Goal: Task Accomplishment & Management: Complete application form

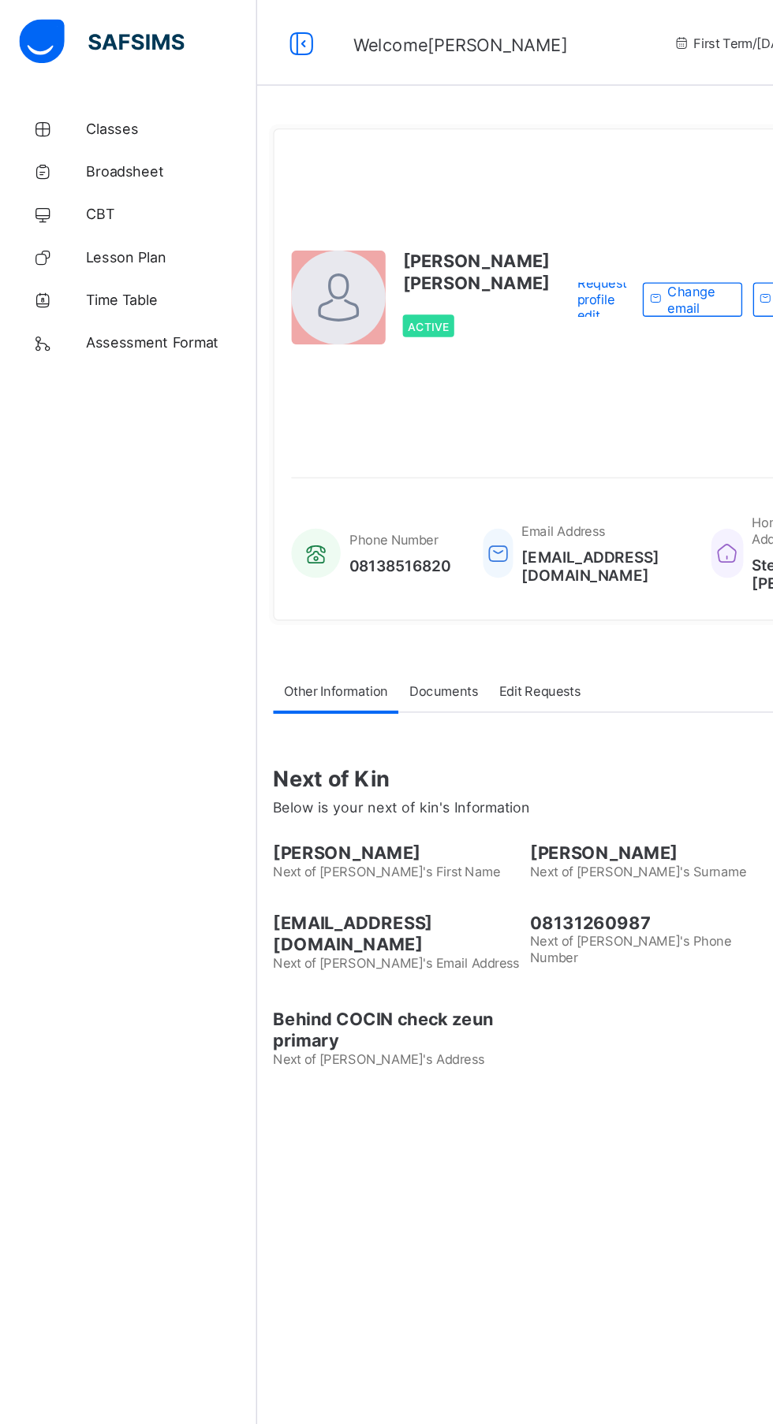
click at [104, 93] on span "Classes" at bounding box center [126, 94] width 126 height 13
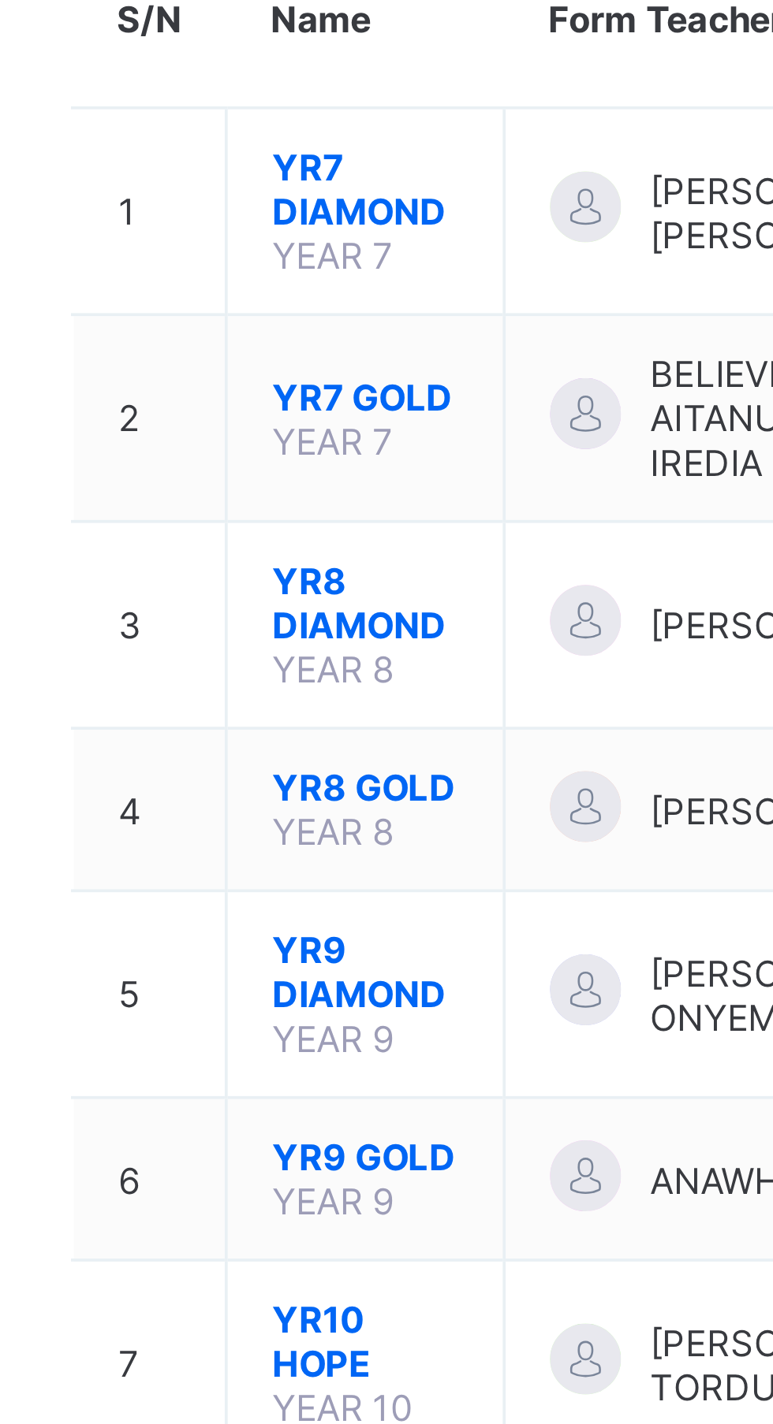
click at [307, 477] on span "YR9 DIAMOND" at bounding box center [296, 465] width 50 height 24
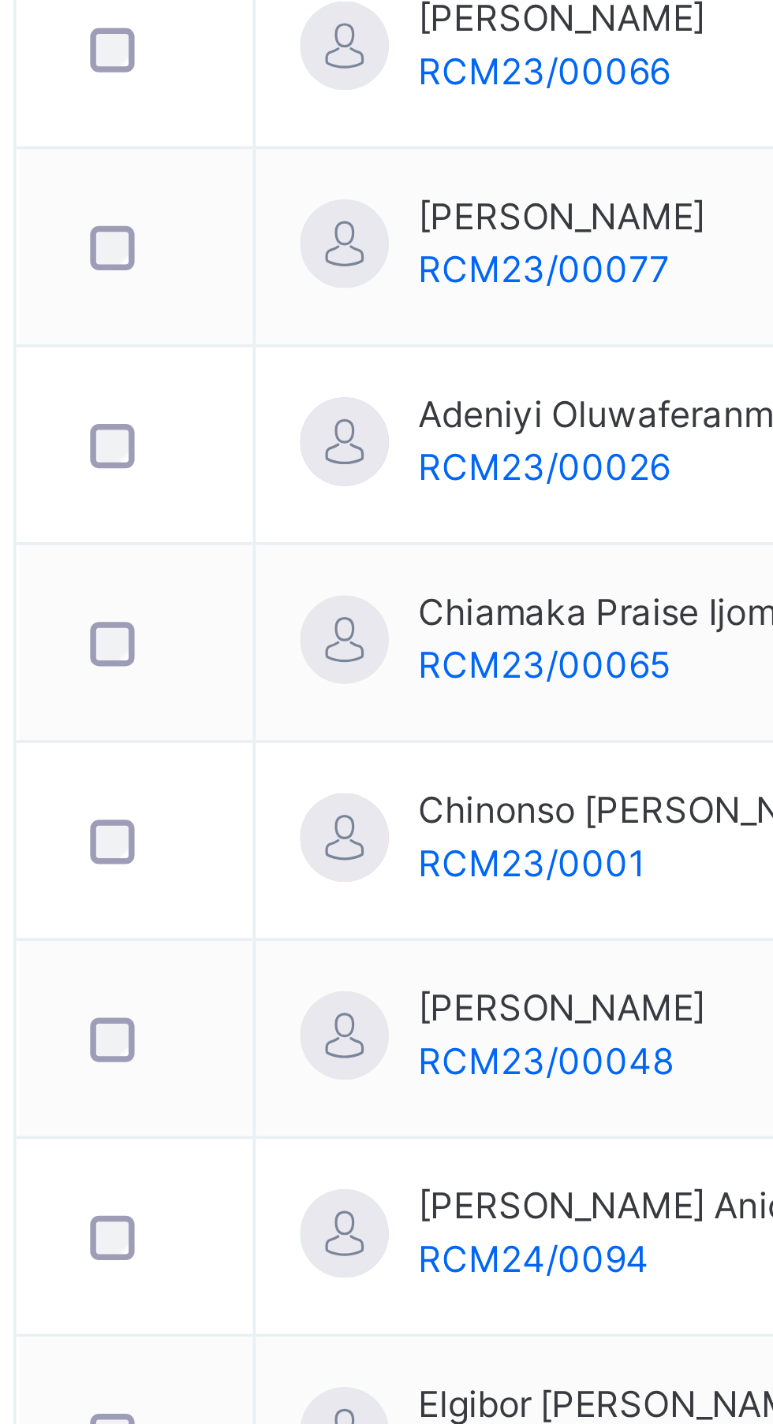
click at [479, 359] on span "Attendance" at bounding box center [476, 357] width 51 height 14
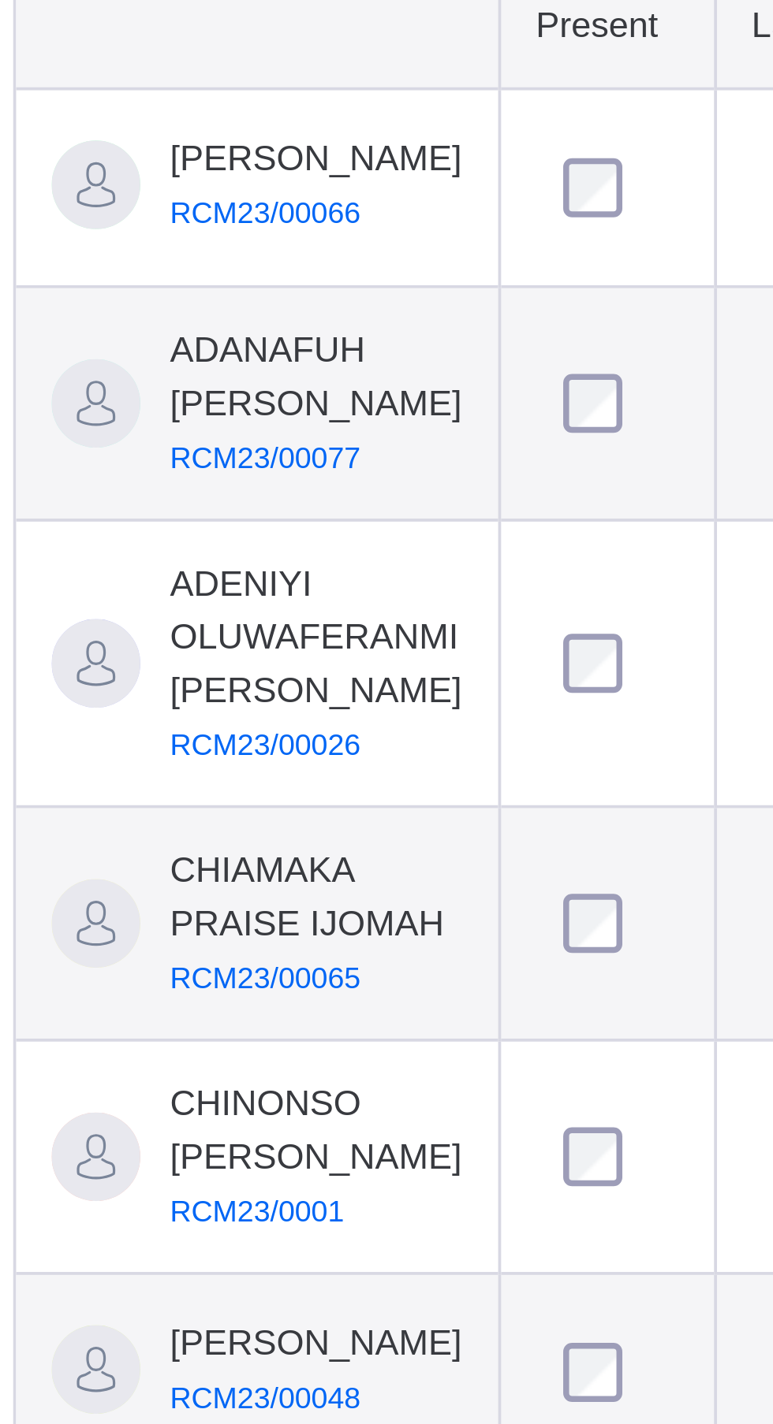
click at [485, 350] on span "Attendance" at bounding box center [476, 357] width 51 height 14
click at [479, 359] on span "Attendance" at bounding box center [476, 357] width 51 height 14
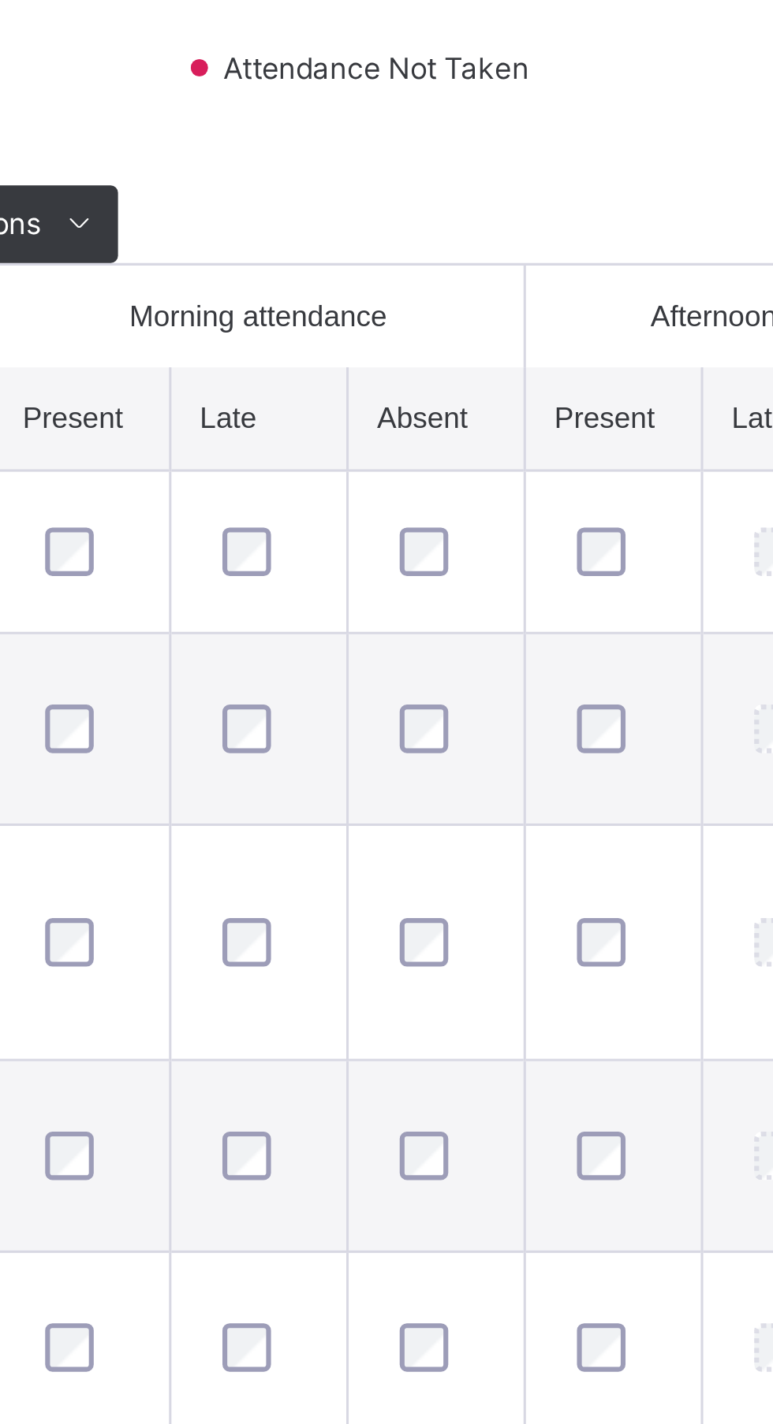
click at [553, 621] on div at bounding box center [549, 624] width 38 height 33
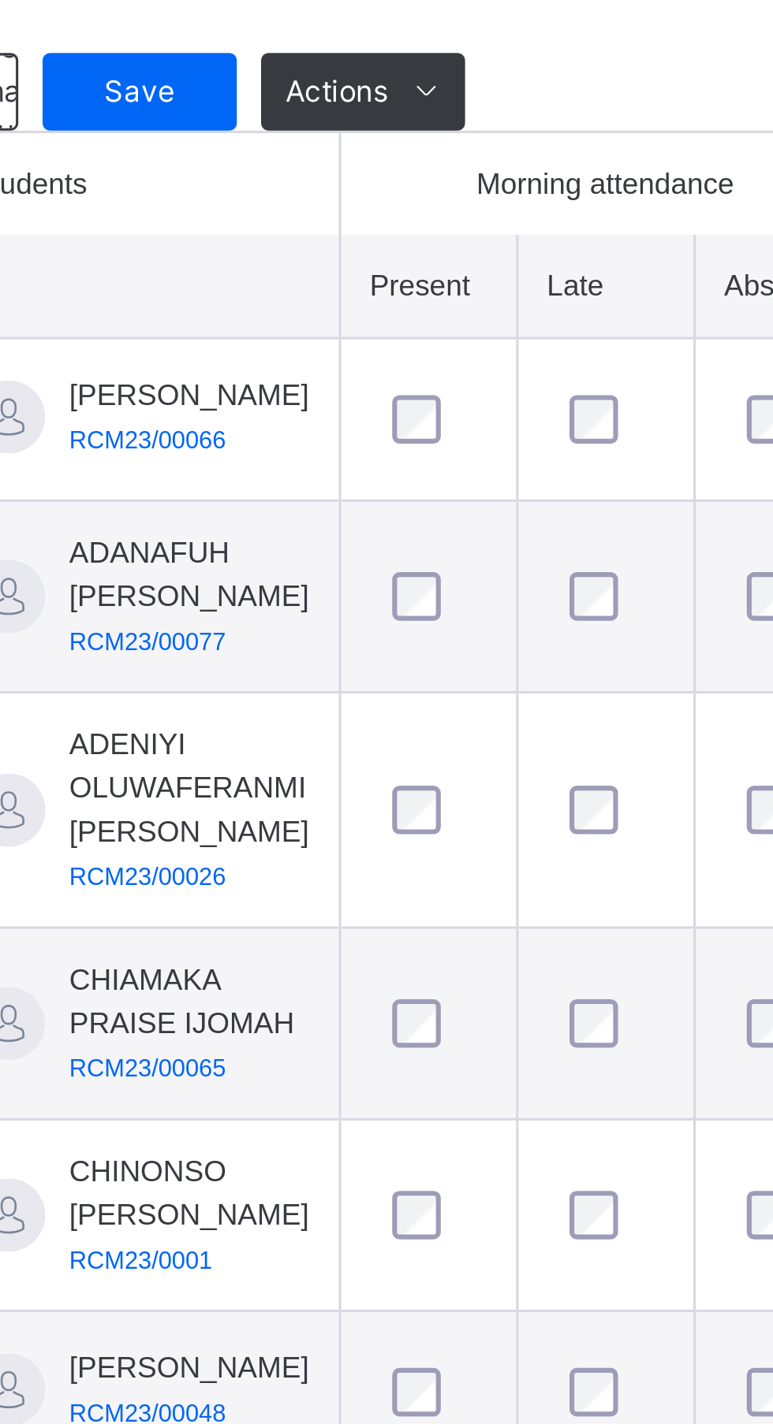
click at [280, 523] on span "Save" at bounding box center [282, 518] width 39 height 14
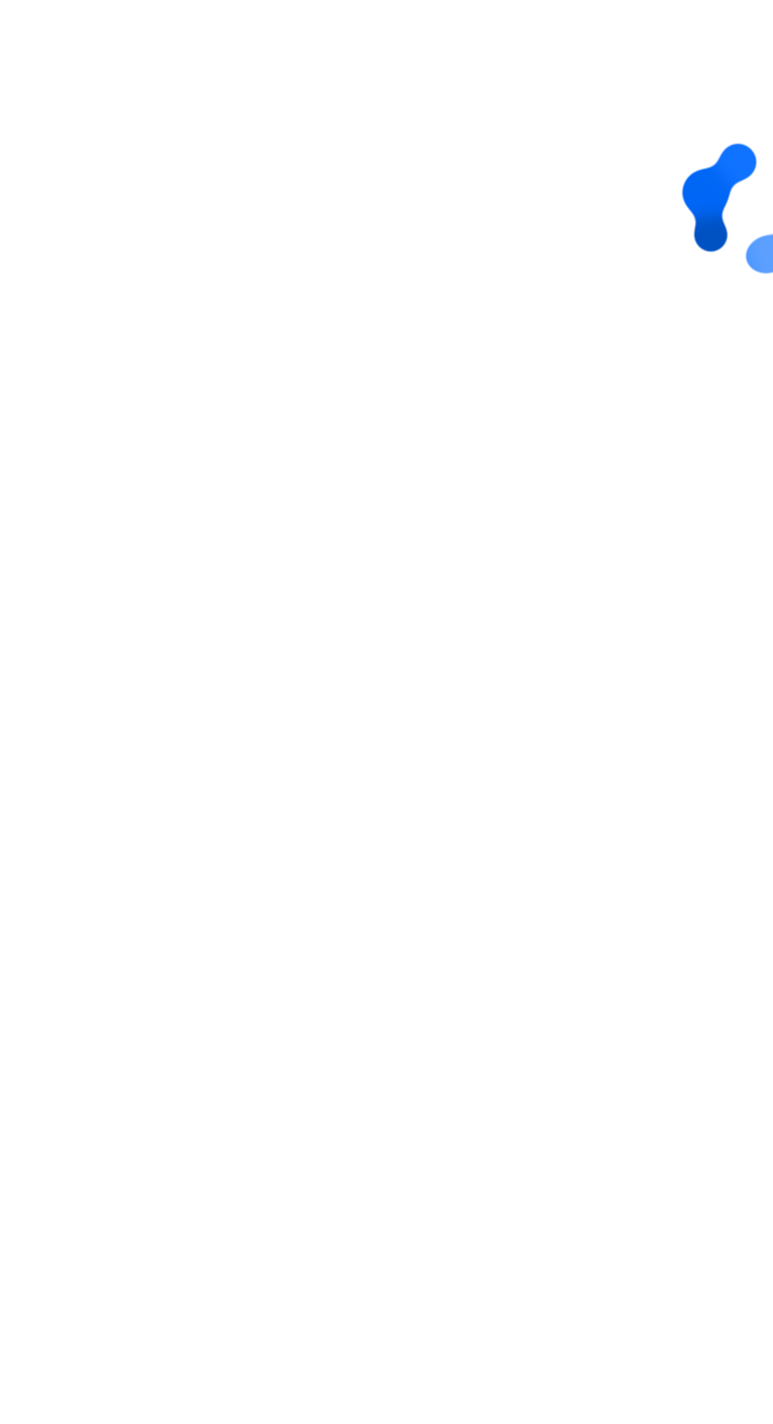
click at [280, 521] on div at bounding box center [481, 560] width 527 height 221
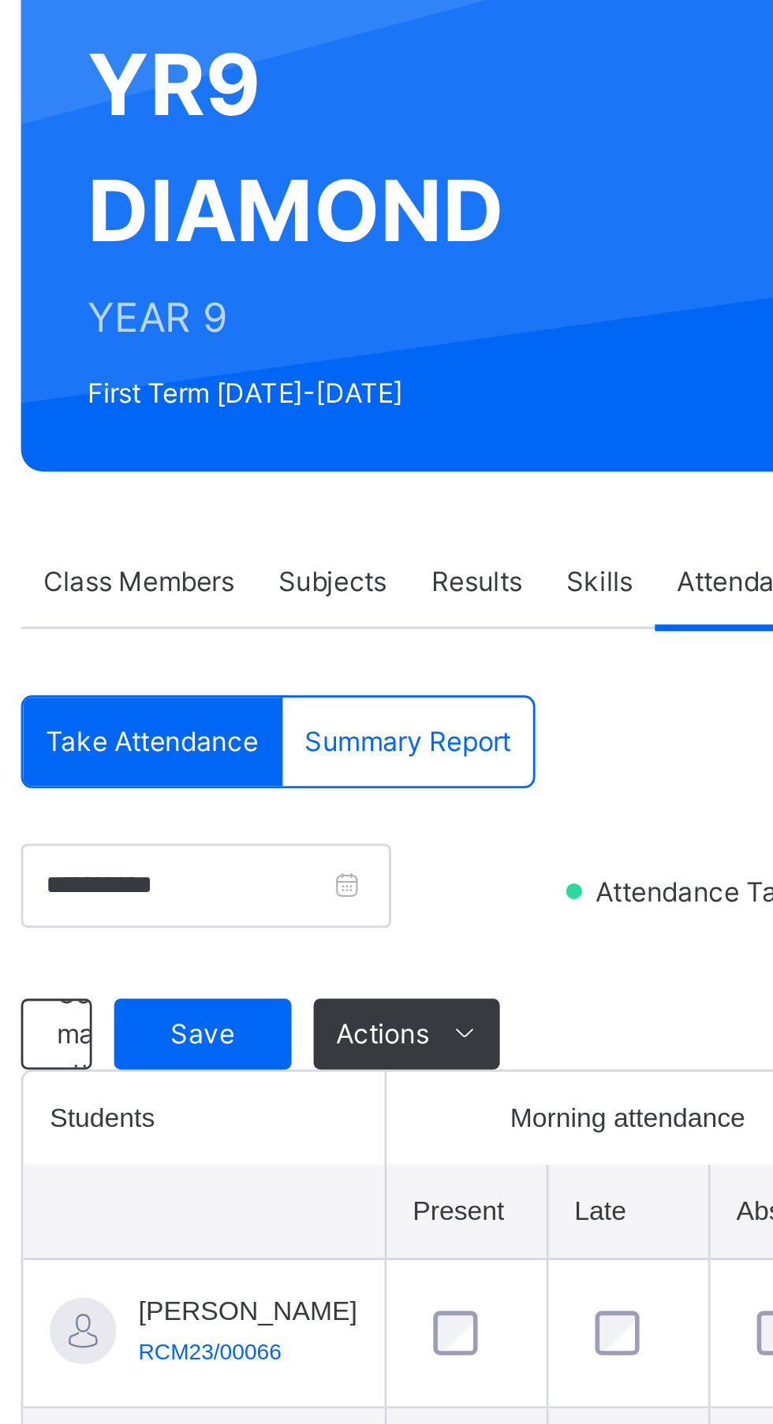
click at [249, 357] on span "Class Members" at bounding box center [259, 357] width 68 height 14
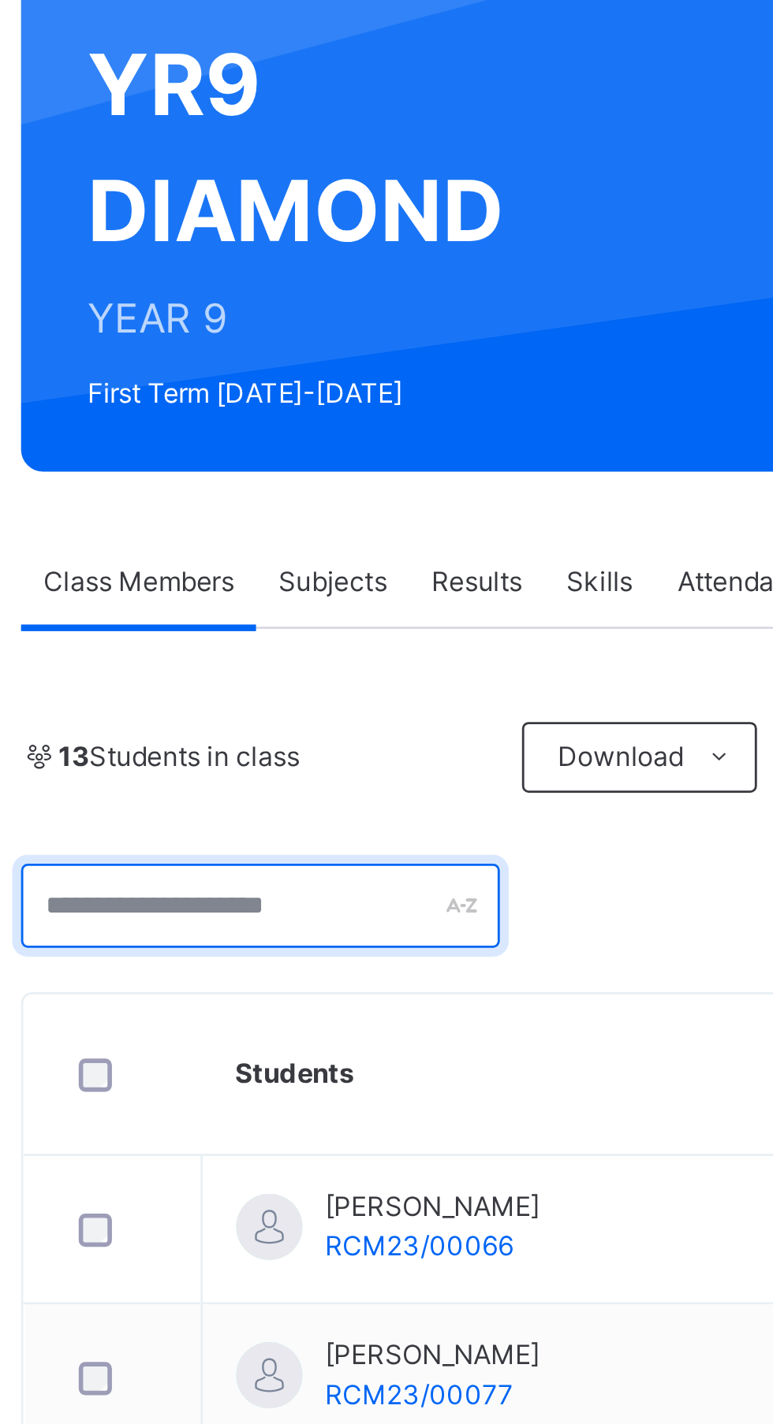
click at [321, 469] on input "text" at bounding box center [303, 472] width 170 height 30
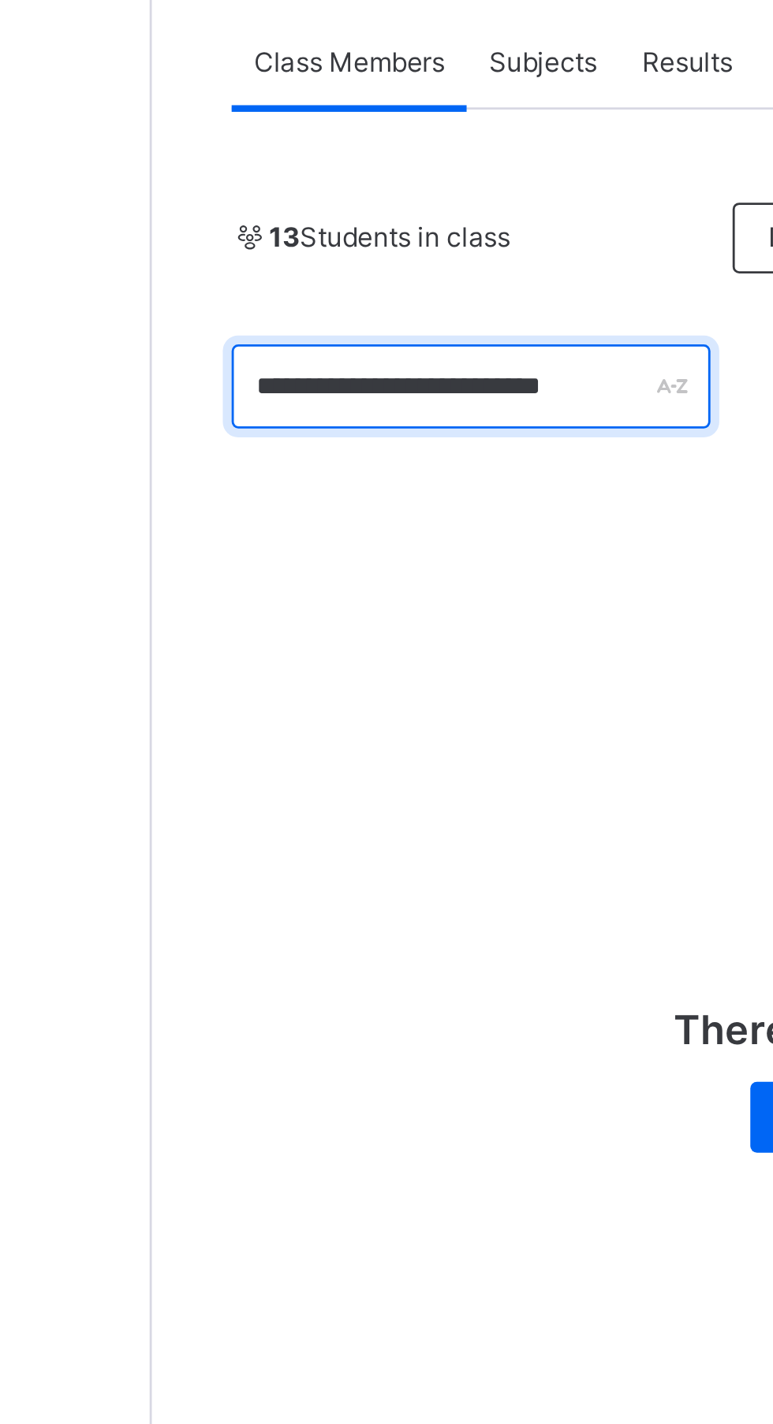
type input "**********"
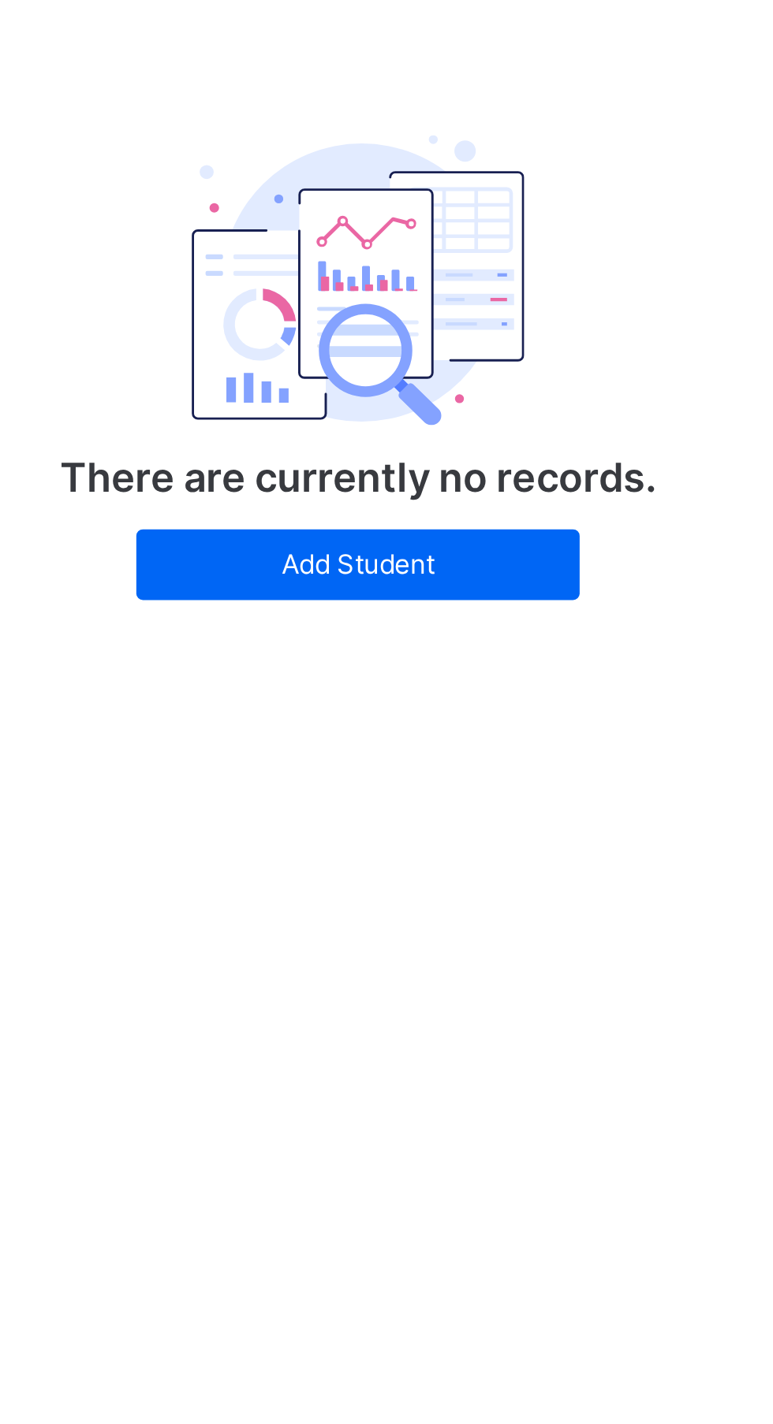
click at [497, 733] on span "Add Student" at bounding box center [481, 732] width 134 height 14
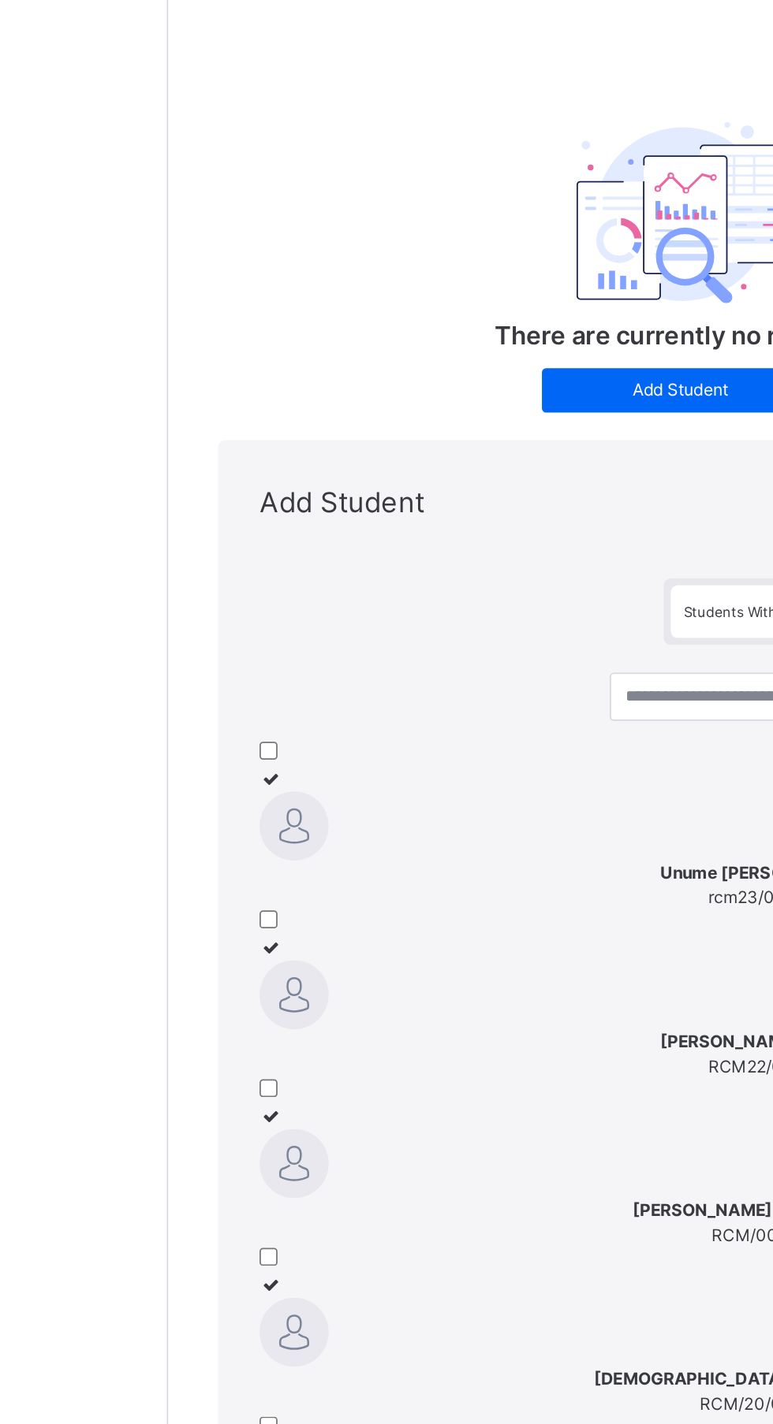
click at [705, 1224] on div "Unume Emmanuel Ogah rcm23/00101 GIANA SHEKWOSA BULUS RCM22/0031 ZIPPORAH EHEFA …" at bounding box center [526, 1443] width 571 height 1132
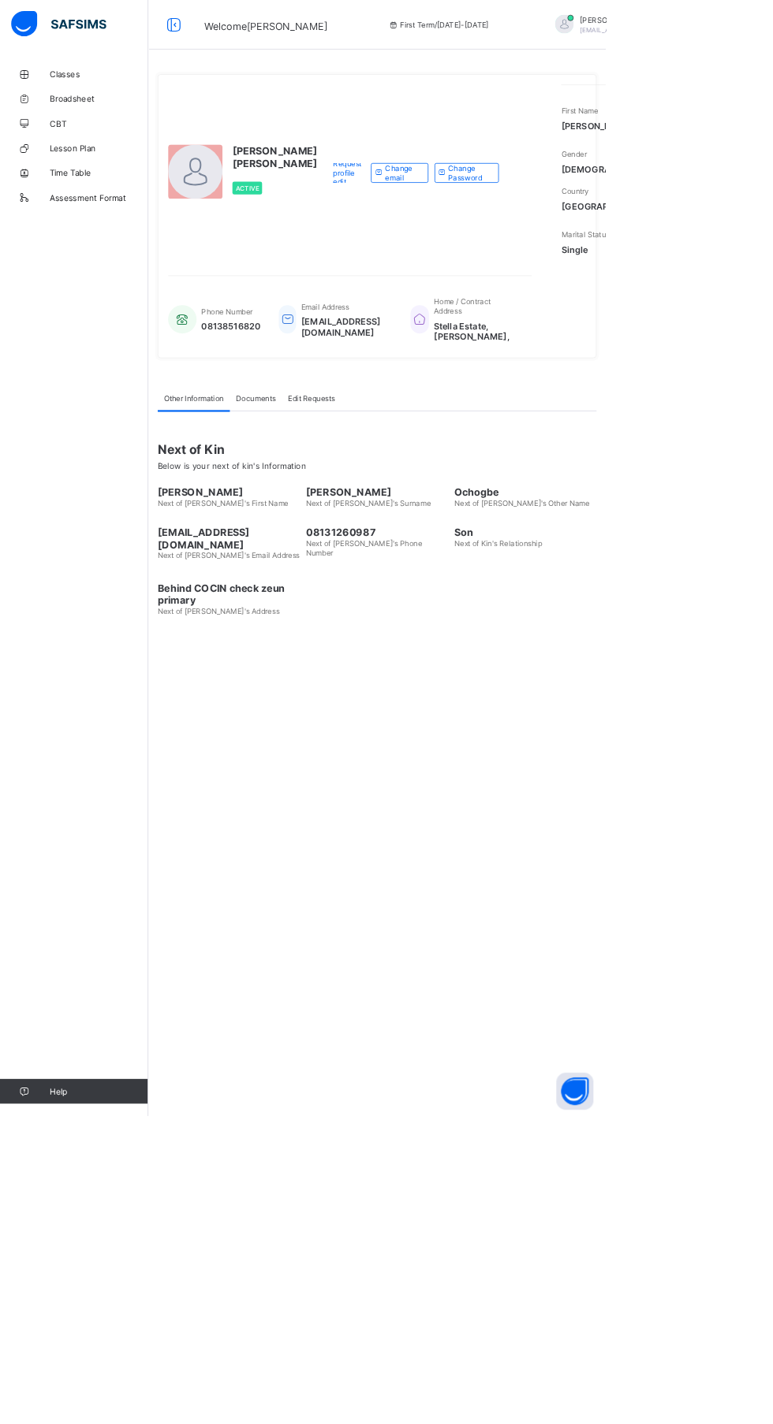
click at [114, 41] on img at bounding box center [74, 30] width 121 height 33
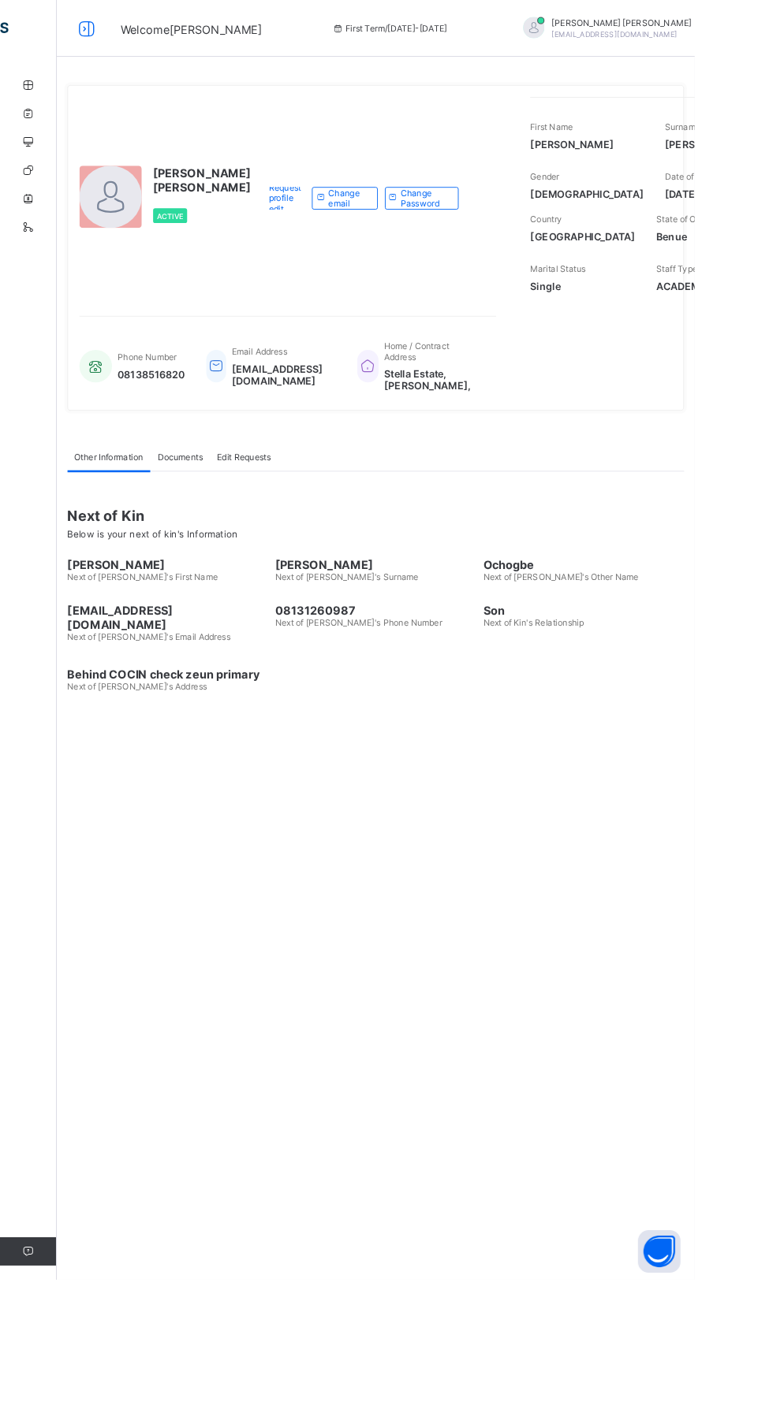
click at [517, 656] on div "[PERSON_NAME] Next of [PERSON_NAME]'s Surname" at bounding box center [417, 634] width 223 height 43
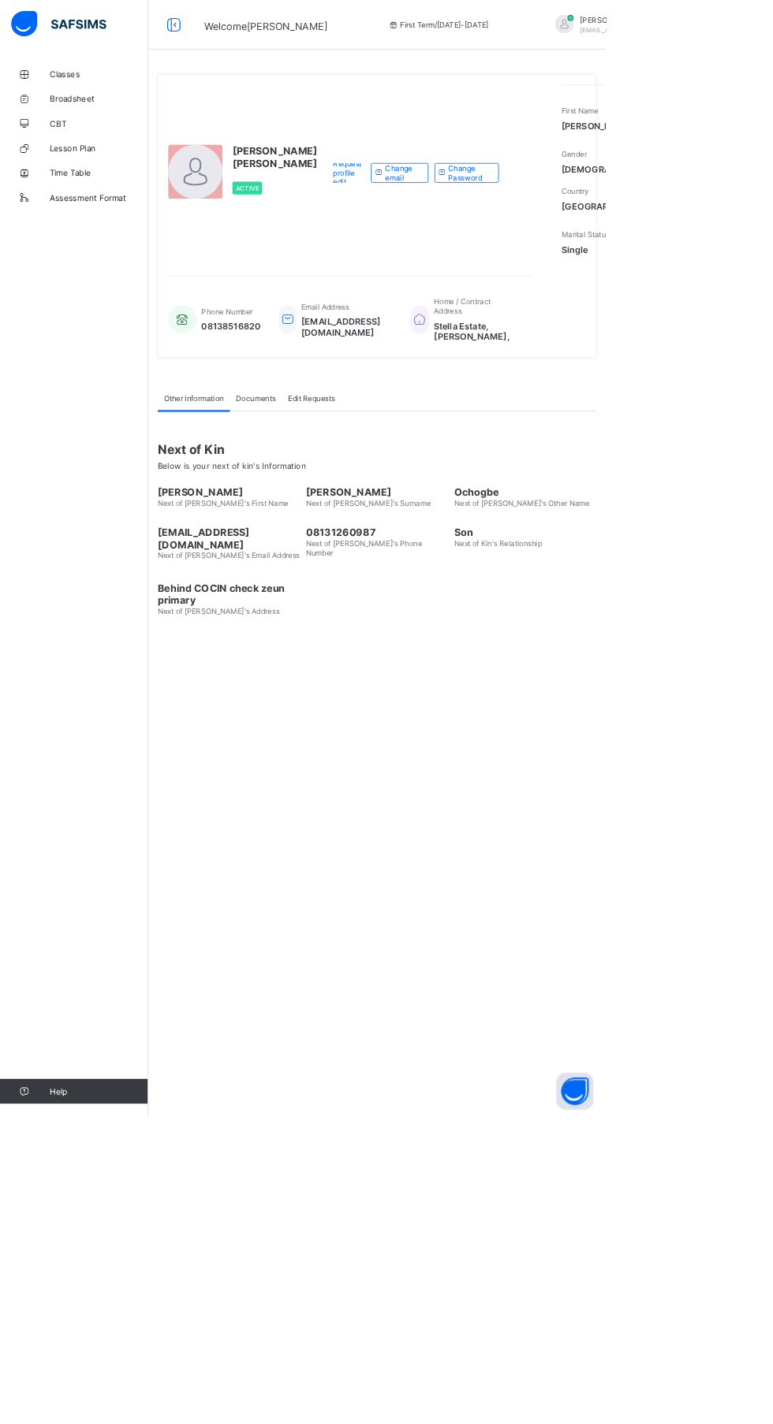
click at [90, 87] on link "Classes" at bounding box center [94, 95] width 189 height 32
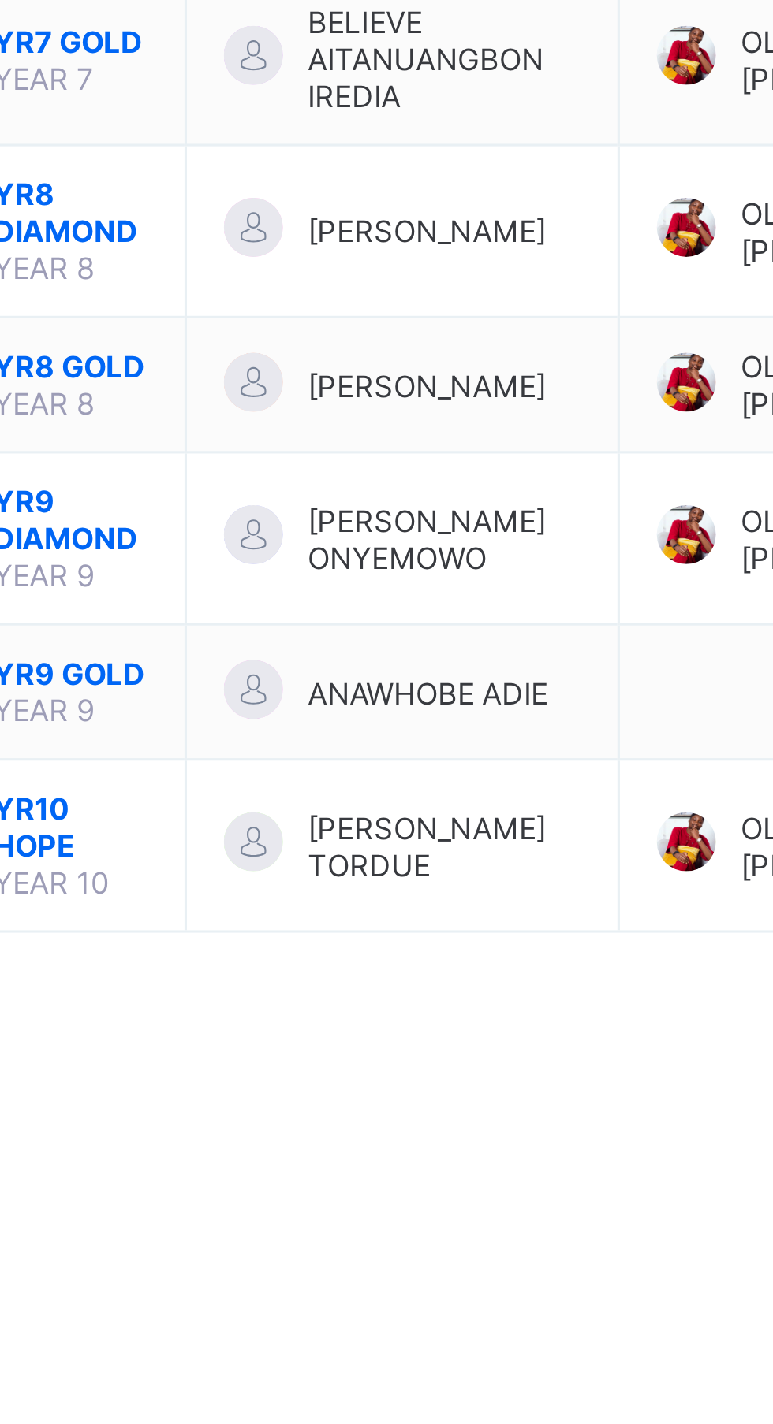
click at [421, 520] on span "ANAWHOBE ADIE" at bounding box center [410, 521] width 77 height 12
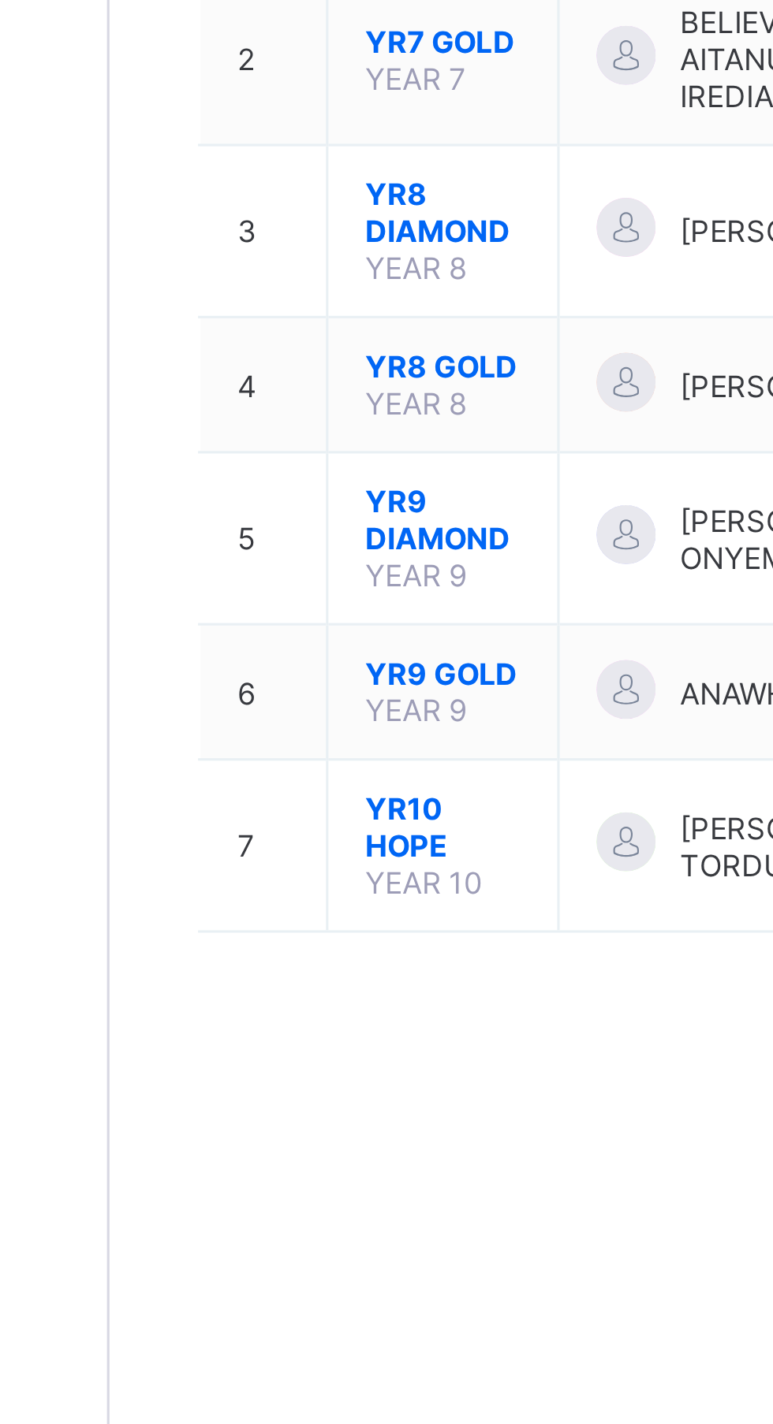
click at [294, 520] on span "YR9 GOLD" at bounding box center [296, 514] width 50 height 12
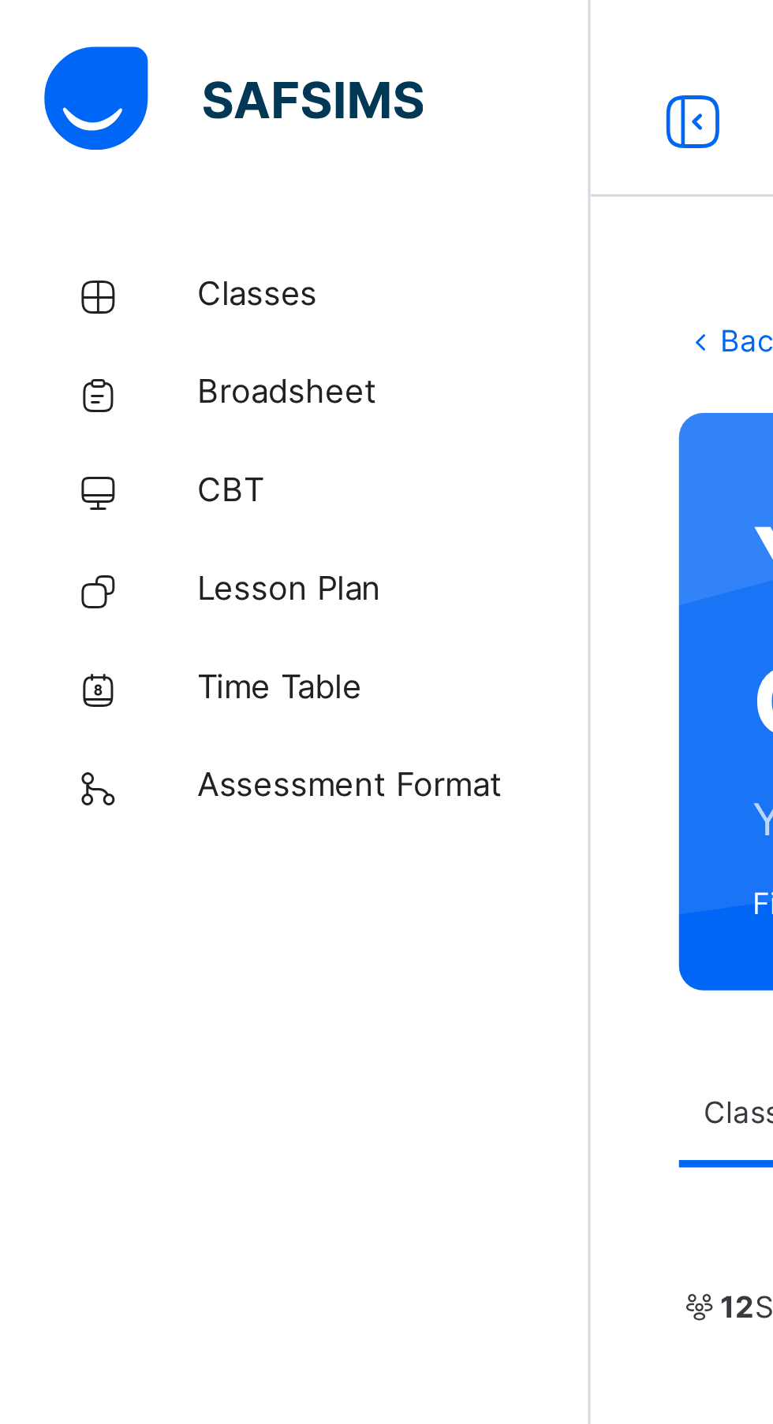
click at [90, 92] on span "Classes" at bounding box center [126, 95] width 126 height 16
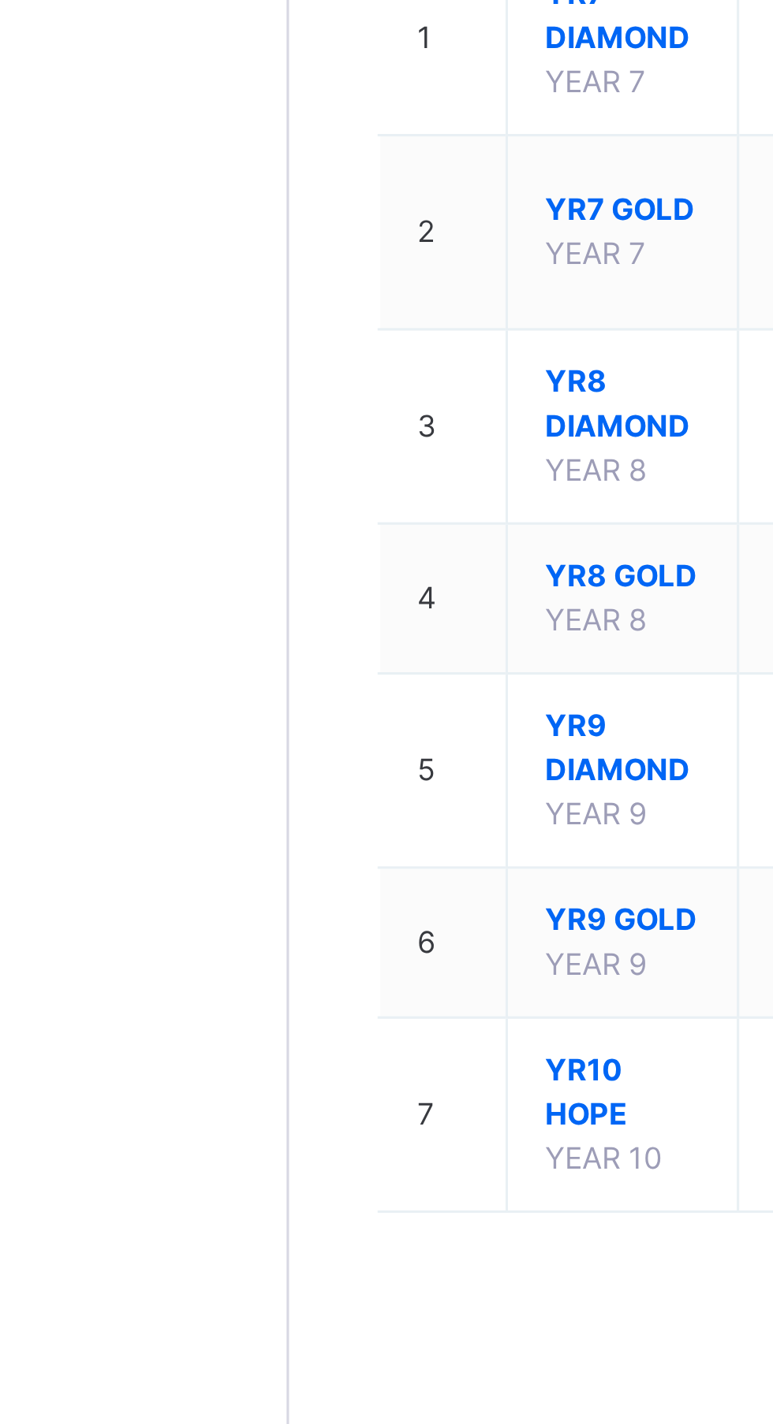
click at [290, 512] on span "YR9 DIAMOND" at bounding box center [296, 498] width 50 height 28
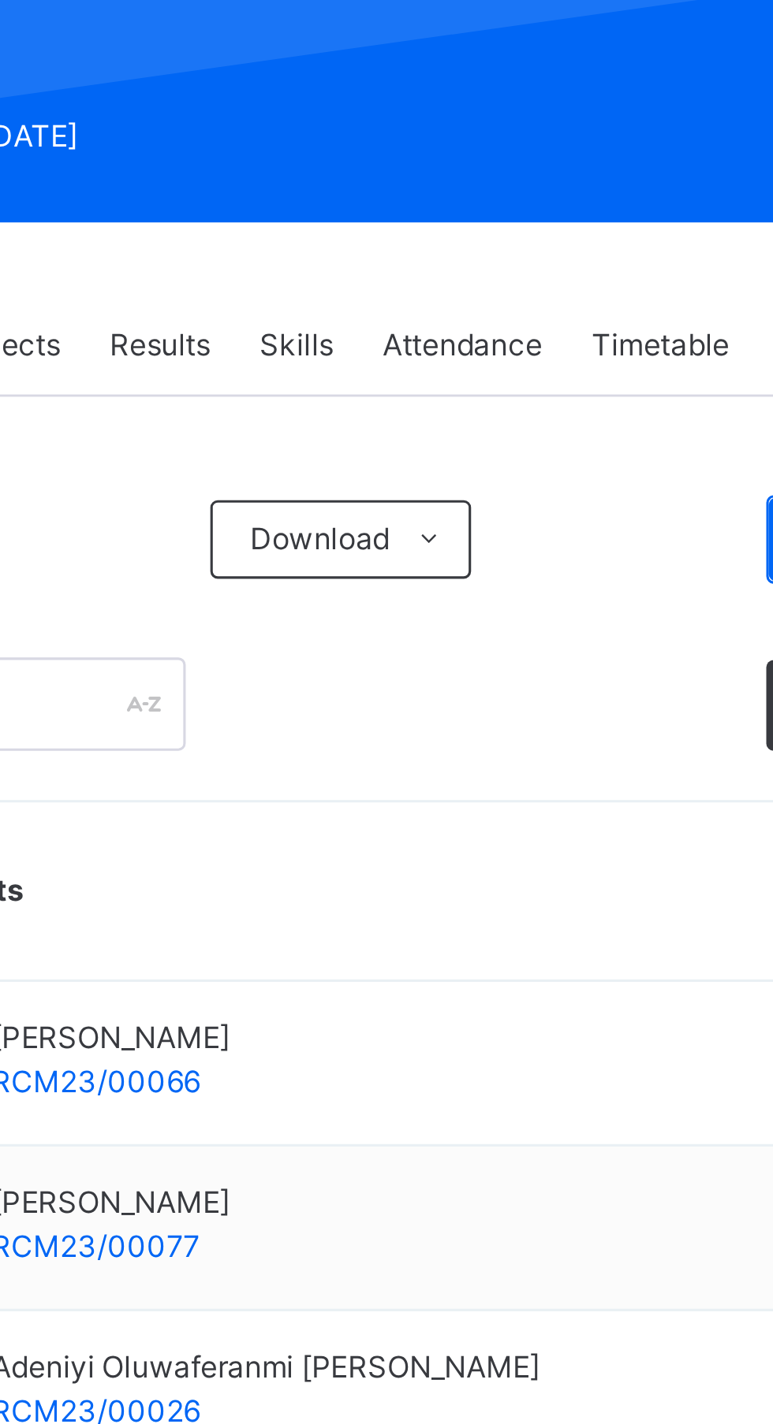
click at [482, 353] on span "Attendance" at bounding box center [476, 357] width 51 height 14
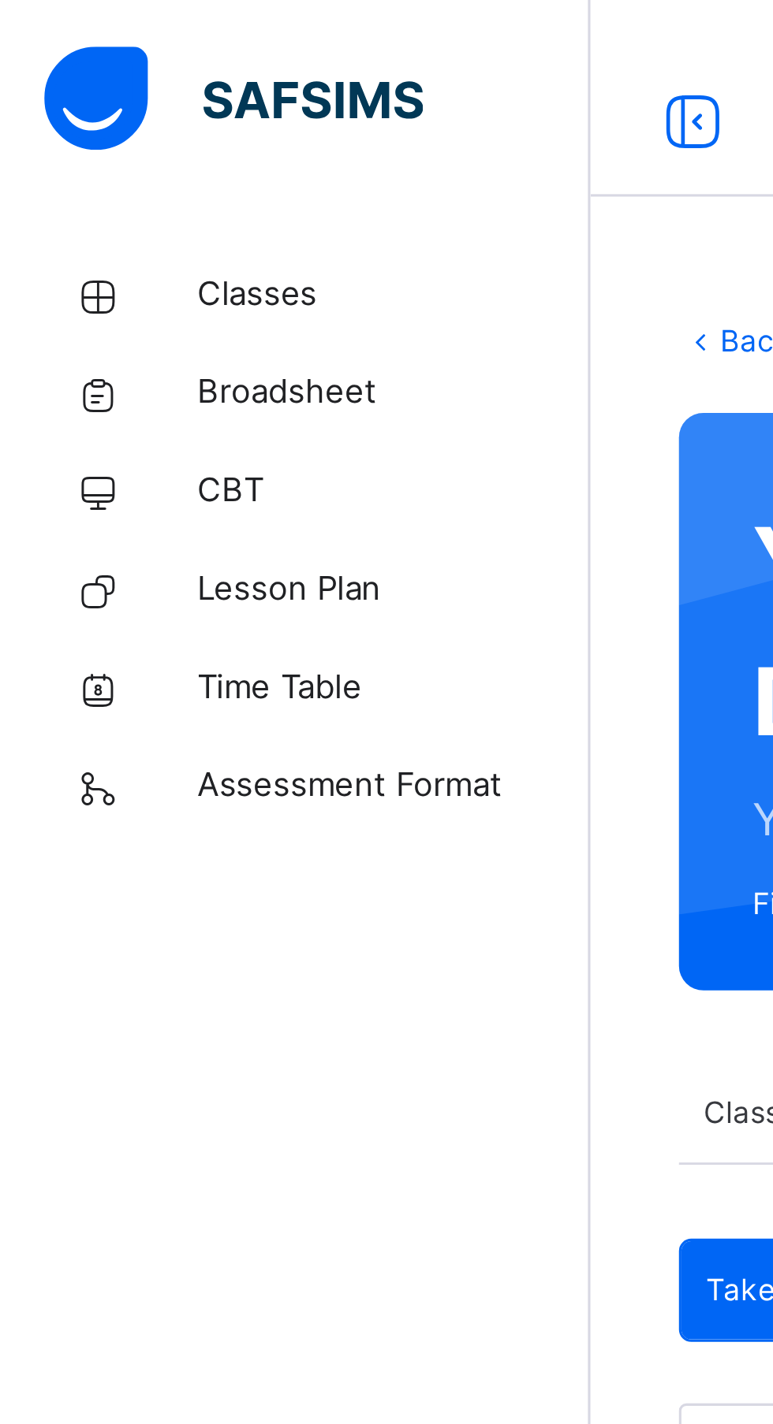
click at [111, 181] on link "Lesson Plan" at bounding box center [94, 189] width 189 height 32
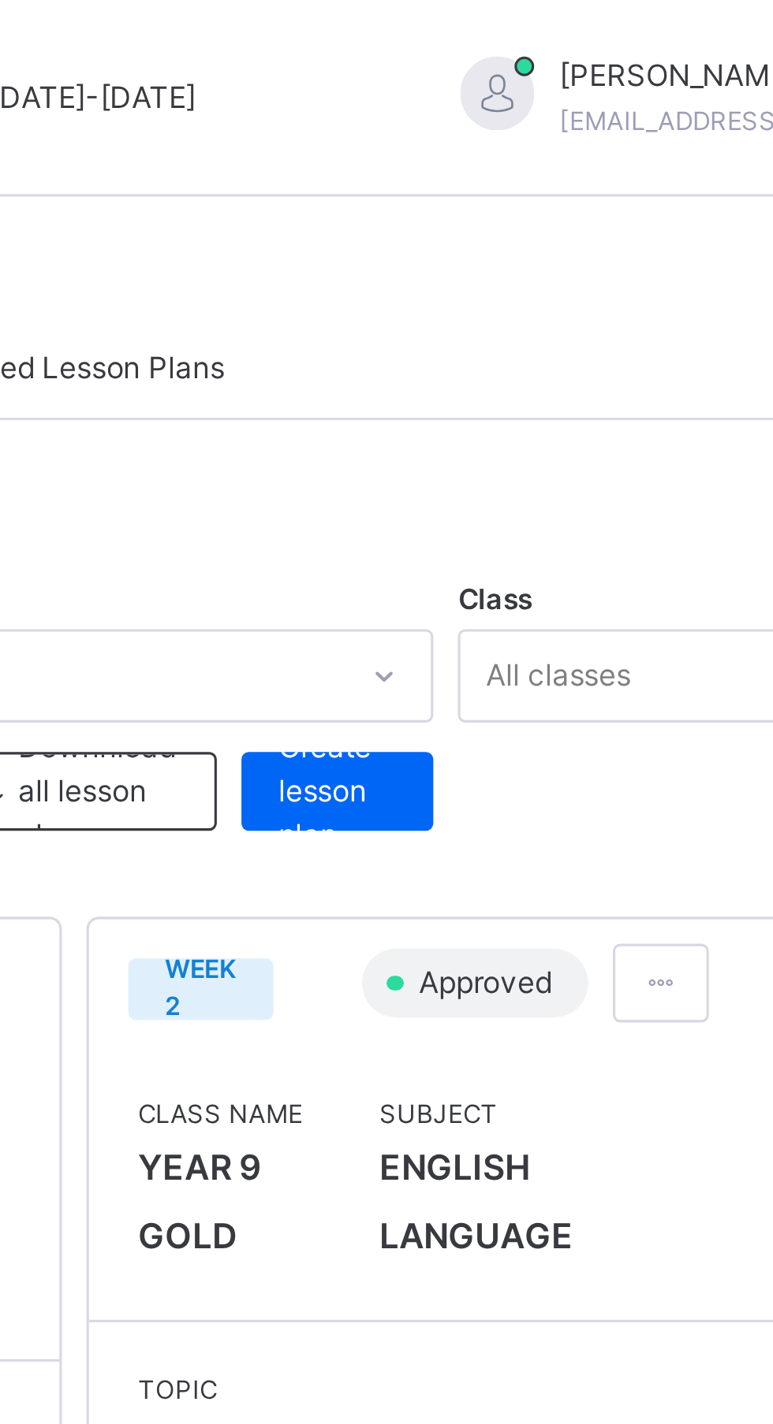
click at [557, 255] on span "Create lesson plan" at bounding box center [556, 254] width 38 height 43
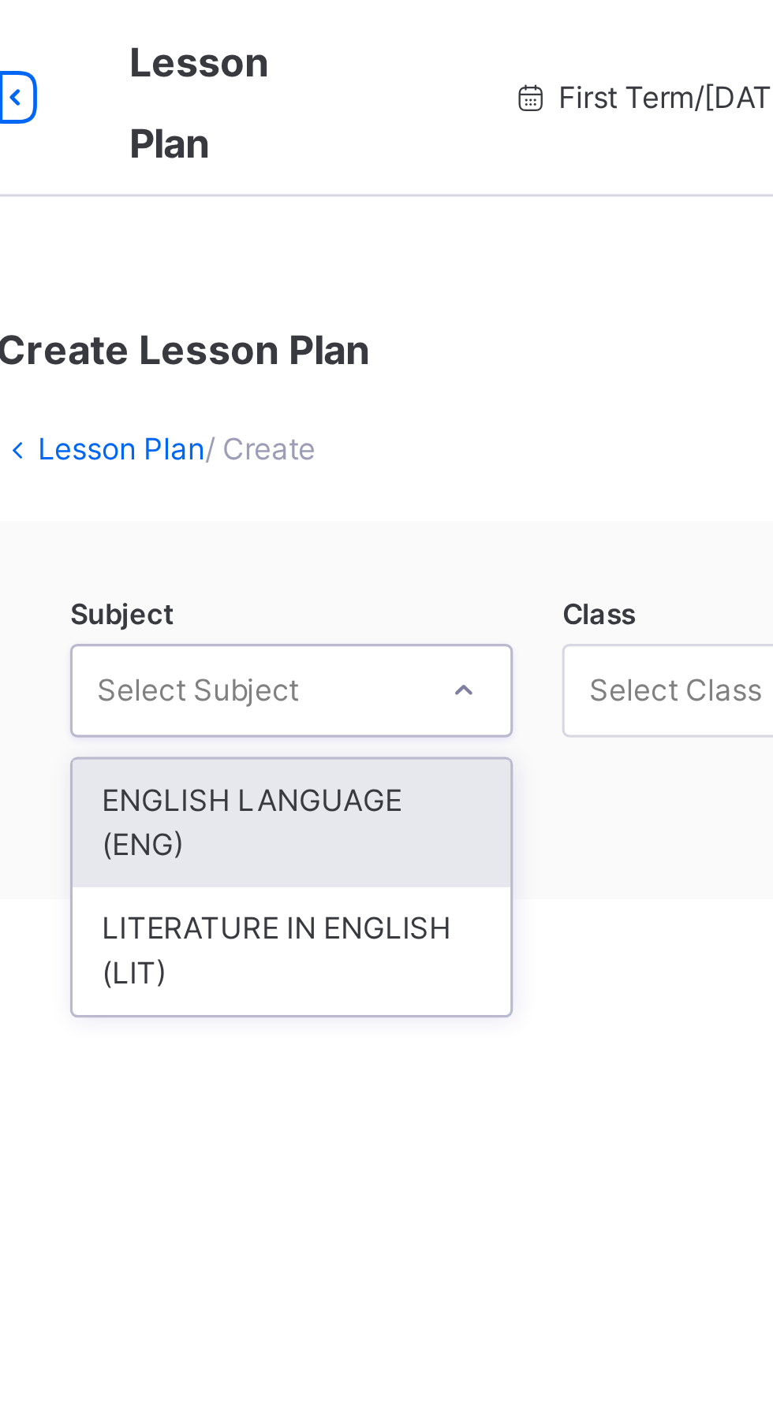
click at [328, 259] on div "ENGLISH LANGUAGE (ENG)" at bounding box center [312, 264] width 140 height 41
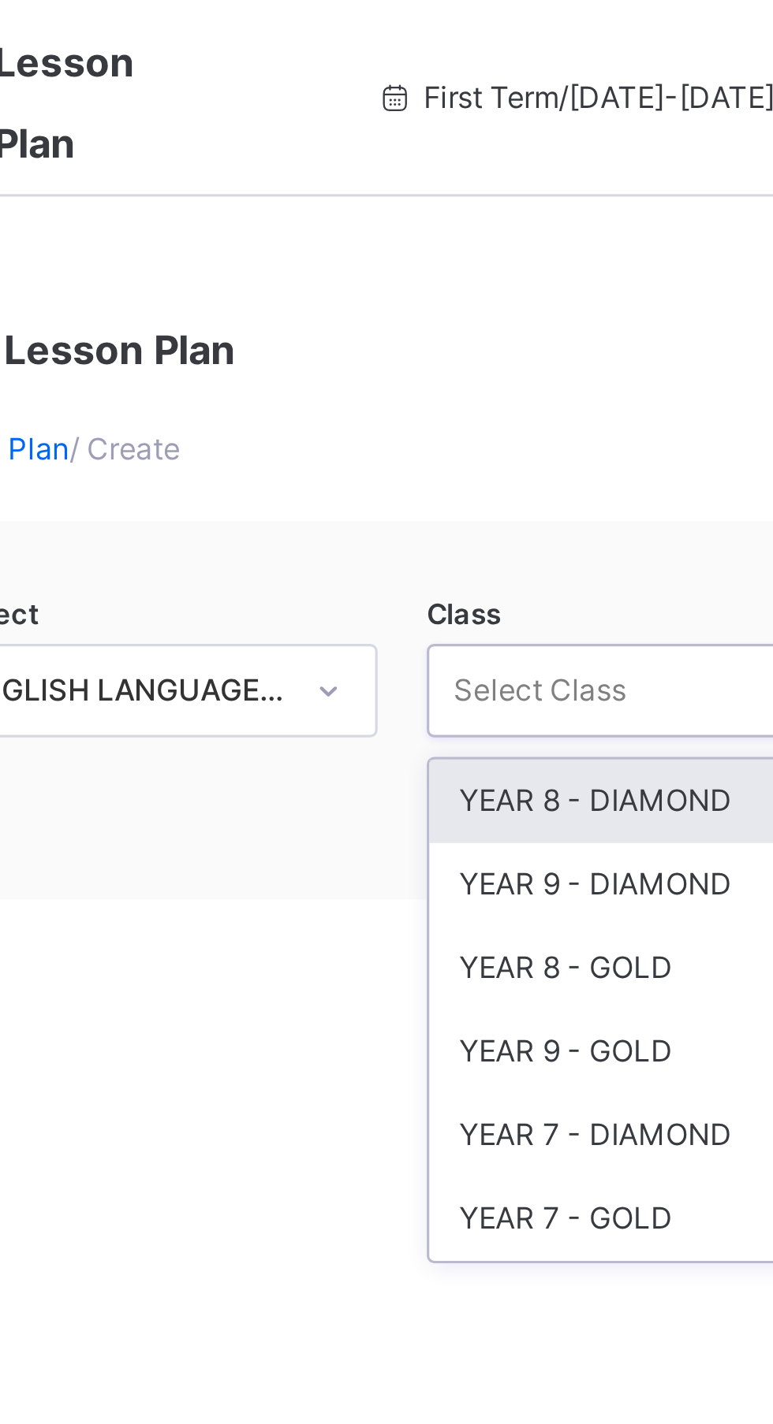
click at [482, 364] on div "YEAR 7 - DIAMOND" at bounding box center [470, 364] width 140 height 27
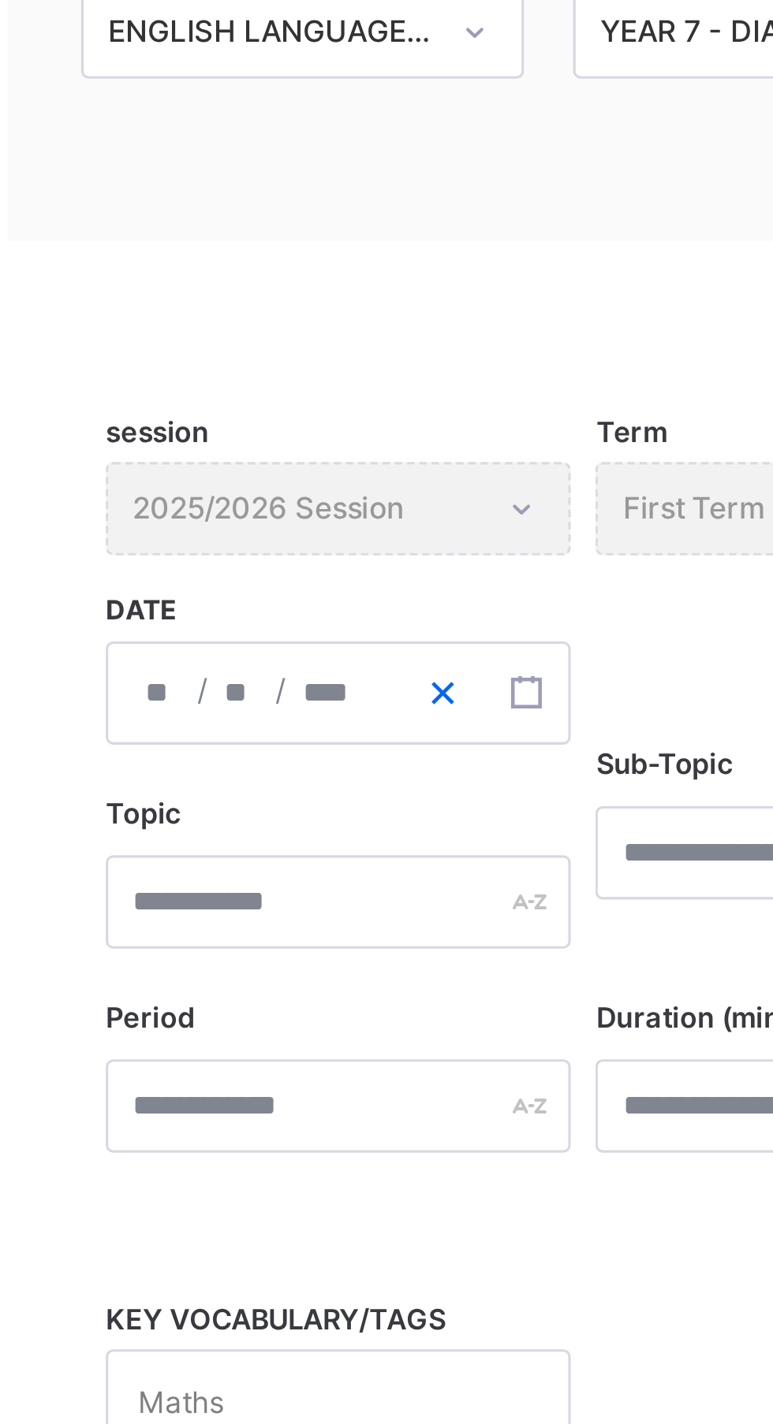
click at [360, 434] on icon "button" at bounding box center [357, 433] width 11 height 11
click at [269, 437] on div "/ /" at bounding box center [323, 433] width 149 height 33
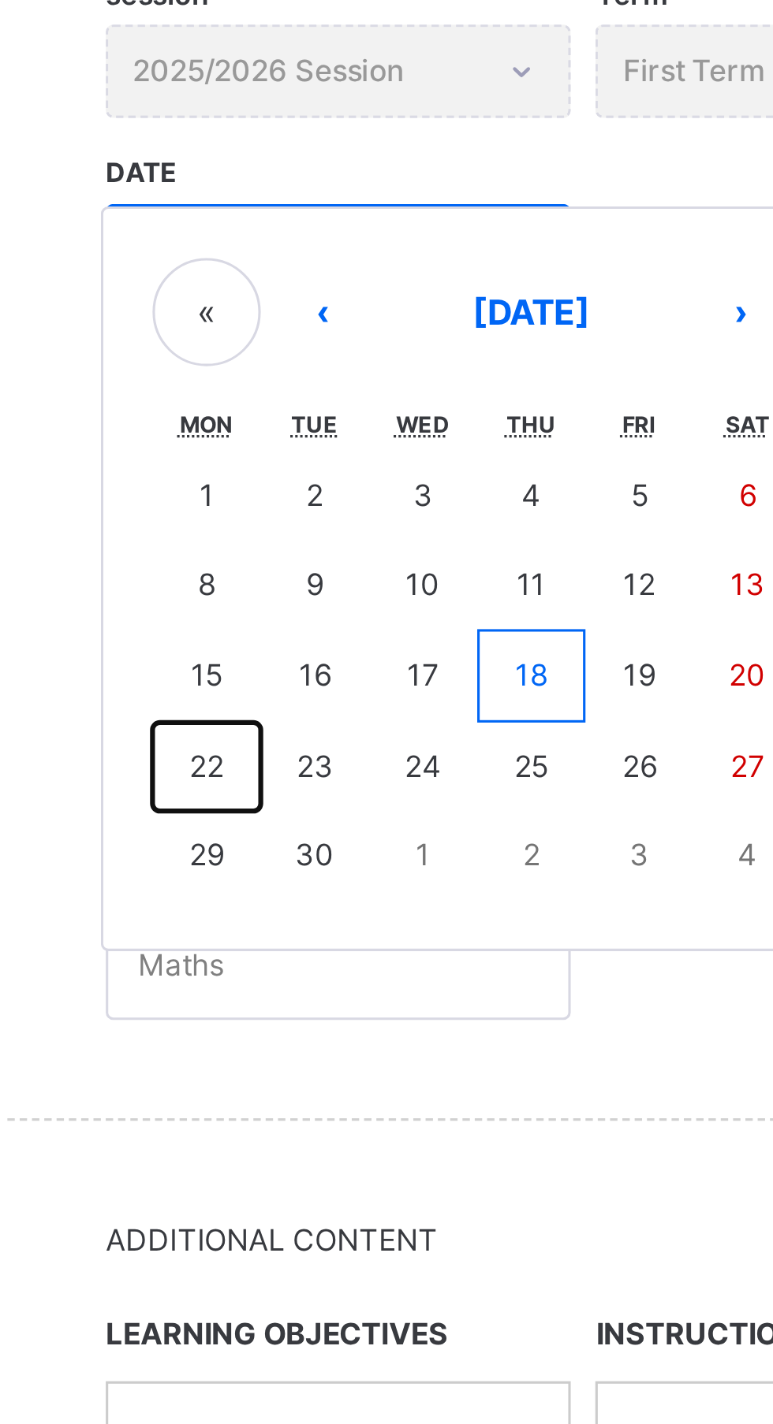
click at [289, 597] on button "22" at bounding box center [281, 597] width 35 height 28
type input "**********"
type input "*"
type input "**"
type input "****"
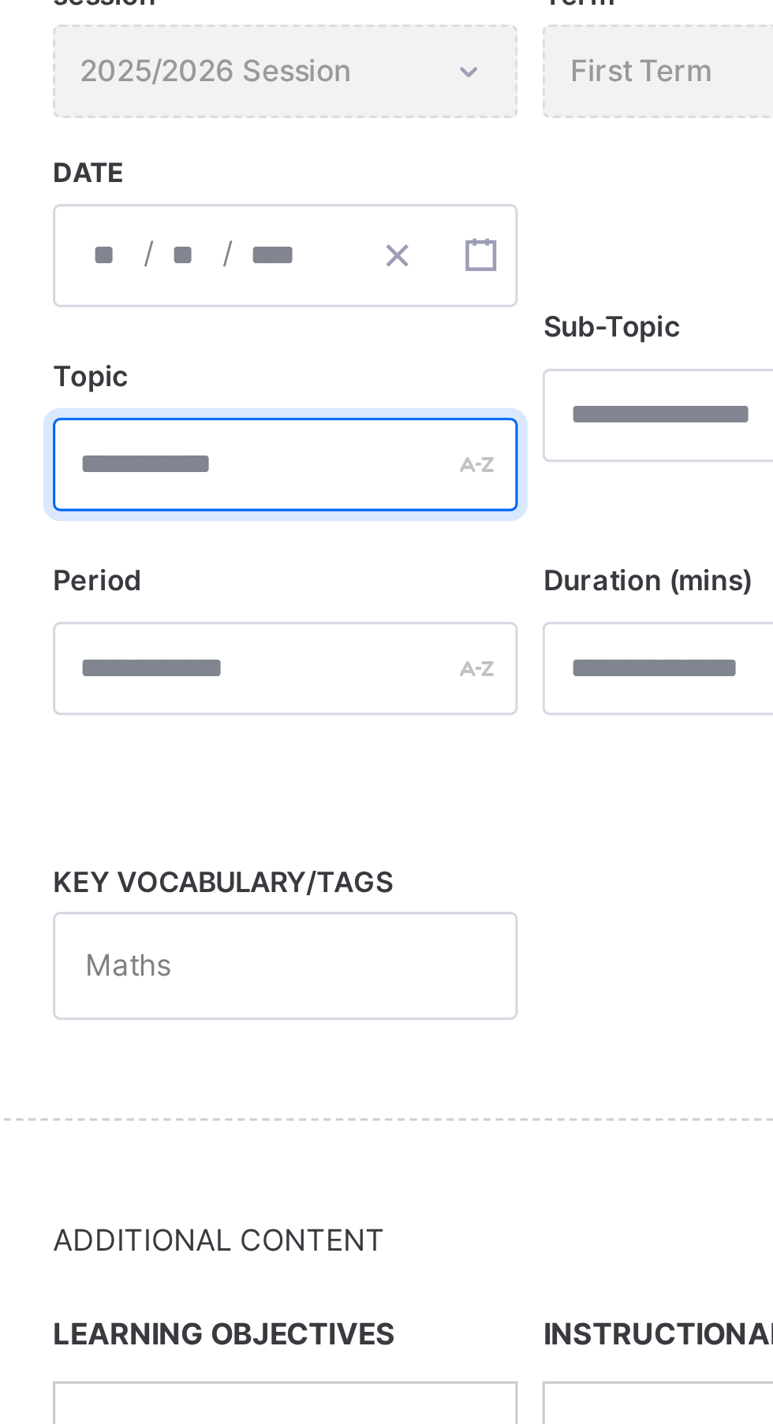
click at [274, 505] on input "text" at bounding box center [323, 501] width 149 height 30
type input "****"
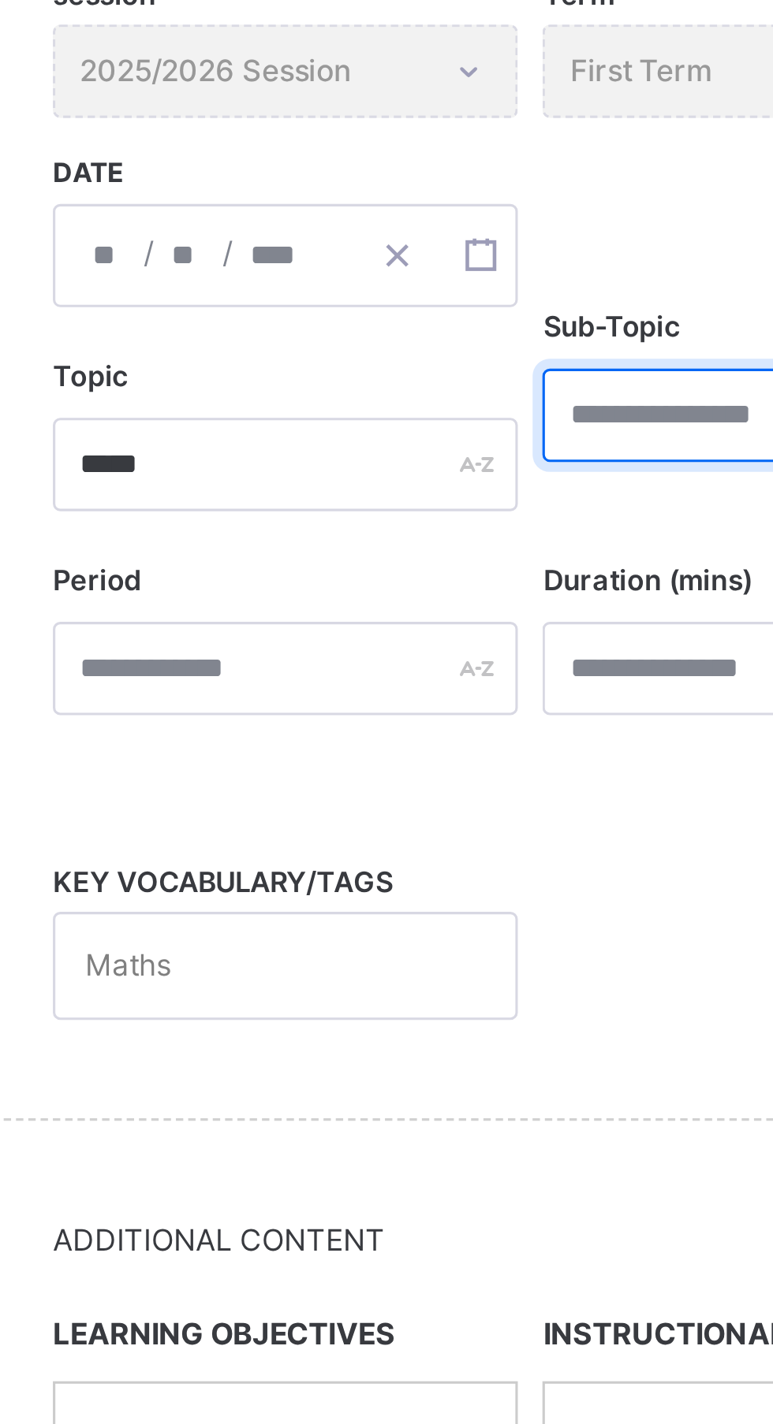
click at [434, 484] on input "text" at bounding box center [480, 485] width 149 height 30
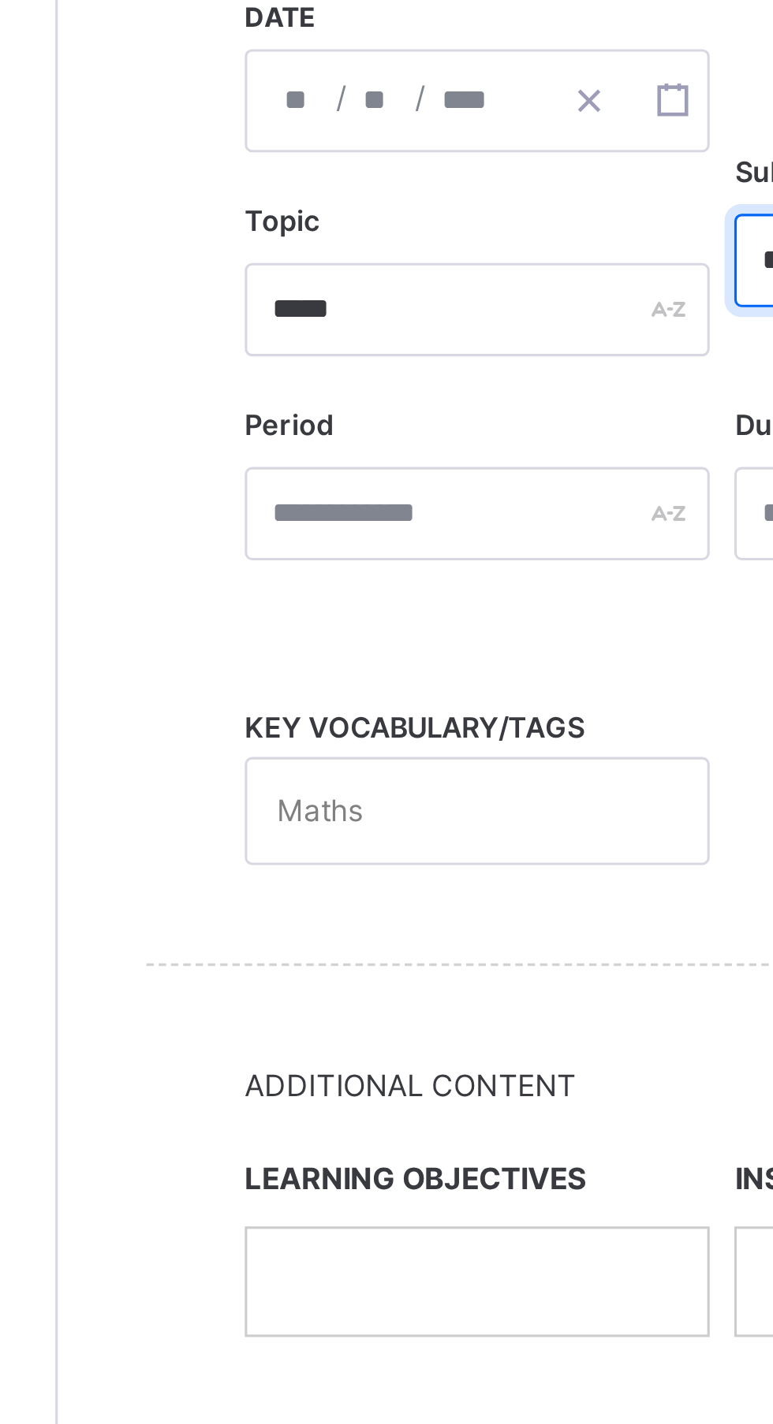
type input "**********"
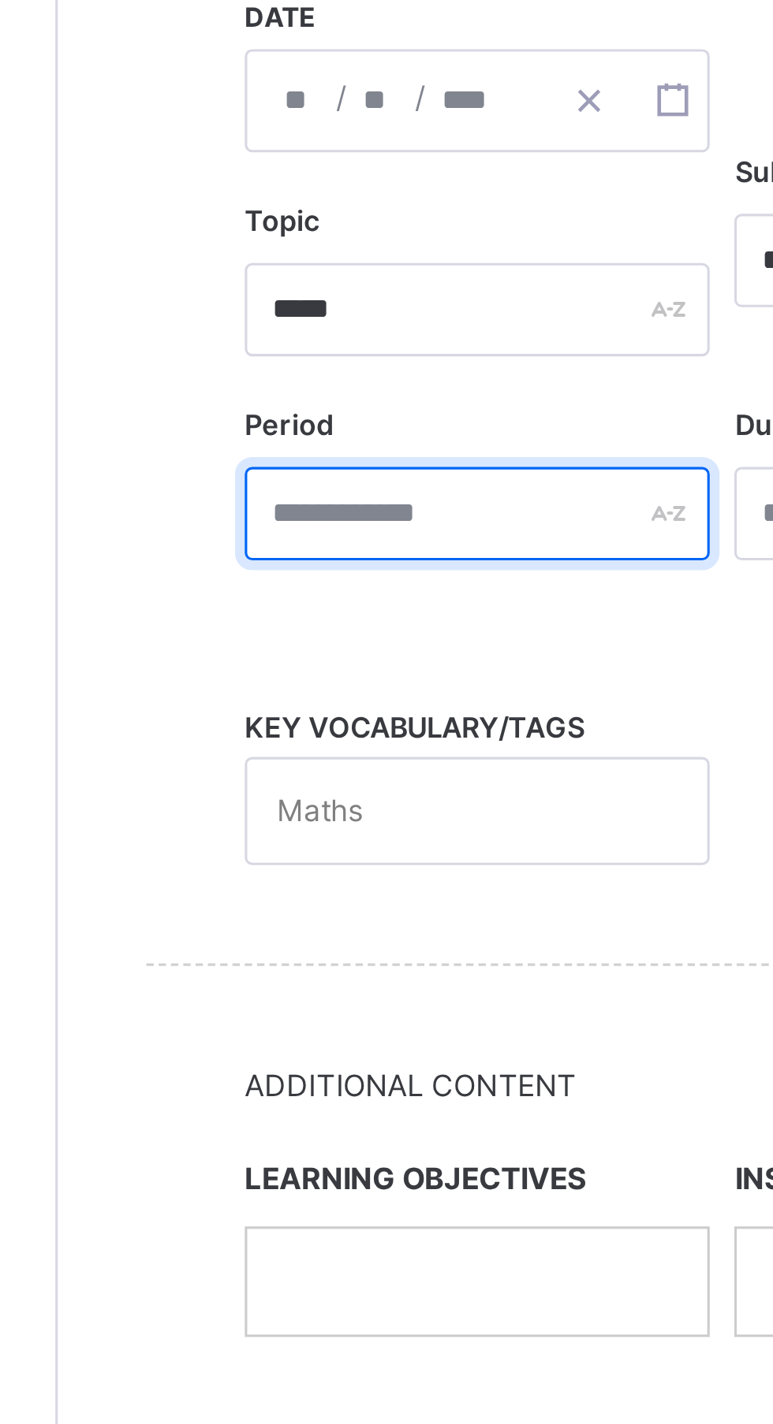
click at [281, 569] on input "text" at bounding box center [323, 566] width 149 height 30
type input "*"
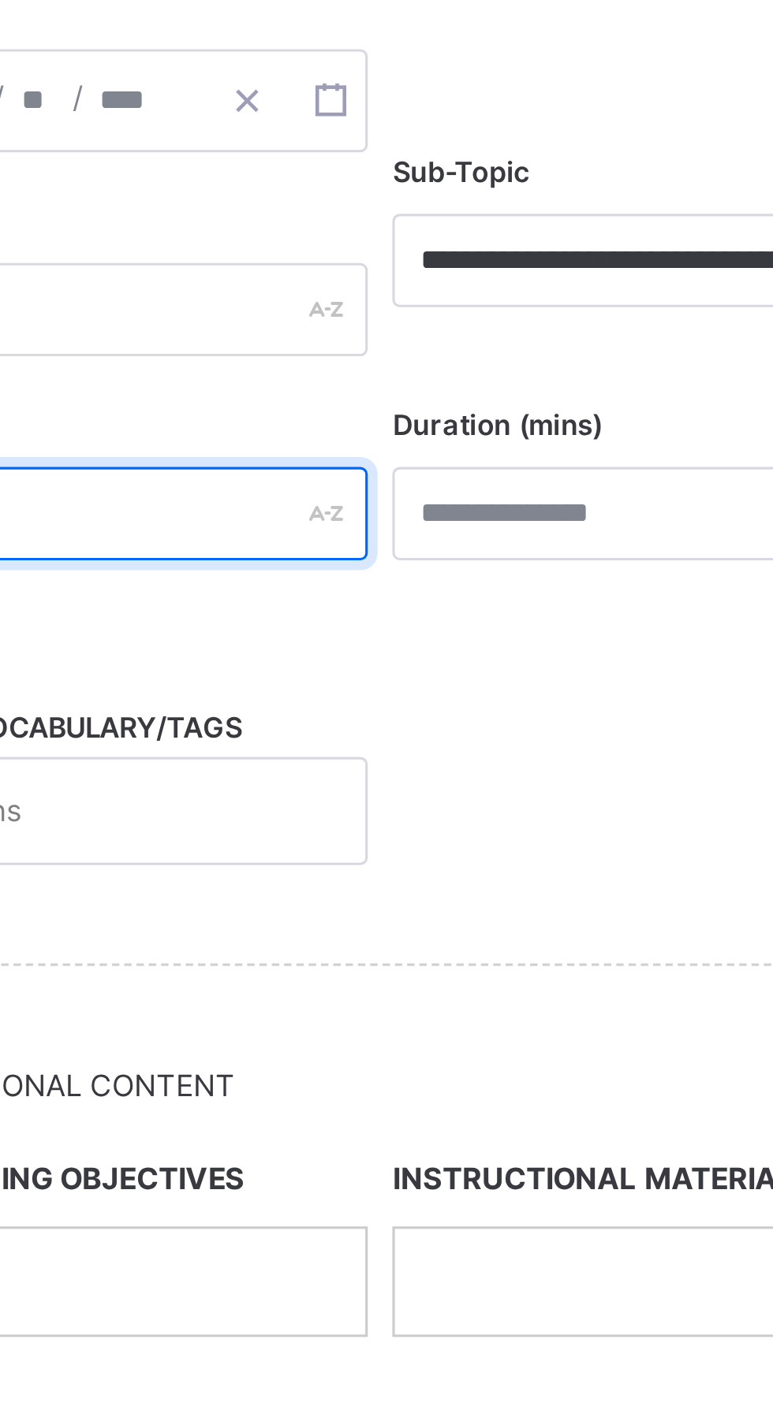
type input "*"
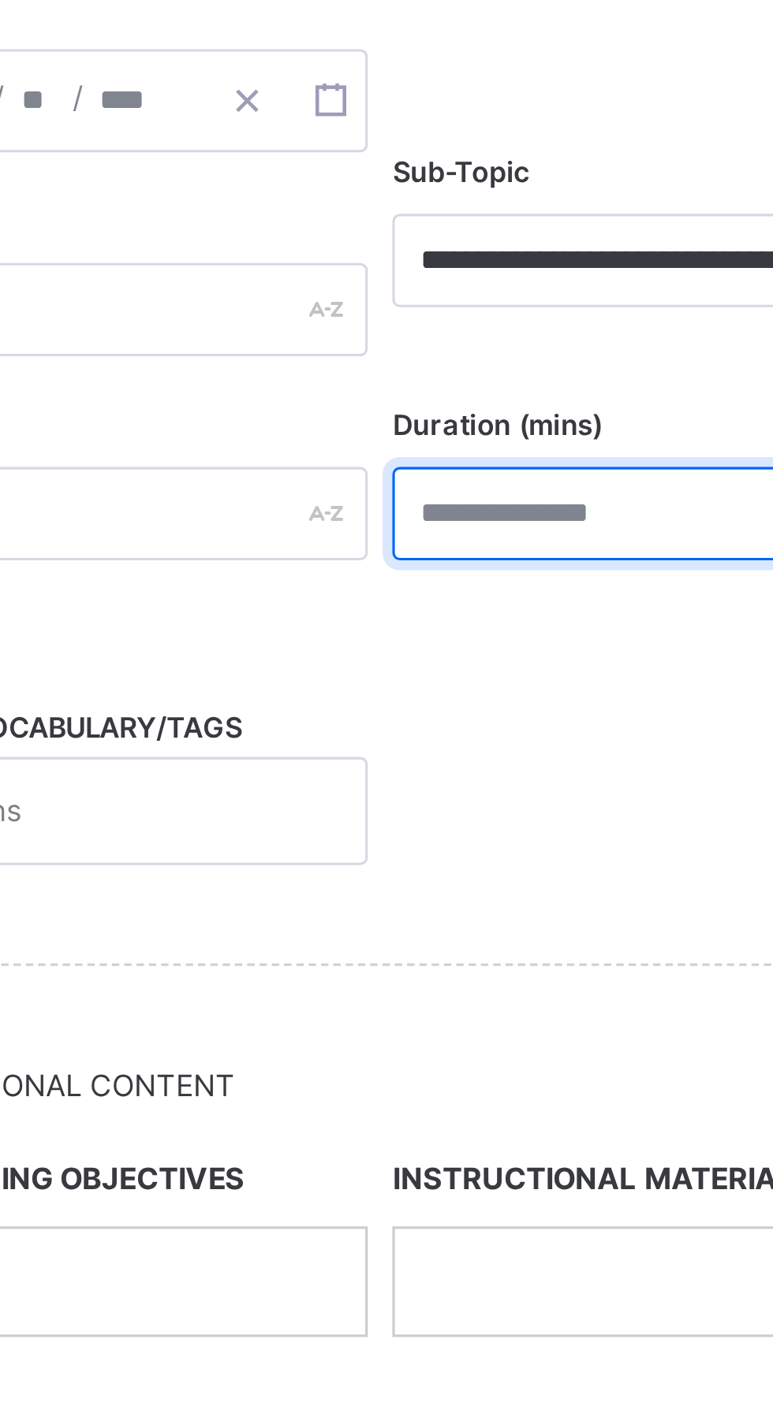
click at [431, 568] on input "number" at bounding box center [480, 566] width 149 height 30
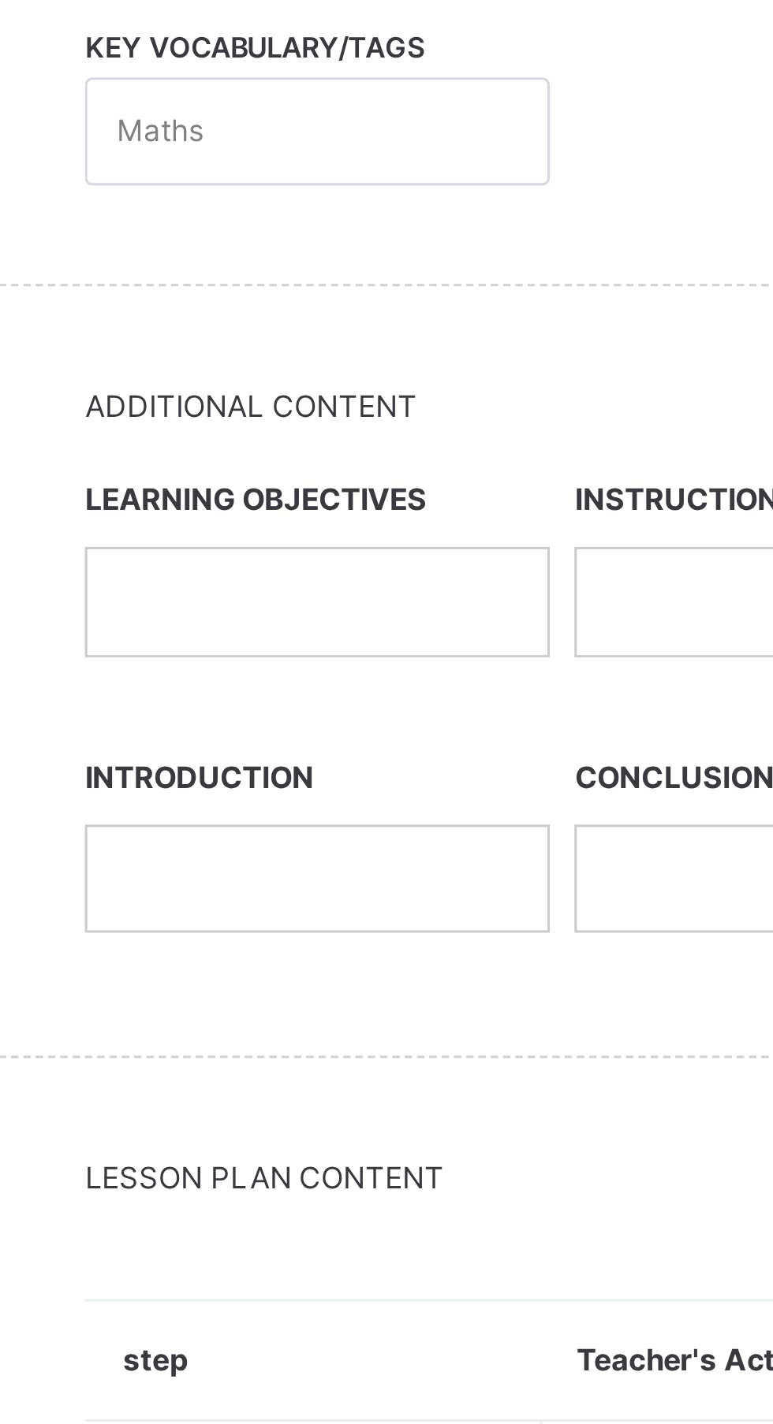
type input "**"
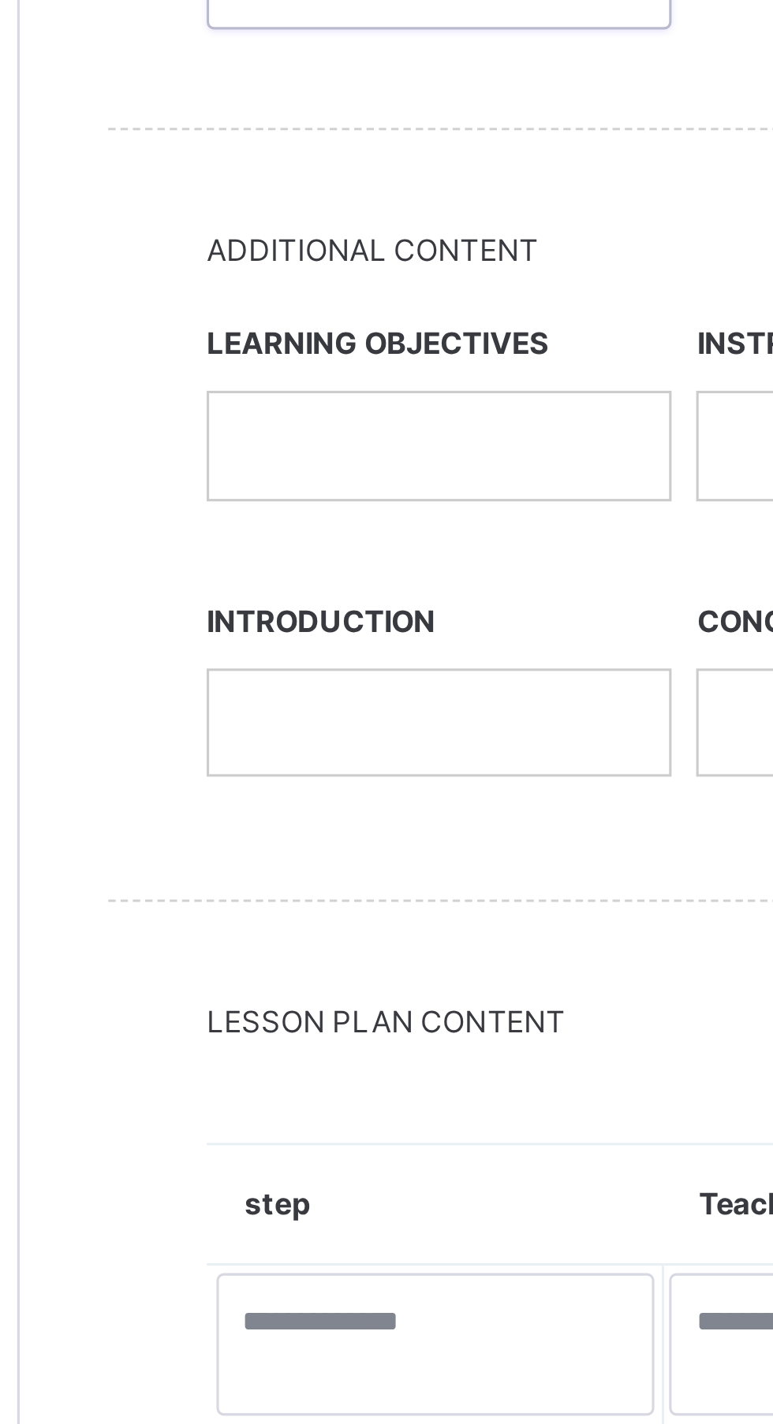
type input "**********"
click at [278, 810] on p at bounding box center [324, 812] width 124 height 14
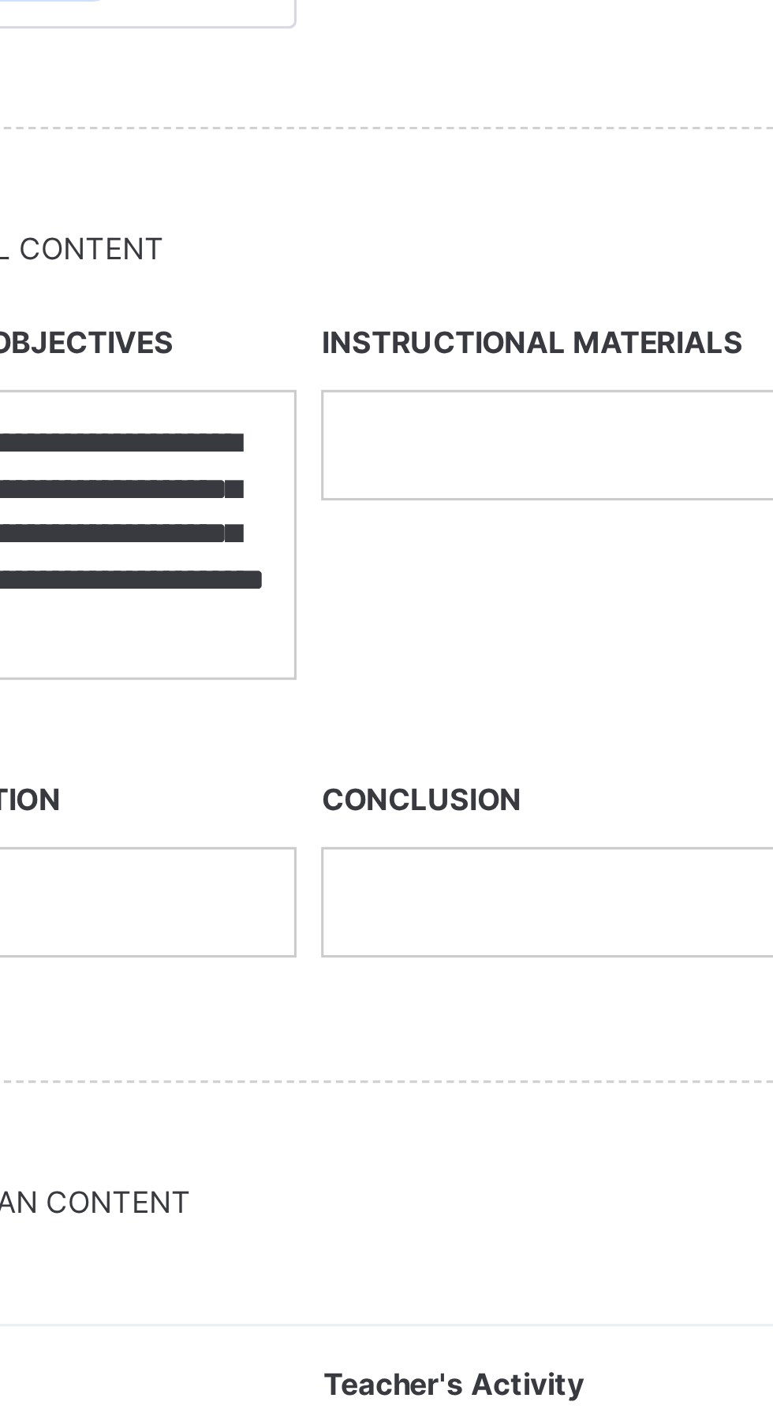
click at [433, 810] on p at bounding box center [481, 812] width 124 height 14
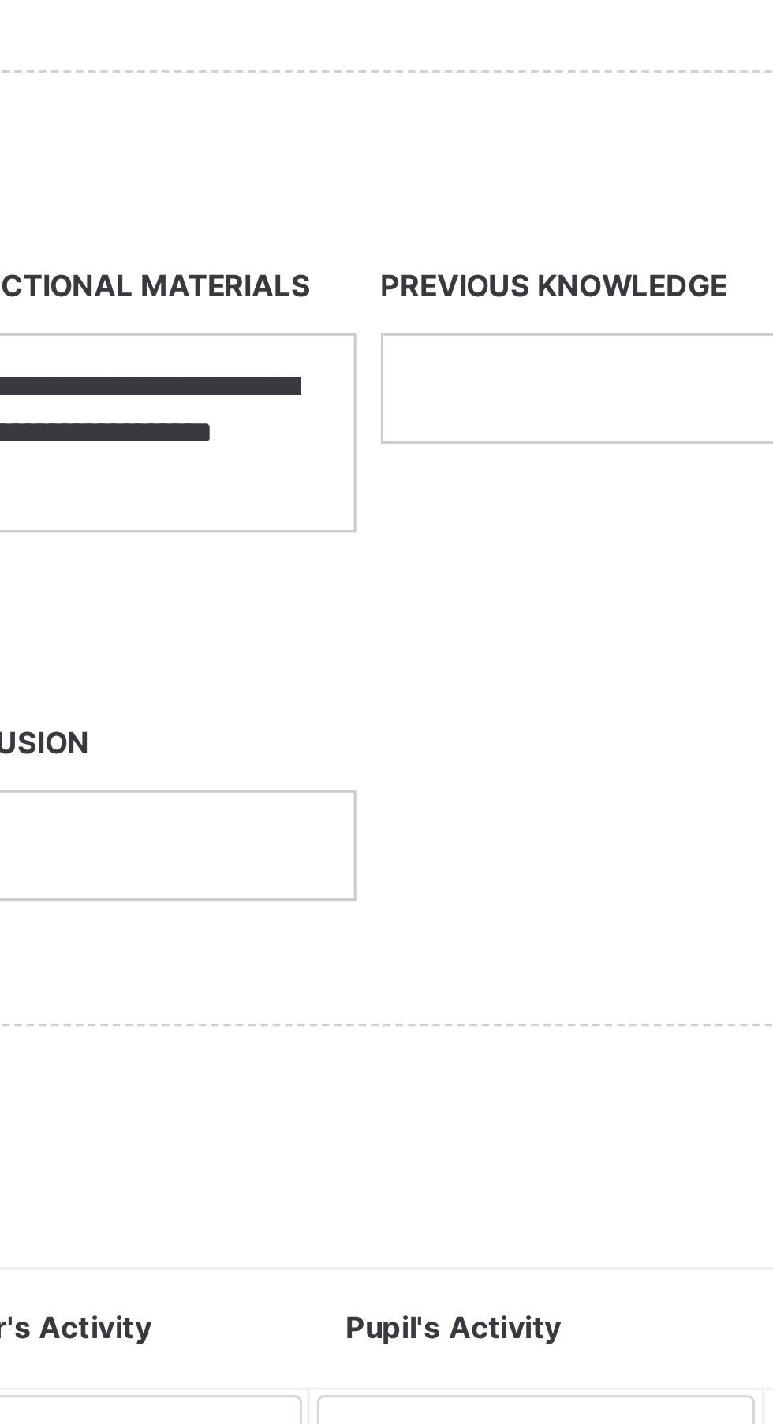
click at [574, 815] on div at bounding box center [637, 811] width 147 height 33
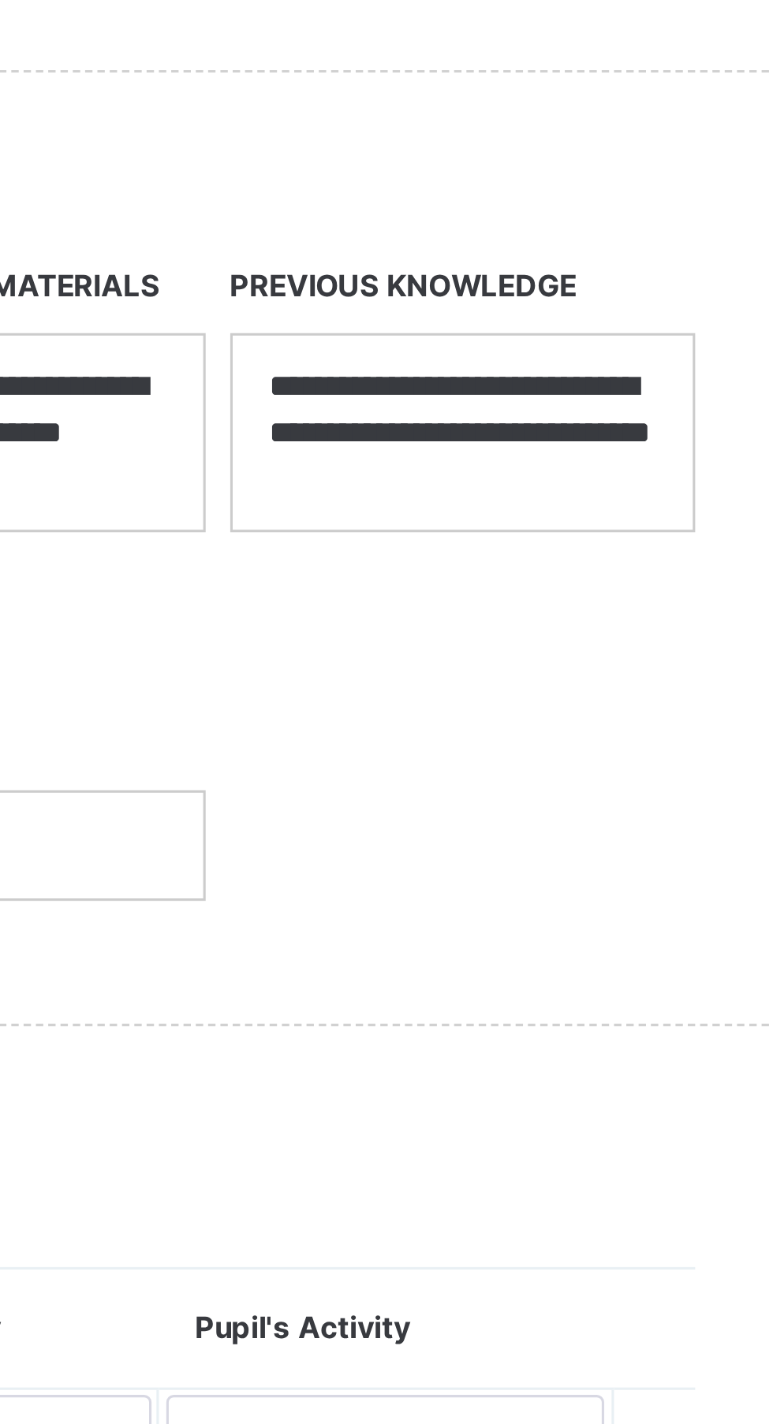
click at [681, 837] on p "**********" at bounding box center [638, 826] width 124 height 43
click at [676, 828] on p "**********" at bounding box center [638, 826] width 124 height 43
click at [650, 855] on div "**********" at bounding box center [637, 826] width 147 height 62
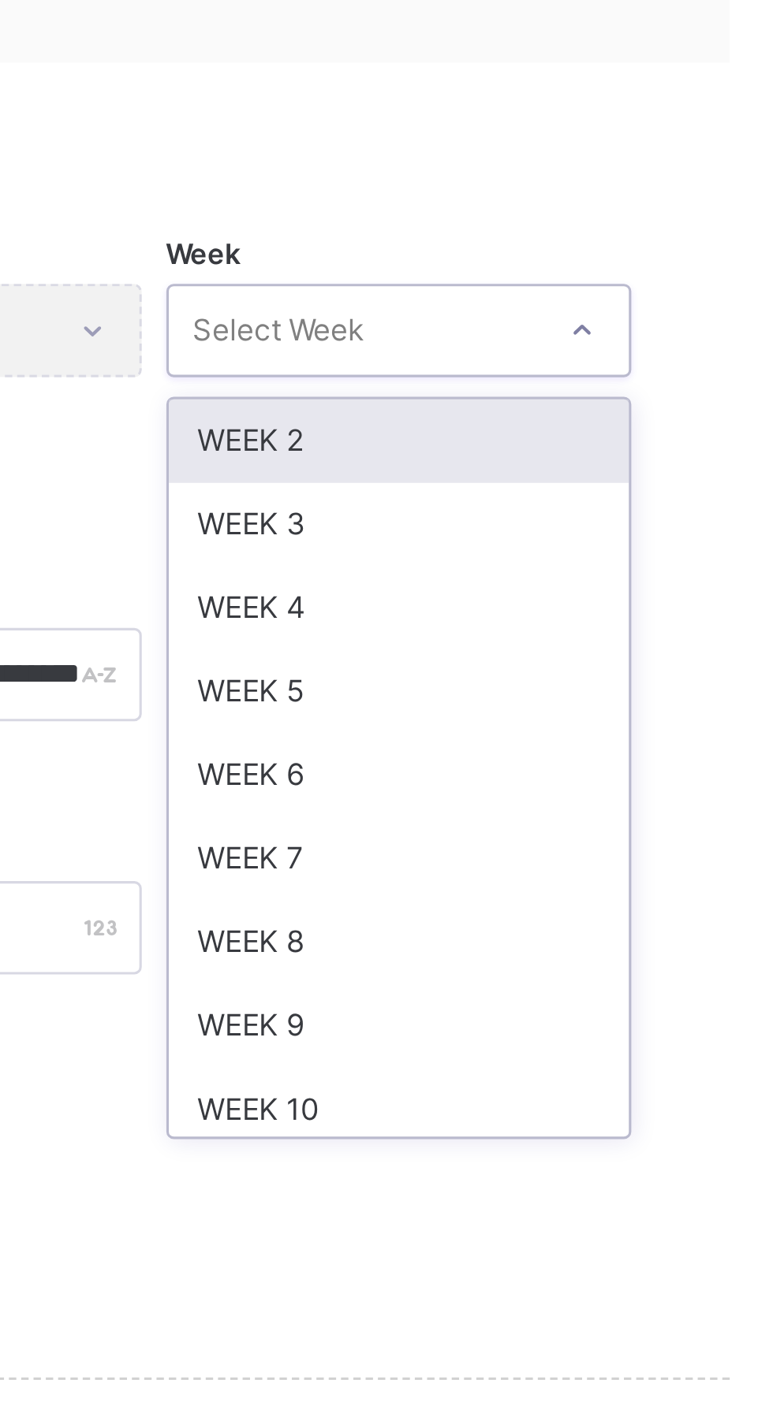
click at [670, 409] on div "WEEK 2" at bounding box center [637, 410] width 147 height 27
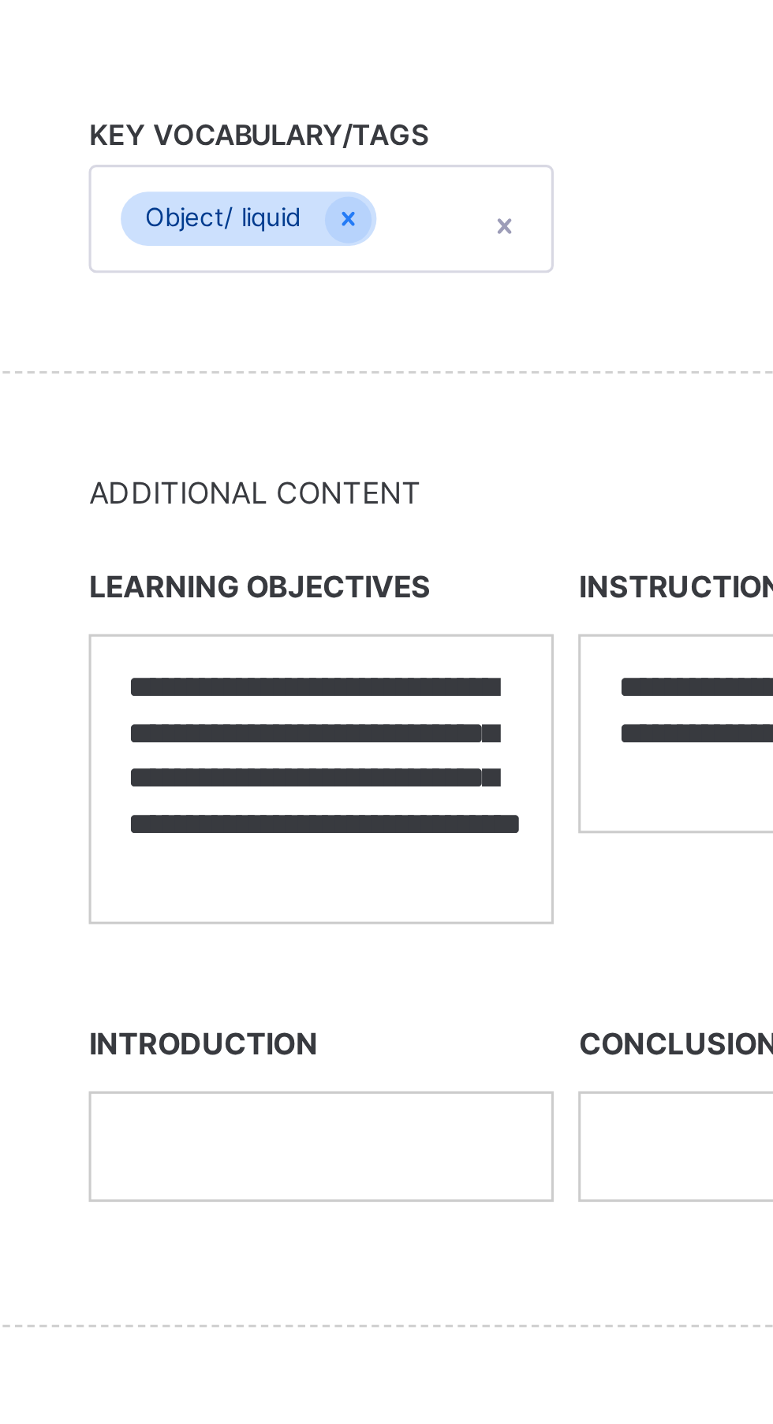
click at [281, 959] on p at bounding box center [324, 958] width 124 height 14
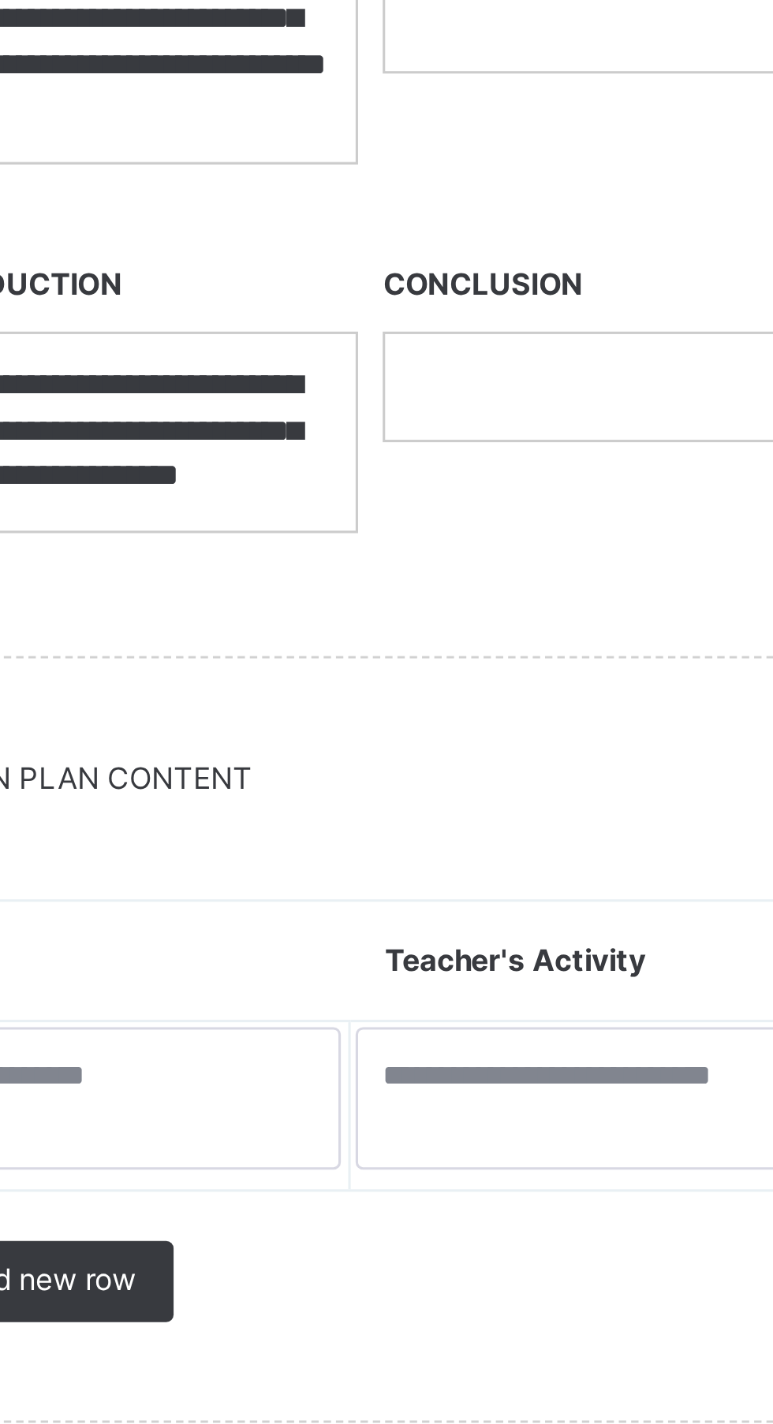
click at [426, 963] on p at bounding box center [481, 958] width 124 height 14
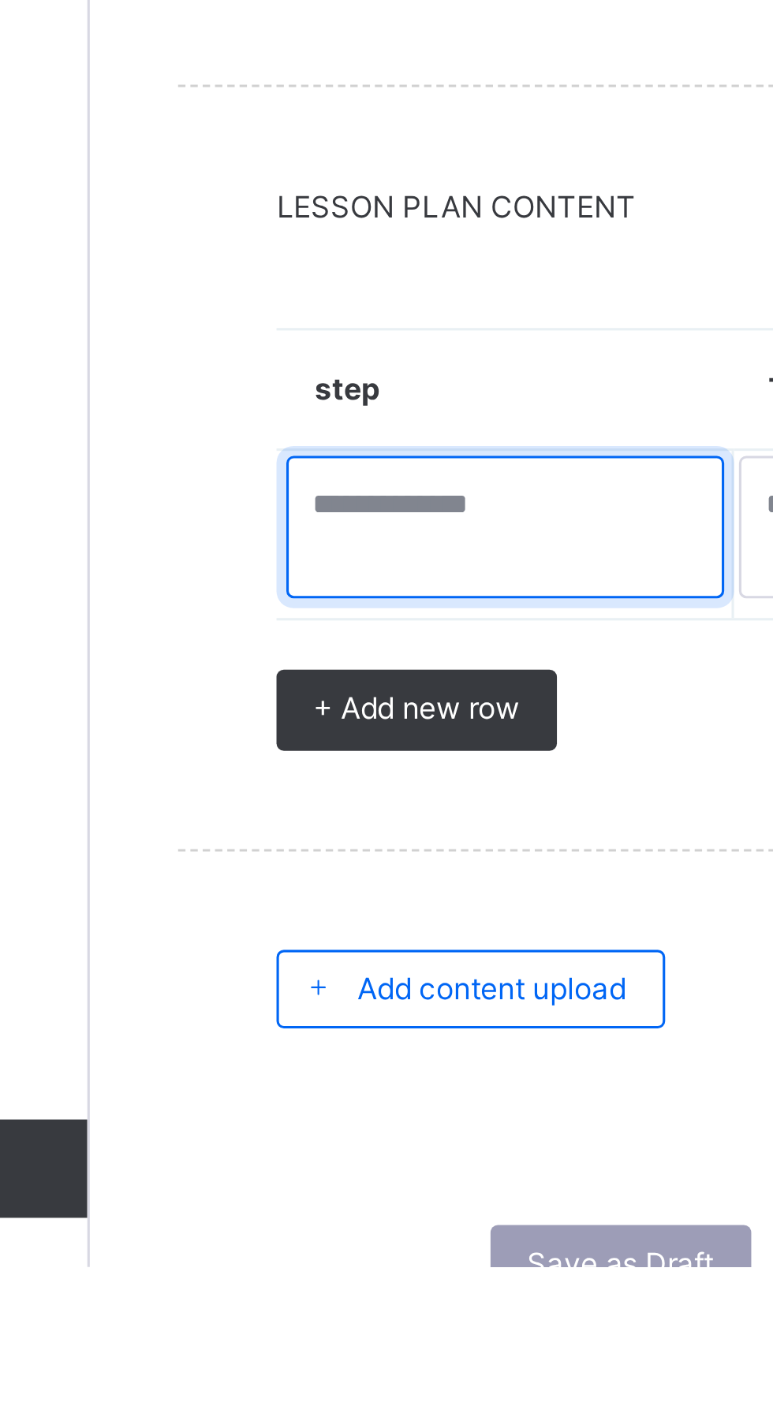
click at [277, 1186] on textarea at bounding box center [322, 1187] width 141 height 46
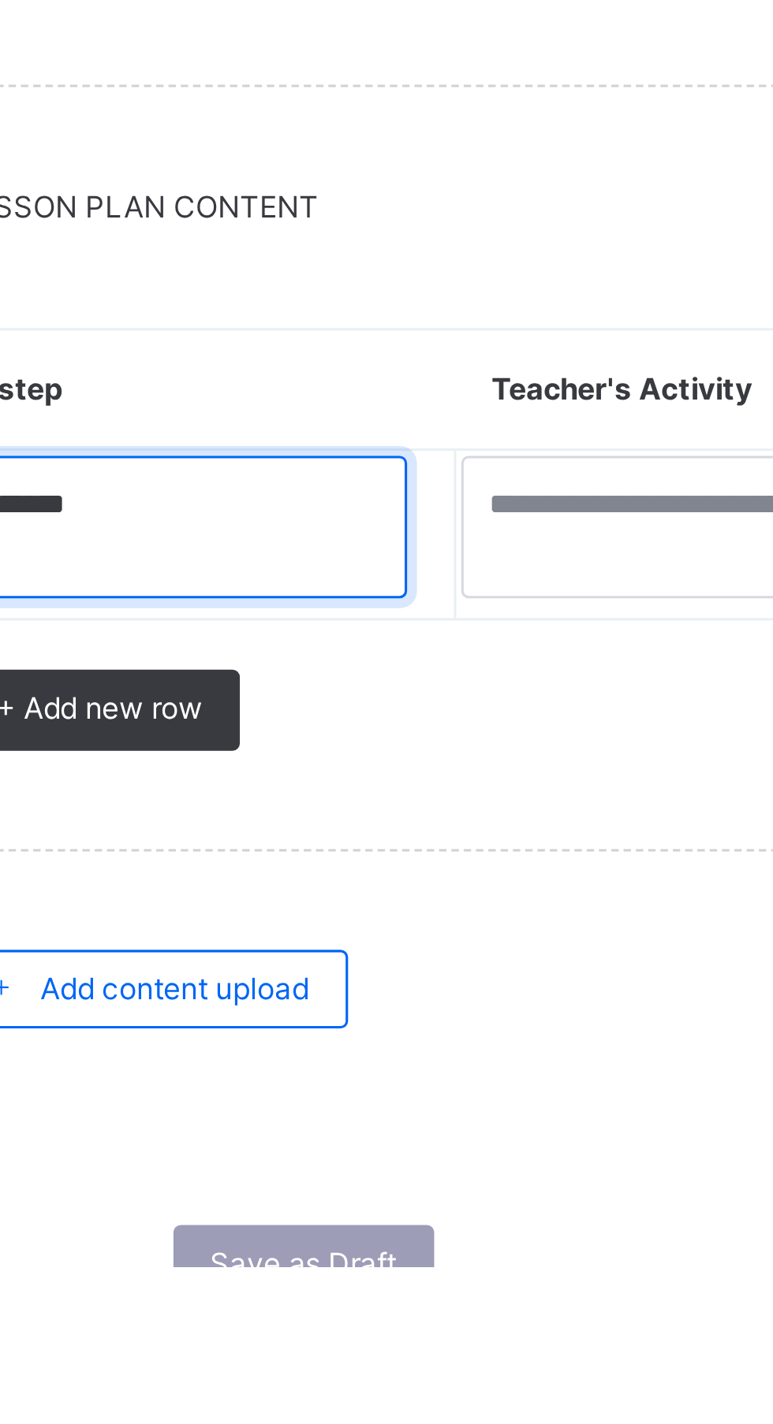
type textarea "******"
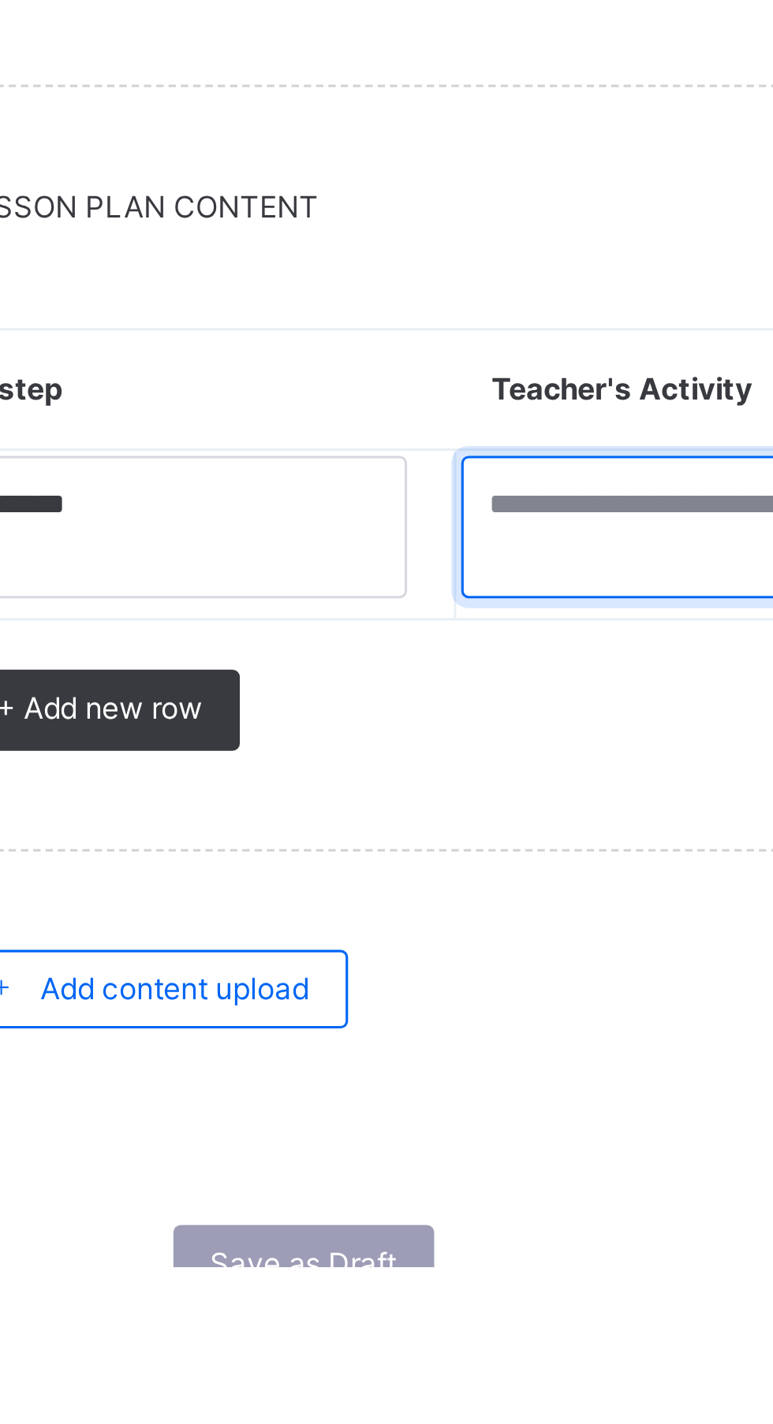
click at [415, 1186] on textarea at bounding box center [477, 1187] width 135 height 46
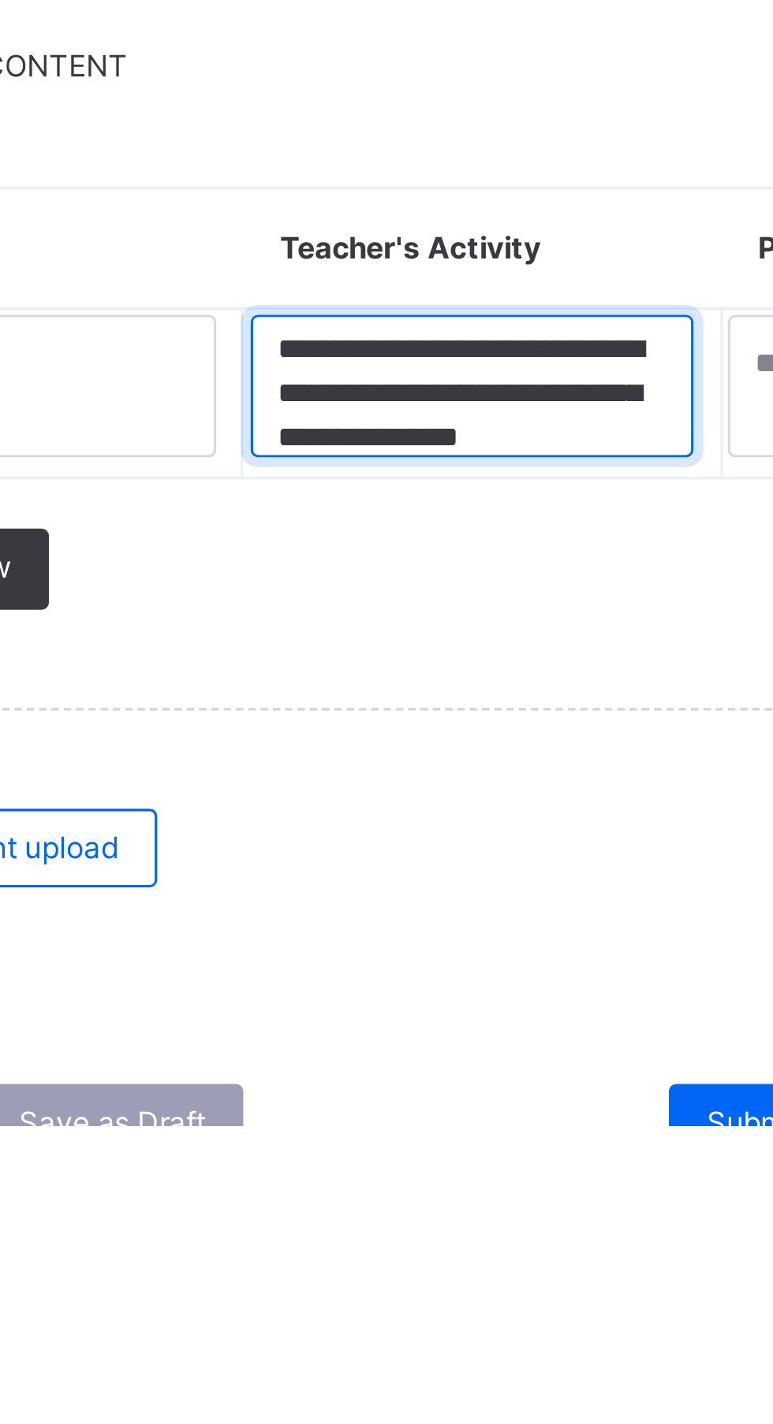
scroll to position [19, 0]
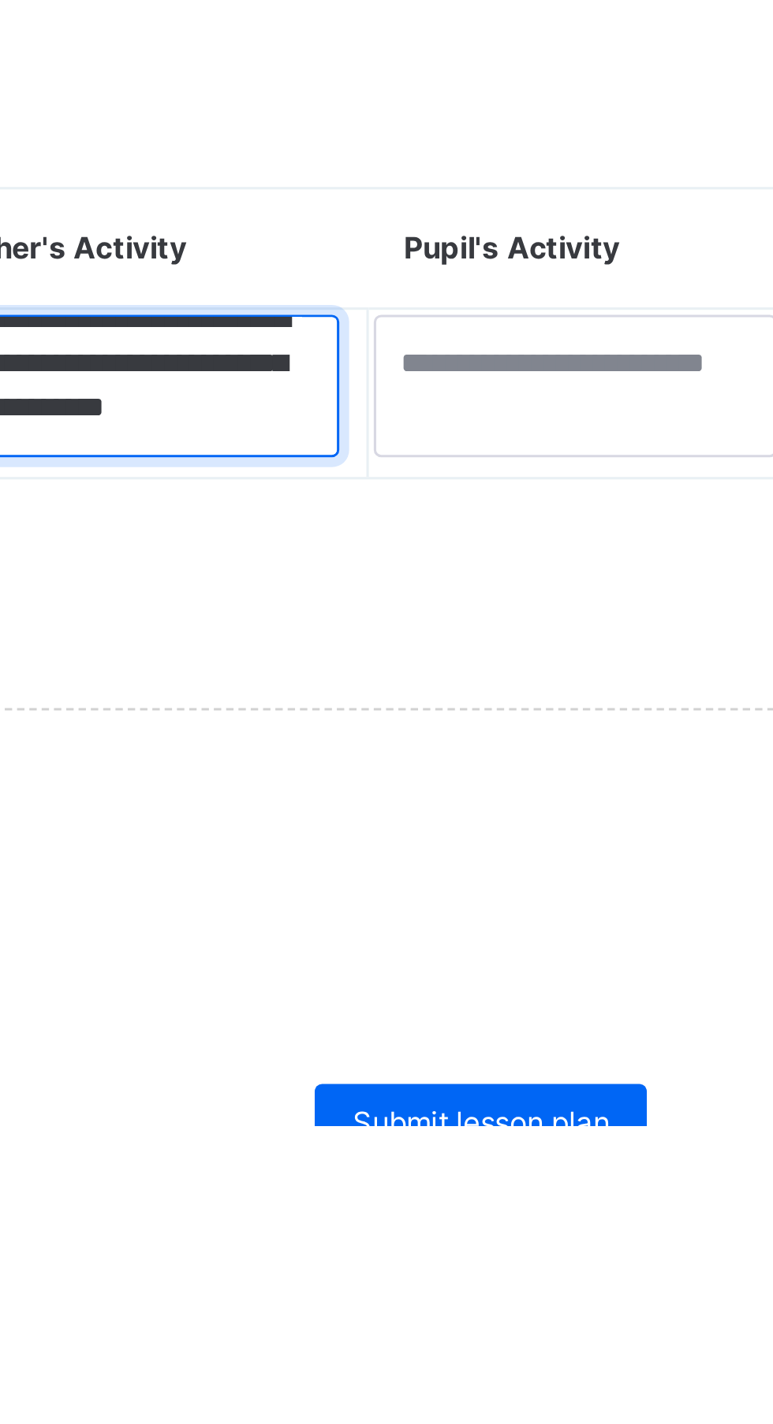
type textarea "**********"
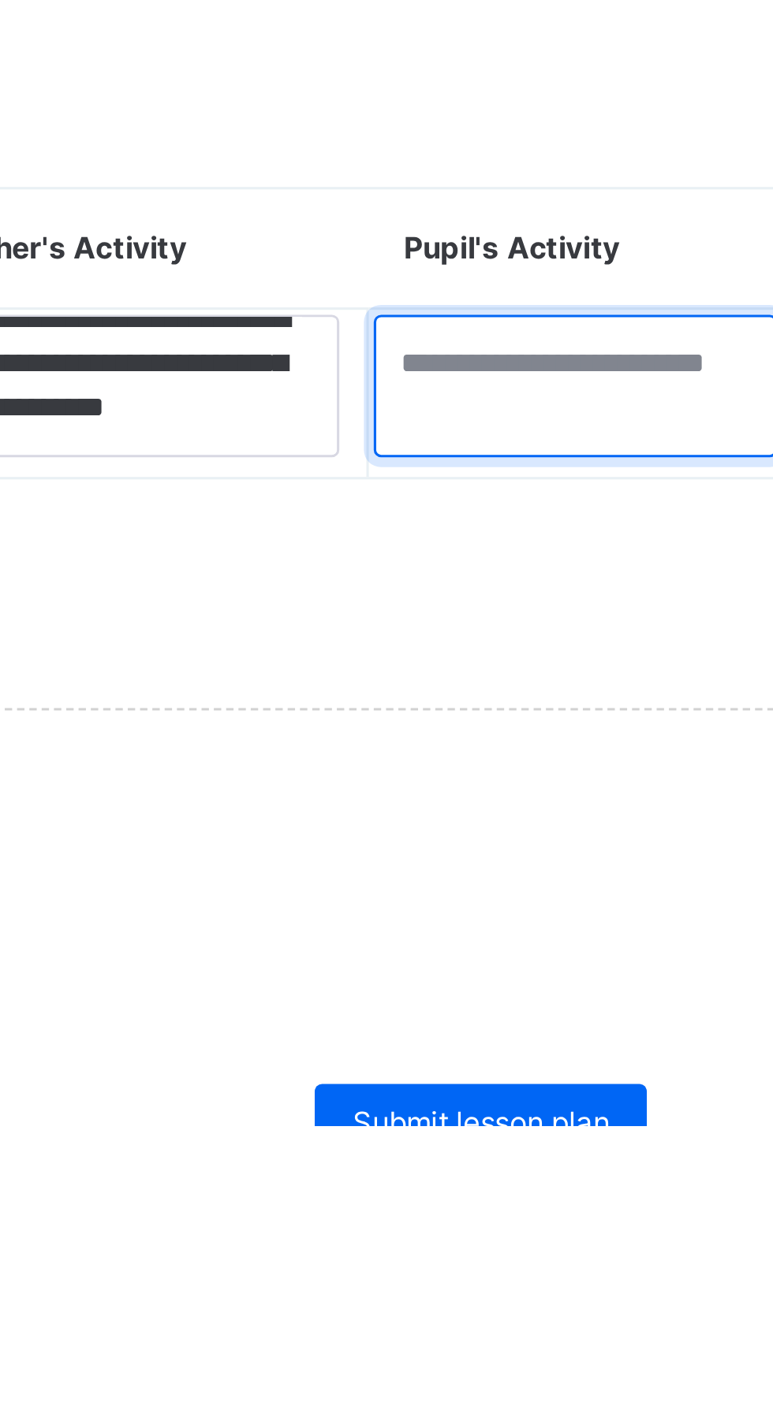
click at [573, 1186] on textarea at bounding box center [621, 1187] width 129 height 46
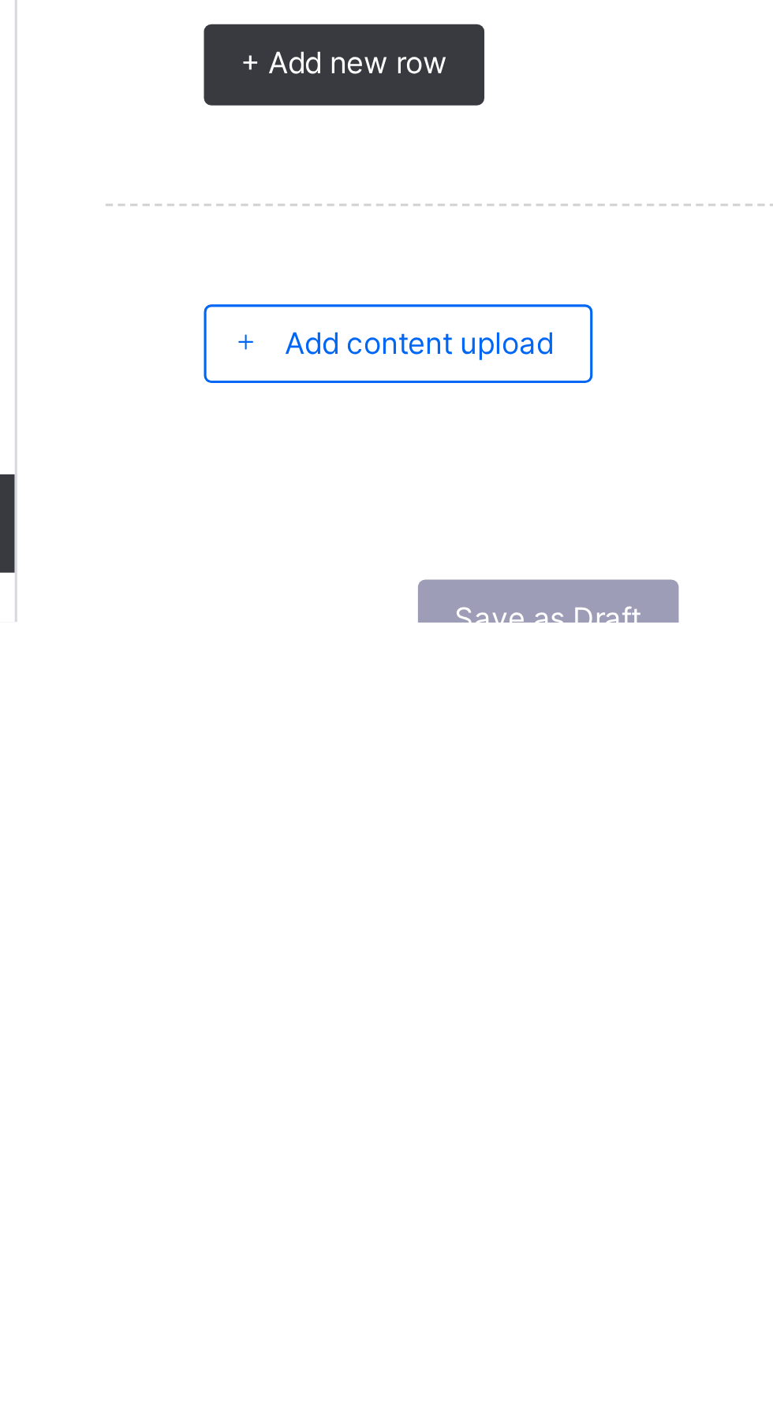
type textarea "**********"
click at [315, 1245] on span "+ Add new row" at bounding box center [294, 1245] width 66 height 14
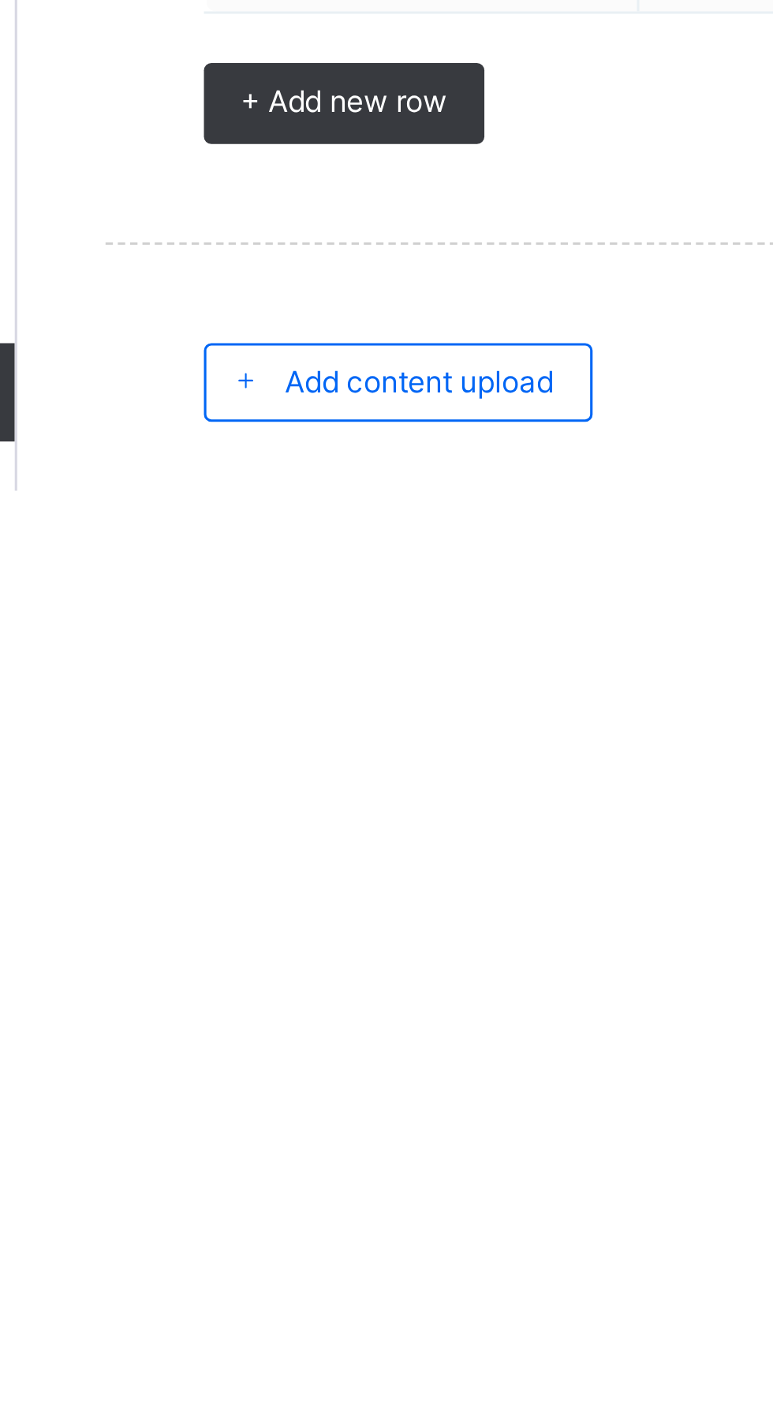
scroll to position [0, 0]
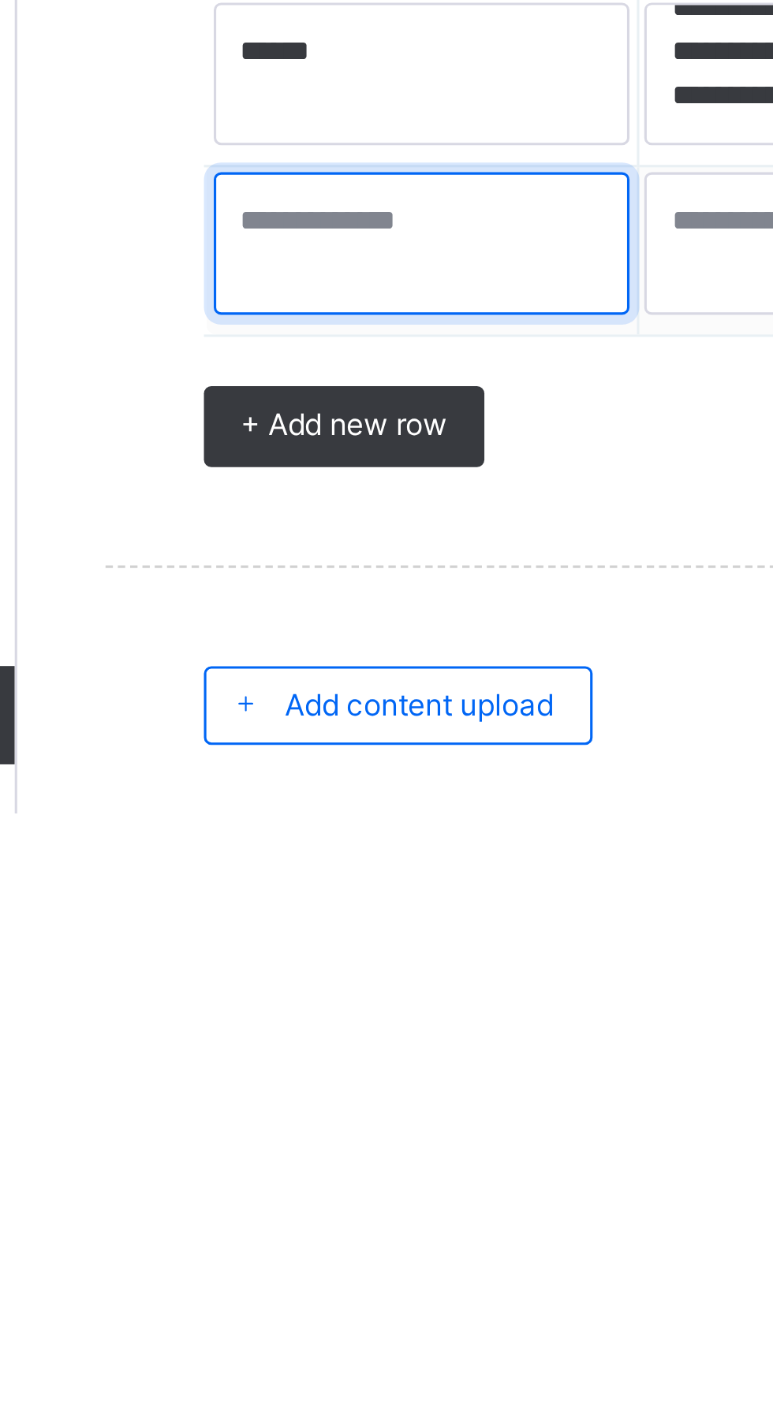
click at [273, 1251] on textarea at bounding box center [319, 1242] width 134 height 46
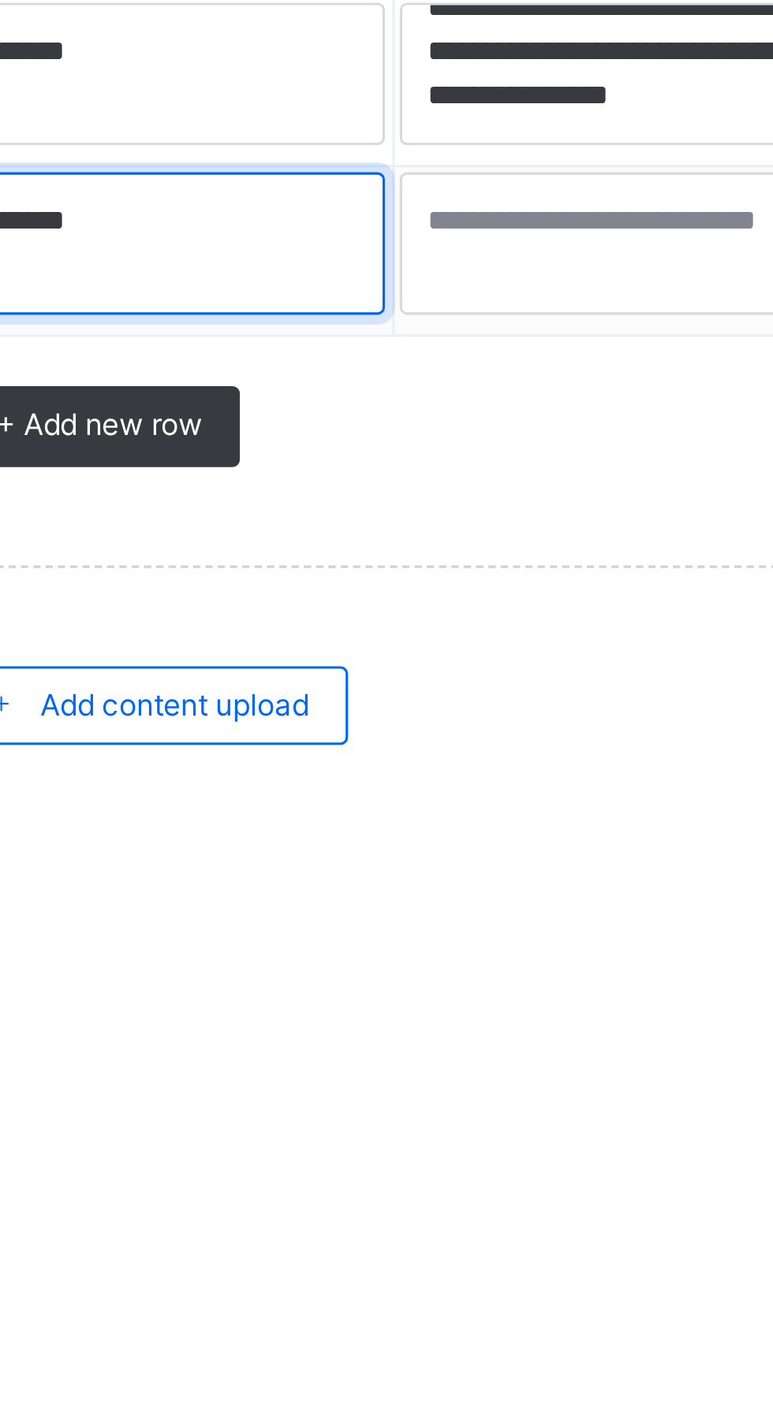
type textarea "*****"
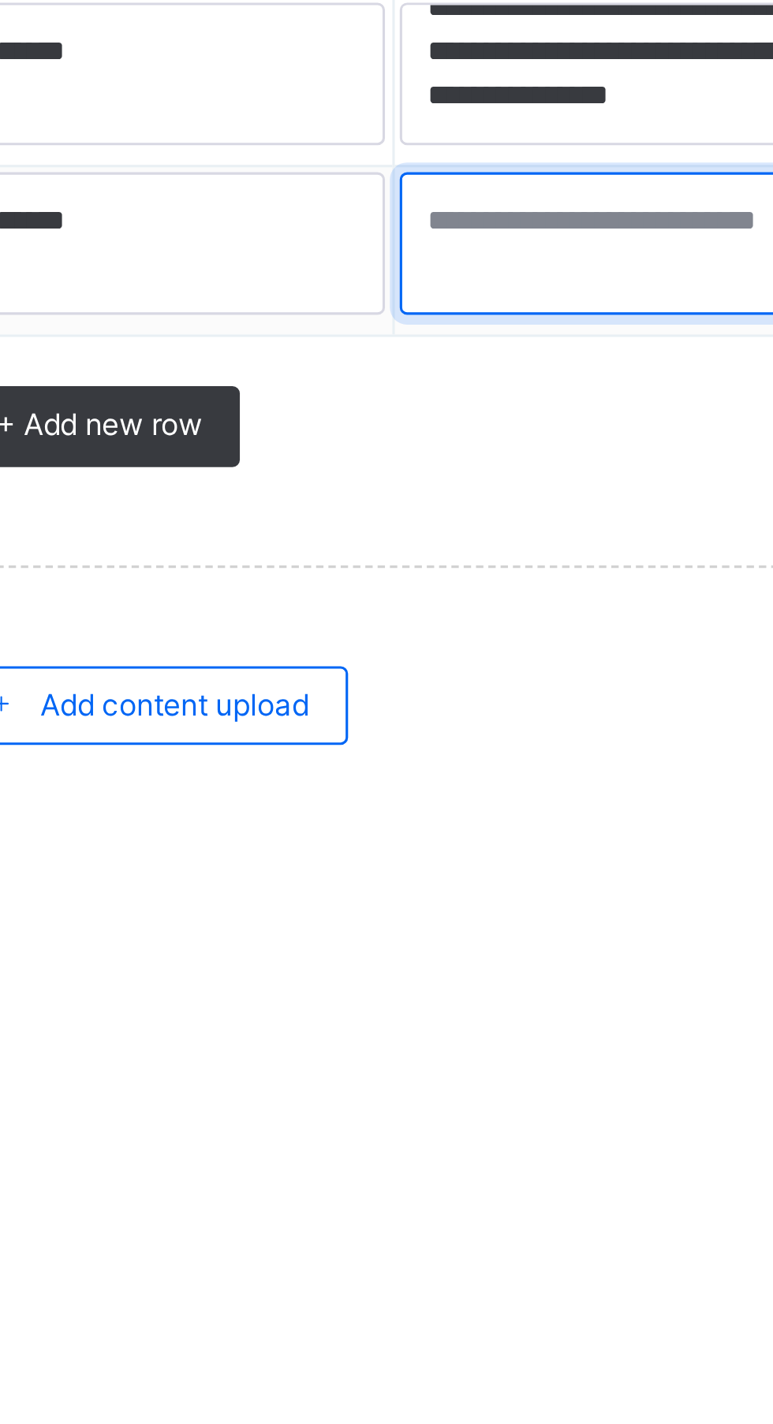
click at [422, 1239] on textarea at bounding box center [458, 1242] width 136 height 46
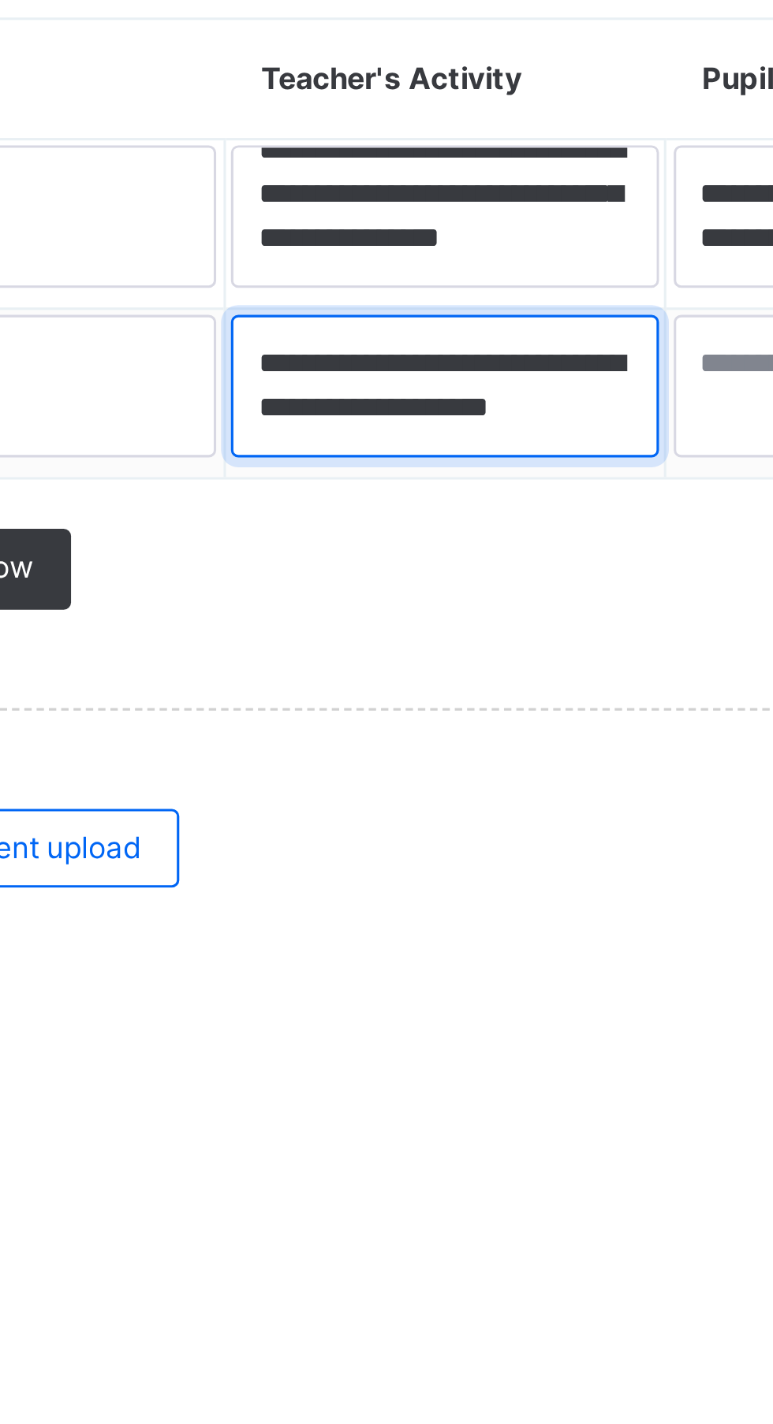
scroll to position [5, 0]
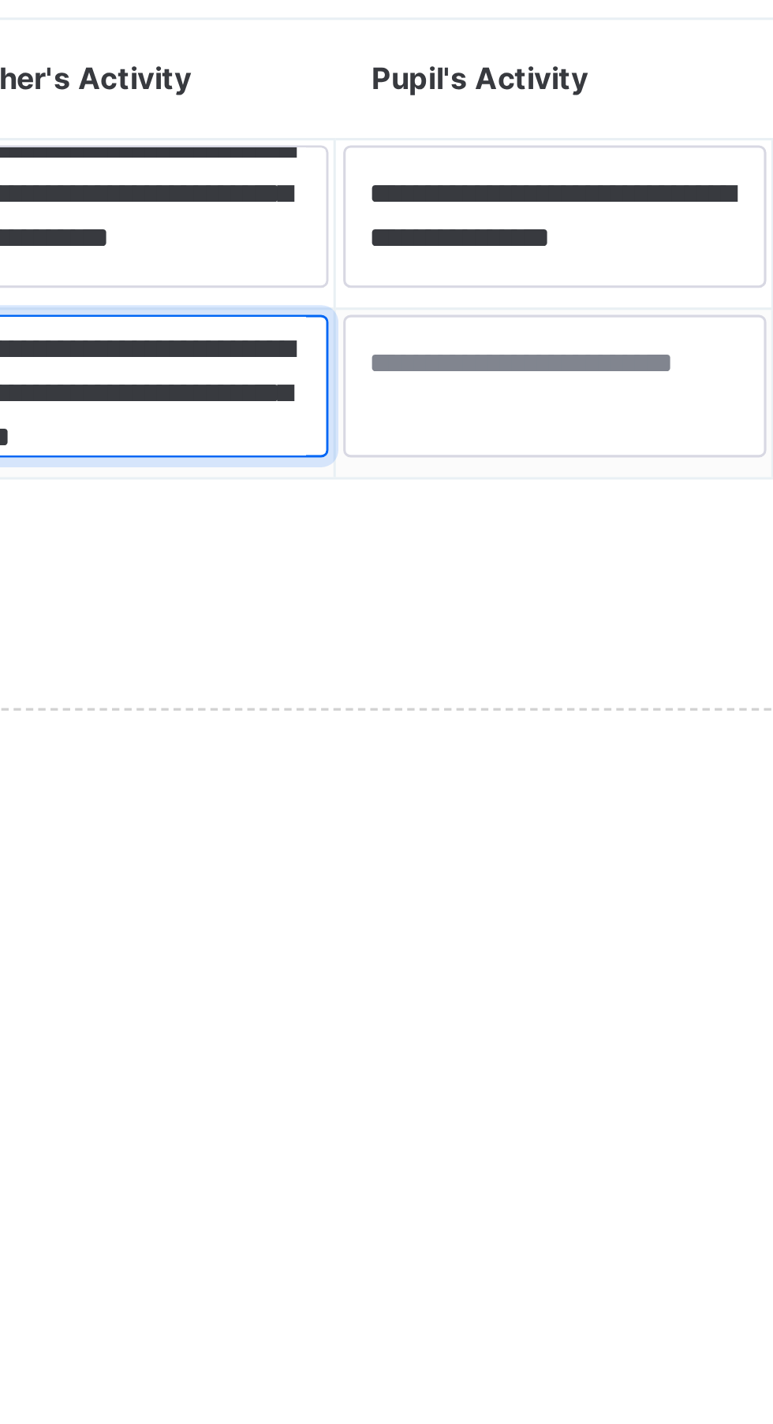
type textarea "**********"
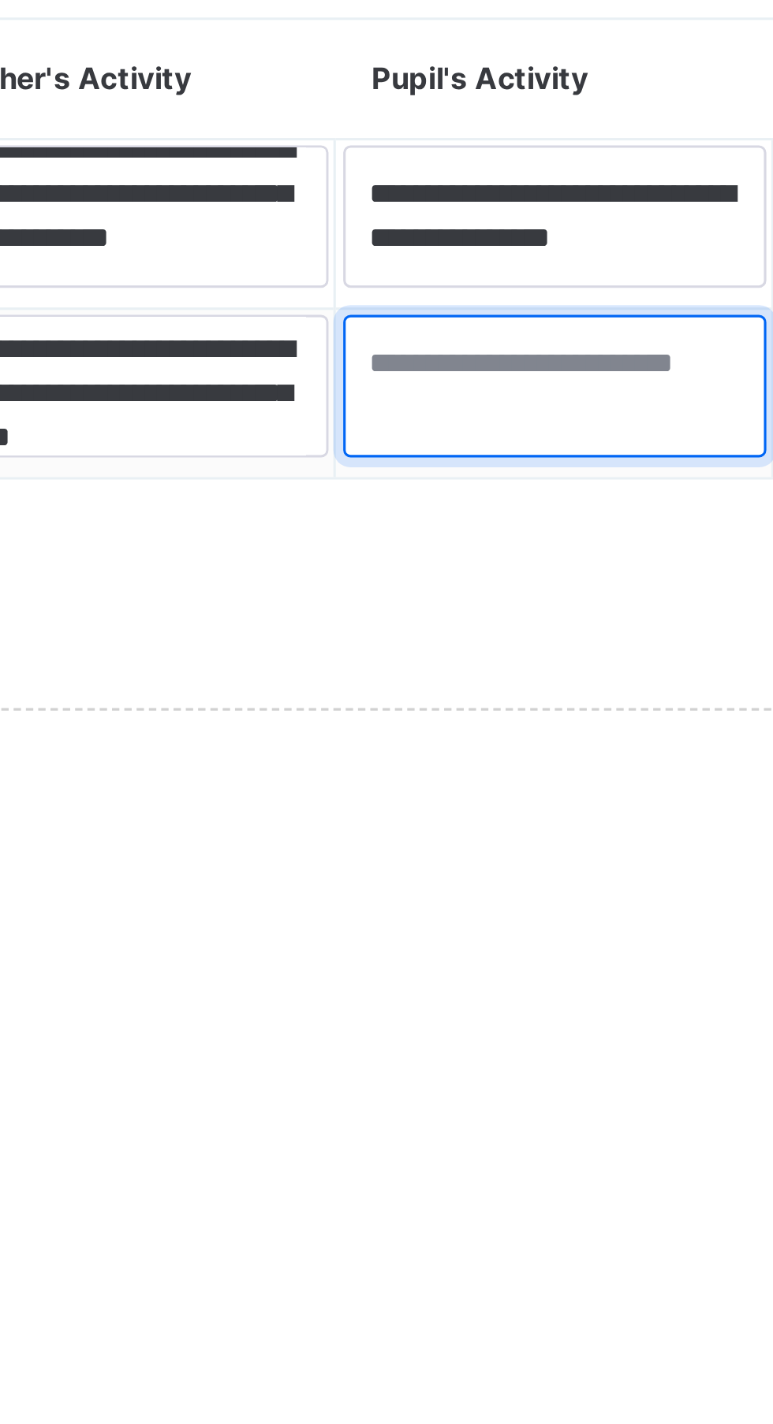
click at [556, 1238] on textarea at bounding box center [600, 1242] width 136 height 46
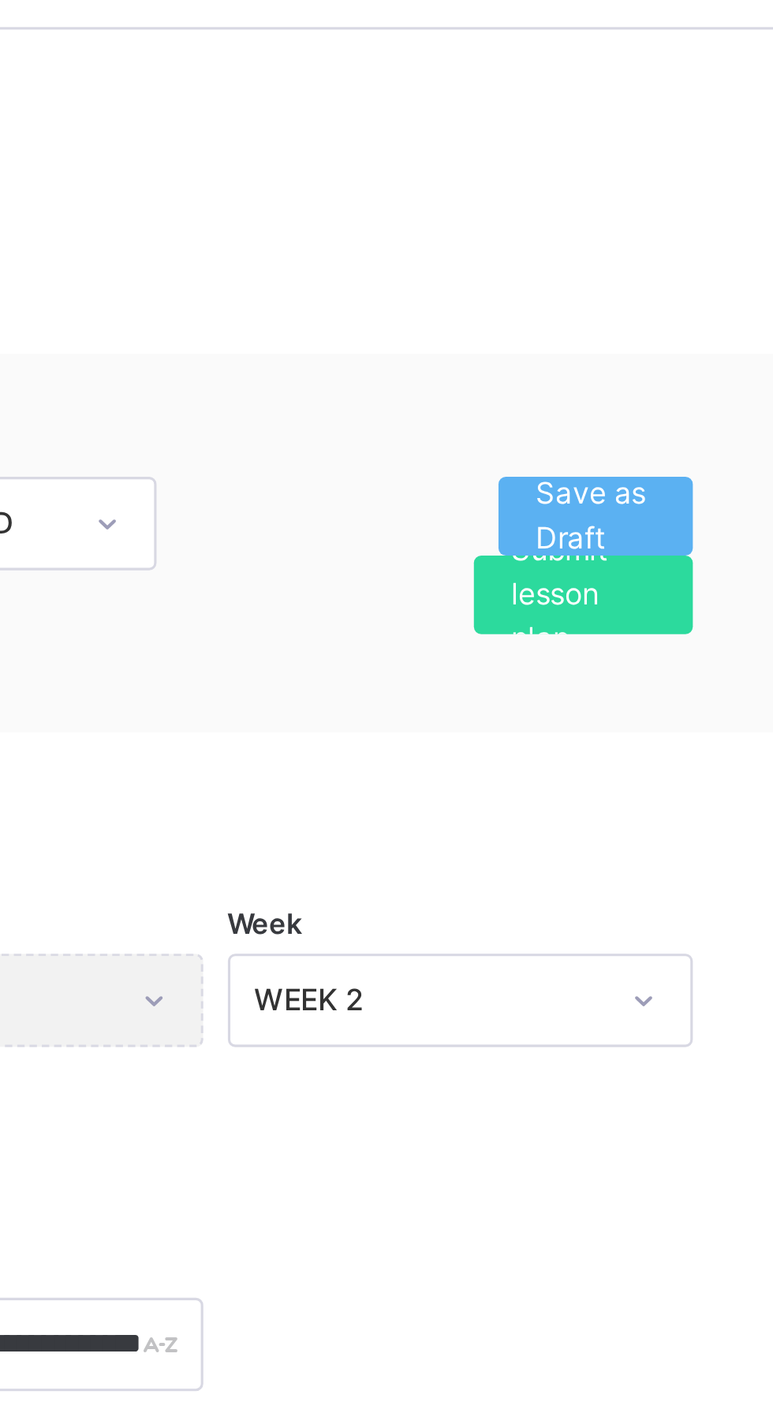
type textarea "**********"
click at [691, 209] on span "Save as Draft" at bounding box center [681, 219] width 39 height 28
click at [693, 216] on span "Save as Draft" at bounding box center [681, 219] width 39 height 28
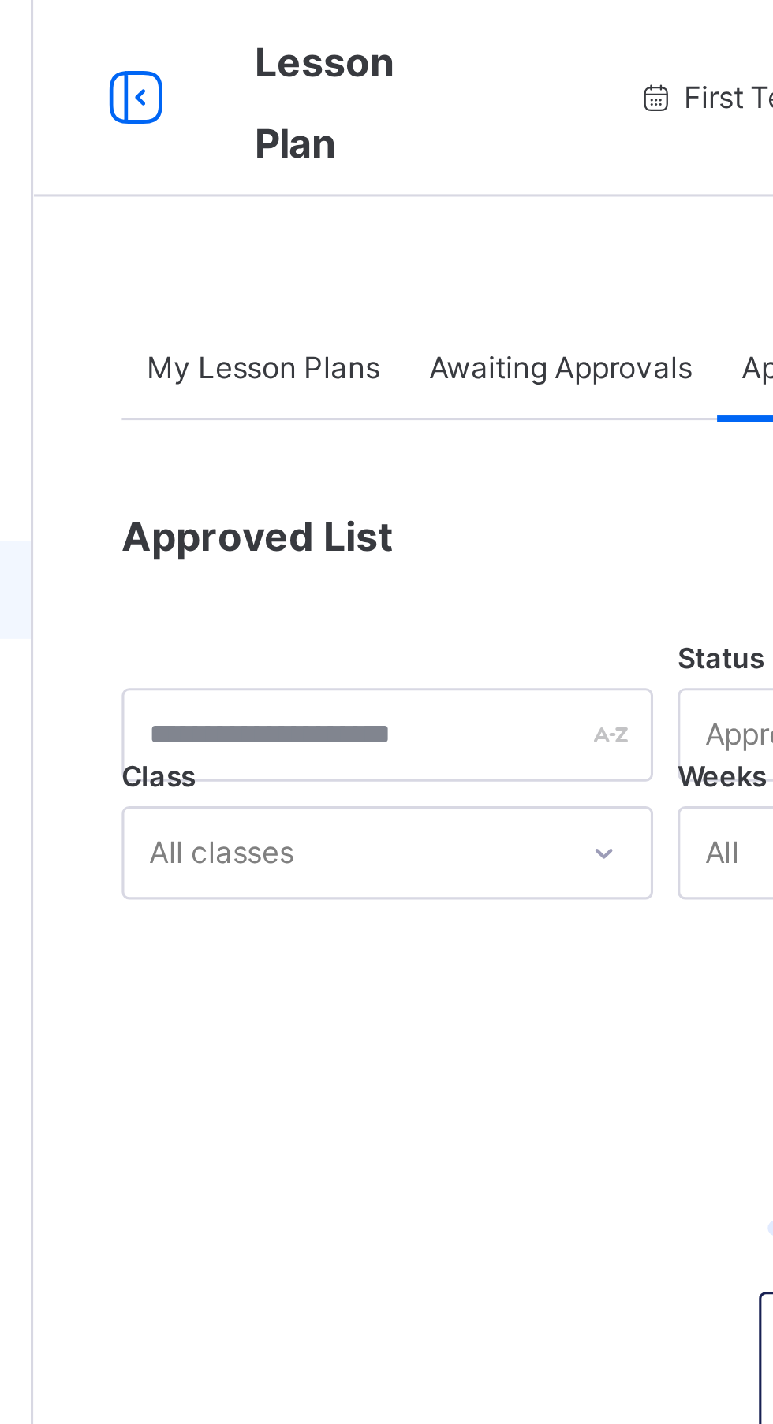
click at [377, 115] on span "Awaiting Approvals" at bounding box center [358, 118] width 84 height 14
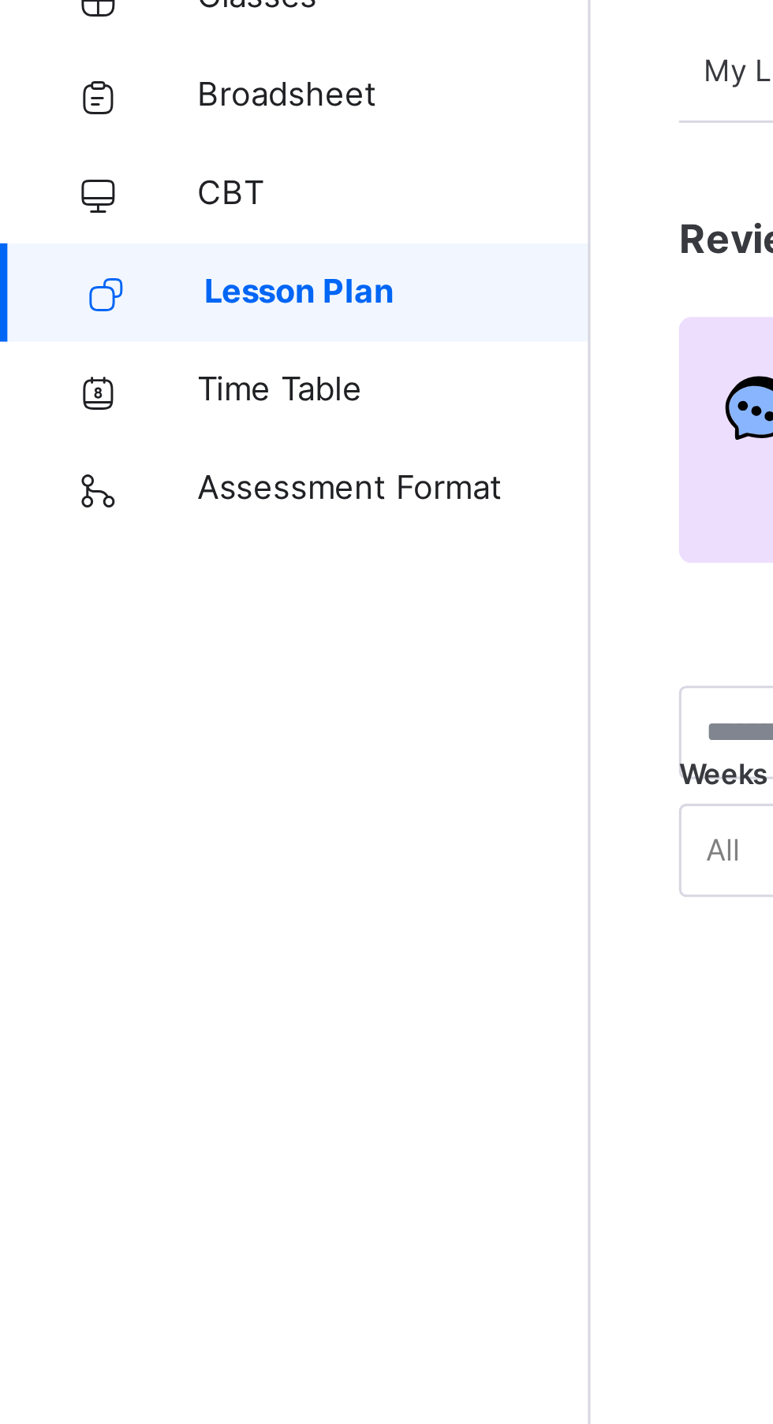
click at [143, 188] on span "Lesson Plan" at bounding box center [127, 189] width 124 height 16
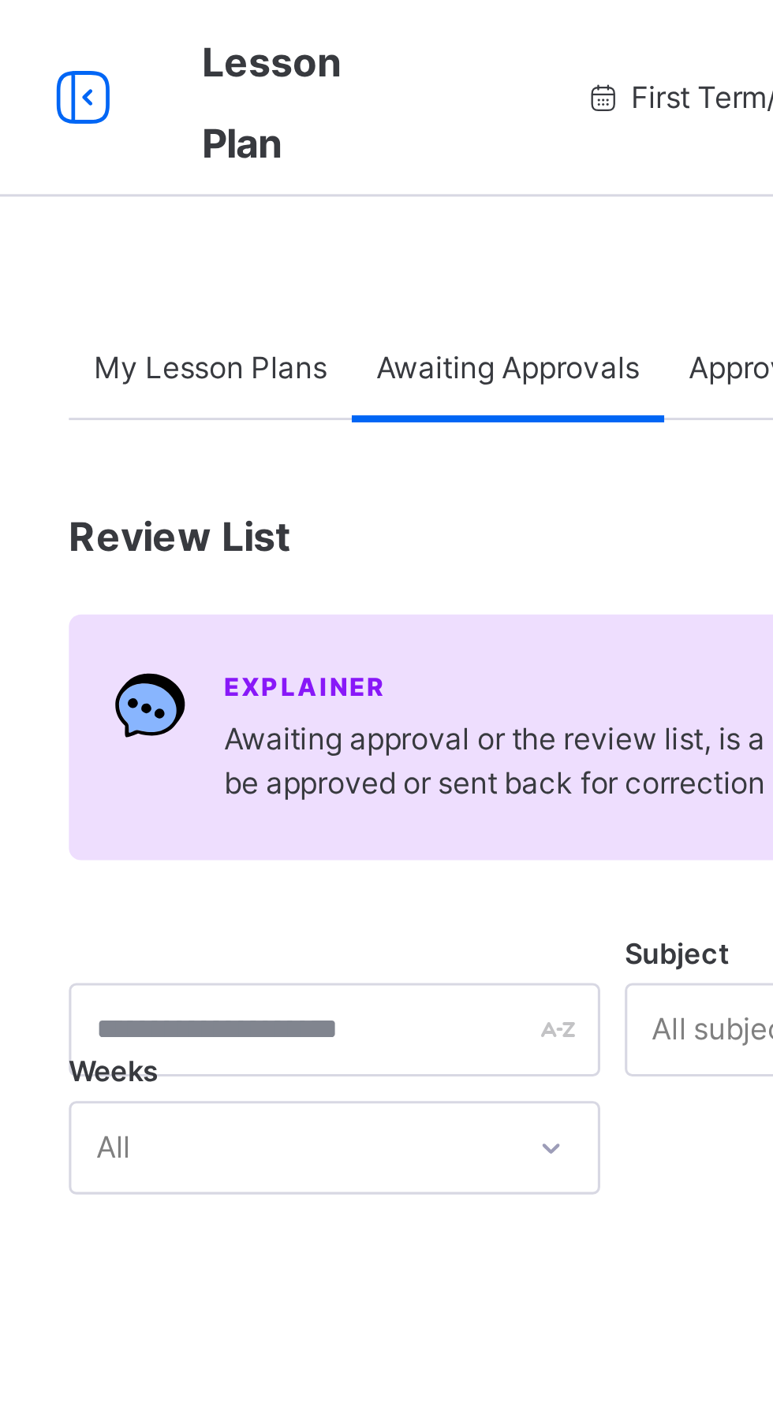
click at [284, 122] on span "My Lesson Plans" at bounding box center [262, 118] width 75 height 14
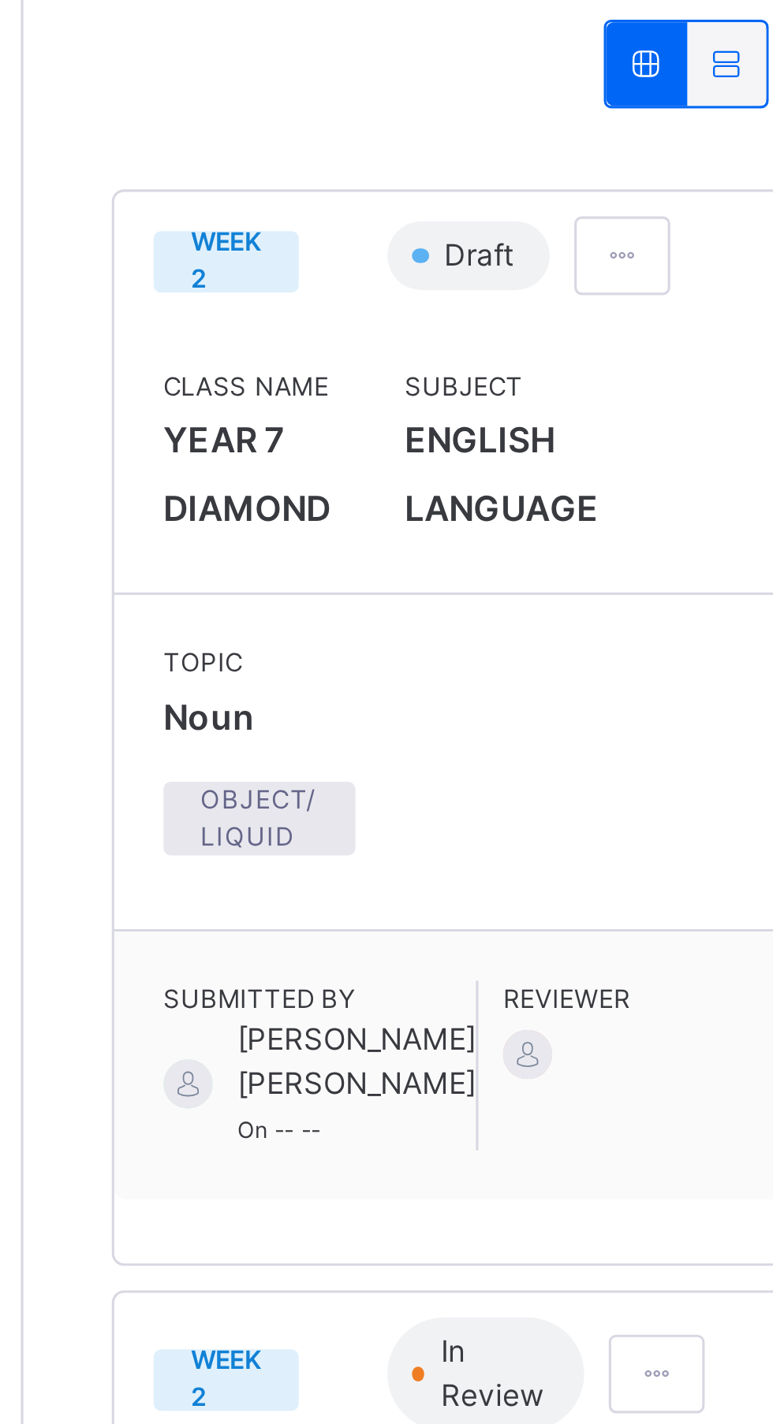
click at [384, 318] on span at bounding box center [380, 315] width 13 height 14
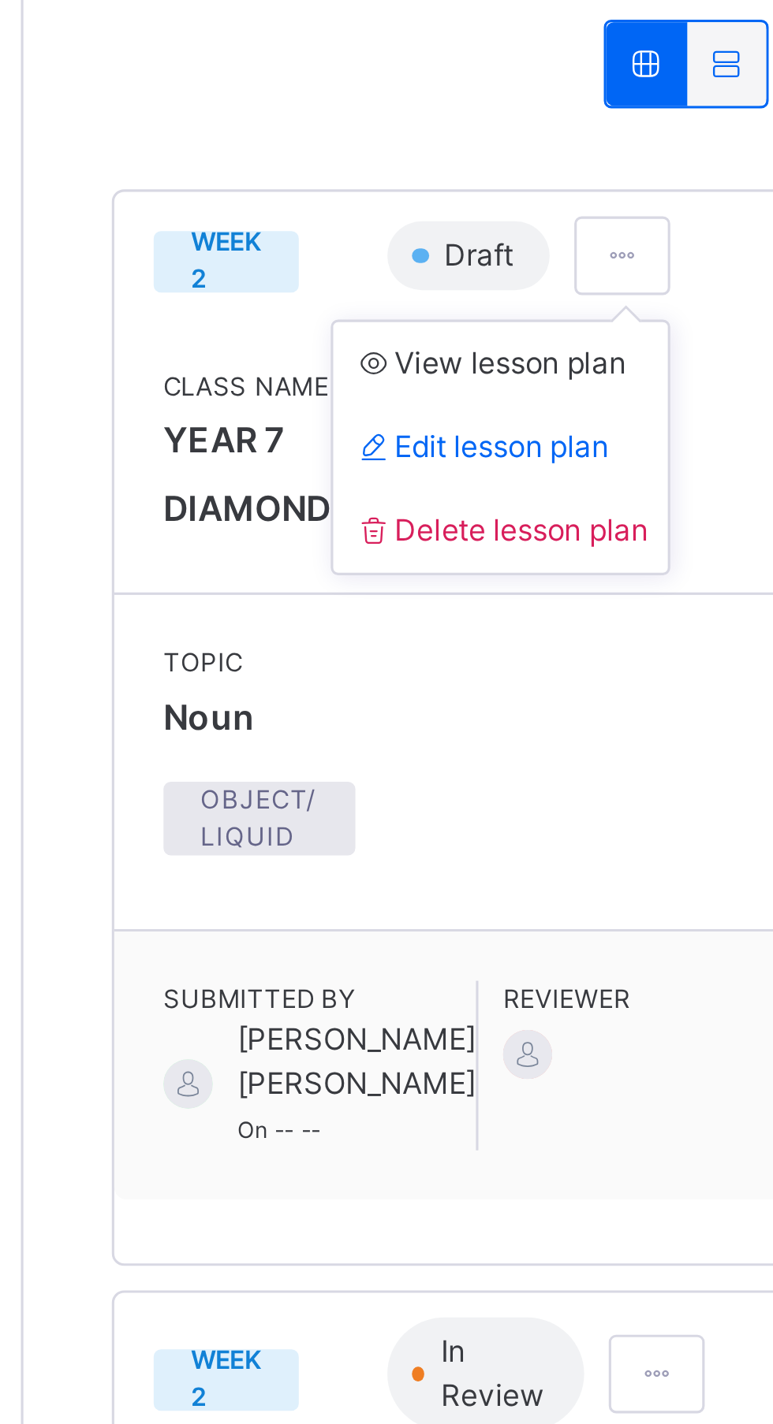
click at [374, 378] on span "Edit lesson plan" at bounding box center [336, 377] width 82 height 12
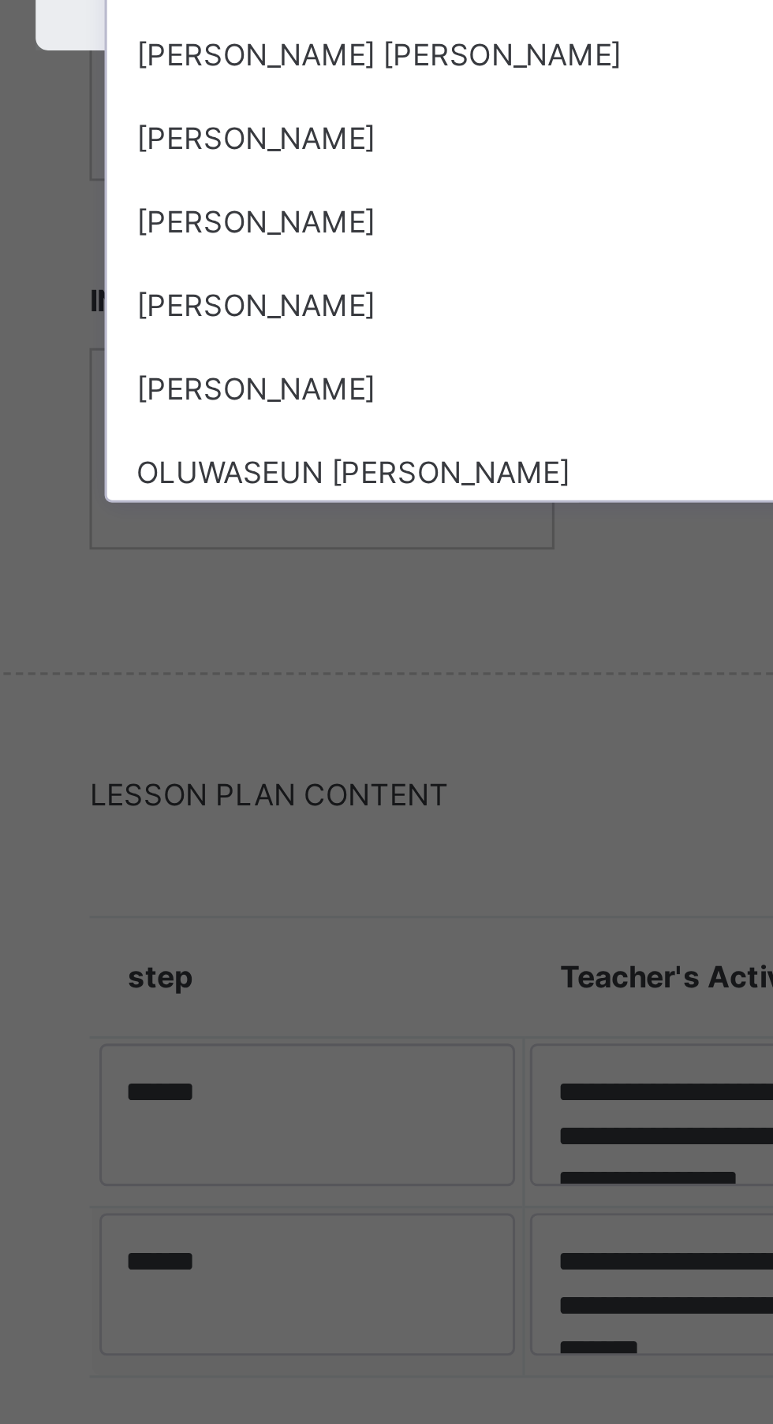
scroll to position [85, 0]
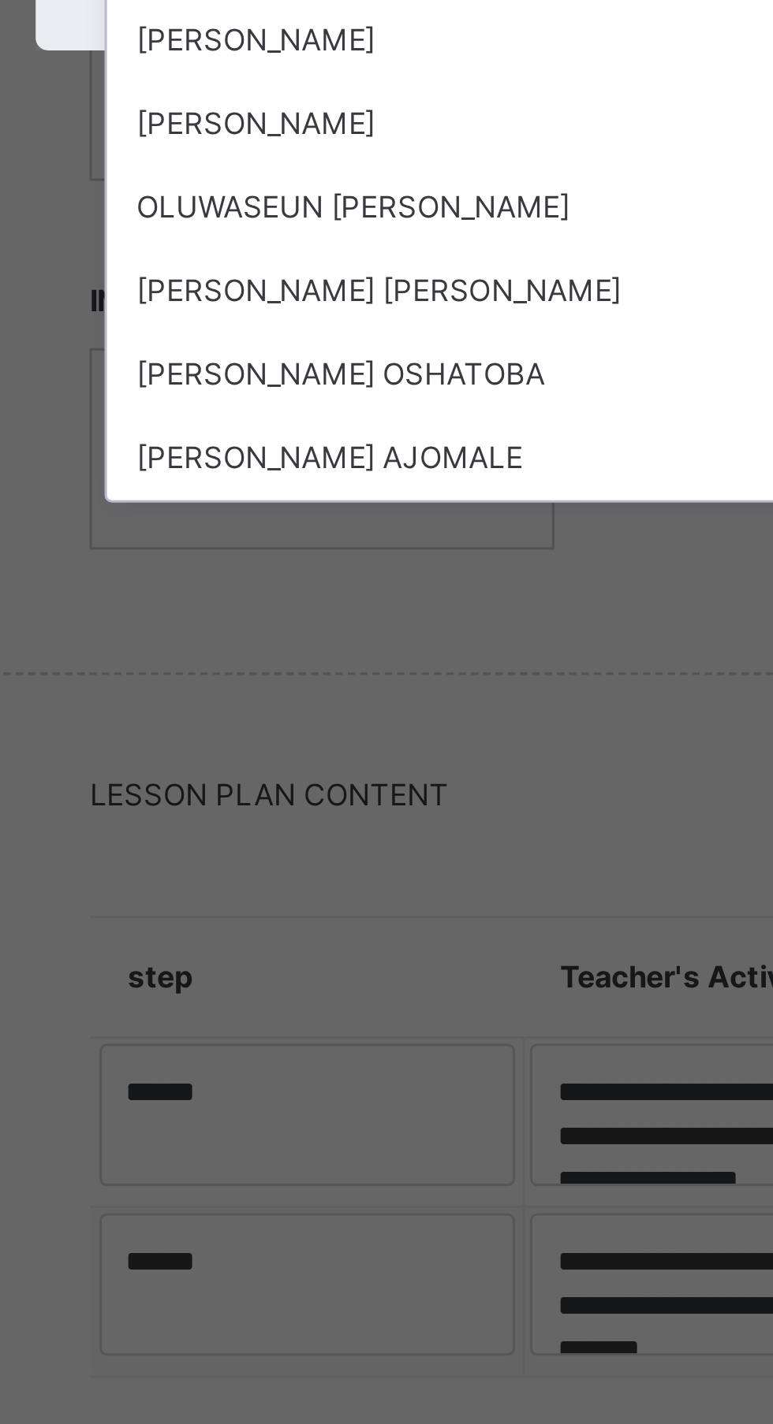
click at [407, 855] on div "[PERSON_NAME]" at bounding box center [386, 842] width 263 height 27
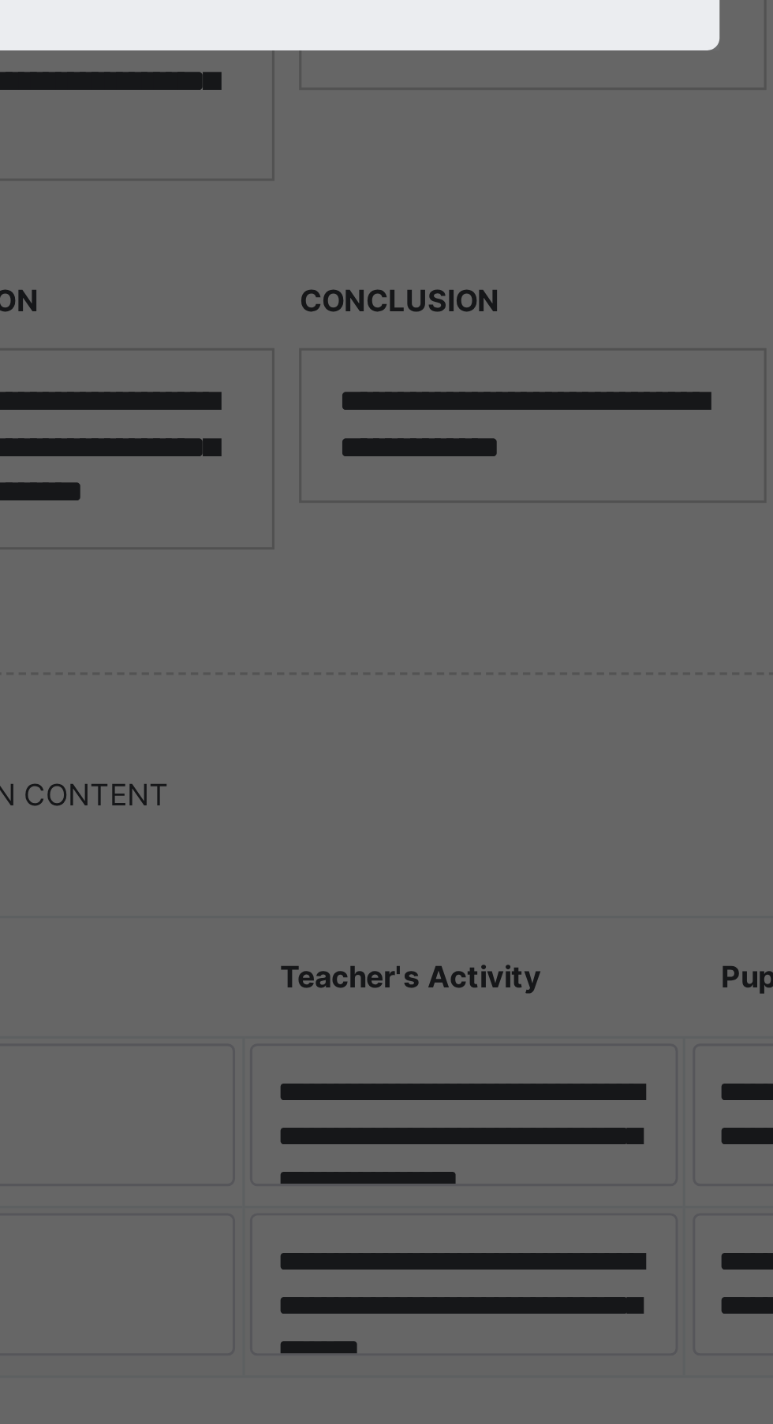
click at [434, 817] on span "Submit" at bounding box center [419, 810] width 31 height 14
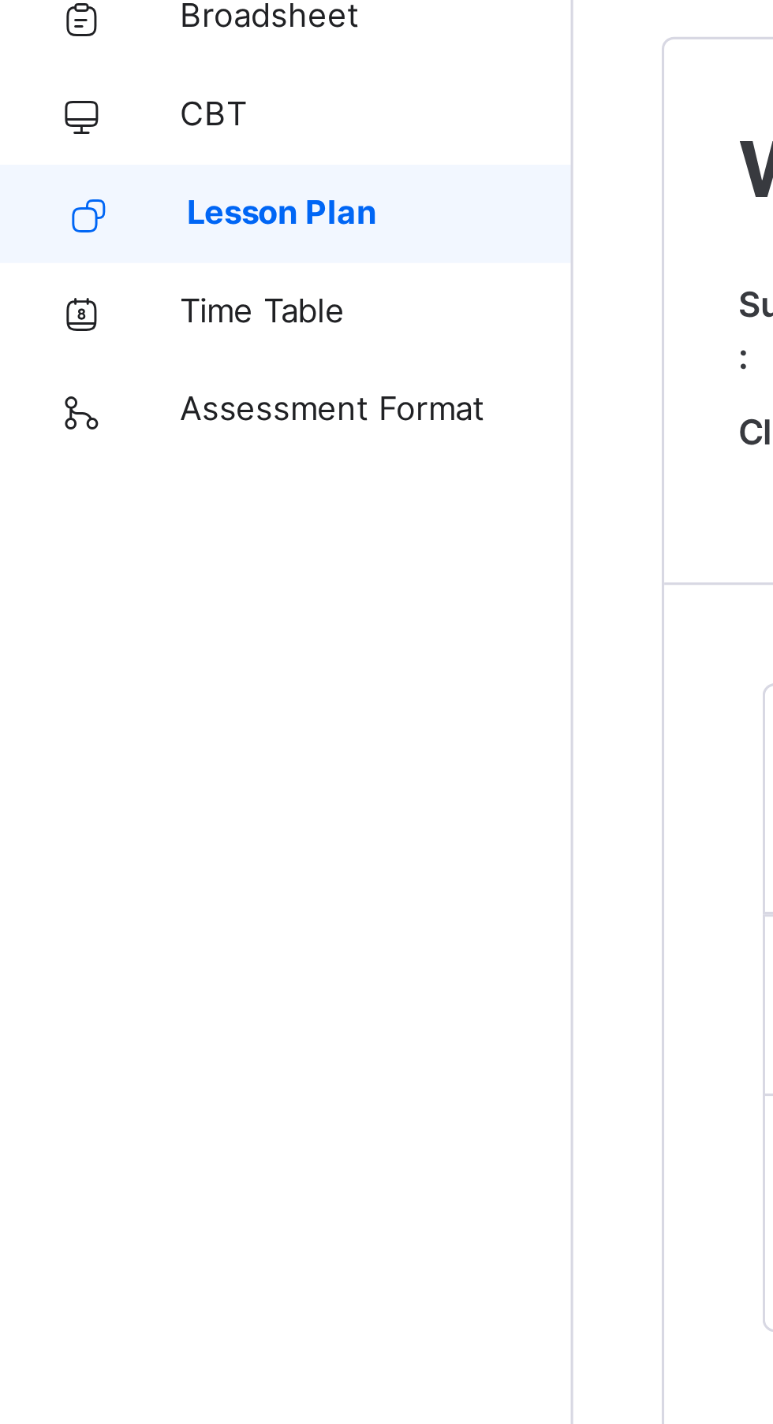
click at [165, 189] on span "Lesson Plan" at bounding box center [127, 189] width 124 height 16
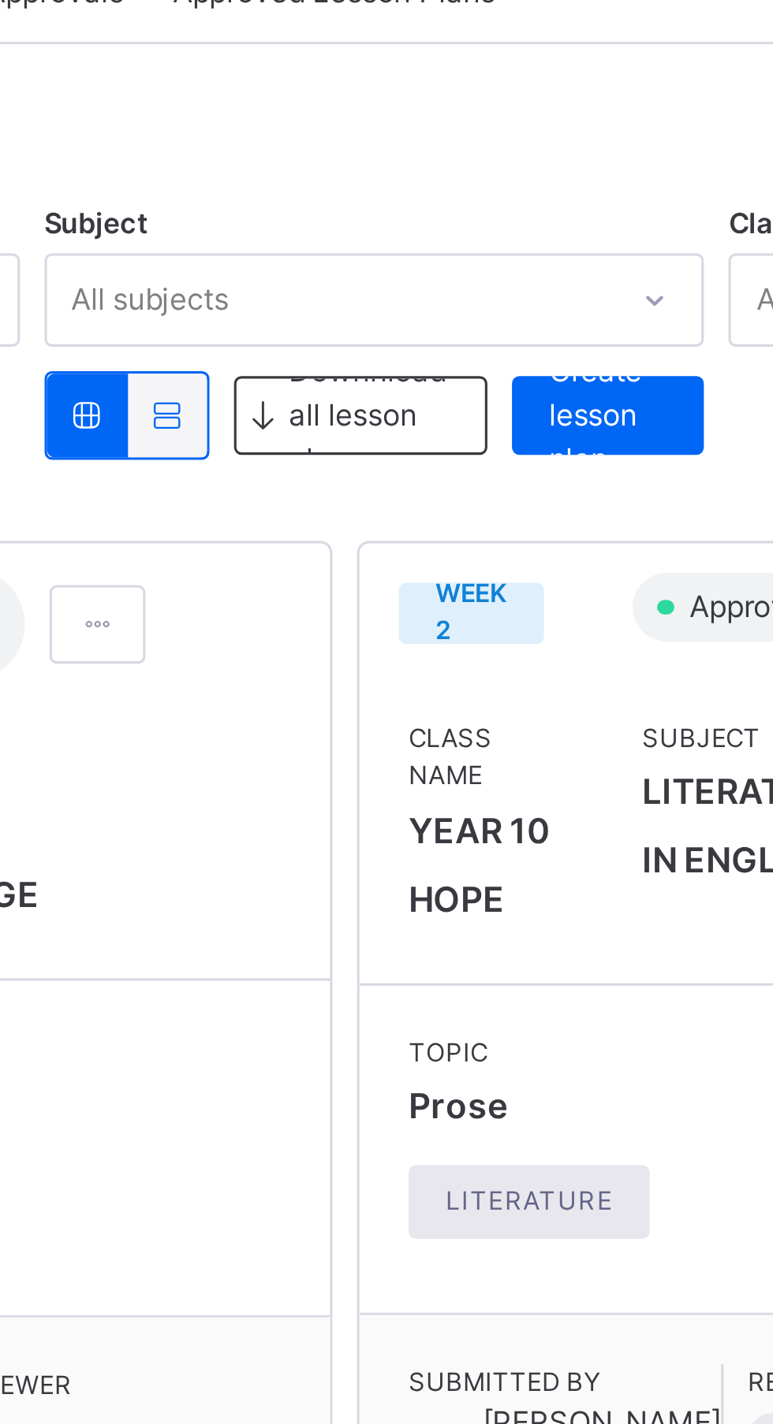
click at [568, 252] on span "Create lesson plan" at bounding box center [556, 254] width 38 height 43
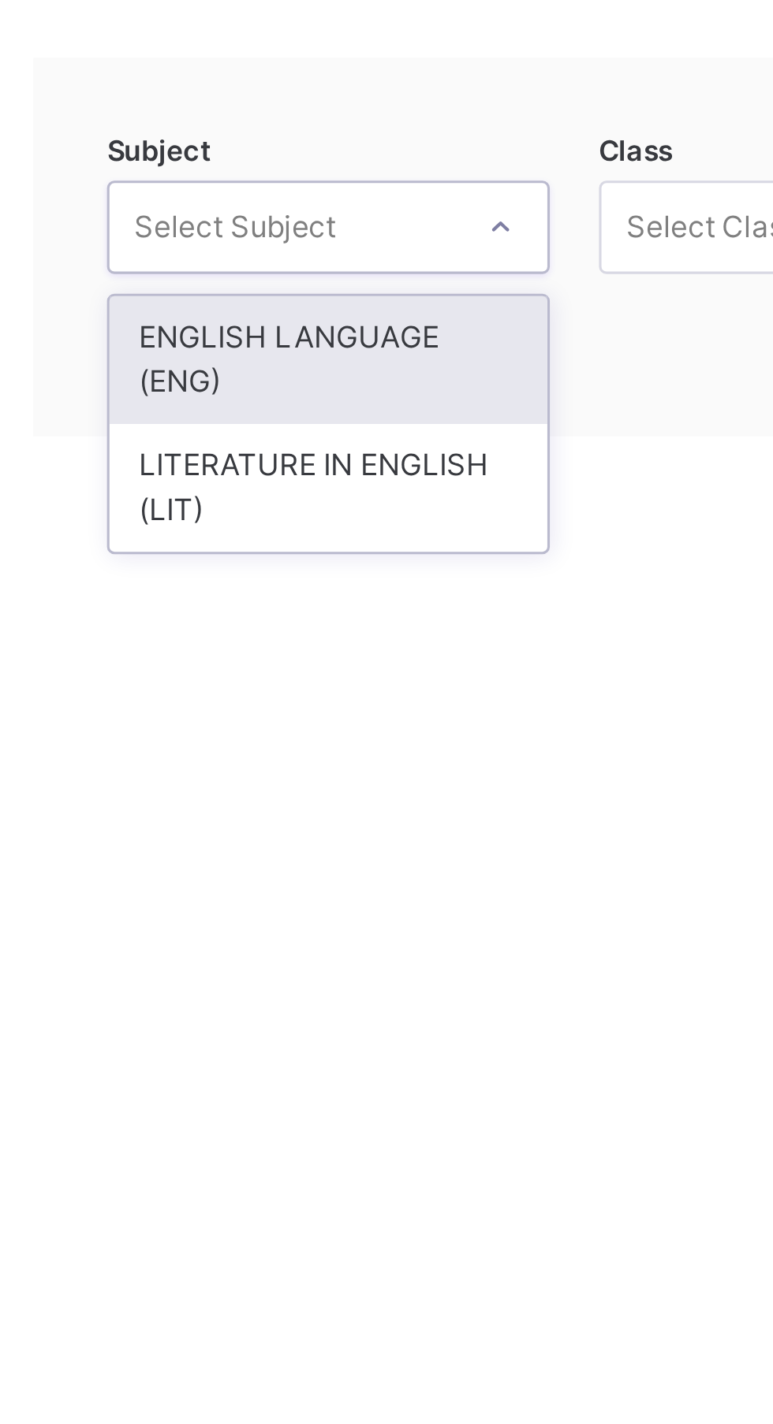
click at [355, 255] on div "ENGLISH LANGUAGE (ENG)" at bounding box center [312, 264] width 140 height 41
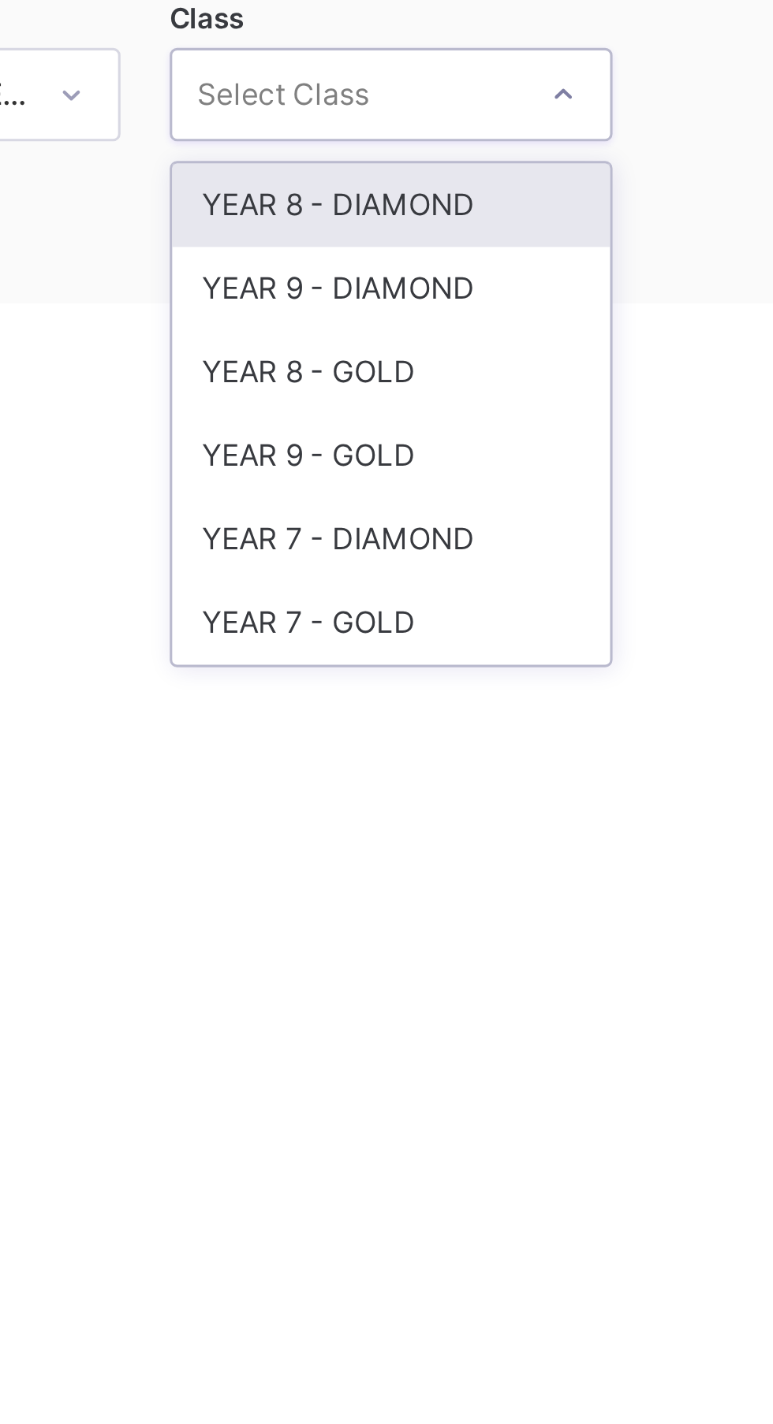
click at [497, 367] on div "YEAR 7 - DIAMOND" at bounding box center [470, 364] width 140 height 27
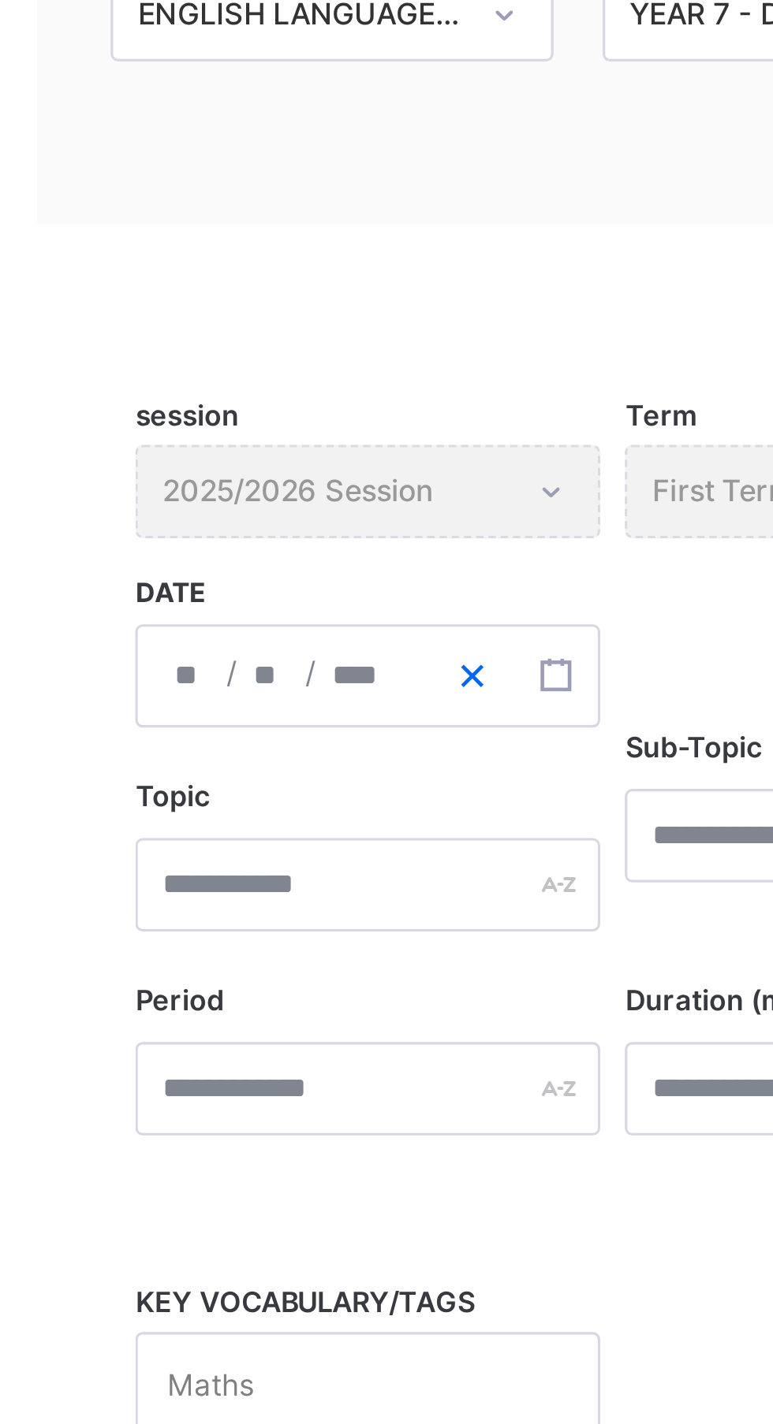
click at [363, 434] on button "button" at bounding box center [357, 434] width 27 height 32
click at [270, 436] on div "/ /" at bounding box center [323, 433] width 149 height 33
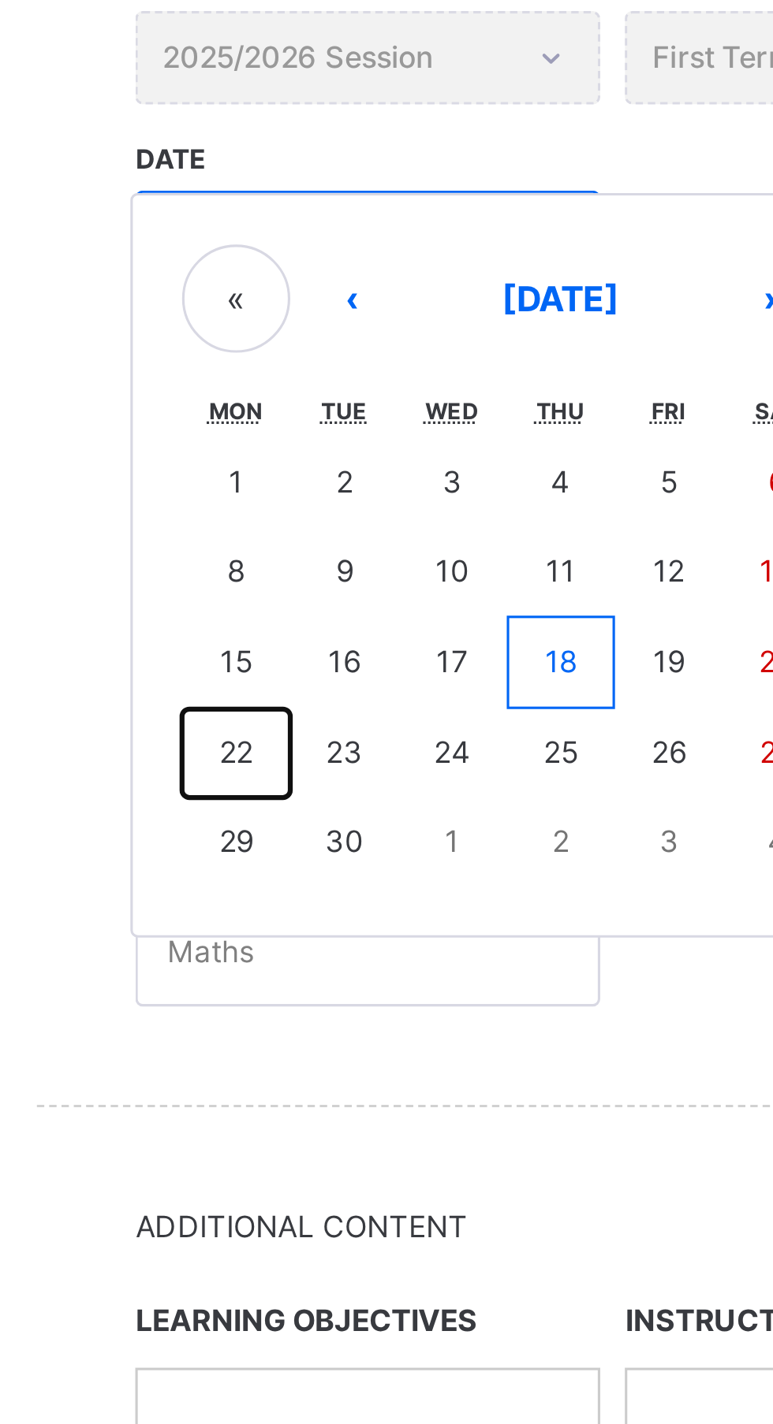
click at [292, 599] on button "22" at bounding box center [281, 597] width 35 height 28
type input "**********"
type input "*"
type input "**"
type input "****"
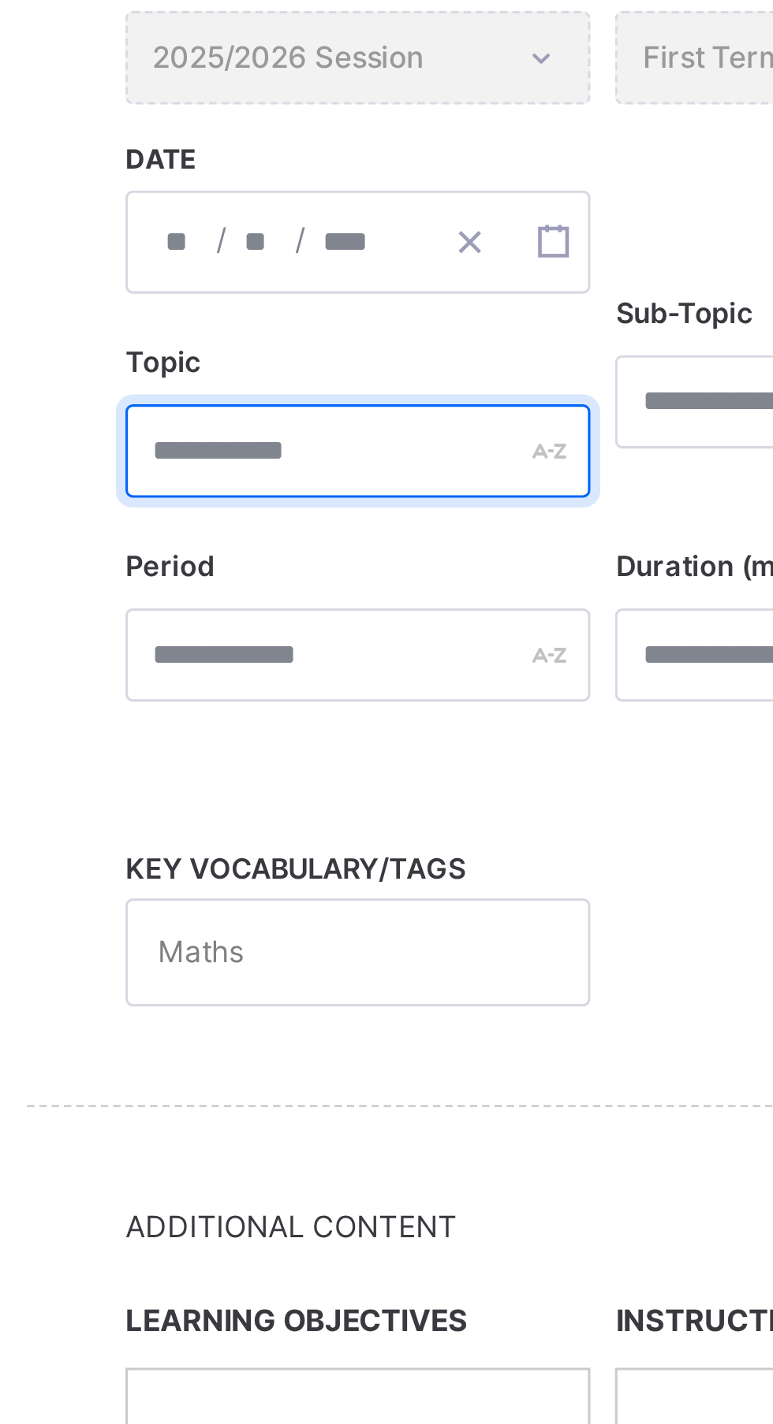
click at [382, 501] on div at bounding box center [323, 501] width 149 height 30
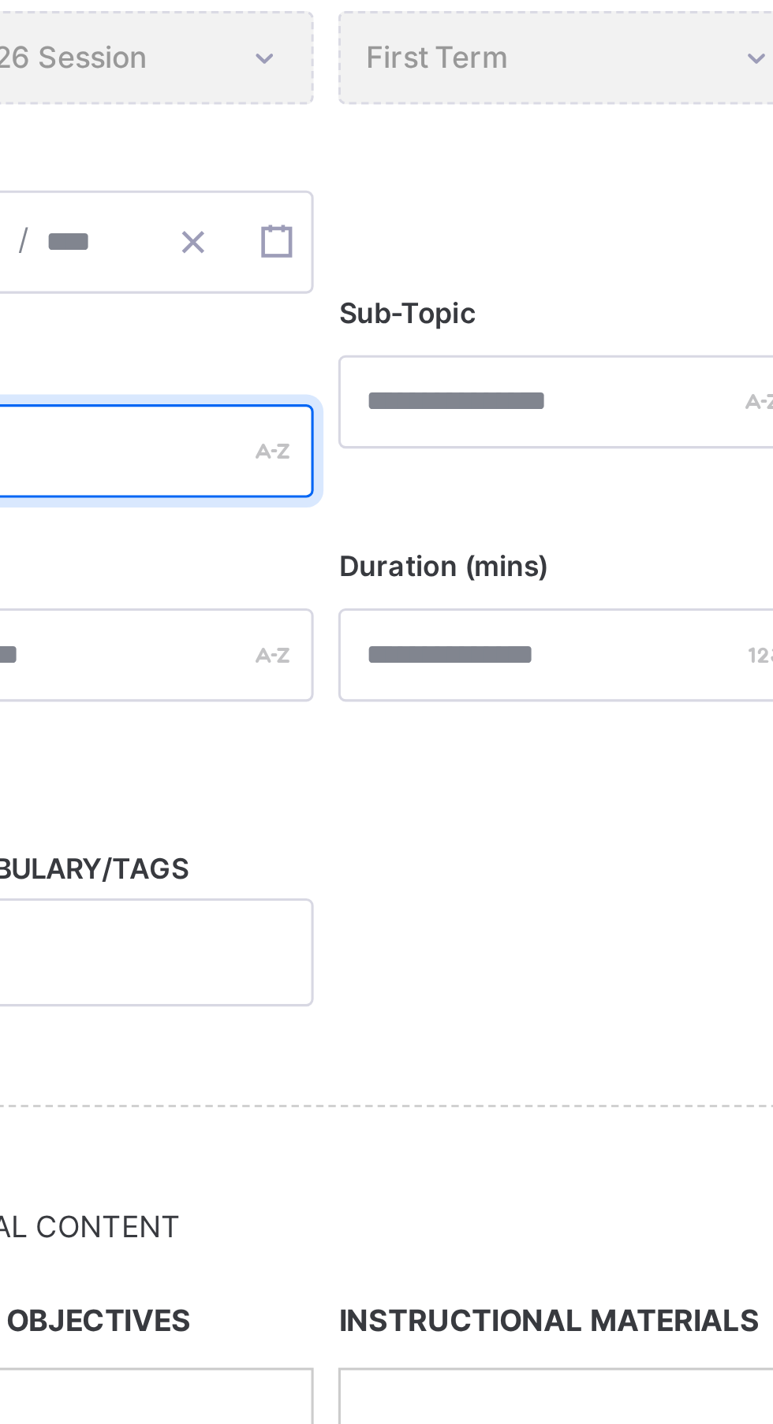
type input "****"
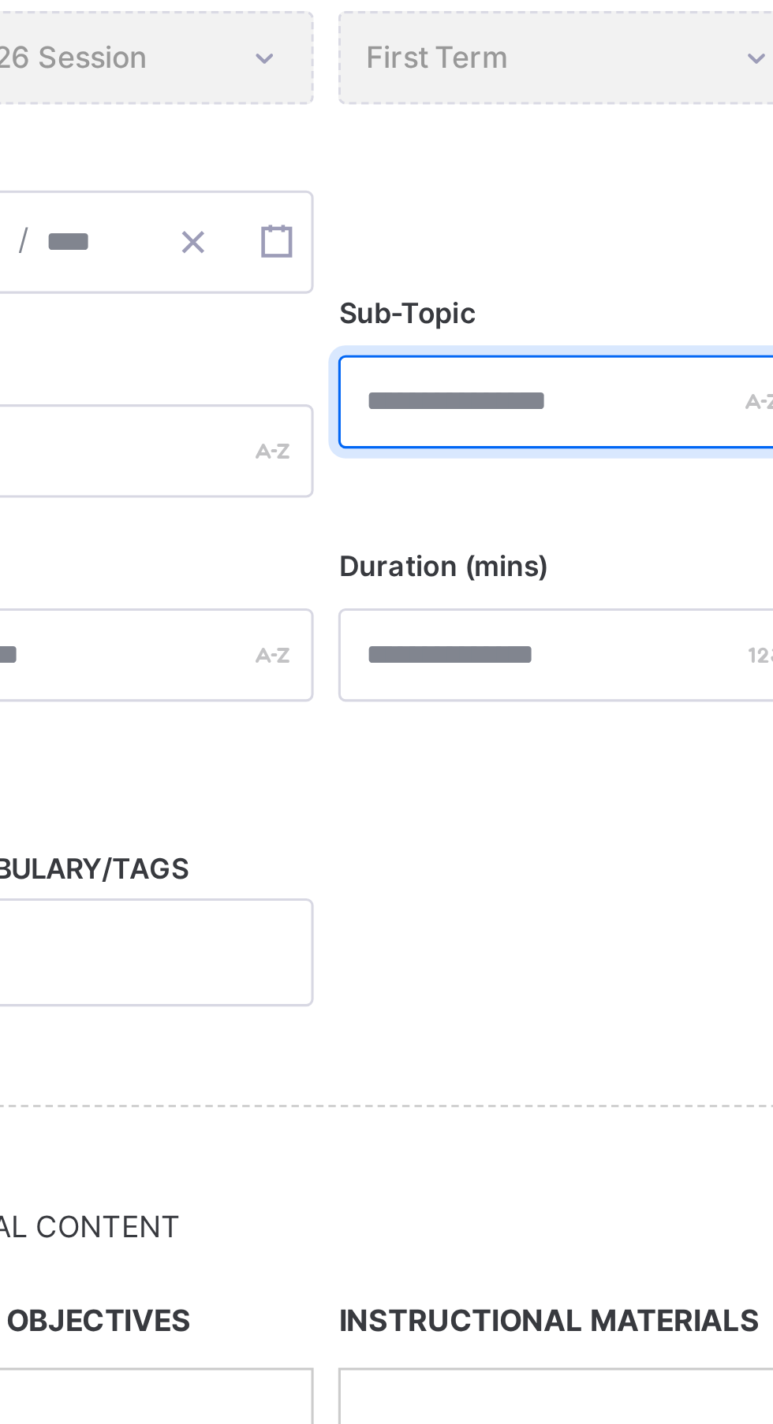
click at [428, 487] on input "text" at bounding box center [480, 485] width 149 height 30
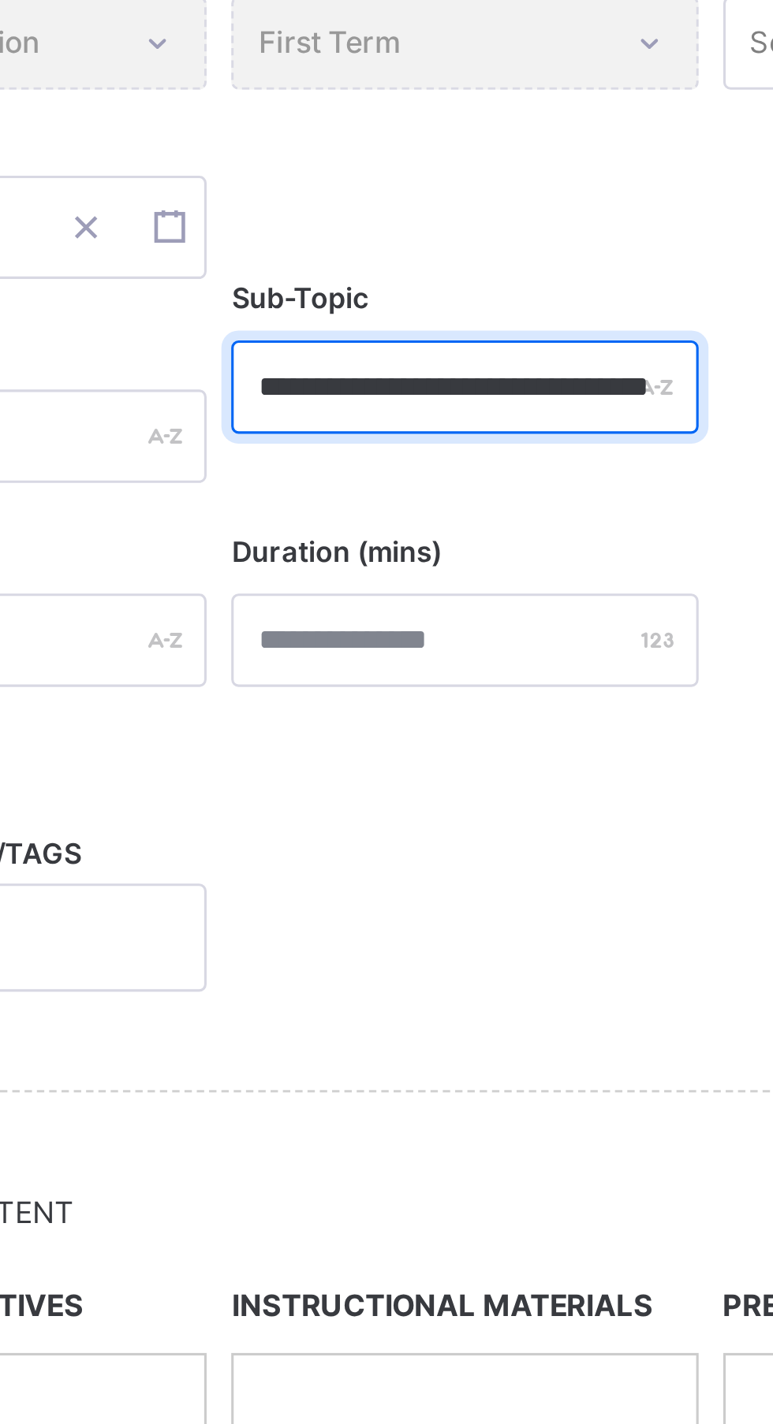
scroll to position [0, 24]
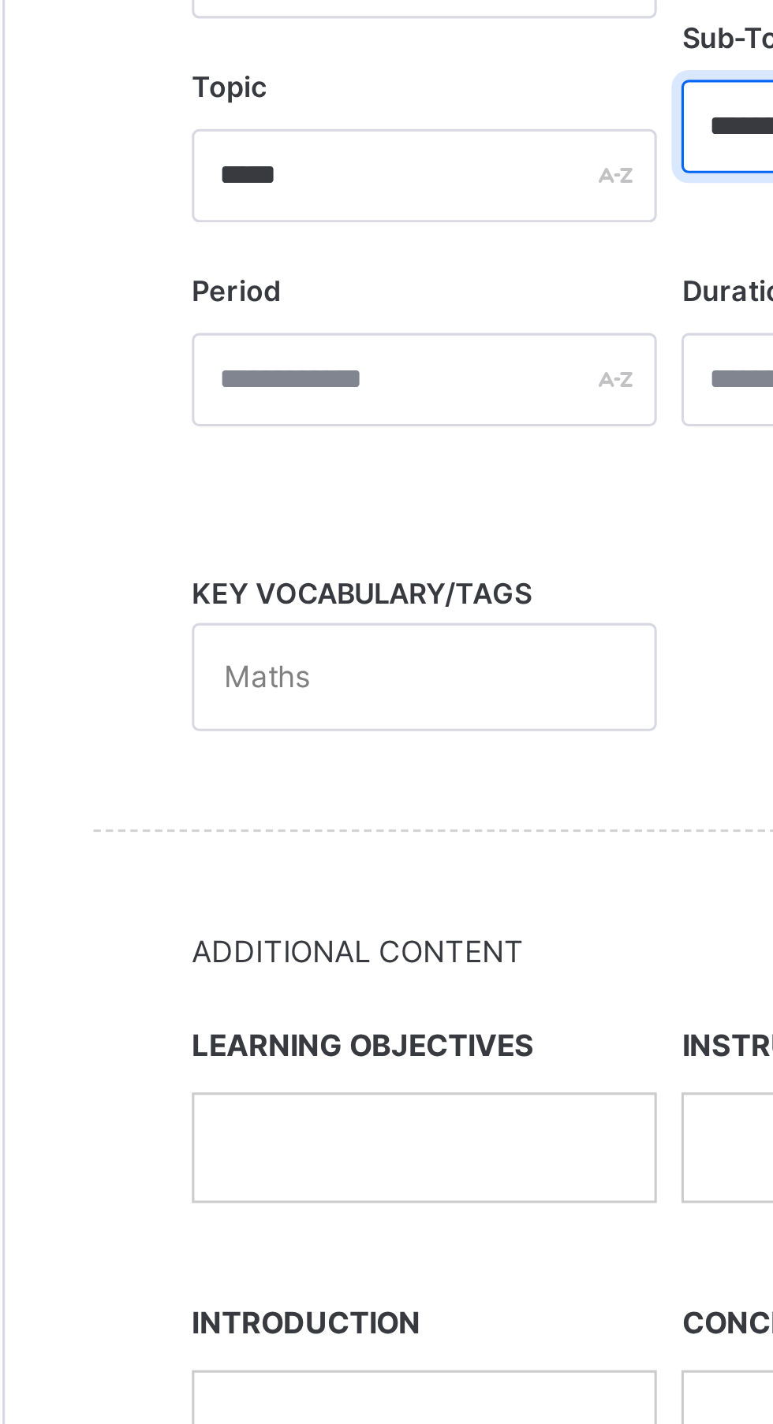
type input "**********"
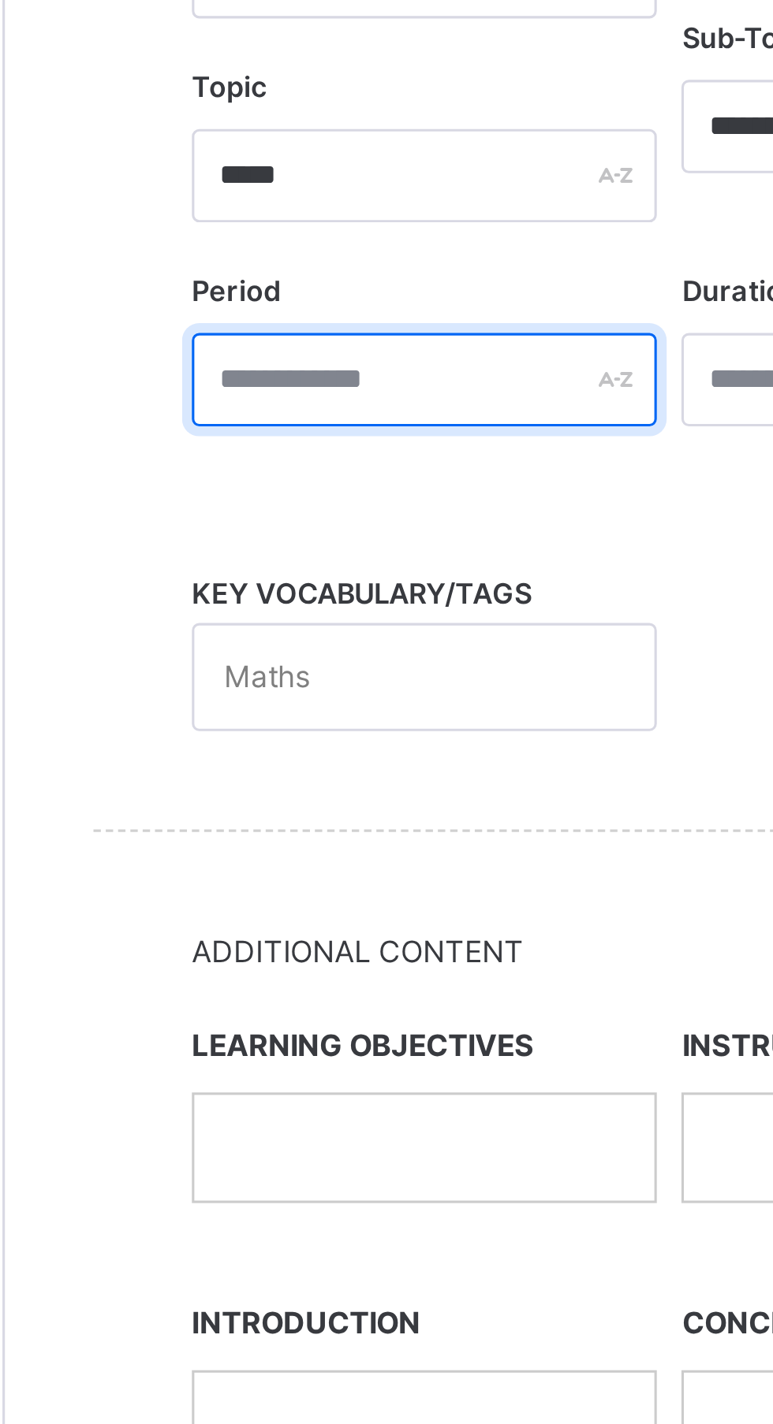
click at [378, 572] on input "text" at bounding box center [323, 566] width 149 height 30
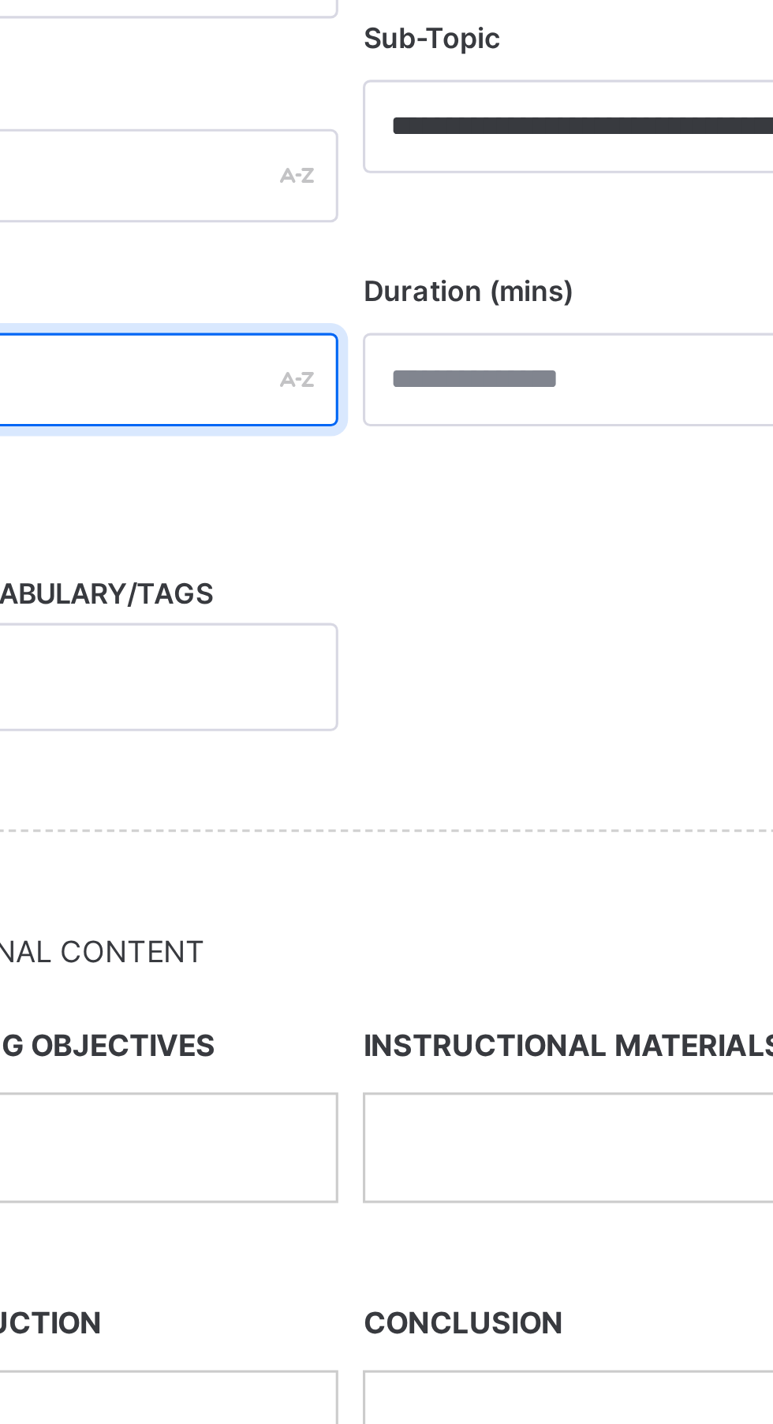
type input "***"
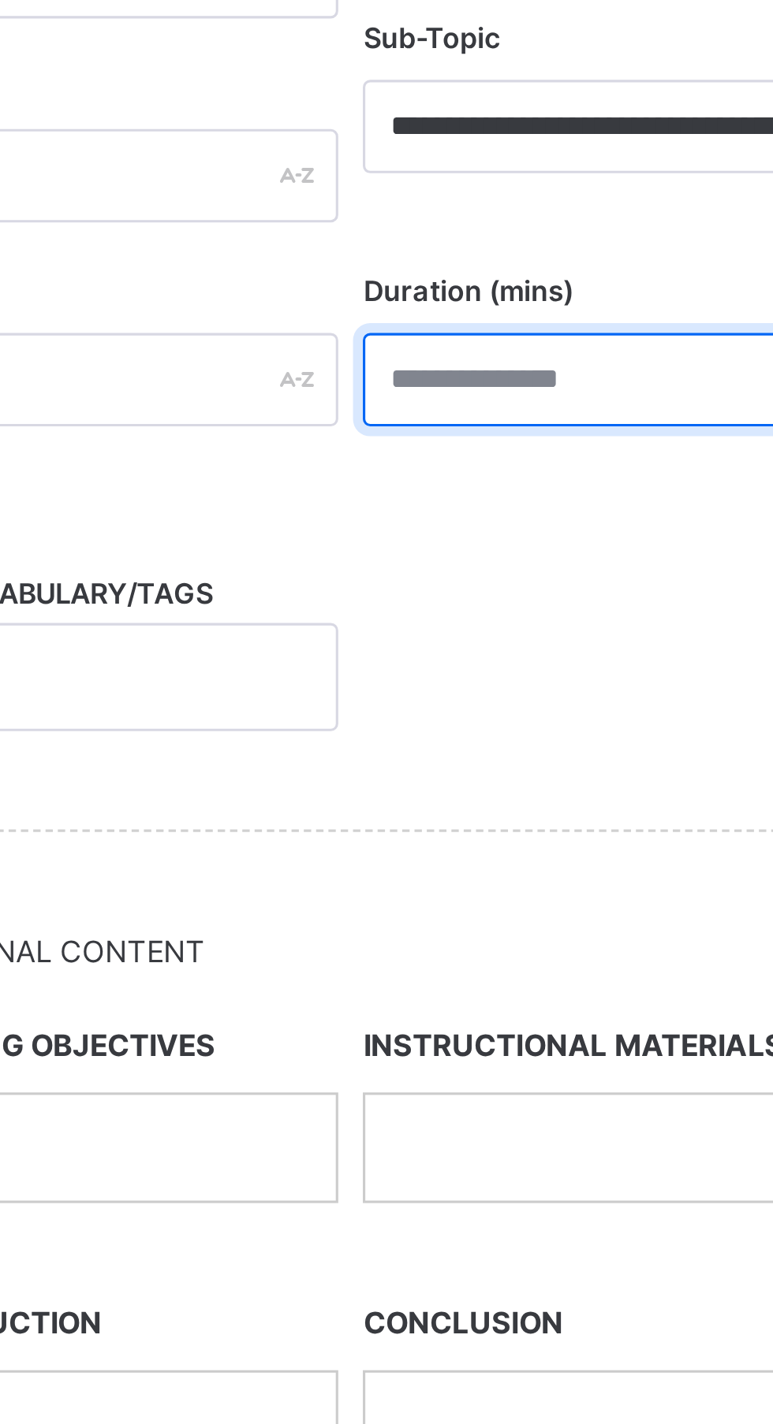
click at [435, 571] on input "number" at bounding box center [480, 566] width 149 height 30
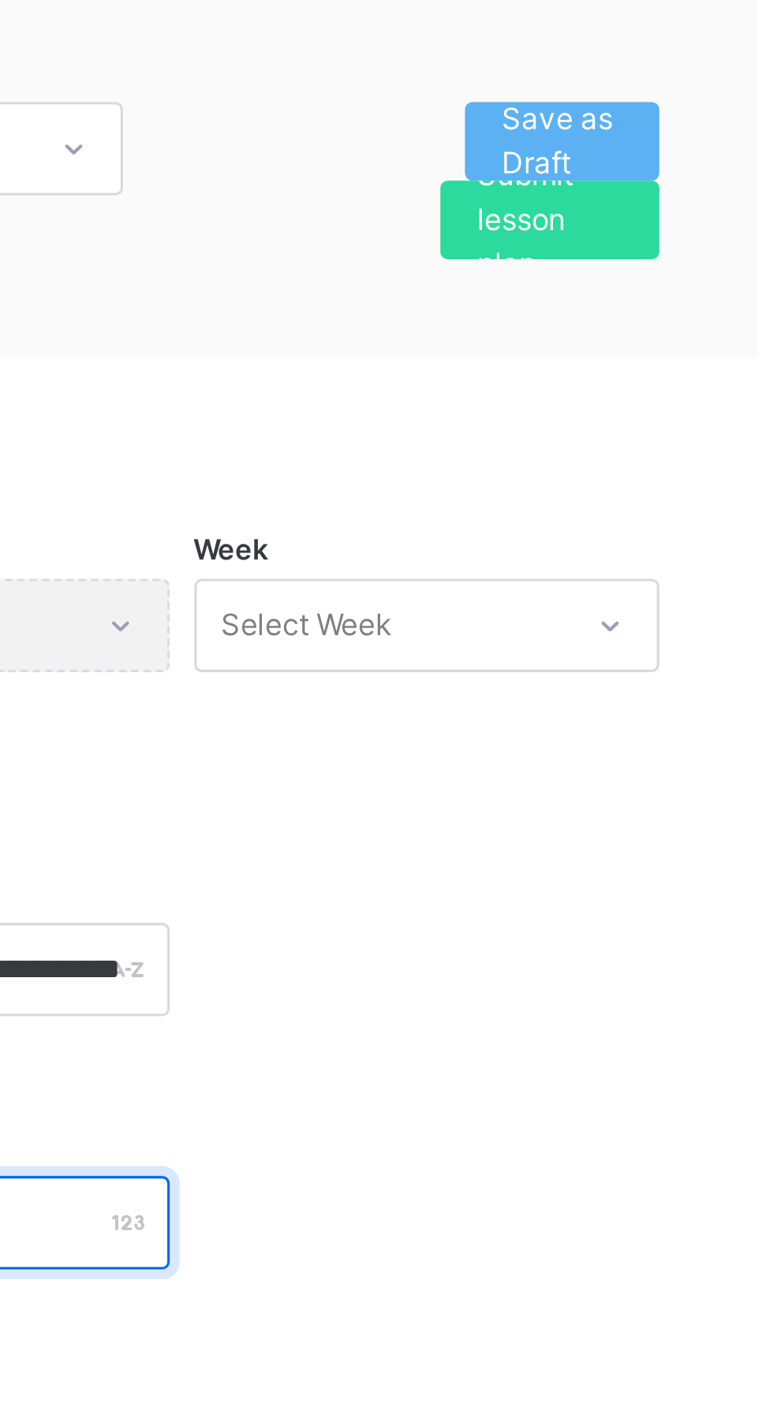
type input "**"
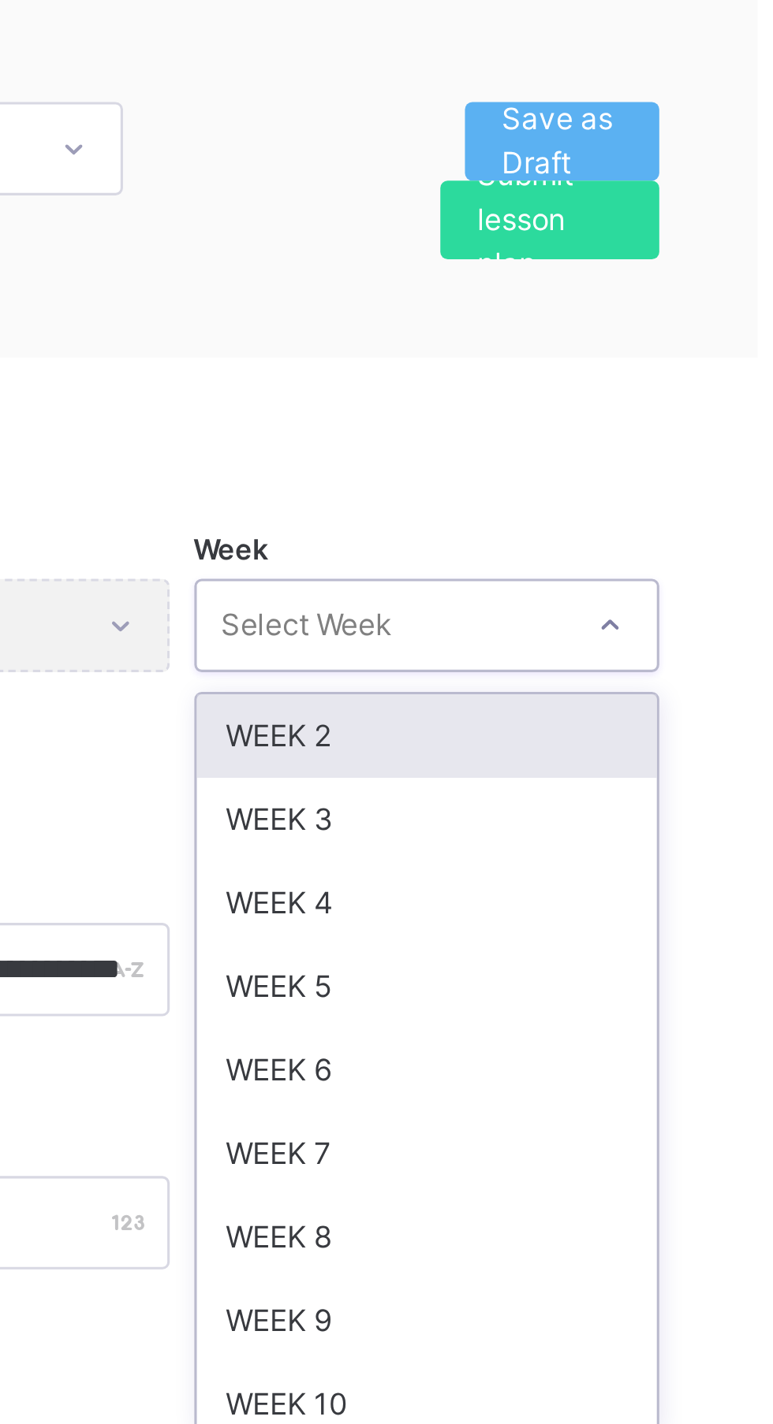
click at [639, 409] on div "WEEK 2" at bounding box center [637, 410] width 147 height 27
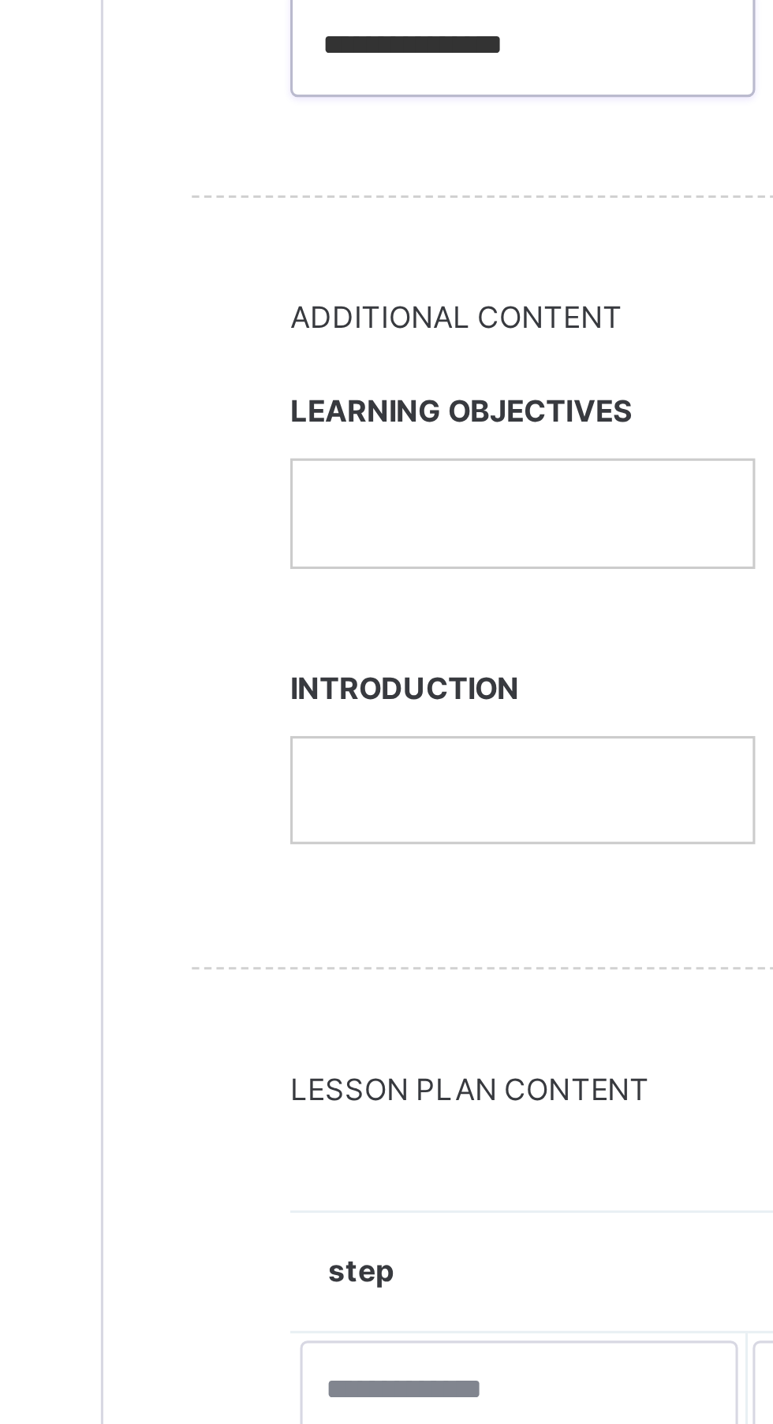
type input "**********"
click at [261, 821] on div at bounding box center [323, 811] width 147 height 33
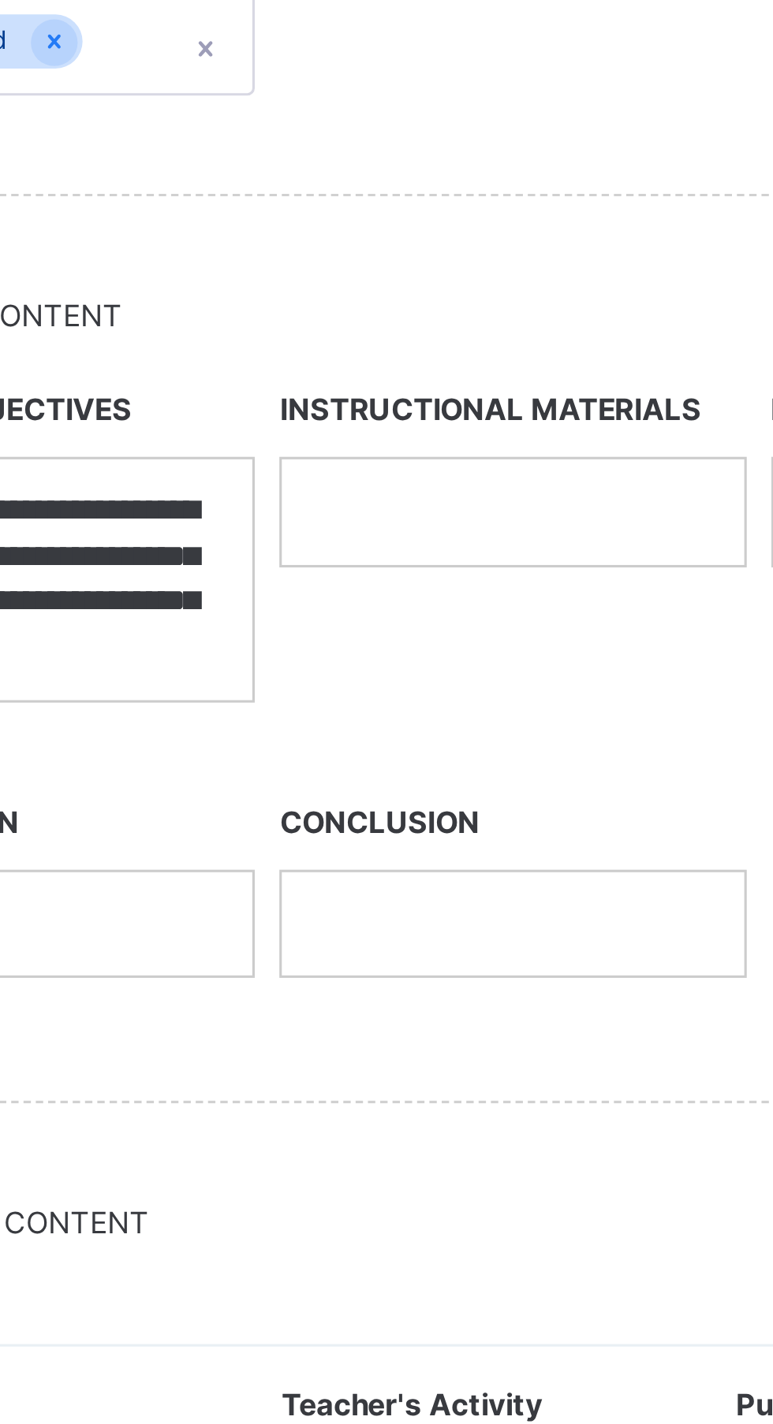
click at [430, 815] on p at bounding box center [481, 812] width 124 height 14
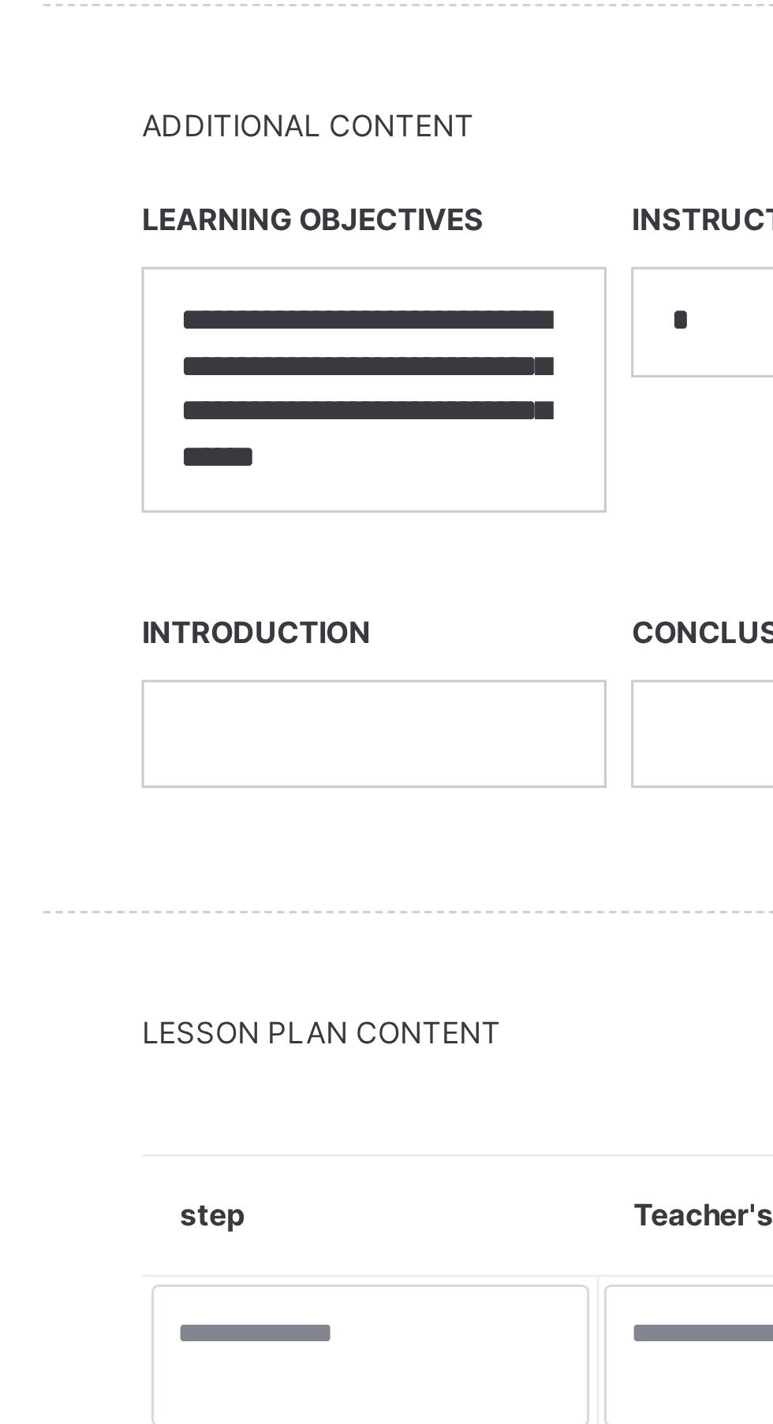
click at [384, 862] on p "**********" at bounding box center [324, 834] width 124 height 58
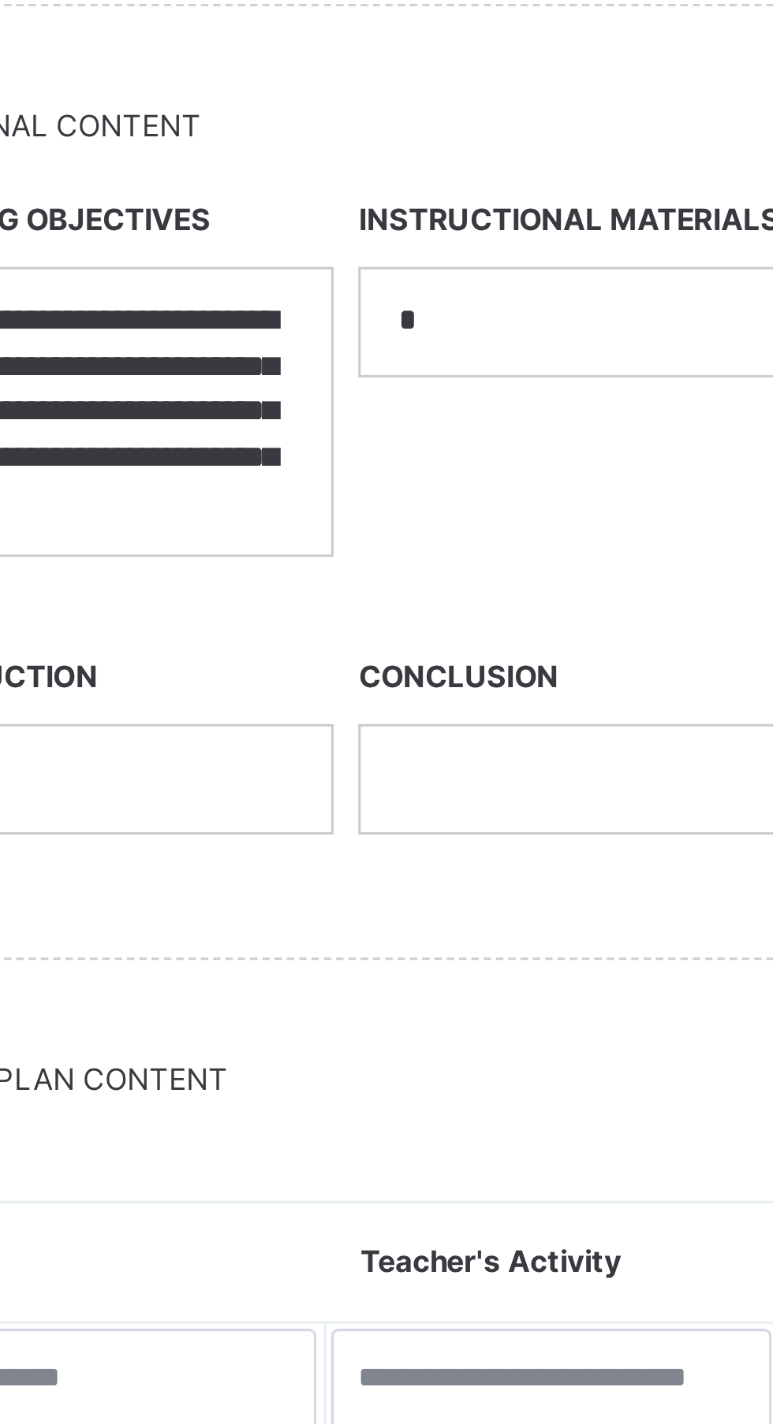
click at [442, 820] on div "*" at bounding box center [480, 811] width 147 height 33
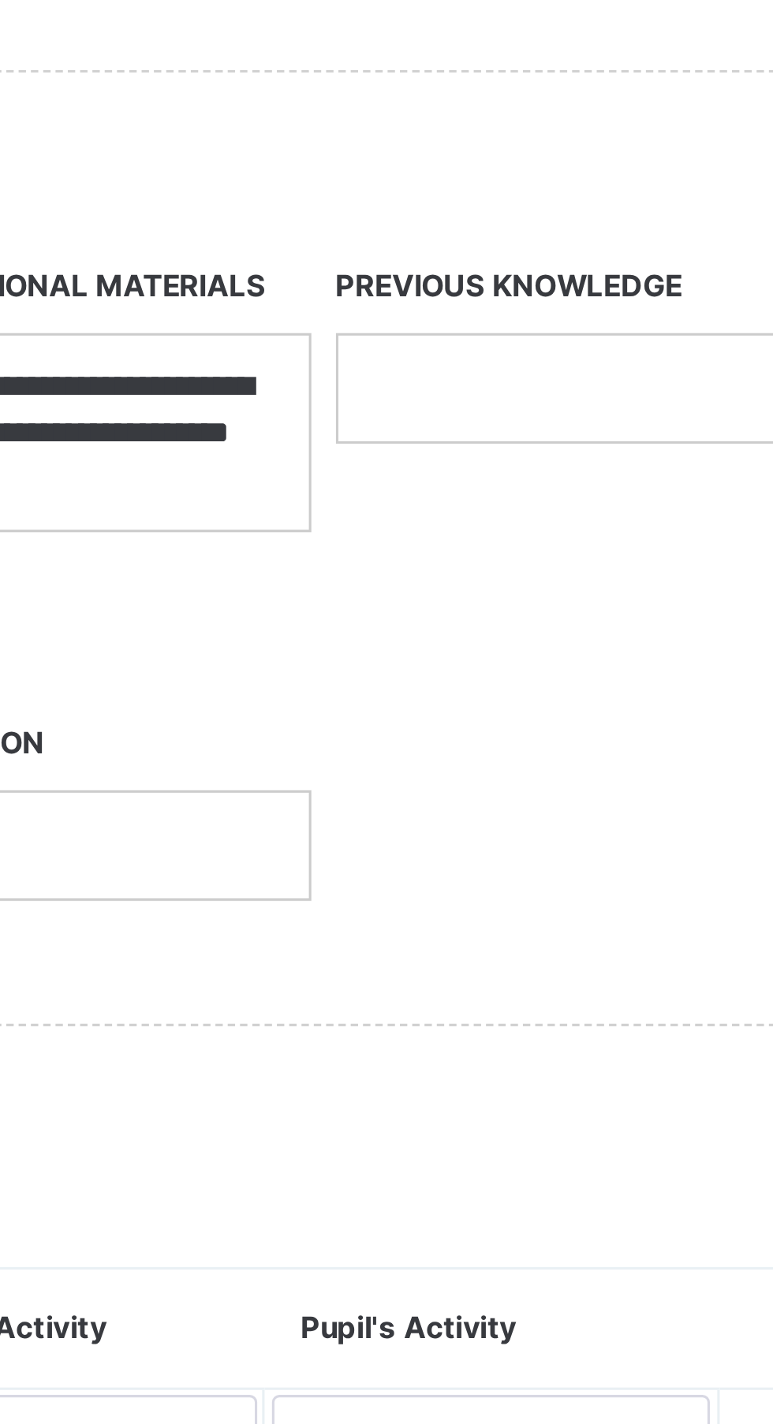
click at [584, 811] on p at bounding box center [638, 812] width 124 height 14
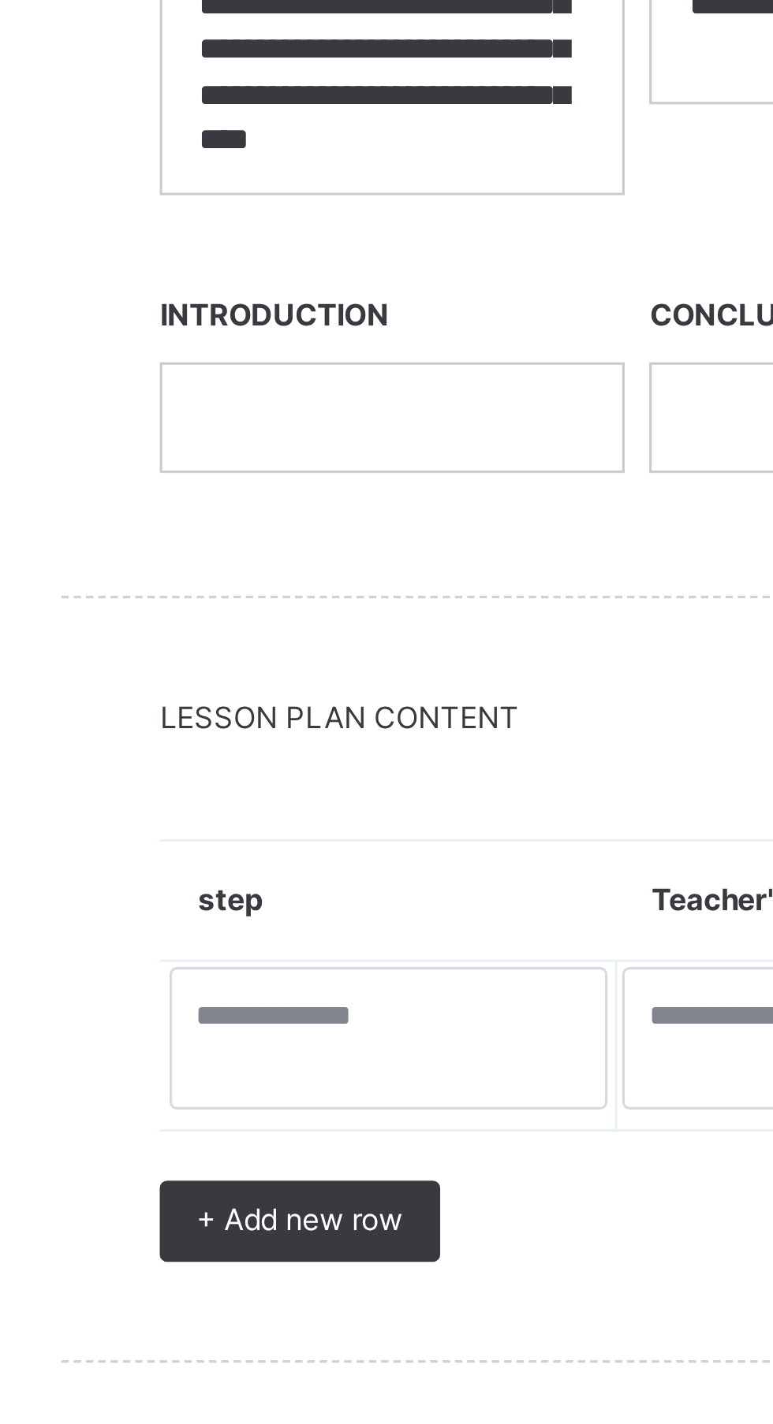
click at [273, 960] on p at bounding box center [324, 958] width 124 height 14
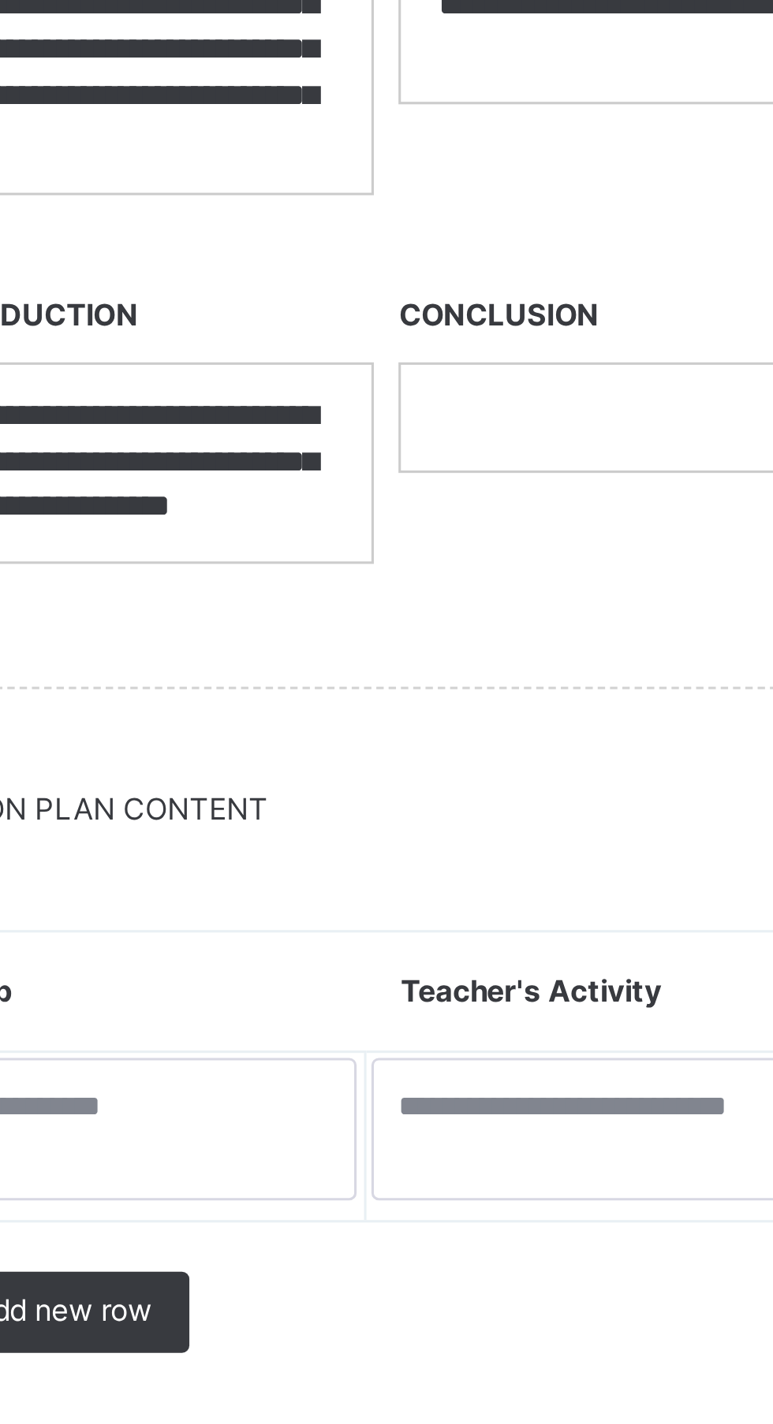
click at [430, 964] on p at bounding box center [481, 958] width 124 height 14
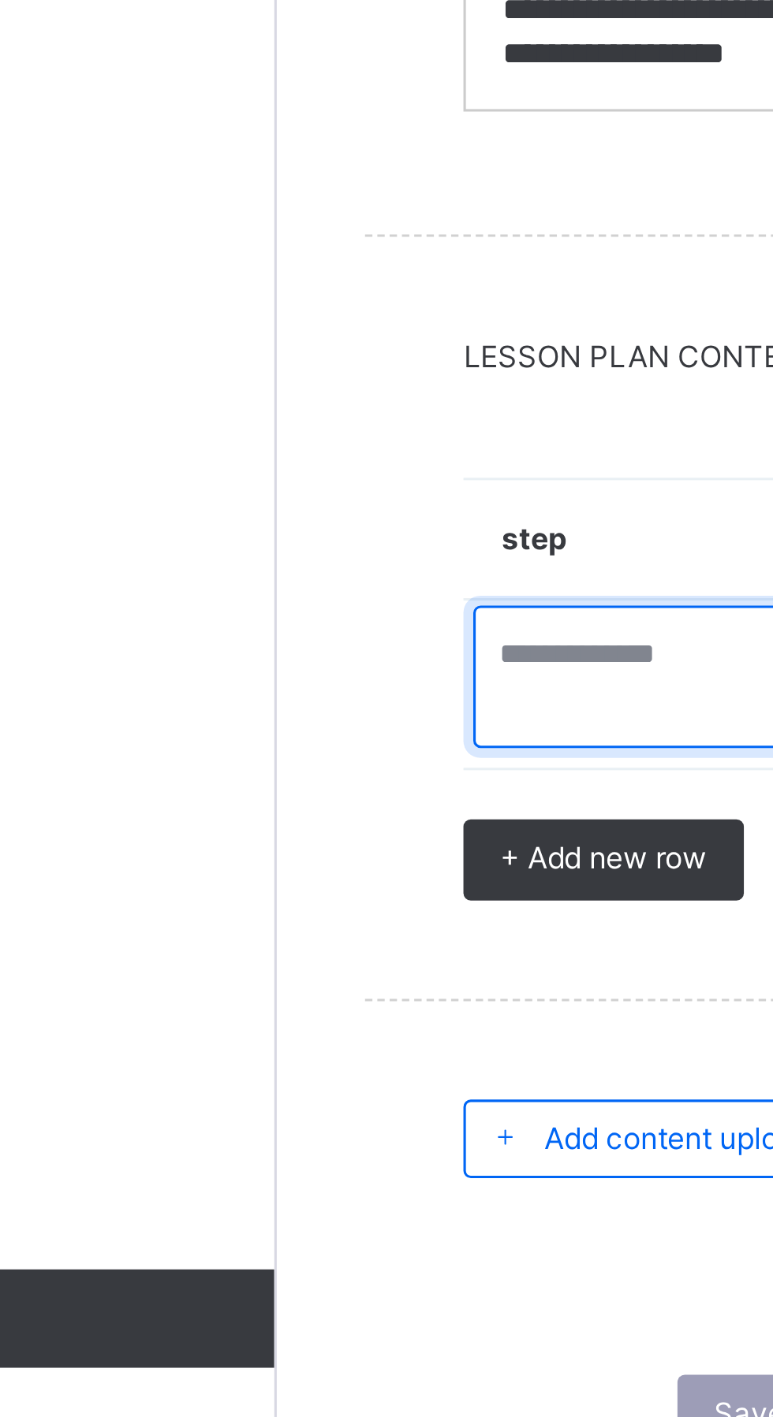
click at [273, 1186] on textarea at bounding box center [322, 1187] width 141 height 46
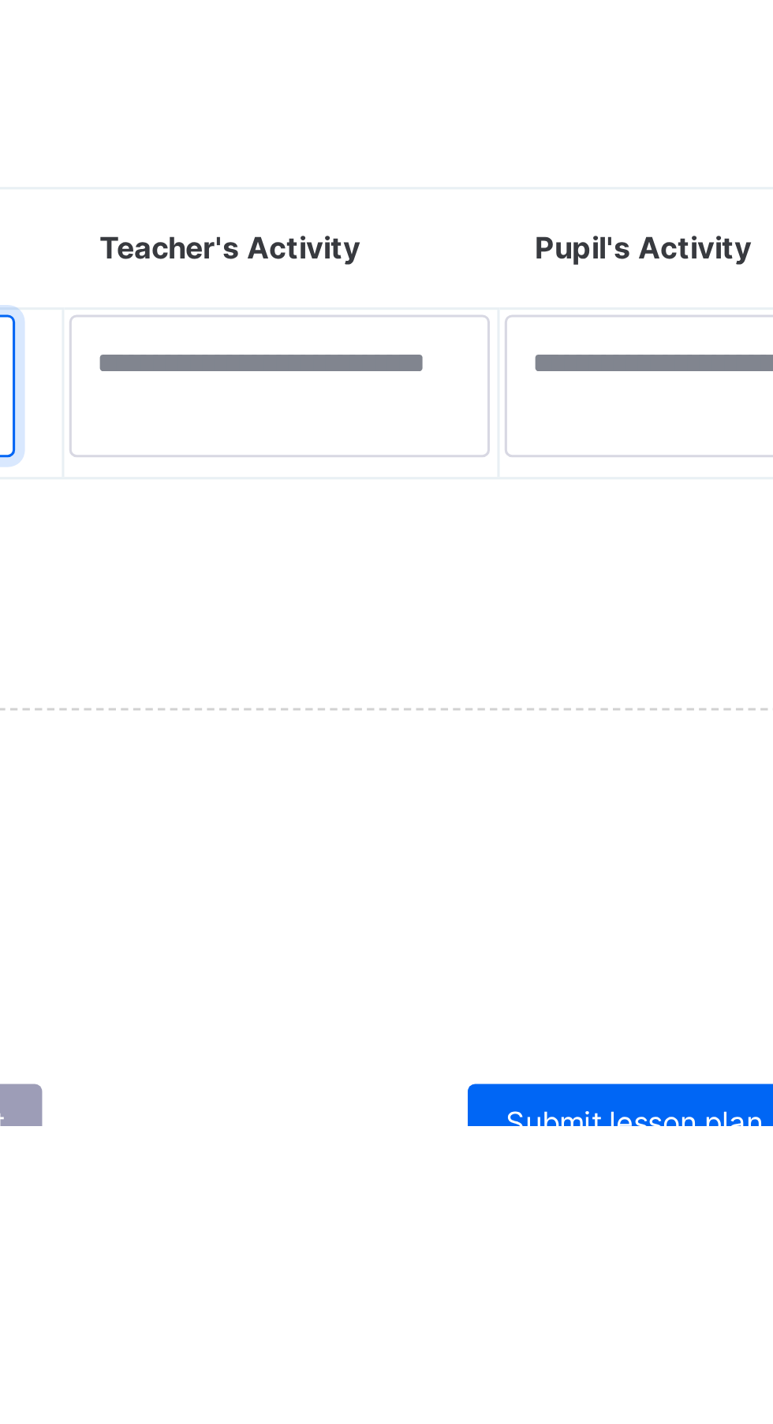
type textarea "******"
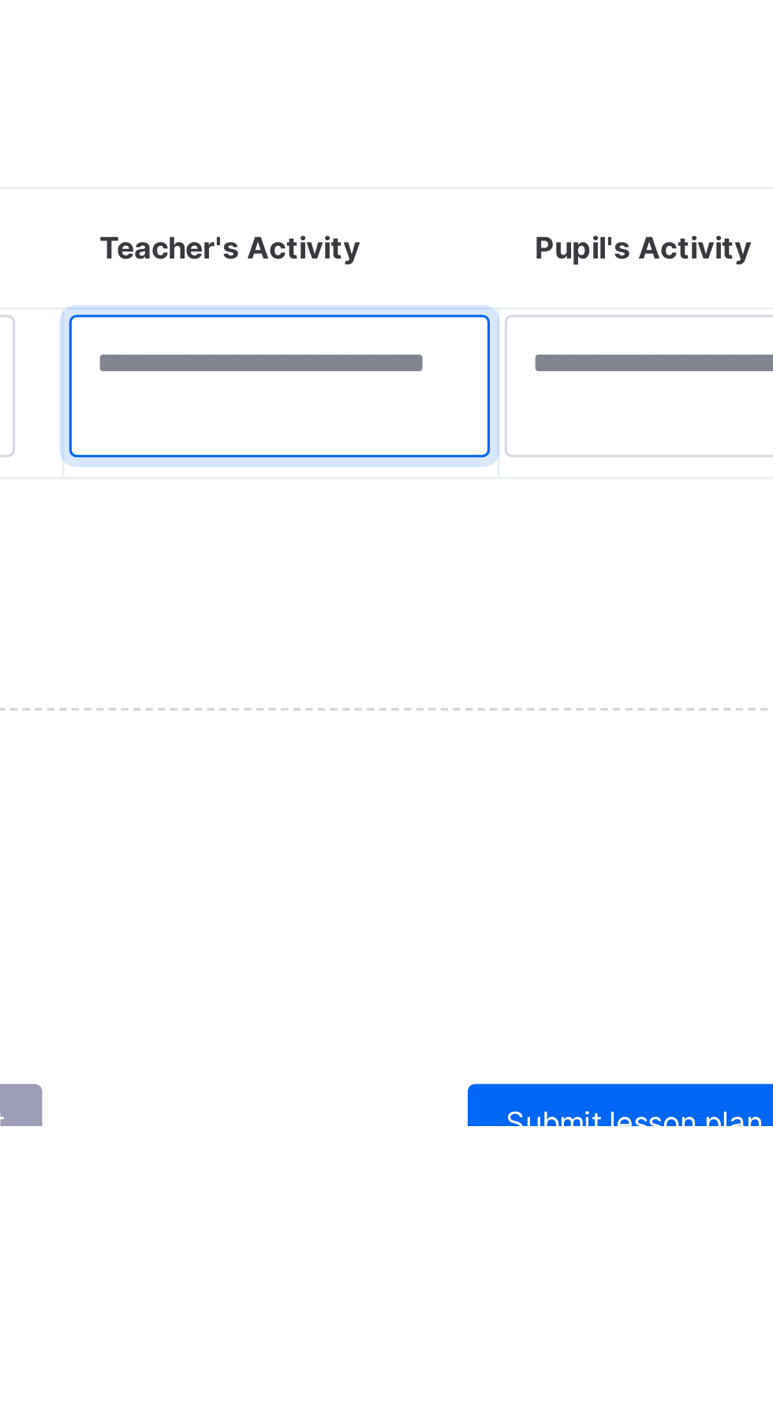
click at [422, 1187] on textarea at bounding box center [477, 1187] width 135 height 46
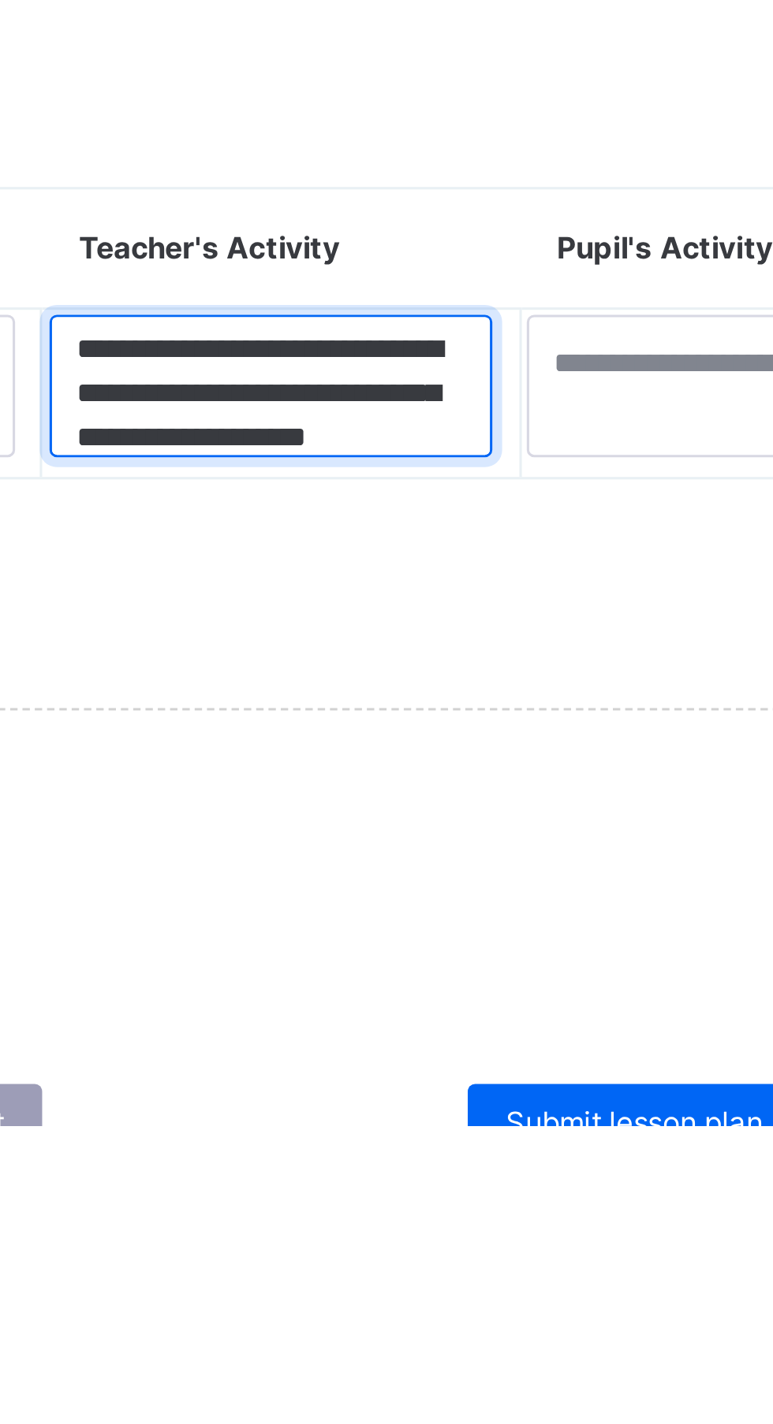
scroll to position [19, 0]
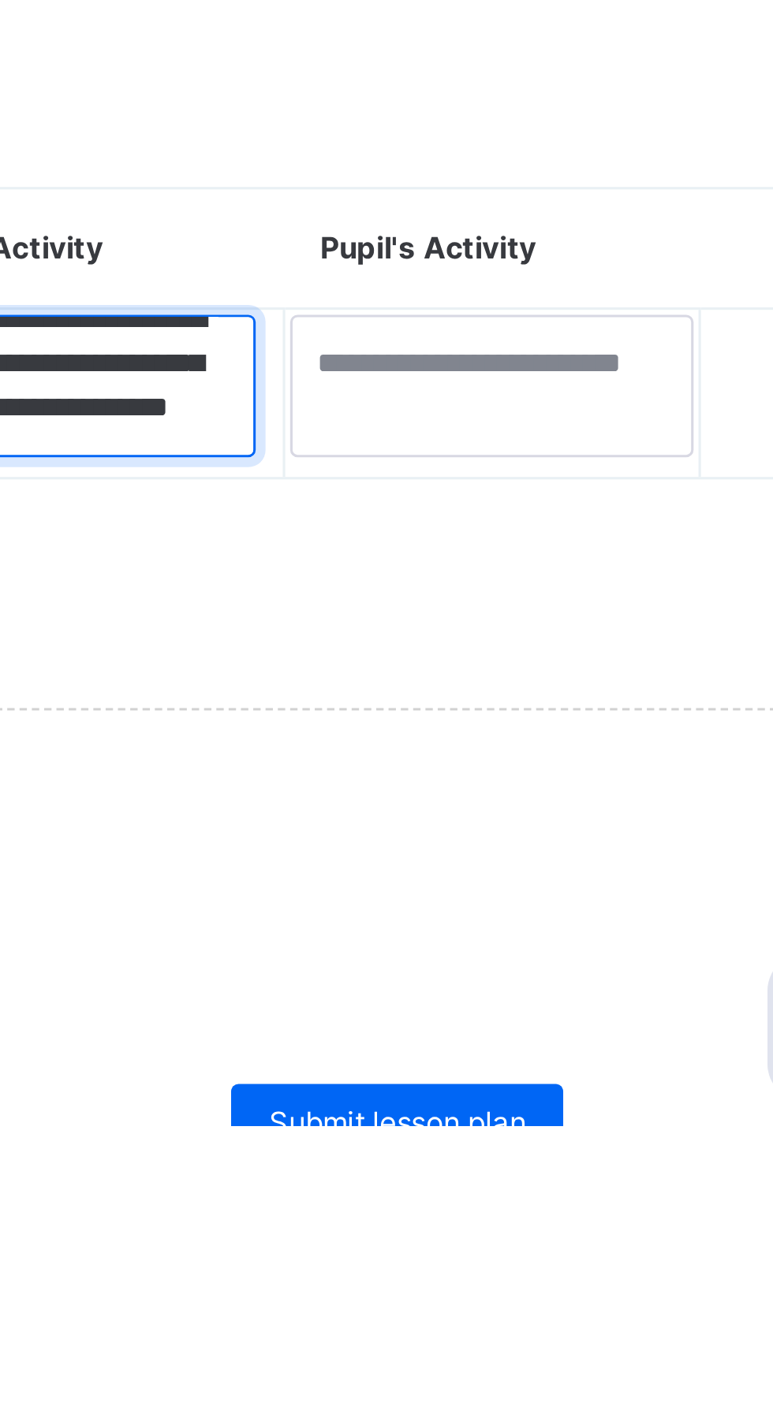
type textarea "**********"
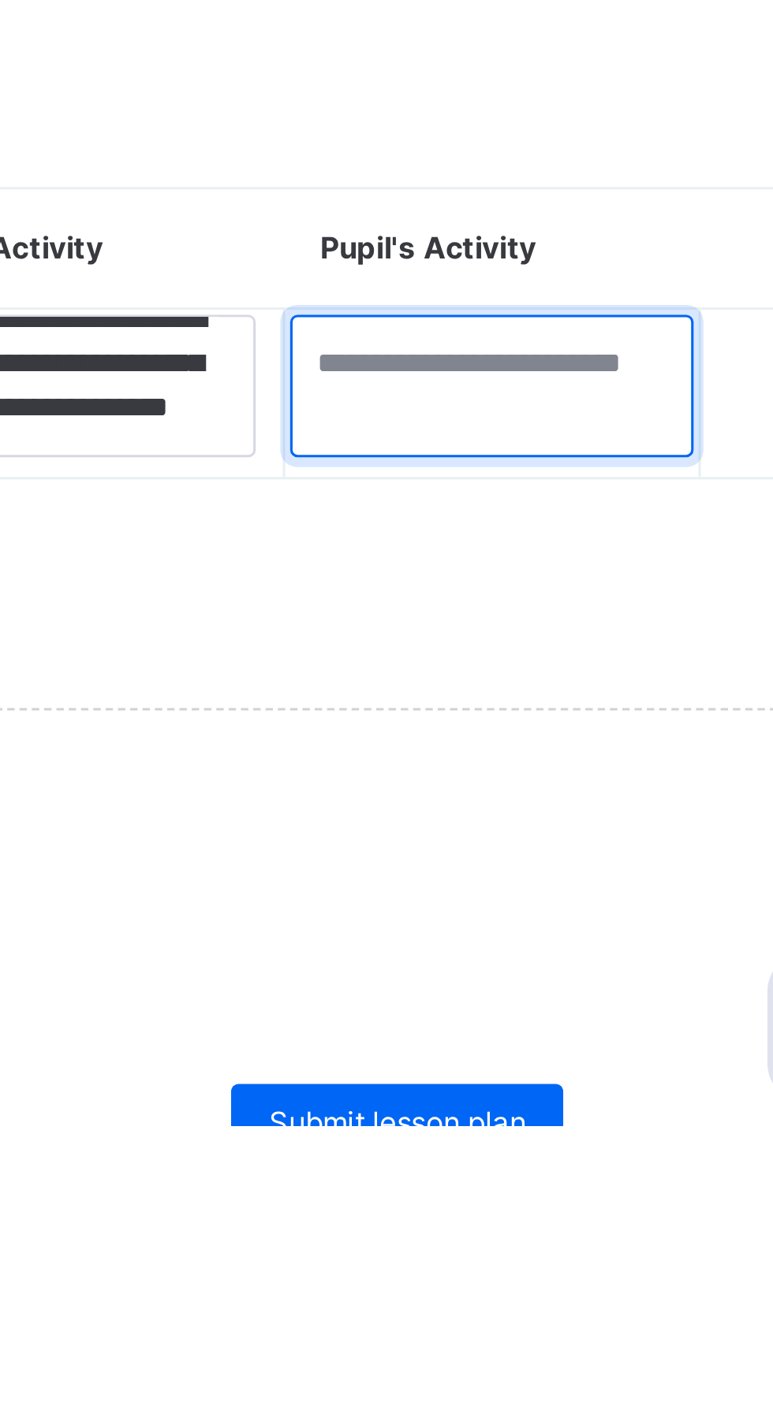
click at [574, 1185] on textarea at bounding box center [621, 1187] width 129 height 46
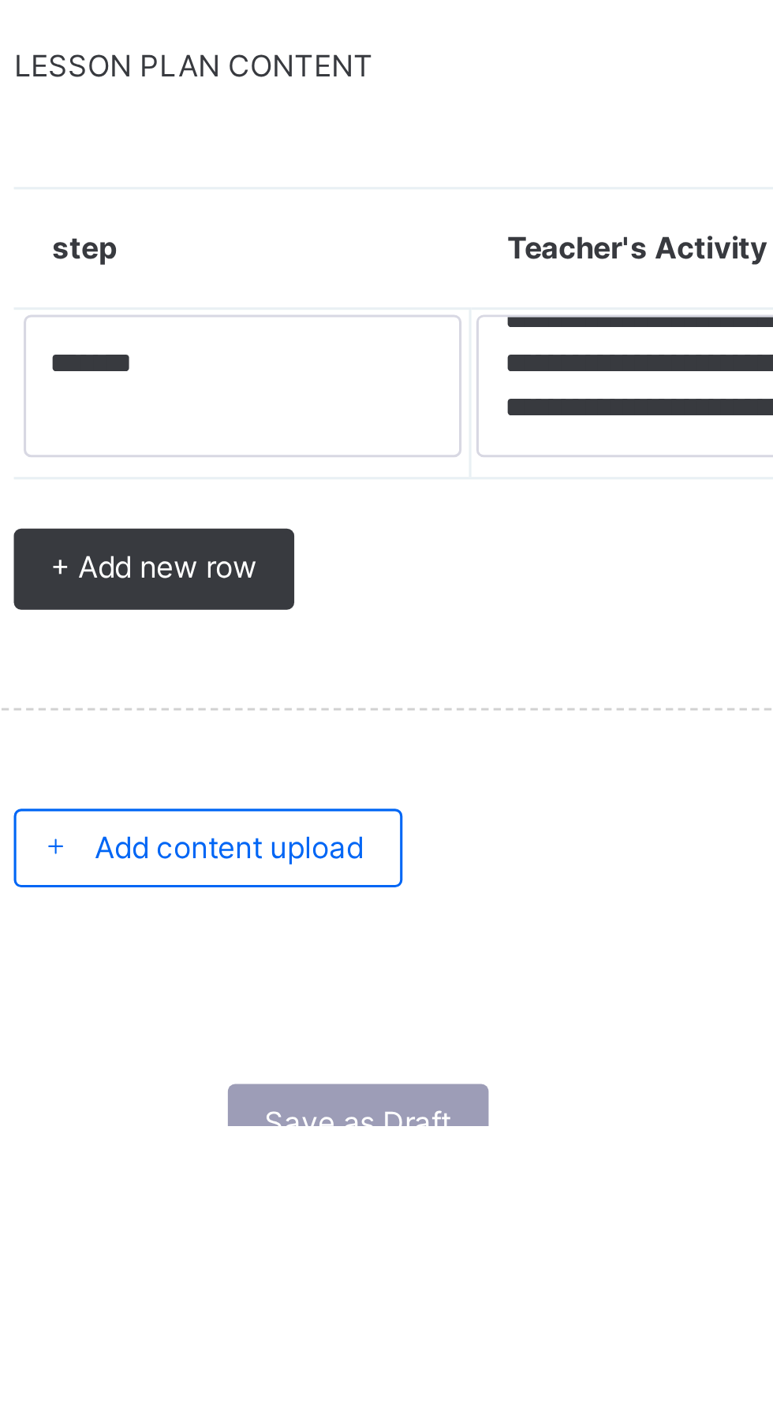
type textarea "**********"
click at [326, 1249] on span "+ Add new row" at bounding box center [294, 1245] width 66 height 14
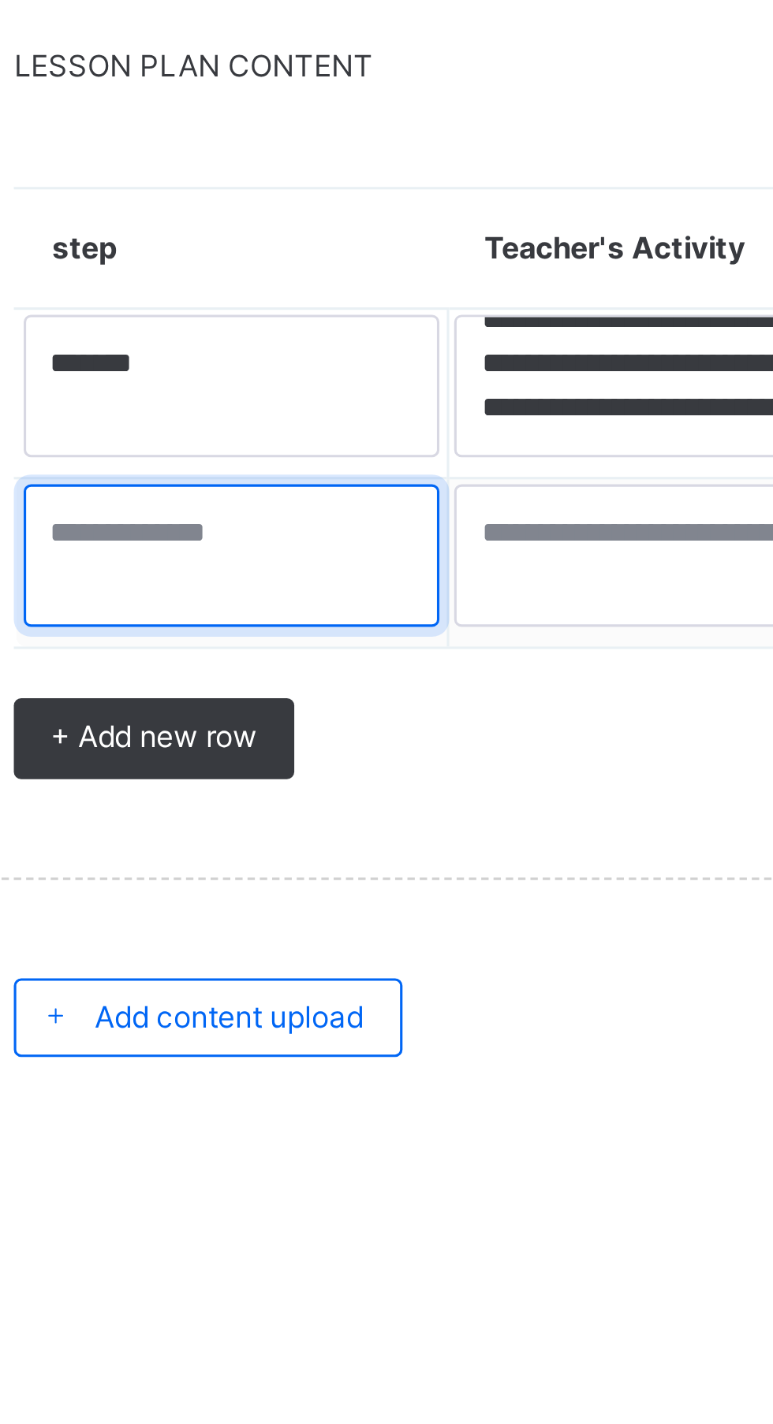
click at [278, 1241] on textarea at bounding box center [319, 1242] width 134 height 46
type textarea "******"
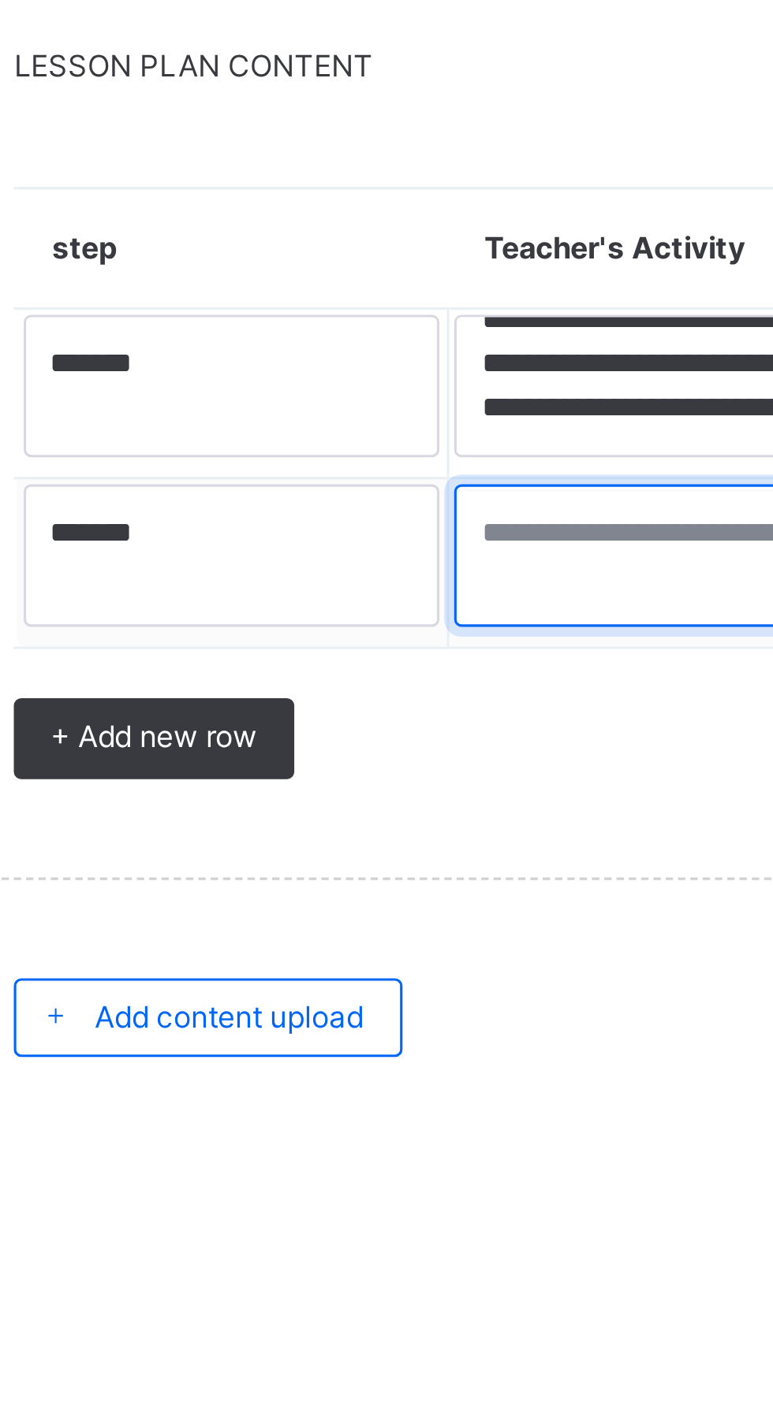
click at [418, 1239] on textarea at bounding box center [458, 1242] width 136 height 46
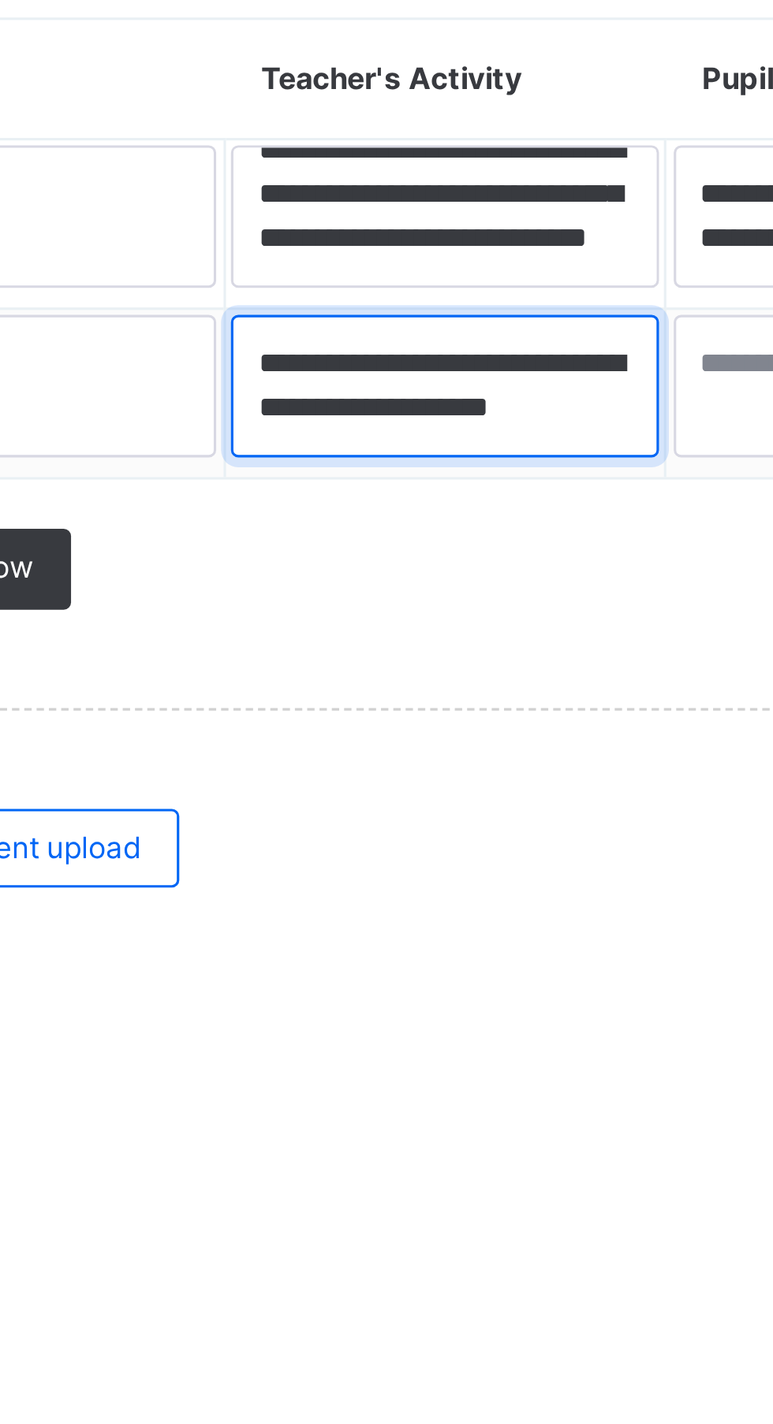
scroll to position [5, 0]
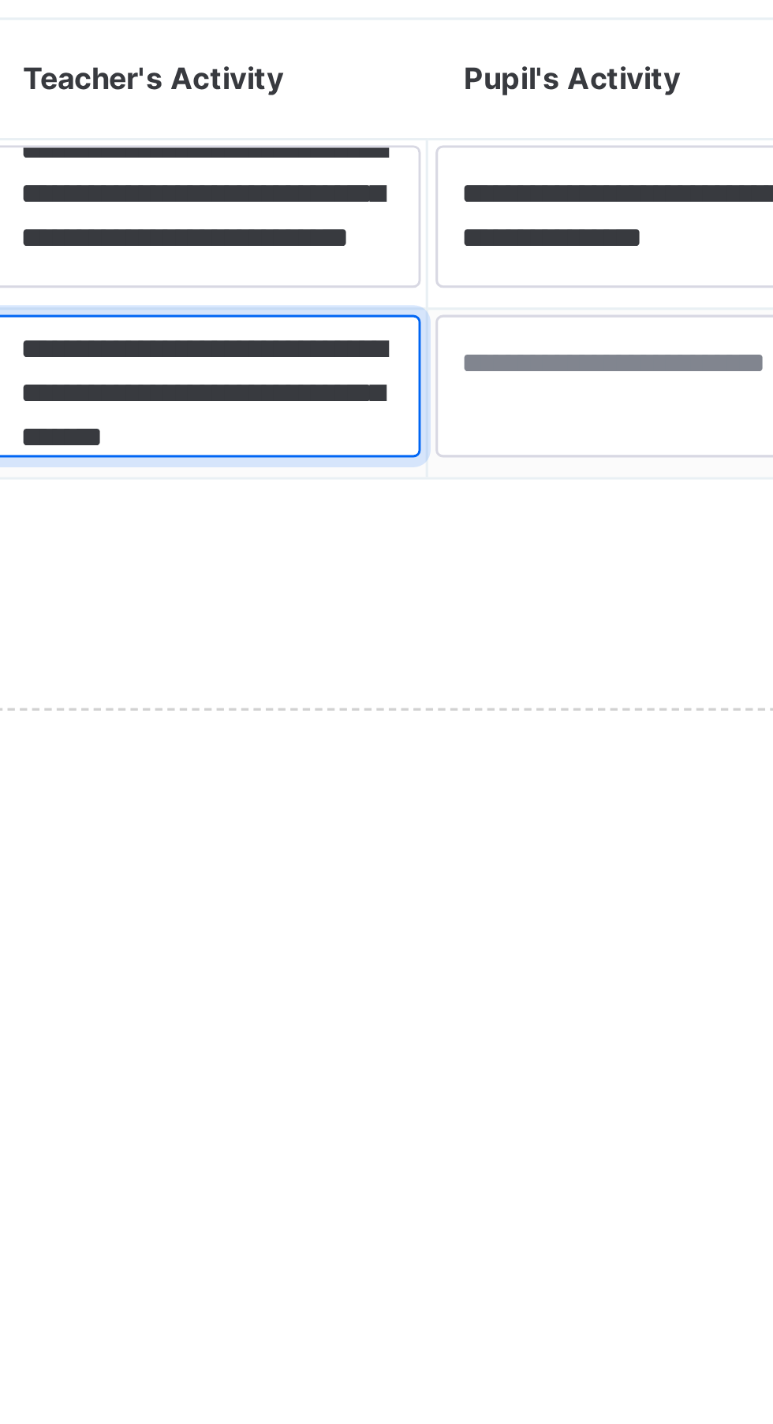
type textarea "**********"
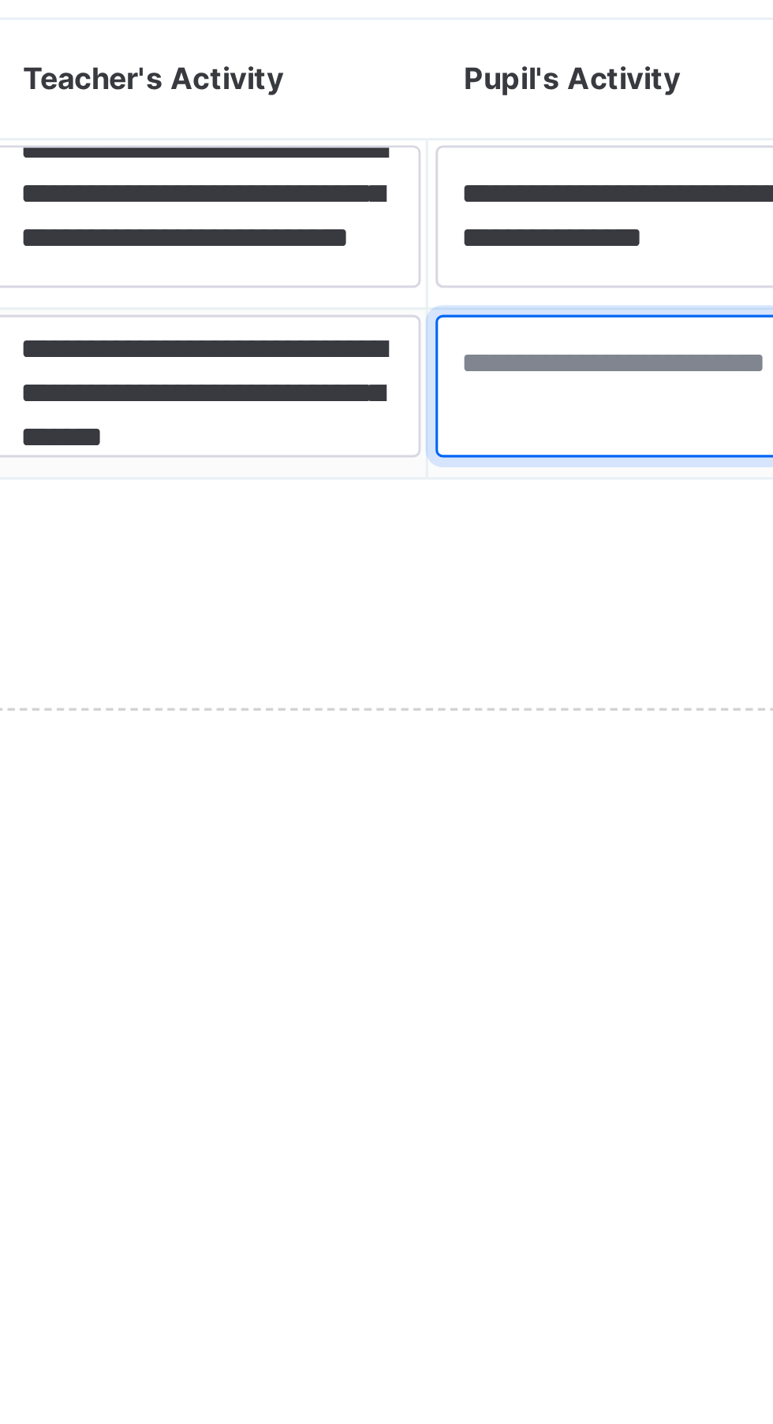
click at [558, 1240] on textarea at bounding box center [600, 1242] width 136 height 46
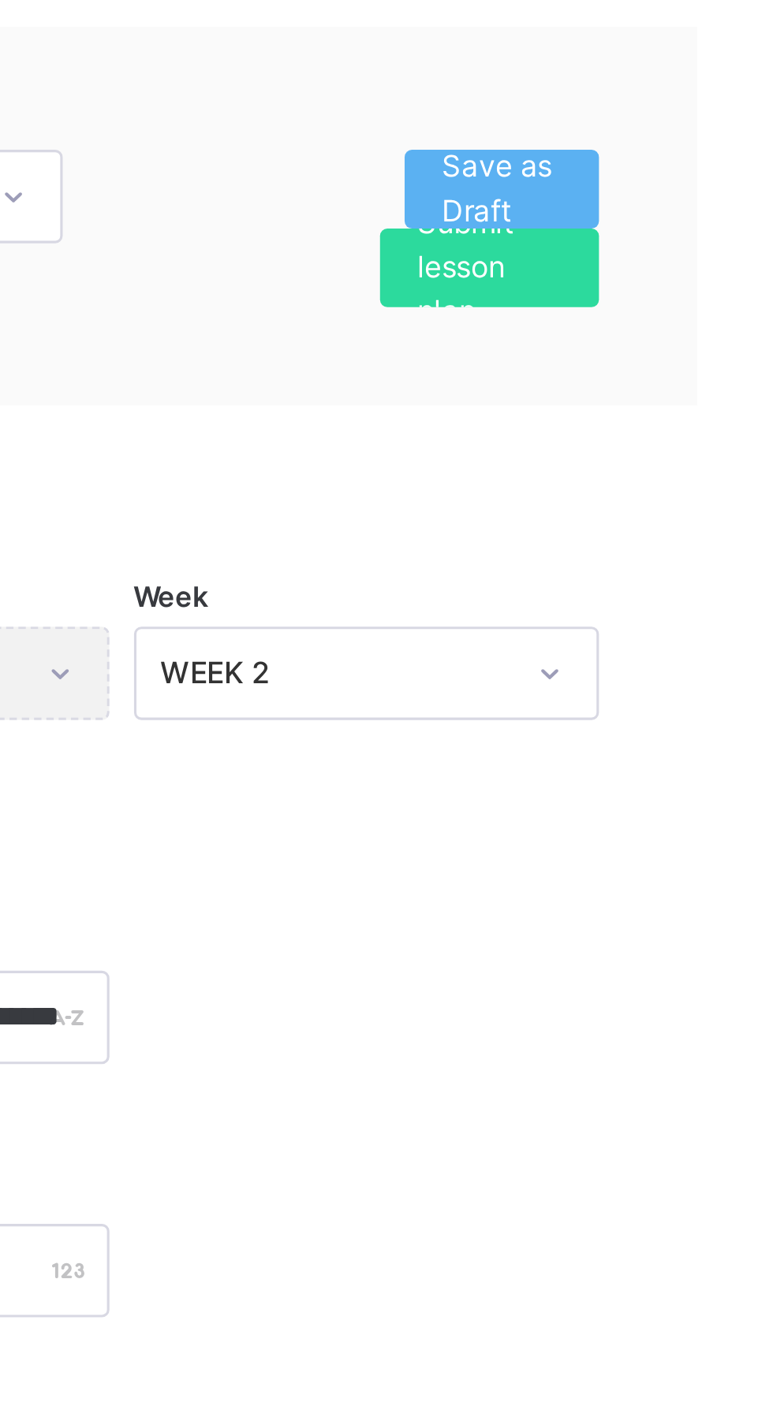
type textarea "**********"
click at [693, 217] on span "Save as Draft" at bounding box center [681, 219] width 39 height 28
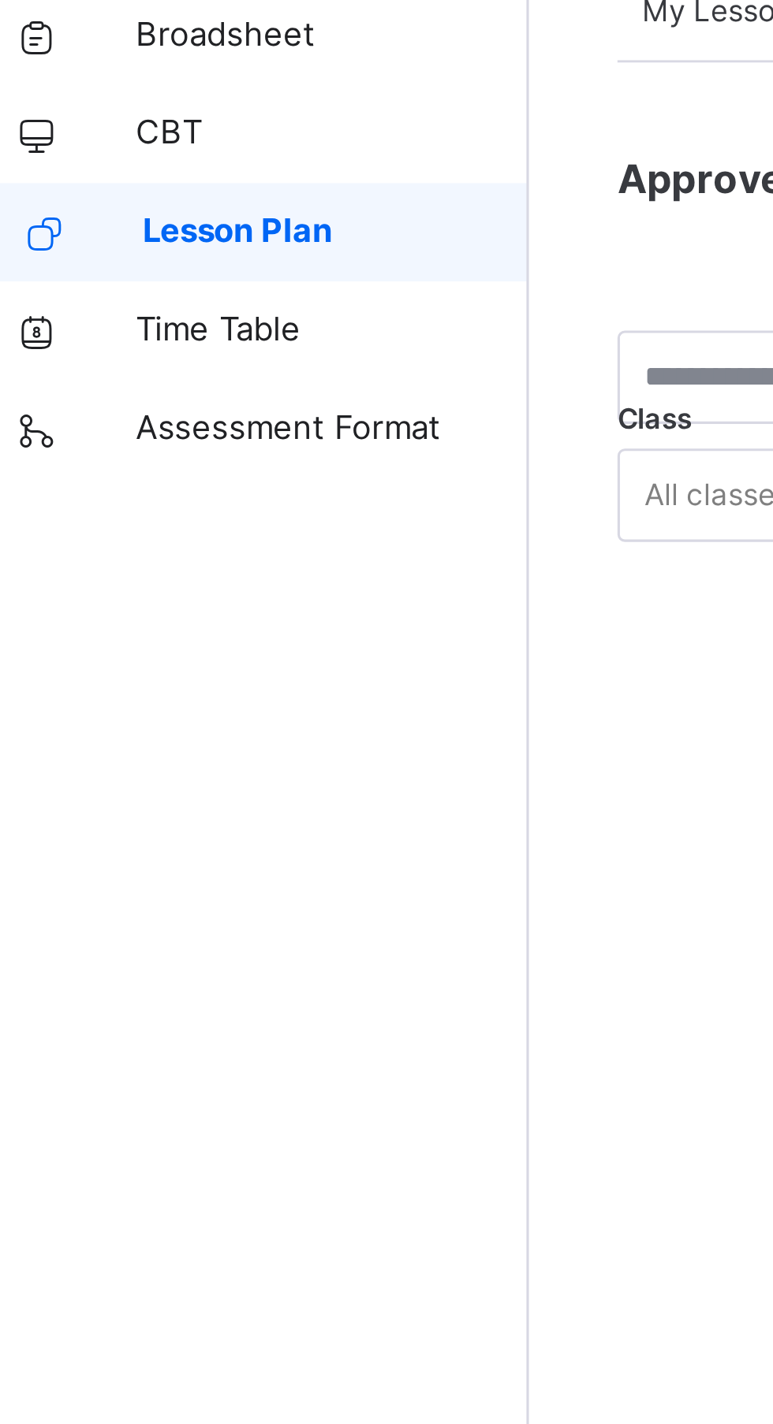
click at [164, 193] on span "Lesson Plan" at bounding box center [127, 189] width 124 height 16
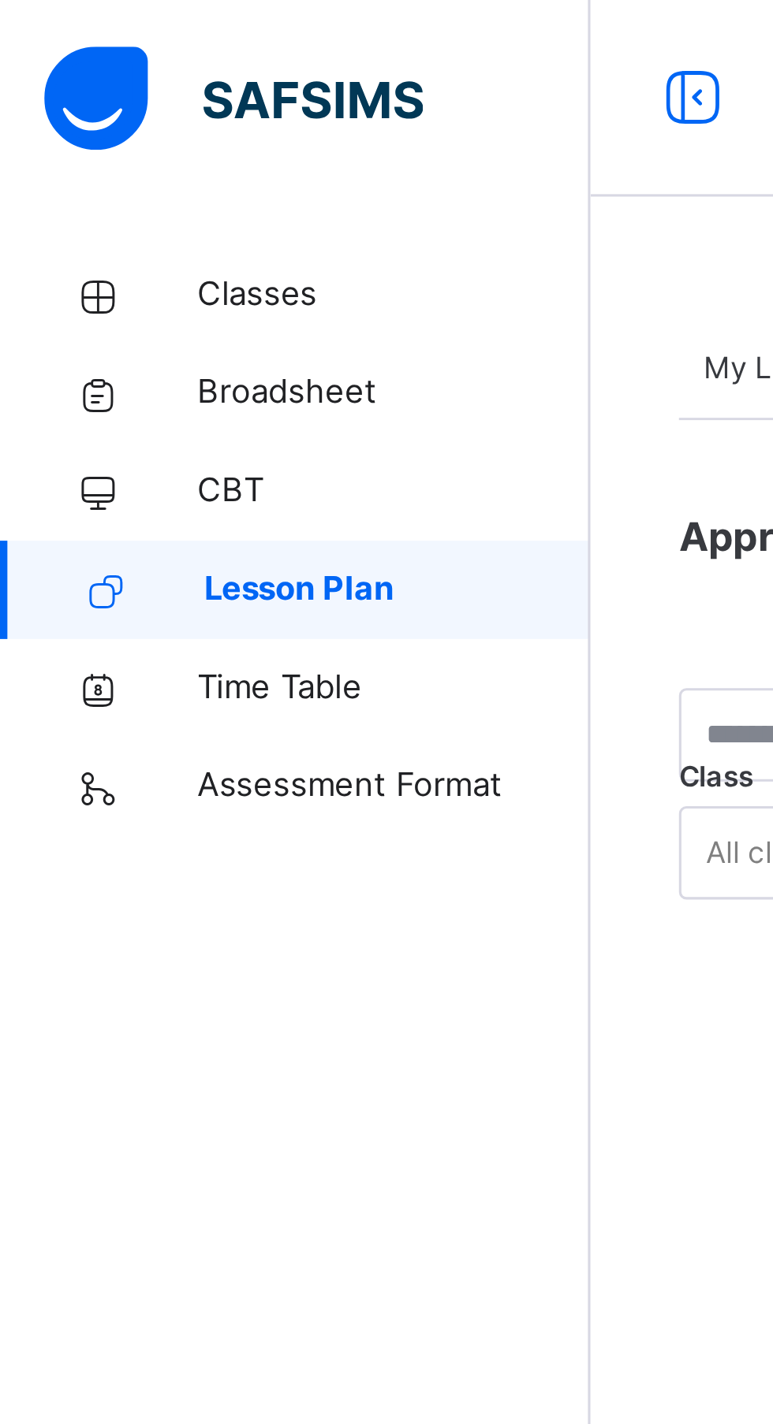
click at [123, 196] on span "Lesson Plan" at bounding box center [127, 189] width 124 height 16
click at [173, 193] on span "Lesson Plan" at bounding box center [127, 189] width 124 height 16
click at [162, 188] on span "Lesson Plan" at bounding box center [127, 189] width 124 height 16
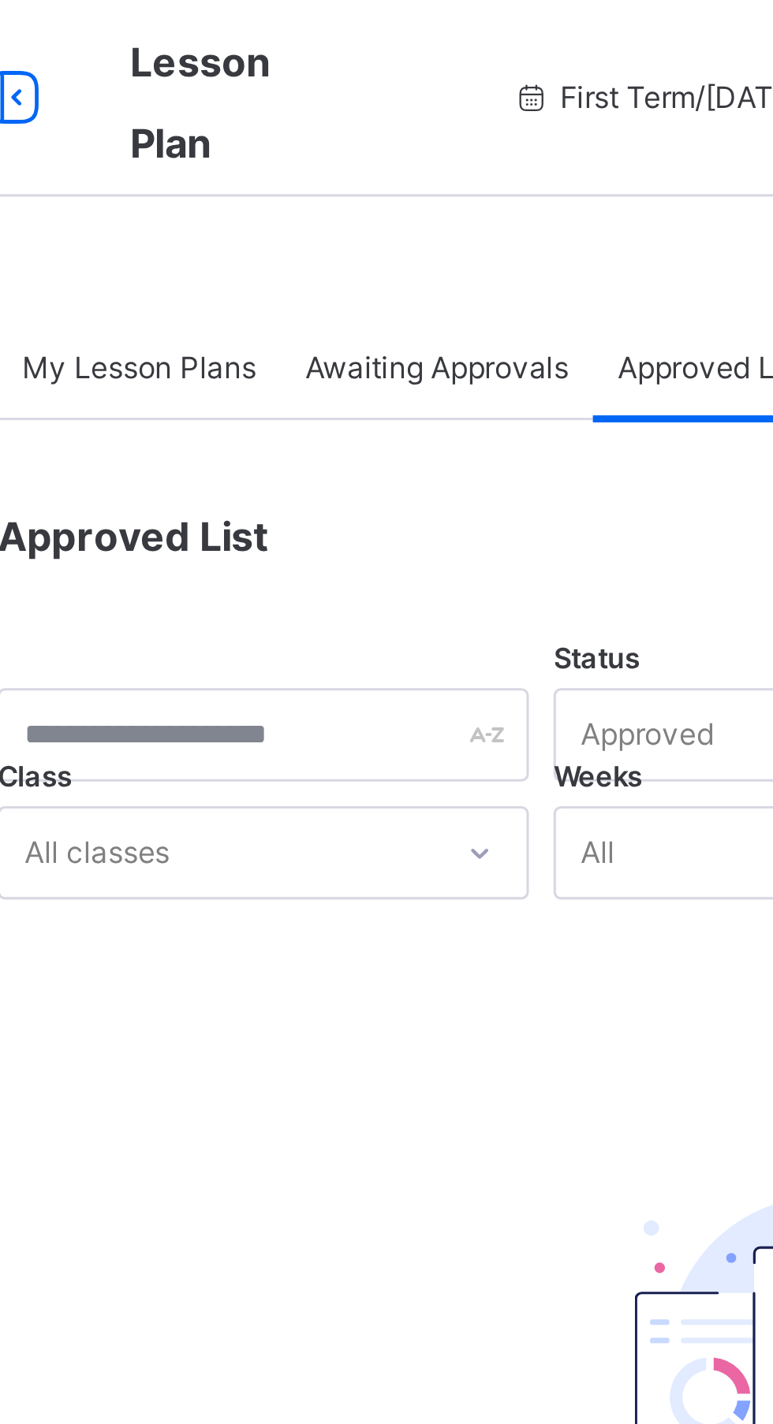
click at [278, 116] on span "My Lesson Plans" at bounding box center [262, 118] width 75 height 14
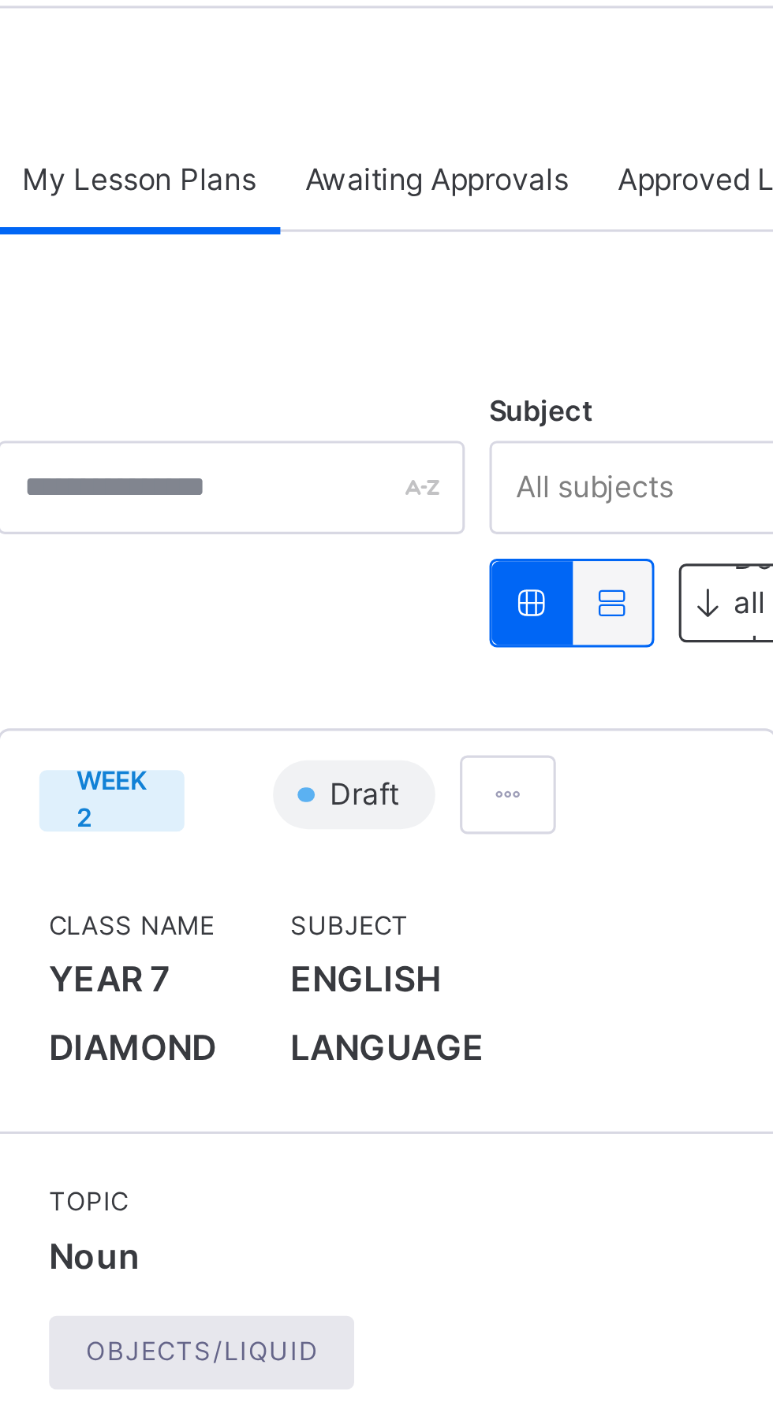
click at [380, 325] on div at bounding box center [381, 315] width 31 height 25
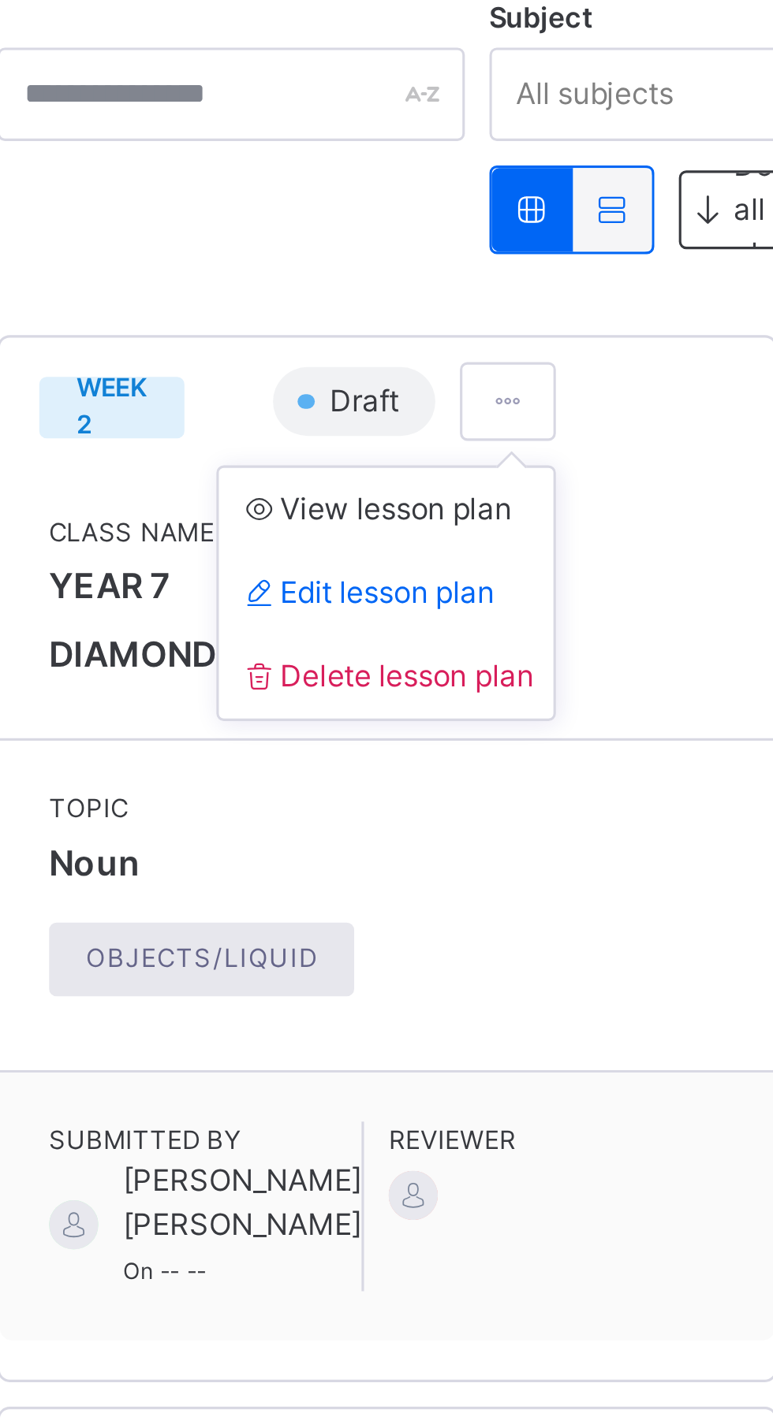
click at [377, 377] on span "Edit lesson plan" at bounding box center [336, 377] width 82 height 12
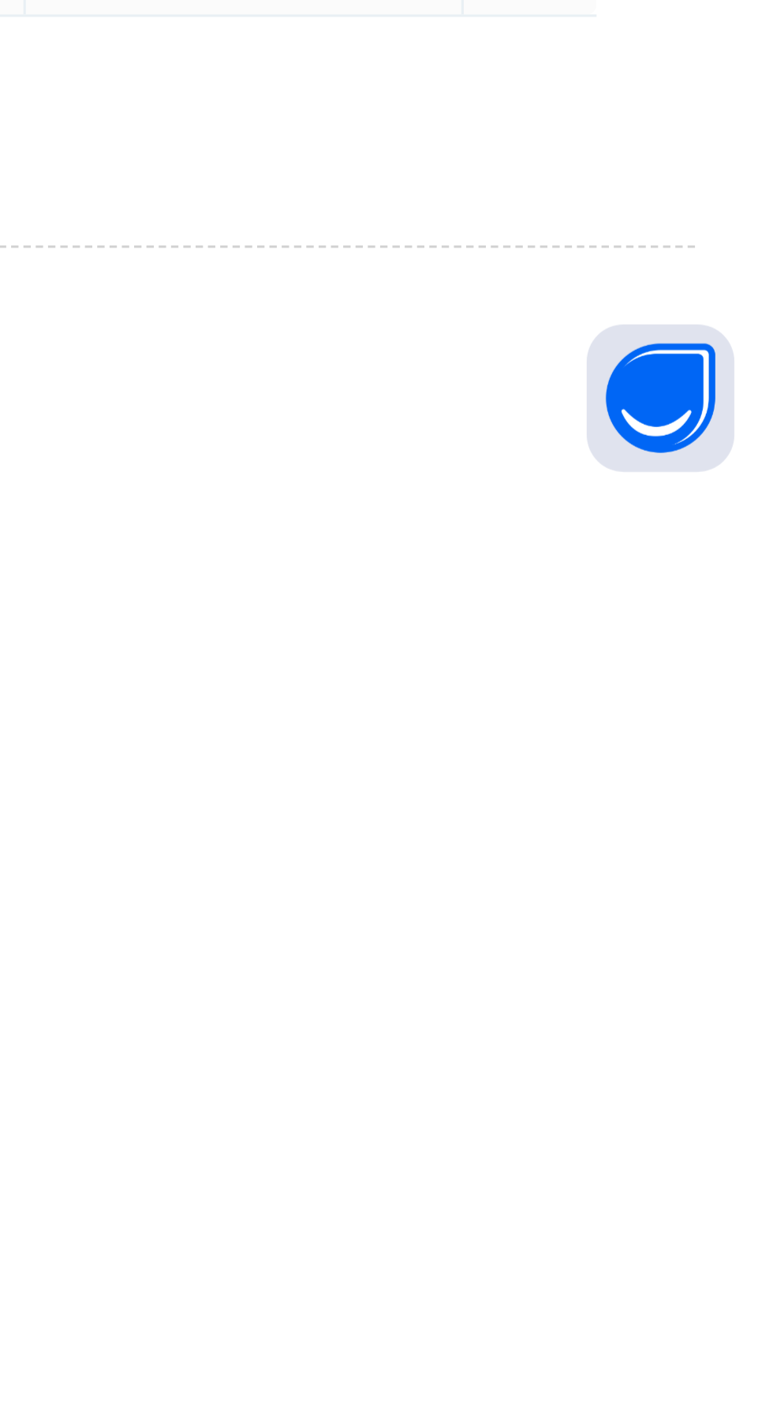
click at [624, 1417] on div "No content Uploaded" at bounding box center [480, 1409] width 495 height 37
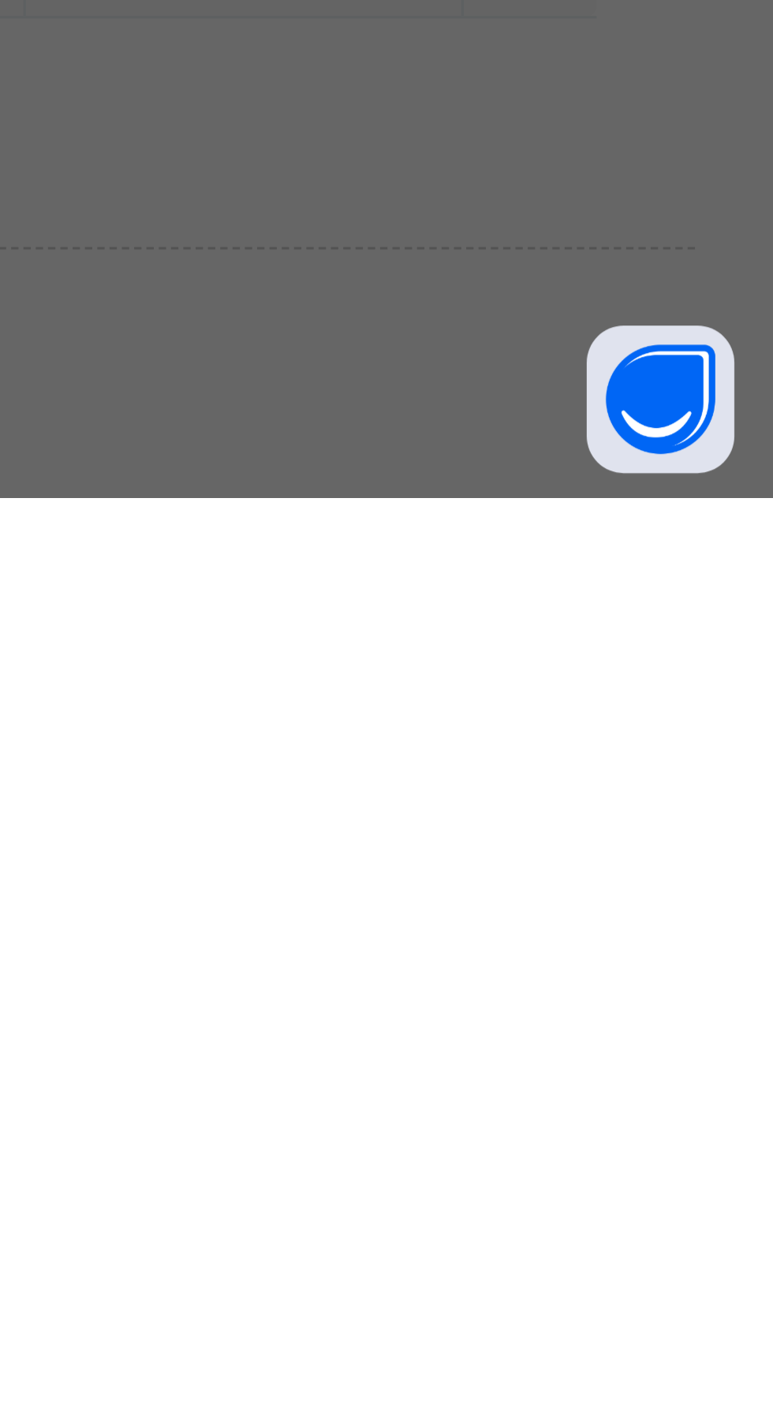
click at [652, 1424] on div "× Submit Please select a staff to review the lesson plan. If the staff member i…" at bounding box center [386, 712] width 773 height 1424
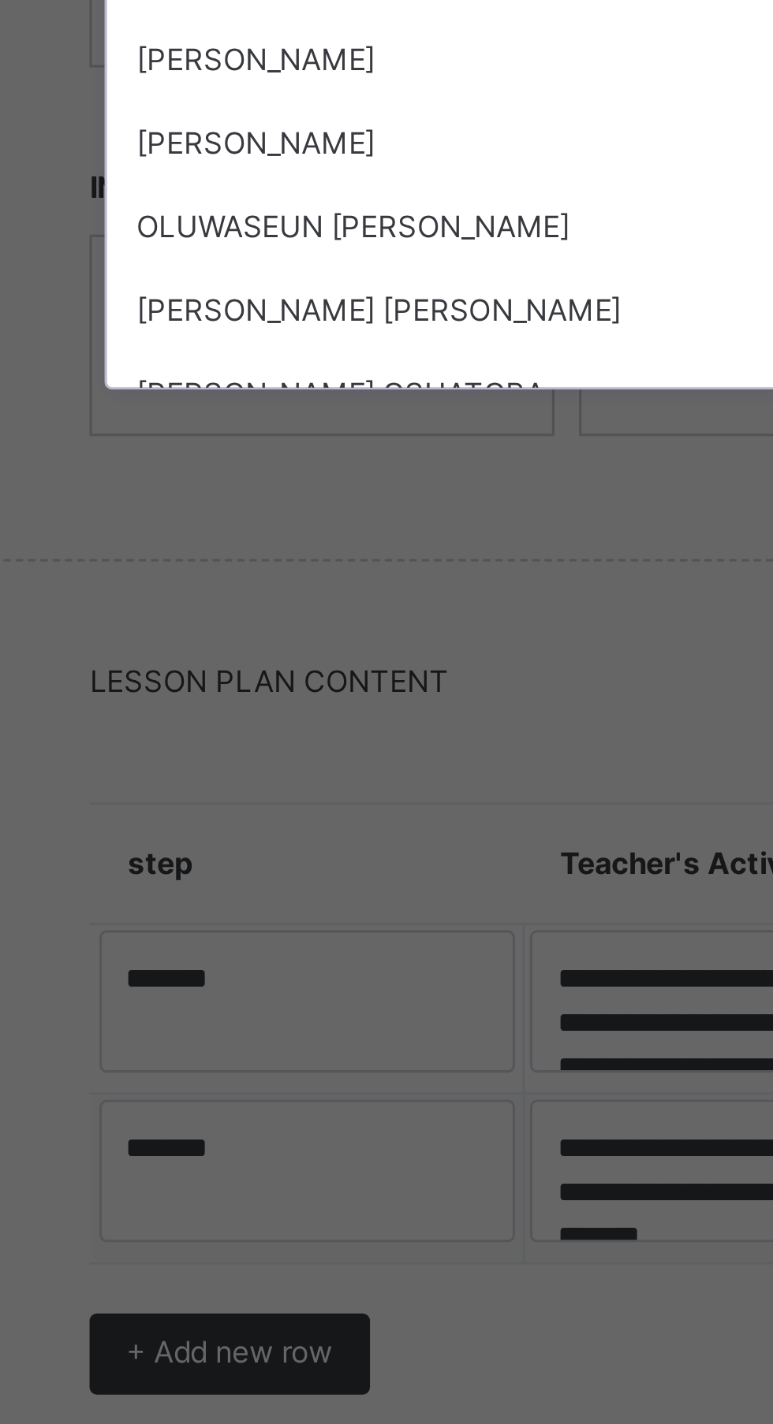
scroll to position [47, 0]
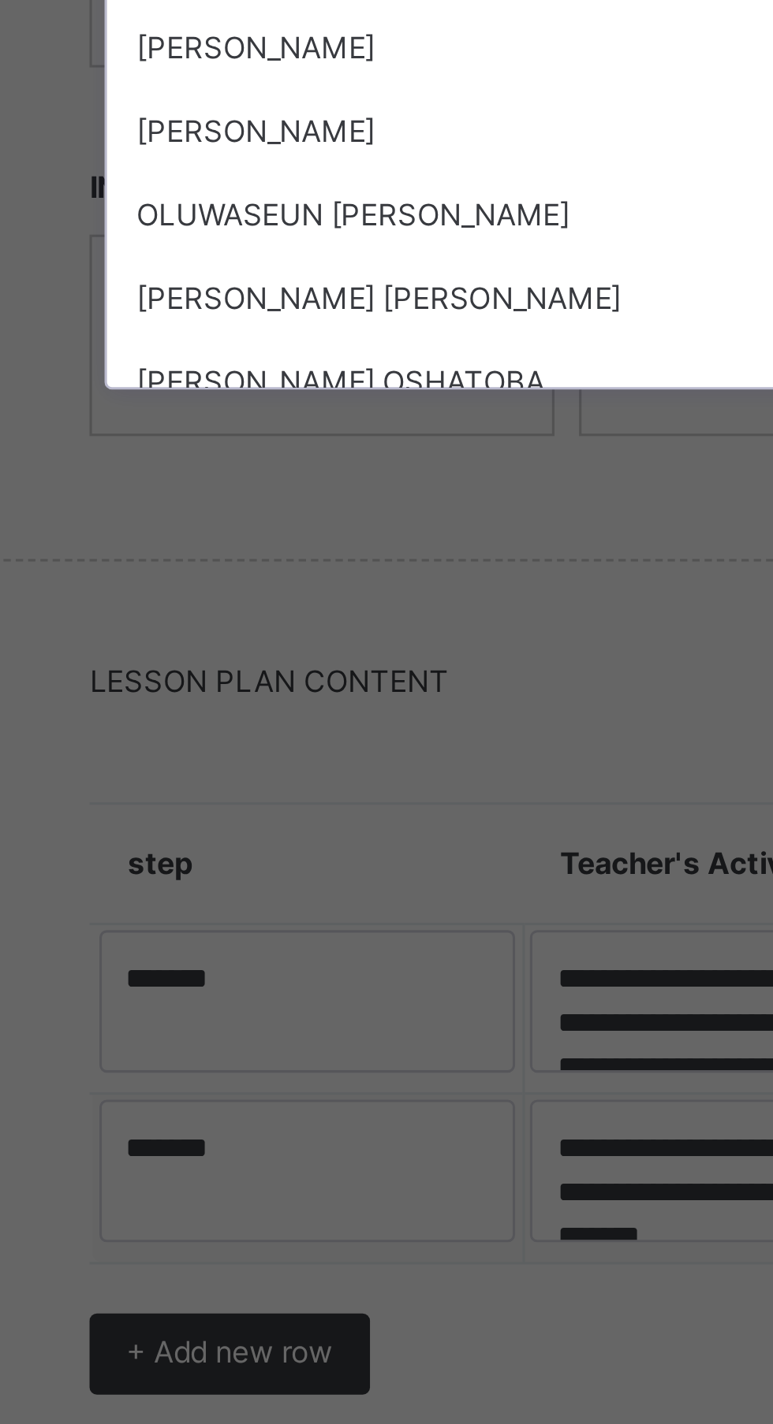
click at [432, 894] on div "[PERSON_NAME]" at bounding box center [386, 880] width 263 height 27
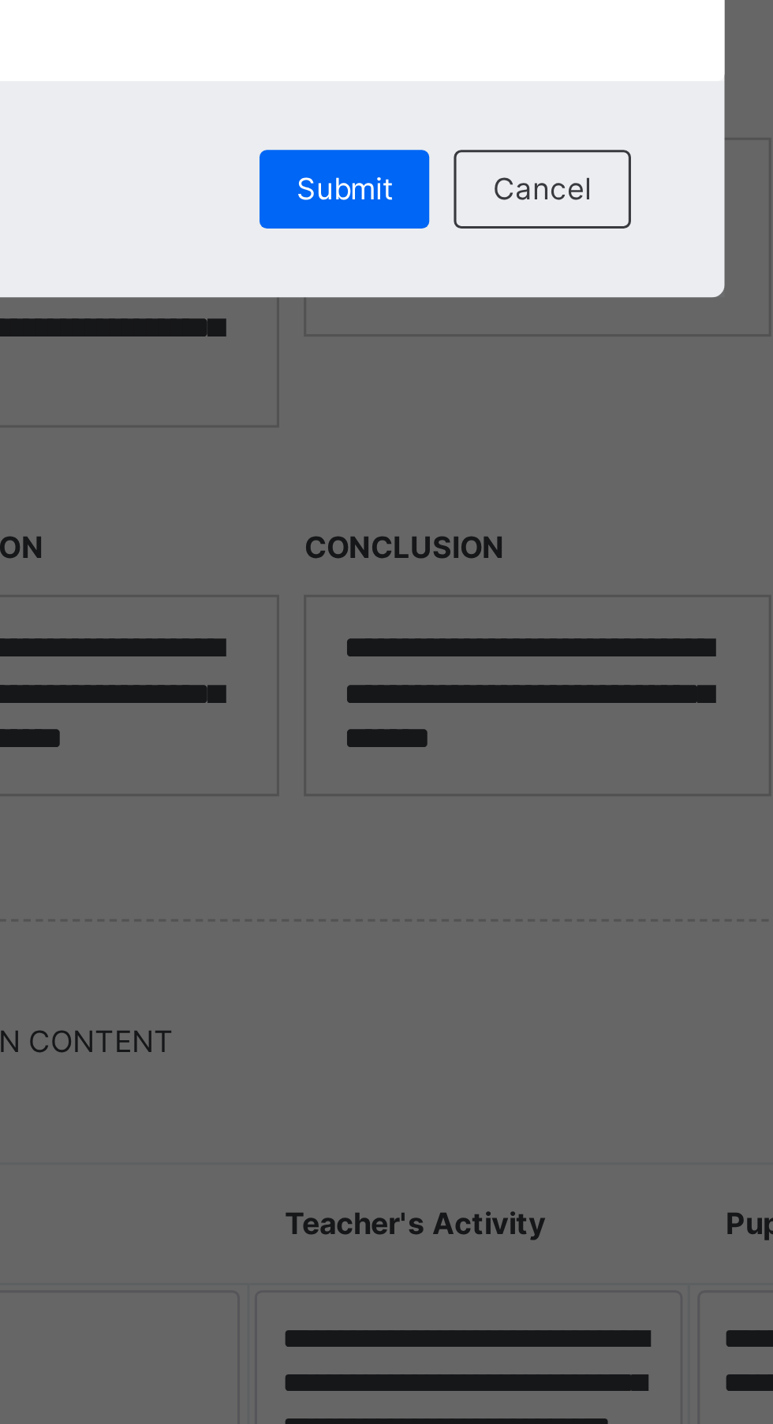
click at [434, 817] on span "Submit" at bounding box center [419, 810] width 31 height 14
click at [511, 959] on div "**********" at bounding box center [480, 814] width 583 height 1628
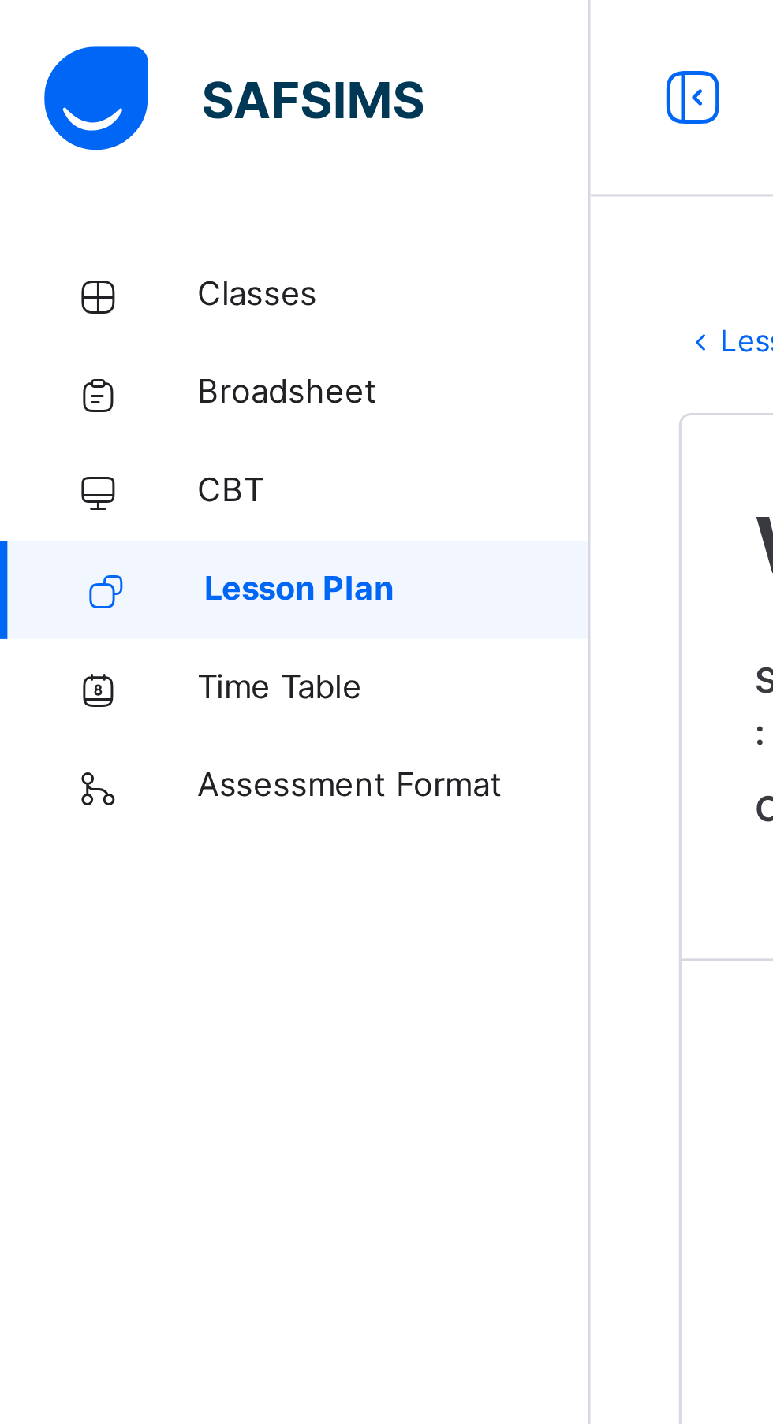
click at [172, 189] on span "Lesson Plan" at bounding box center [127, 189] width 124 height 16
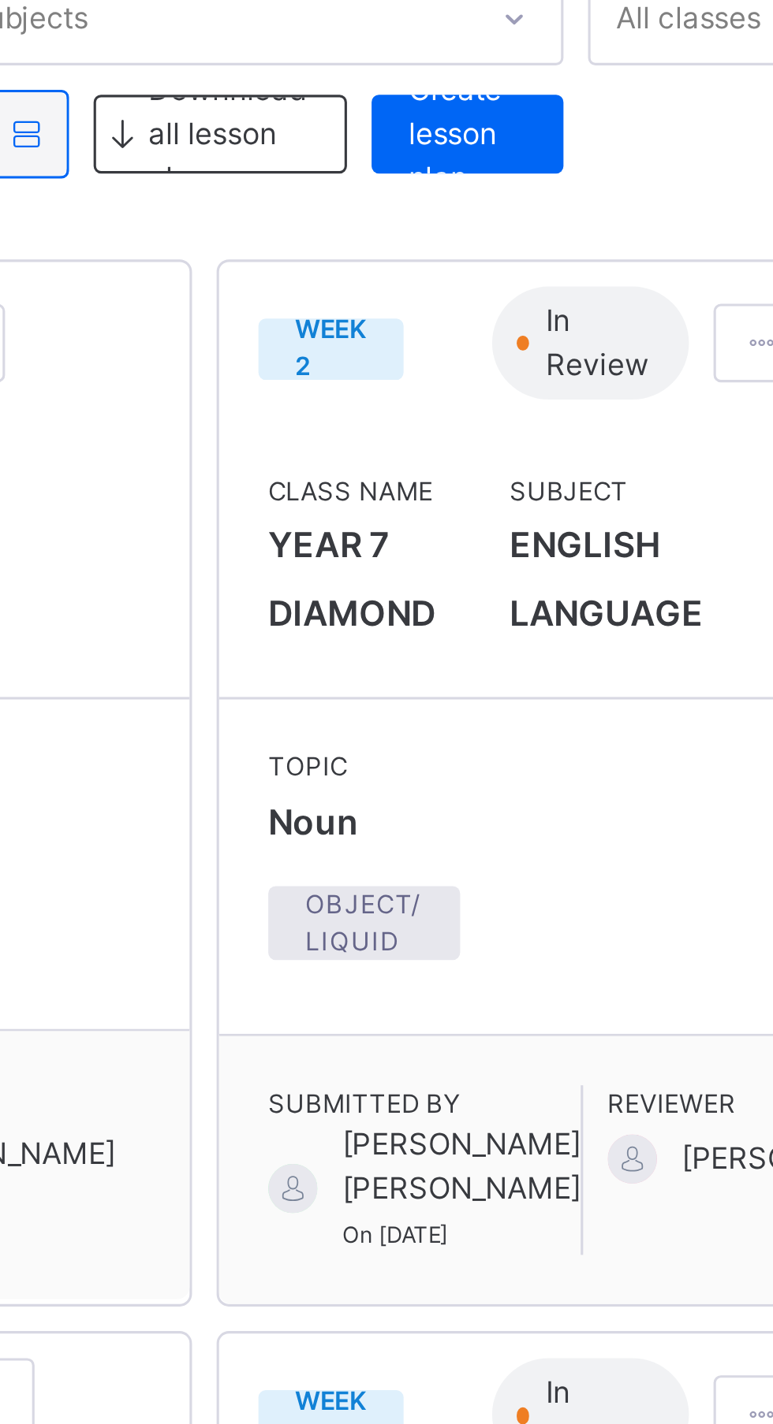
click at [643, 319] on span at bounding box center [649, 321] width 13 height 14
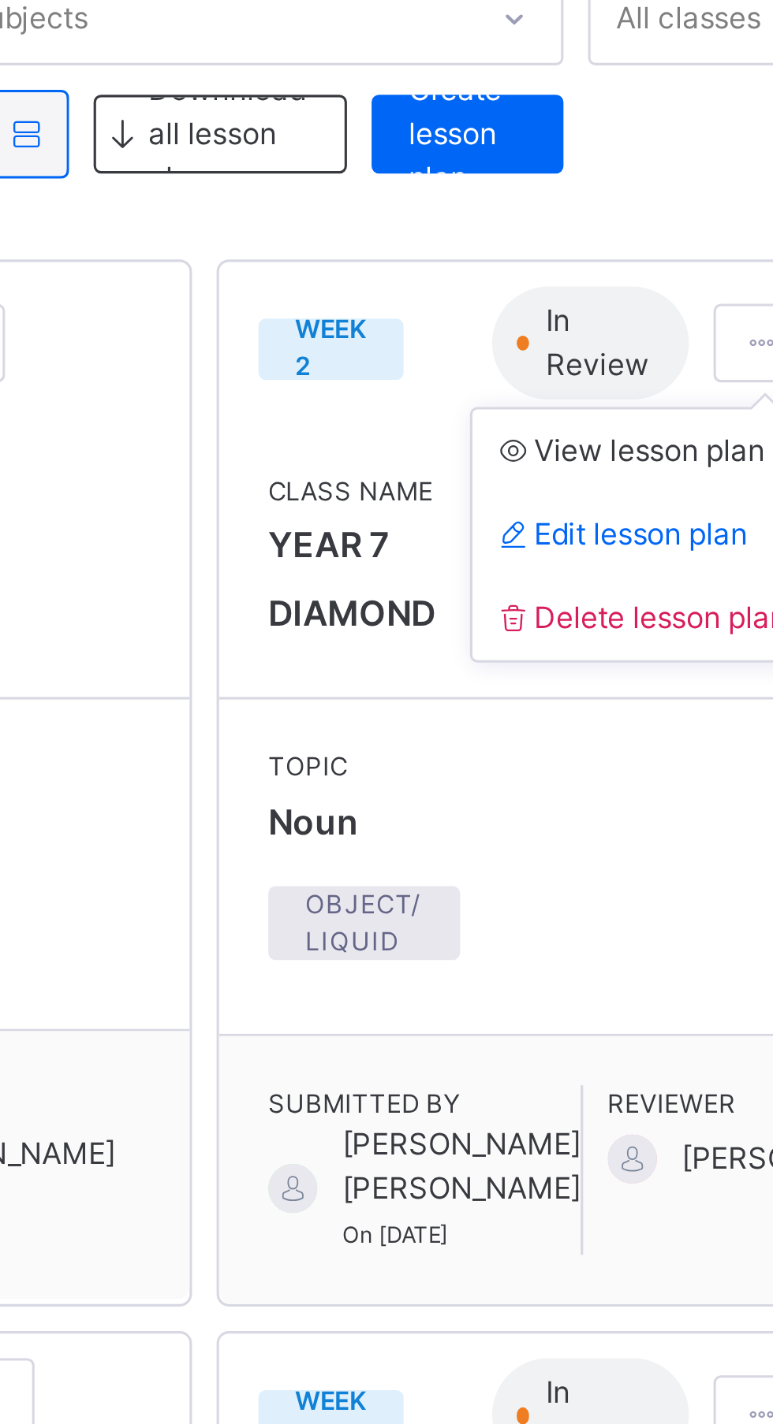
click at [620, 381] on li "Edit lesson plan" at bounding box center [610, 382] width 107 height 27
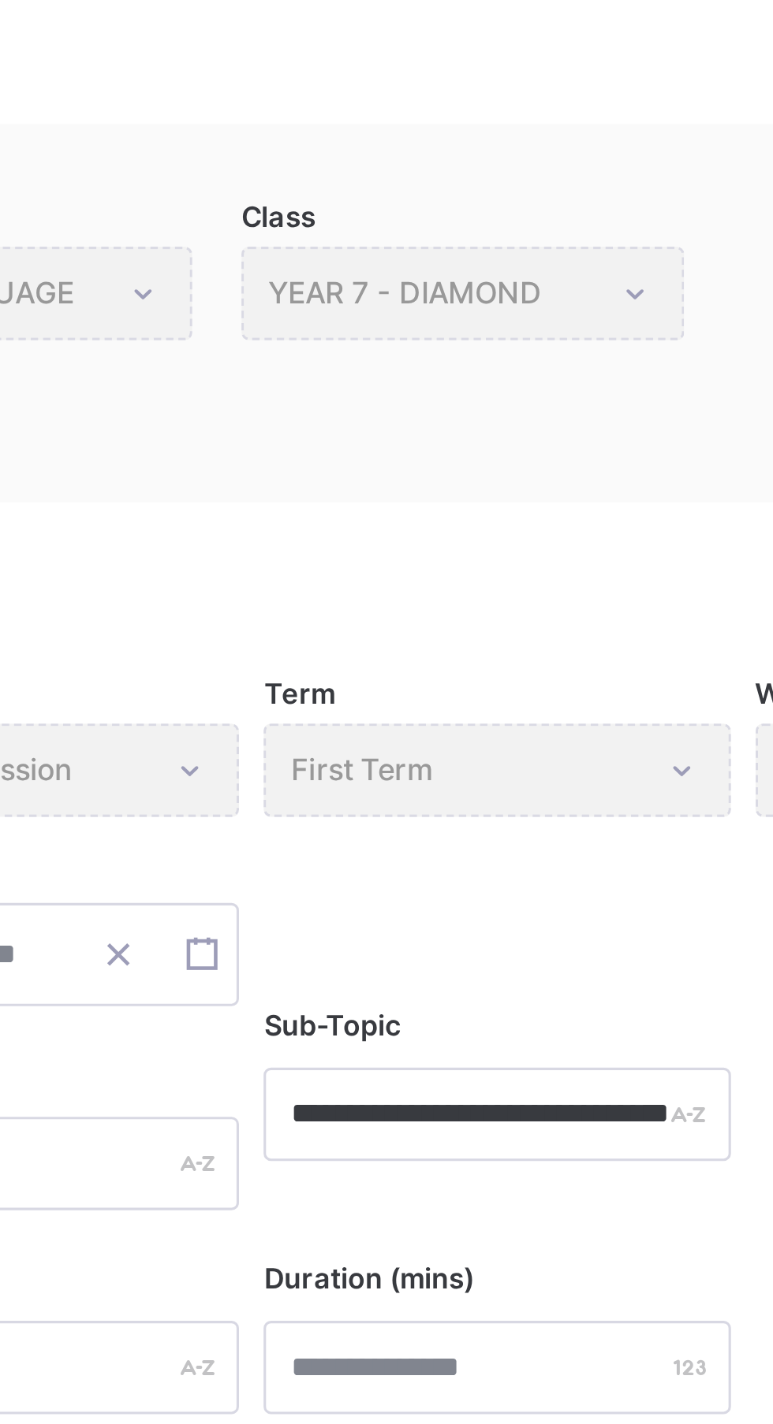
click at [527, 225] on div "Class YEAR 7 - DIAMOND" at bounding box center [470, 222] width 142 height 30
click at [537, 224] on div "Class YEAR 7 - DIAMOND" at bounding box center [470, 222] width 142 height 30
click at [482, 216] on div "Class YEAR 7 - DIAMOND" at bounding box center [470, 222] width 142 height 30
click at [467, 215] on div "Class YEAR 7 - DIAMOND" at bounding box center [470, 222] width 142 height 30
click at [537, 216] on div "Class YEAR 7 - DIAMOND" at bounding box center [470, 222] width 142 height 30
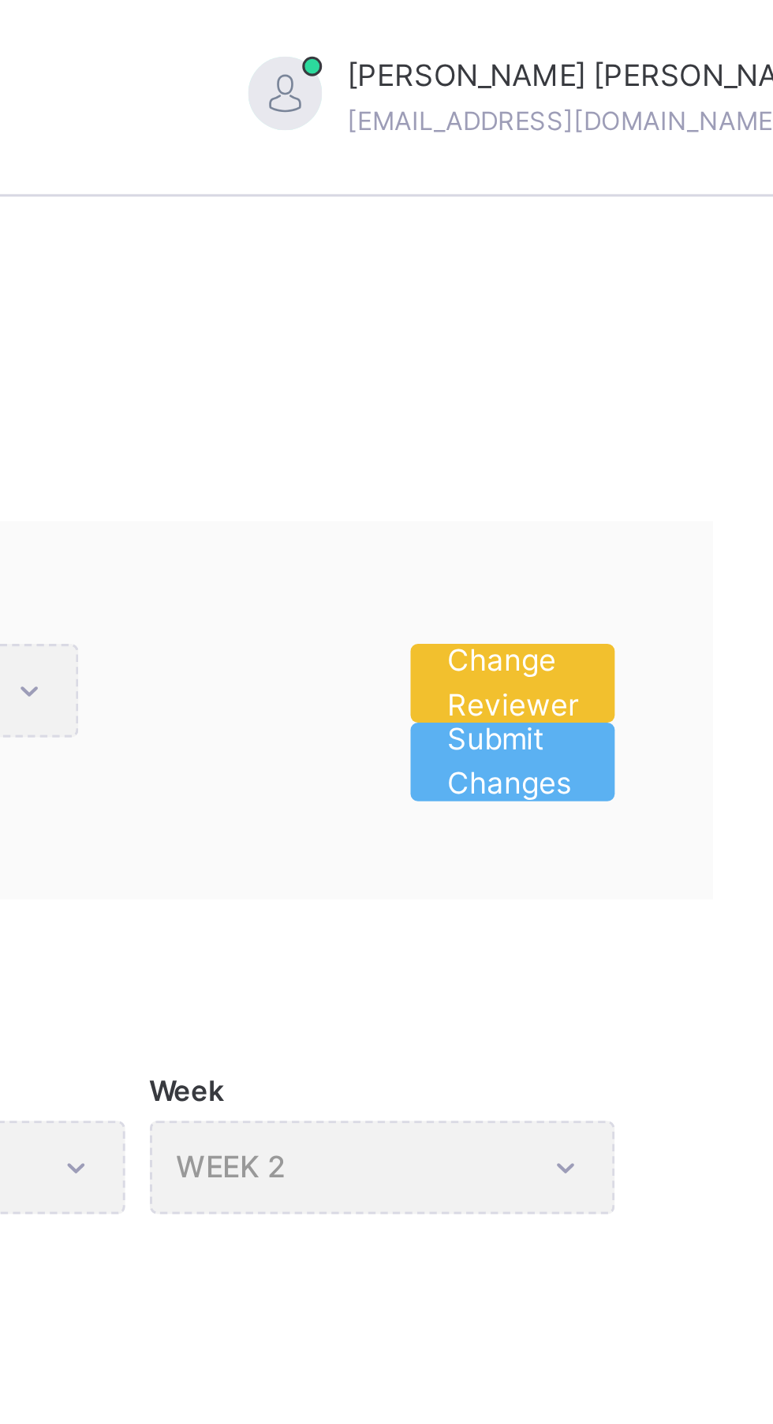
click at [699, 209] on span "Change Reviewer" at bounding box center [680, 219] width 42 height 28
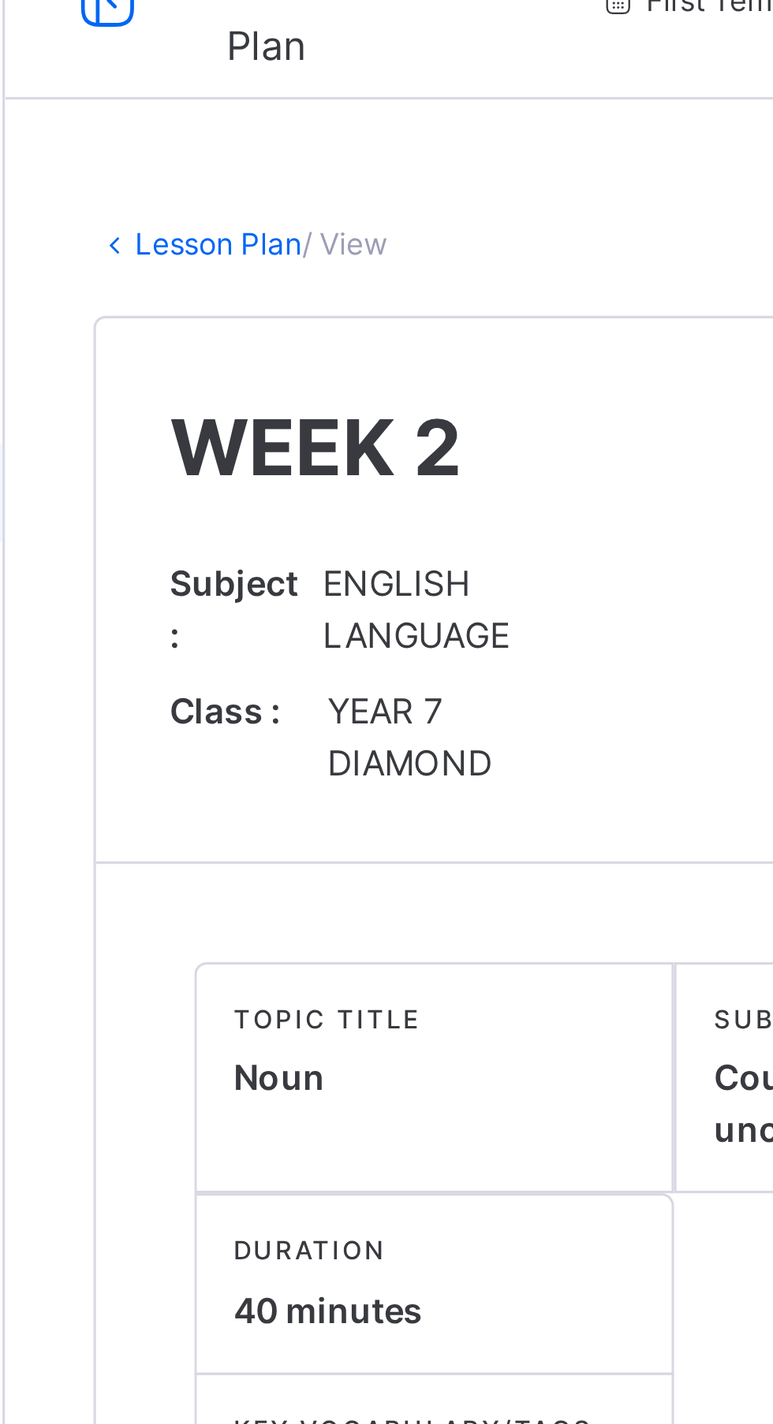
click at [358, 272] on div "Class : YEAR 7 DIAMOND" at bounding box center [319, 267] width 154 height 33
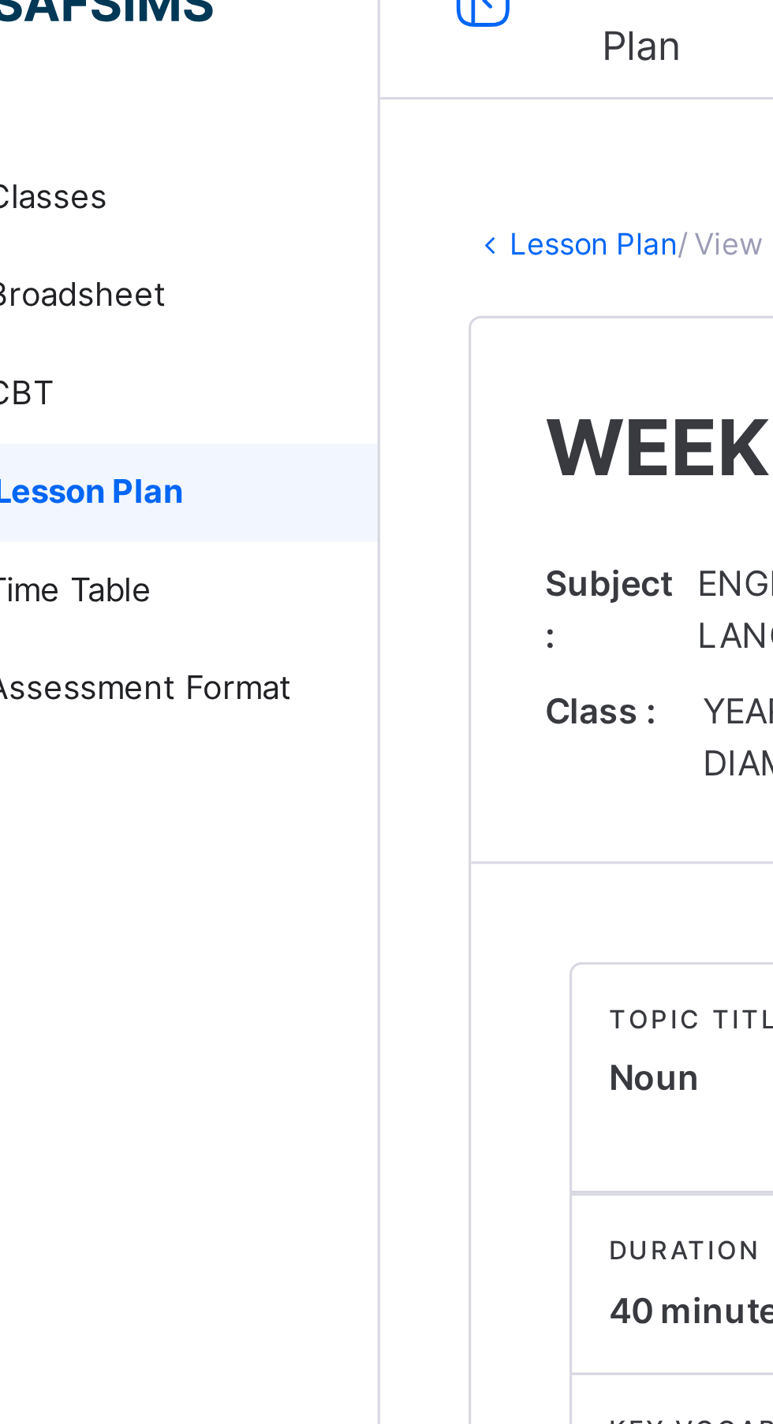
click at [170, 191] on span "Lesson Plan" at bounding box center [127, 189] width 124 height 16
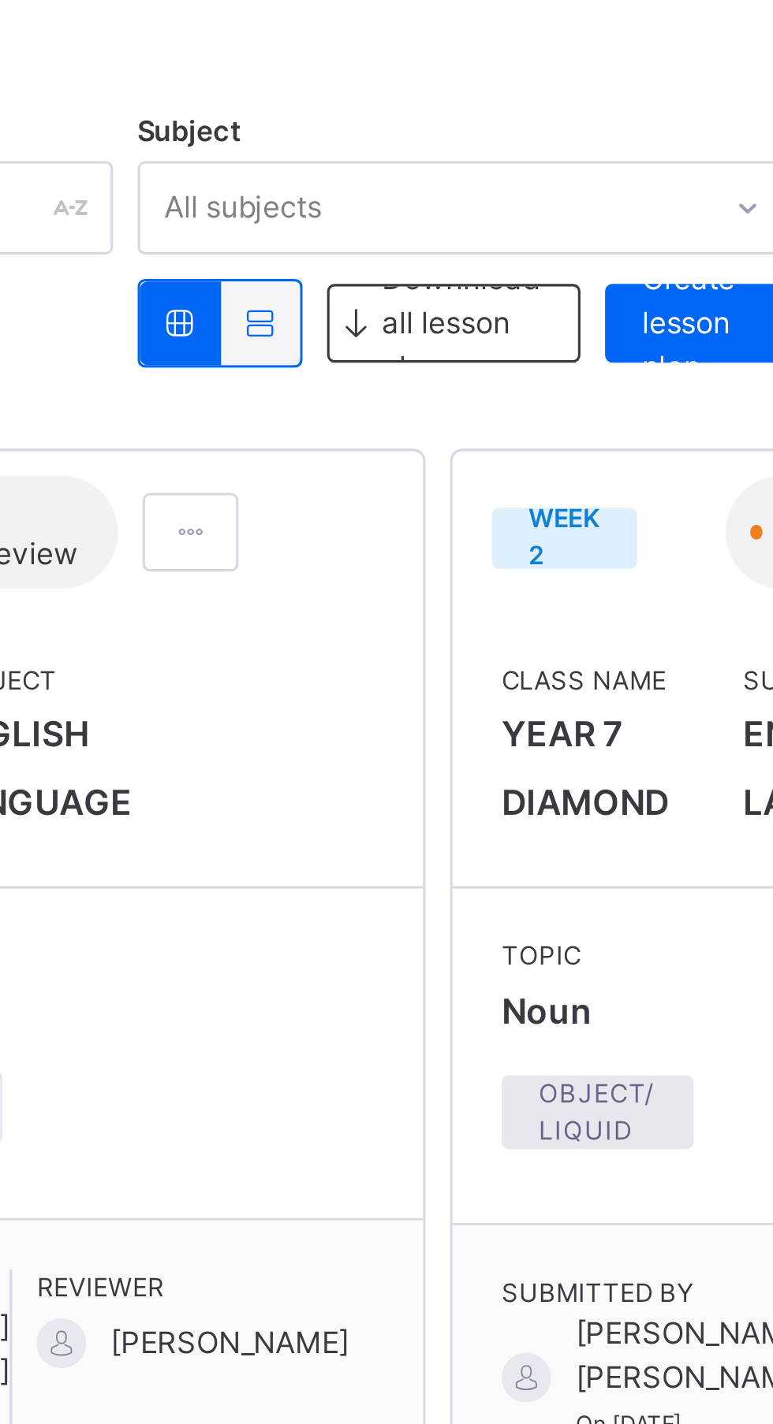
click at [399, 328] on div at bounding box center [392, 320] width 31 height 25
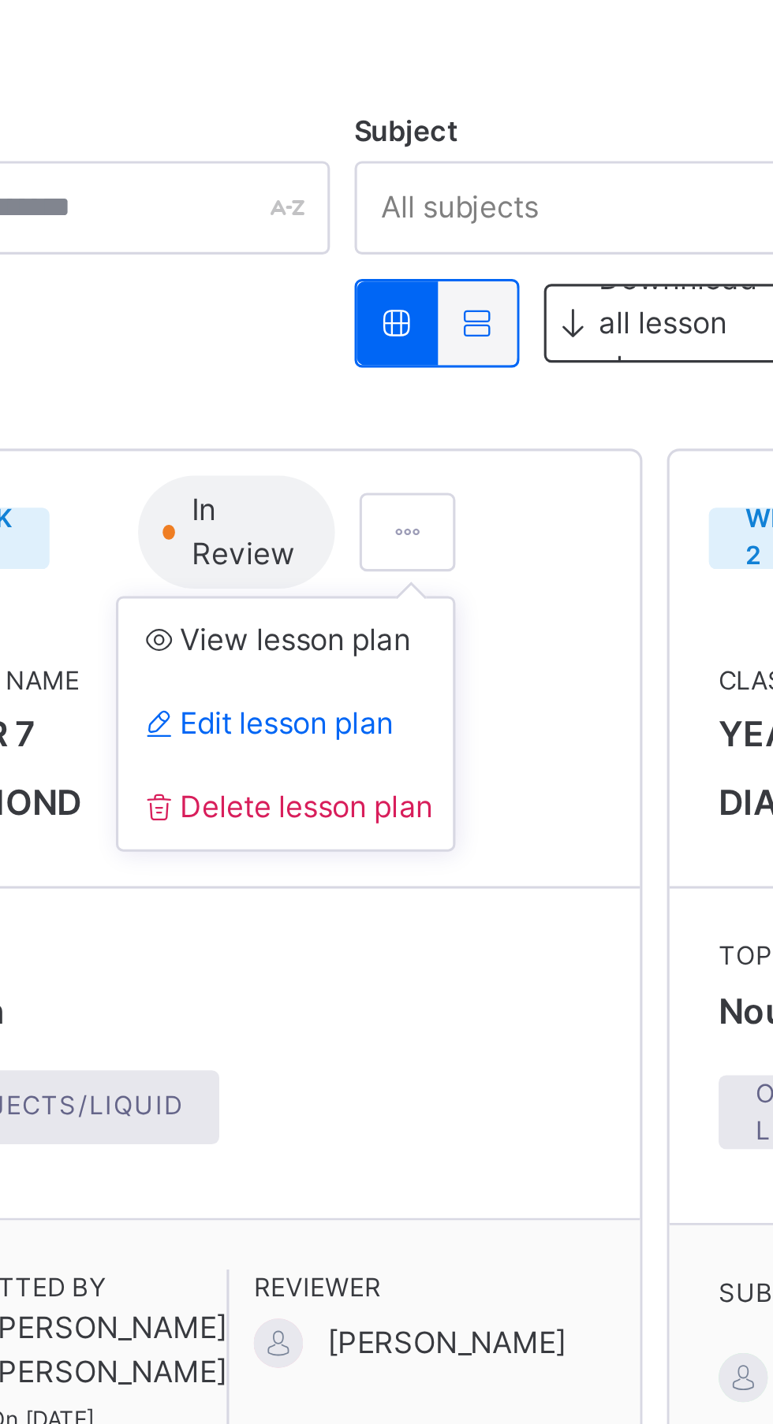
click at [385, 385] on span "Edit lesson plan" at bounding box center [347, 382] width 82 height 12
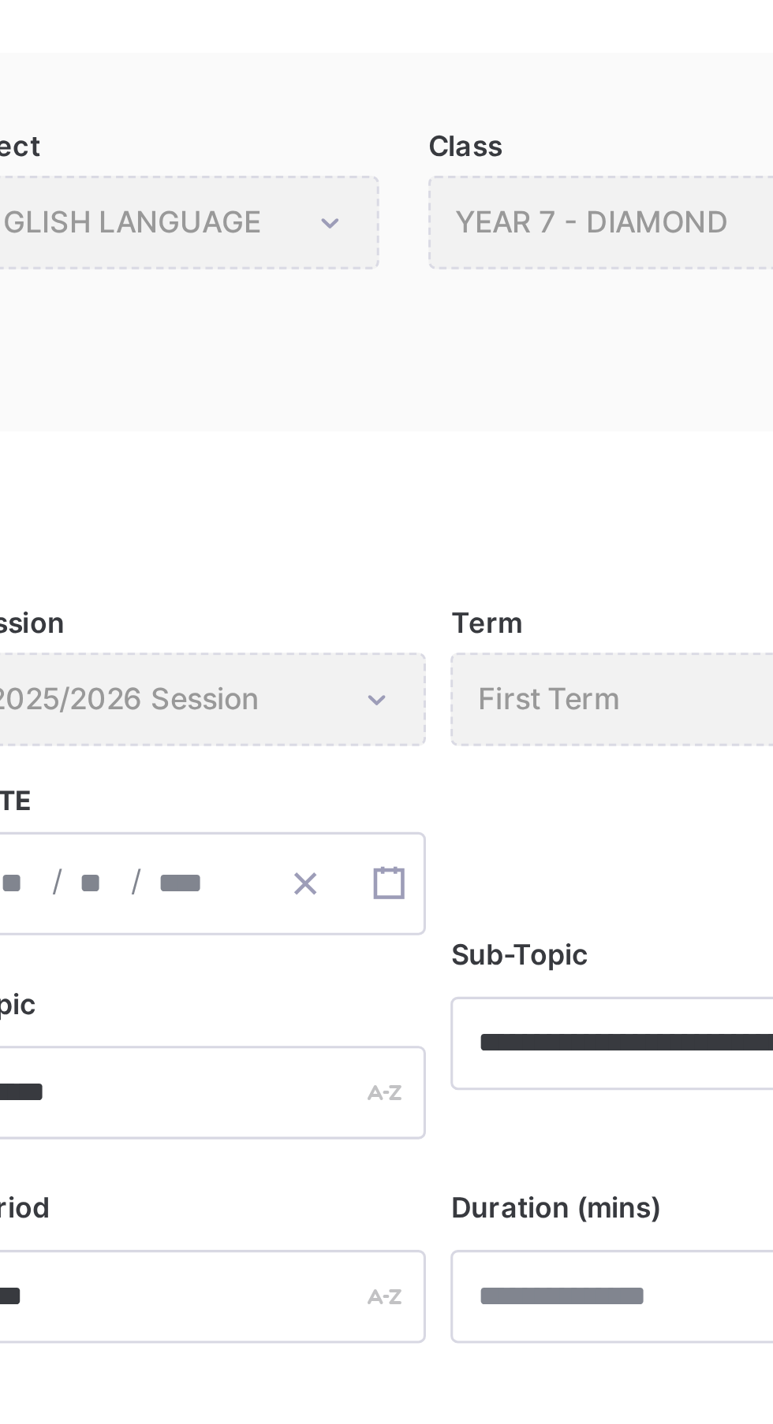
click at [482, 229] on div "Class YEAR 7 - DIAMOND" at bounding box center [470, 222] width 142 height 30
click at [477, 218] on div "Class YEAR 7 - DIAMOND" at bounding box center [470, 222] width 142 height 30
click at [445, 223] on div "Class YEAR 7 - DIAMOND" at bounding box center [470, 222] width 142 height 30
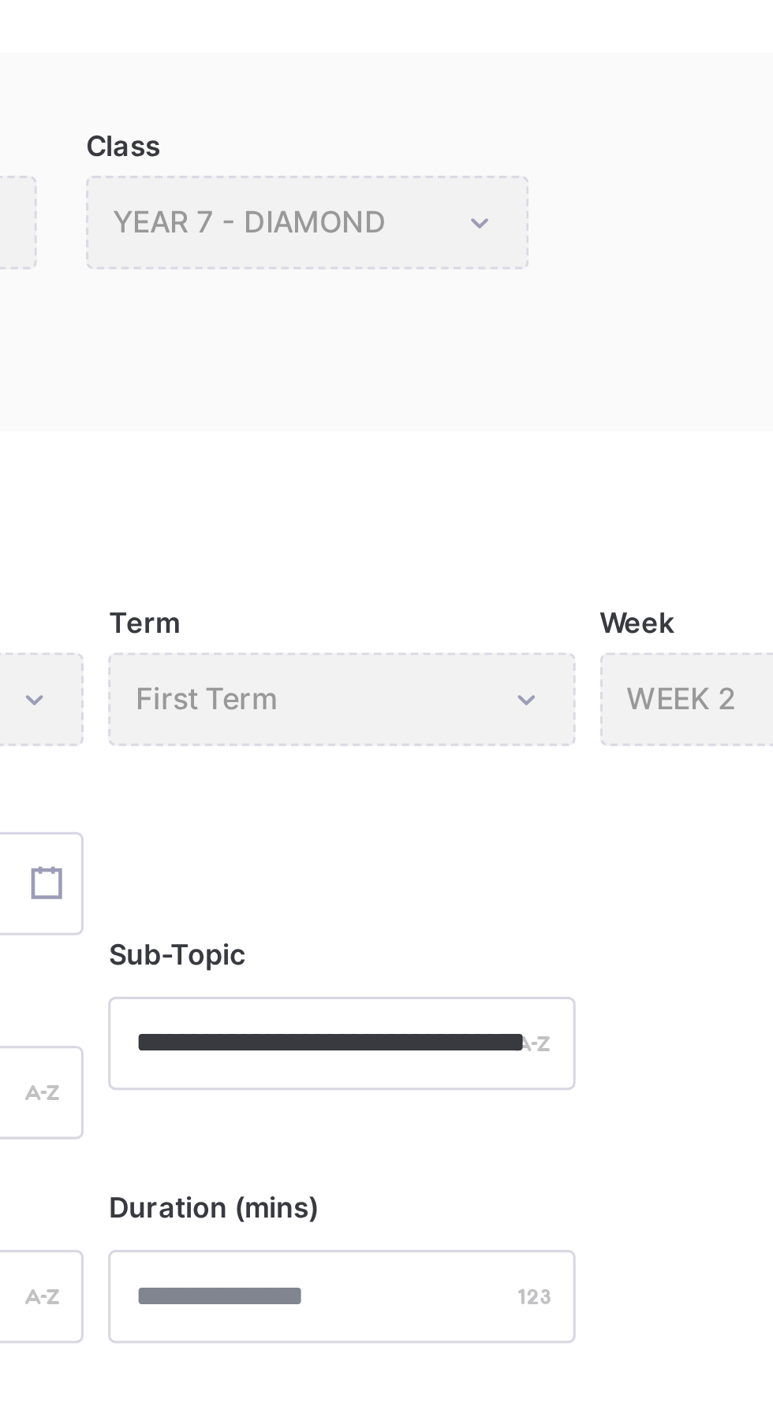
click at [530, 229] on div "Class YEAR 7 - DIAMOND" at bounding box center [470, 222] width 142 height 30
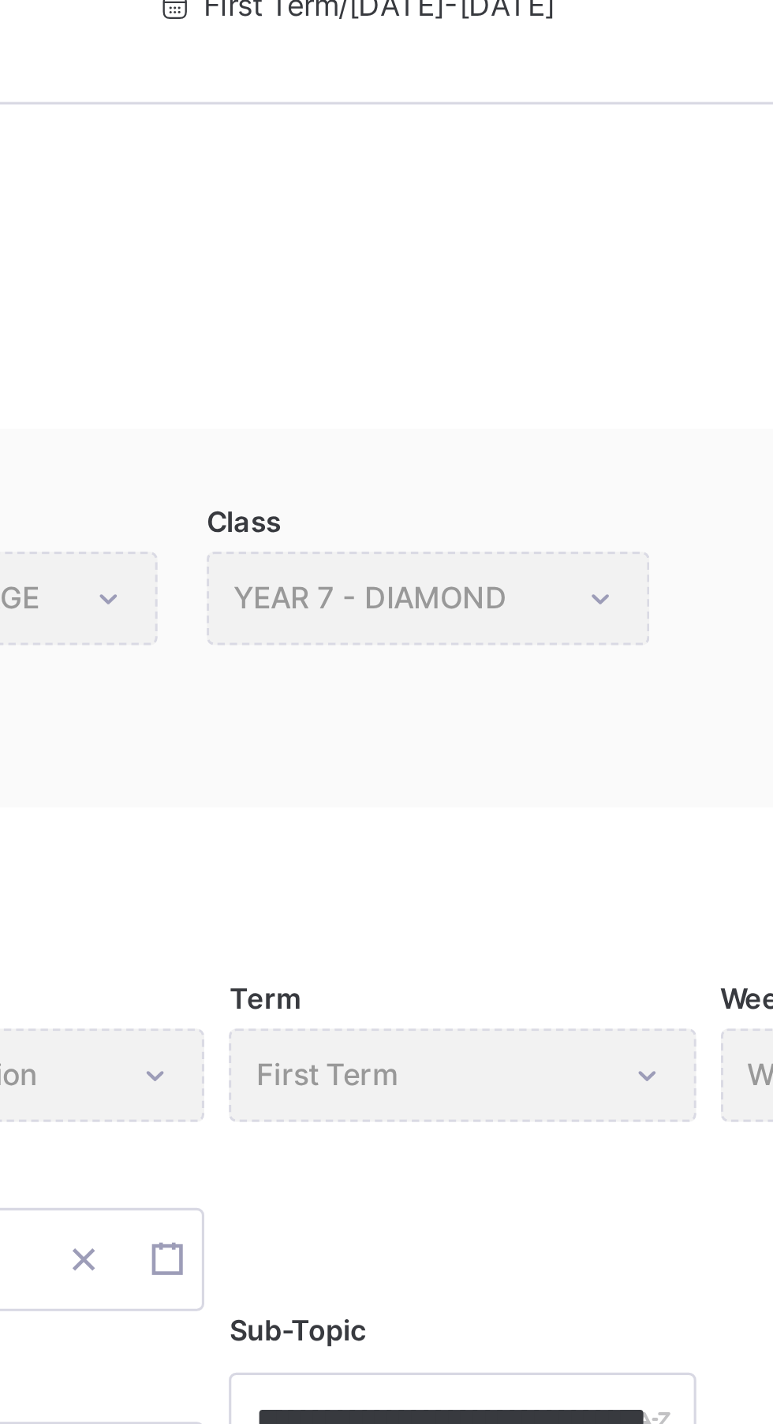
click at [490, 217] on div "Class YEAR 7 - DIAMOND" at bounding box center [470, 222] width 142 height 30
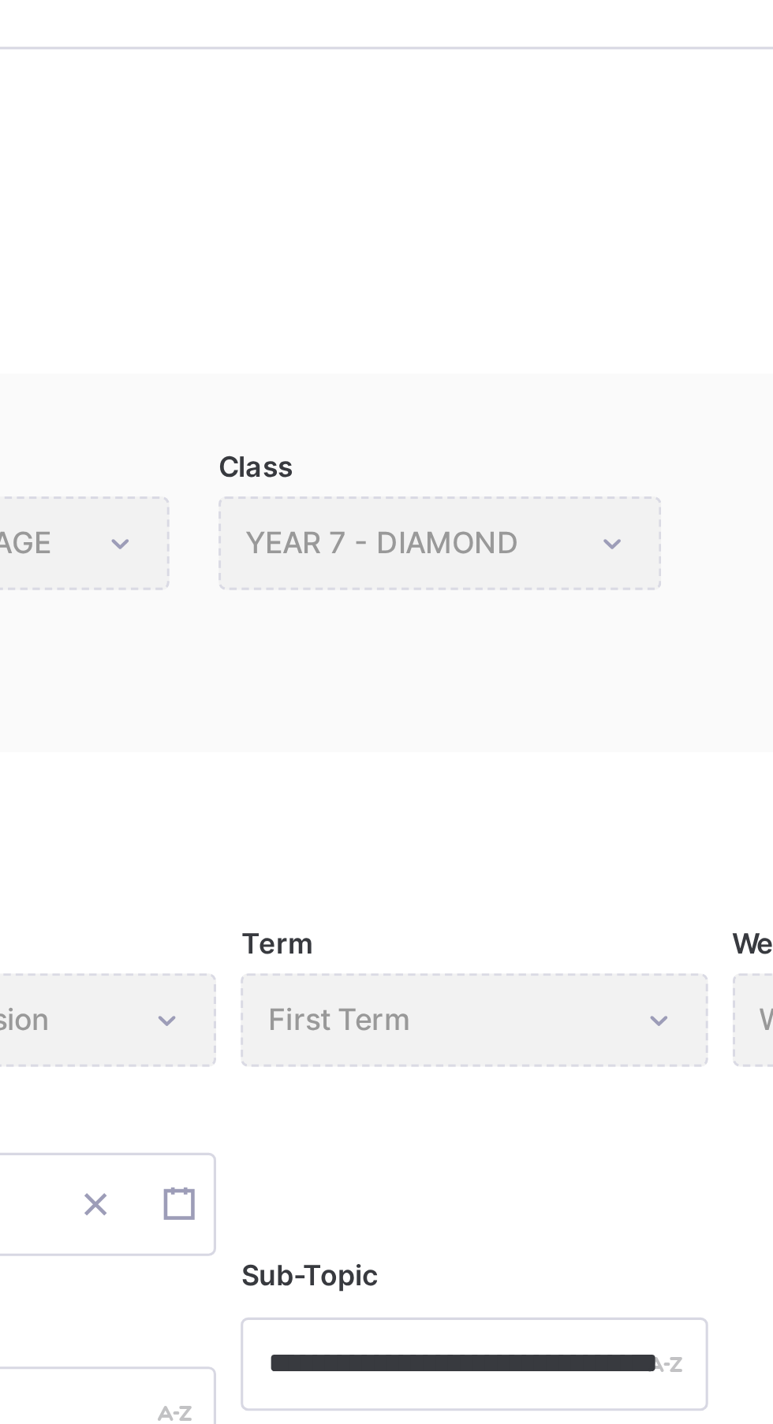
click at [531, 249] on div "Class YEAR 7 - DIAMOND" at bounding box center [466, 232] width 150 height 50
click at [485, 213] on div "Class YEAR 7 - DIAMOND" at bounding box center [470, 222] width 142 height 30
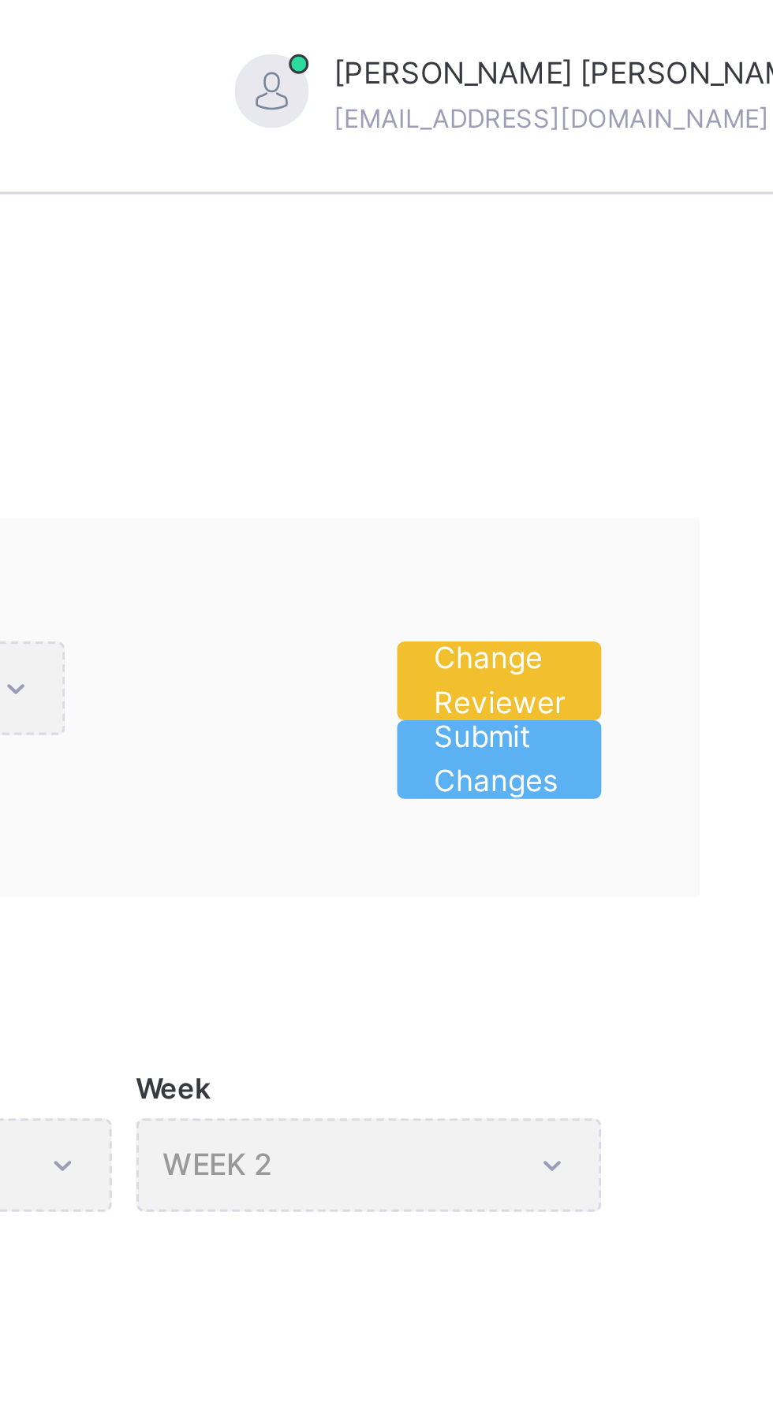
click at [678, 243] on span "Submit Changes" at bounding box center [680, 244] width 42 height 28
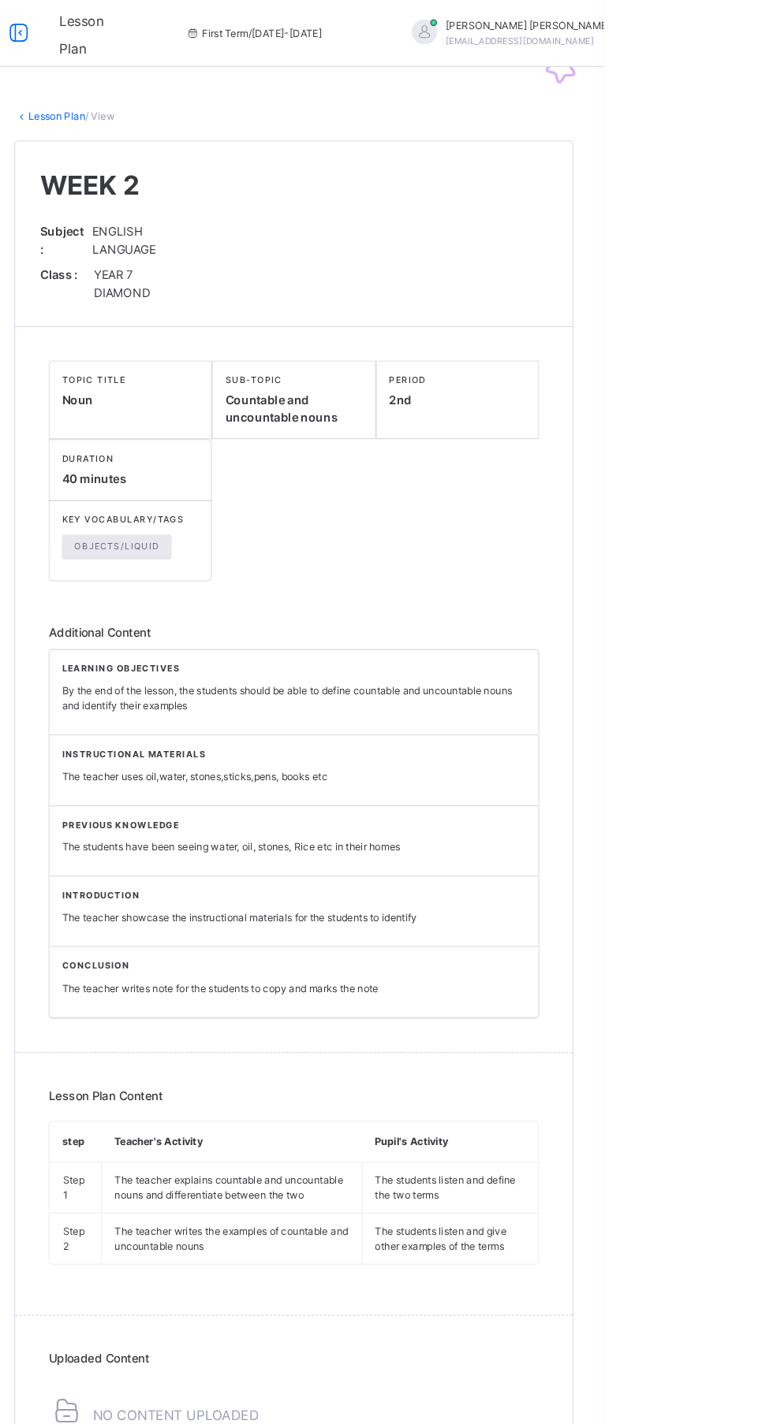
click at [609, 715] on span "INSTRUCTIONAL MATERIALS" at bounding box center [481, 711] width 437 height 12
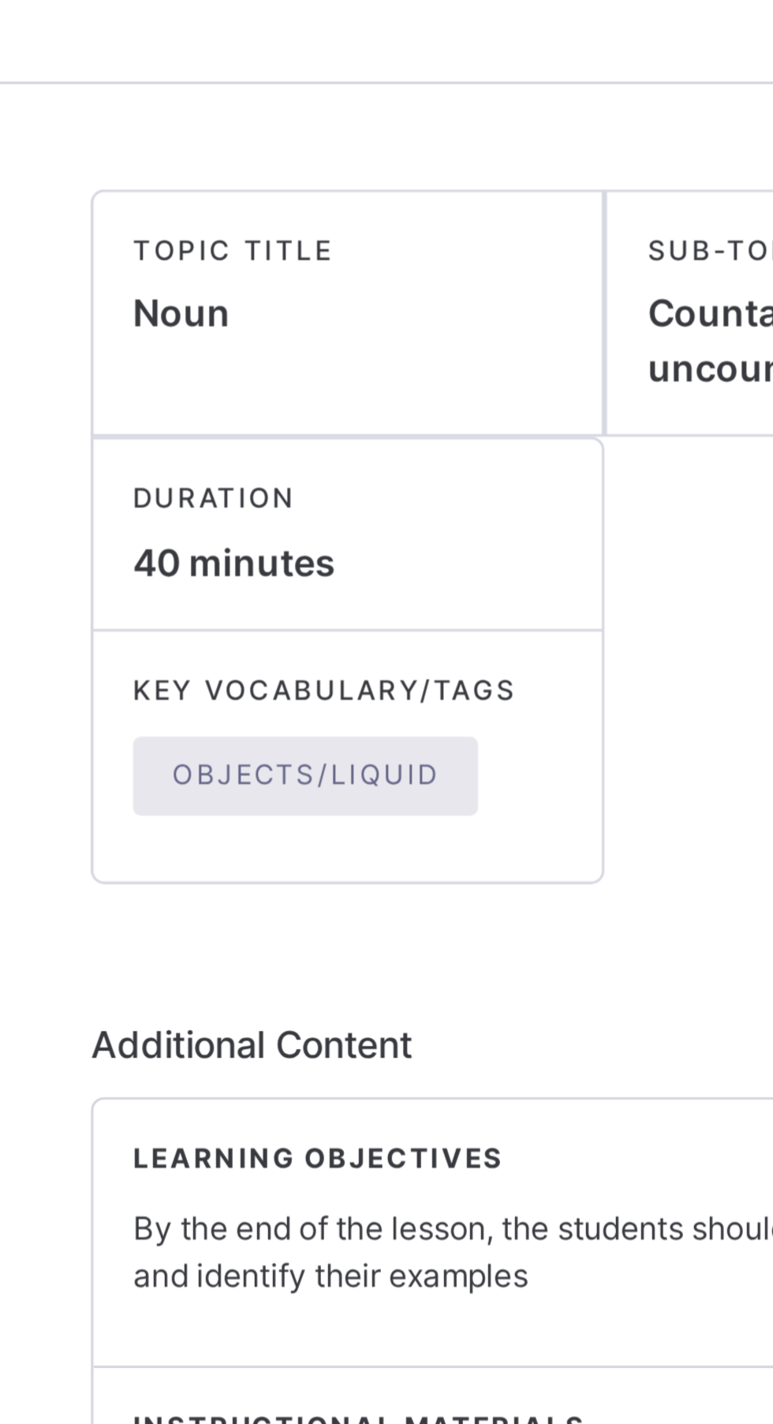
click at [311, 455] on span "40 minutes" at bounding box center [293, 451] width 61 height 13
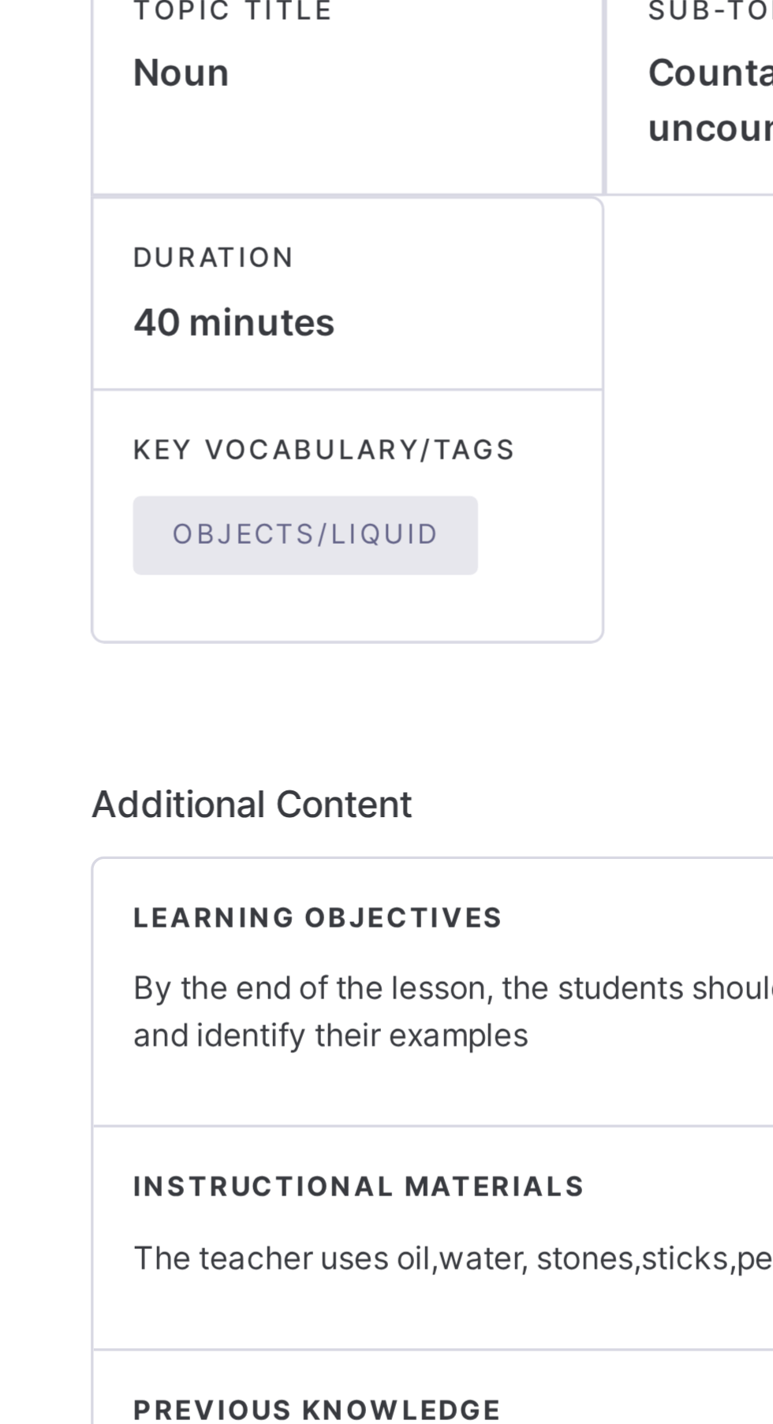
click at [339, 662] on p "By the end of the lesson, the students should be able to define countable and u…" at bounding box center [481, 658] width 437 height 28
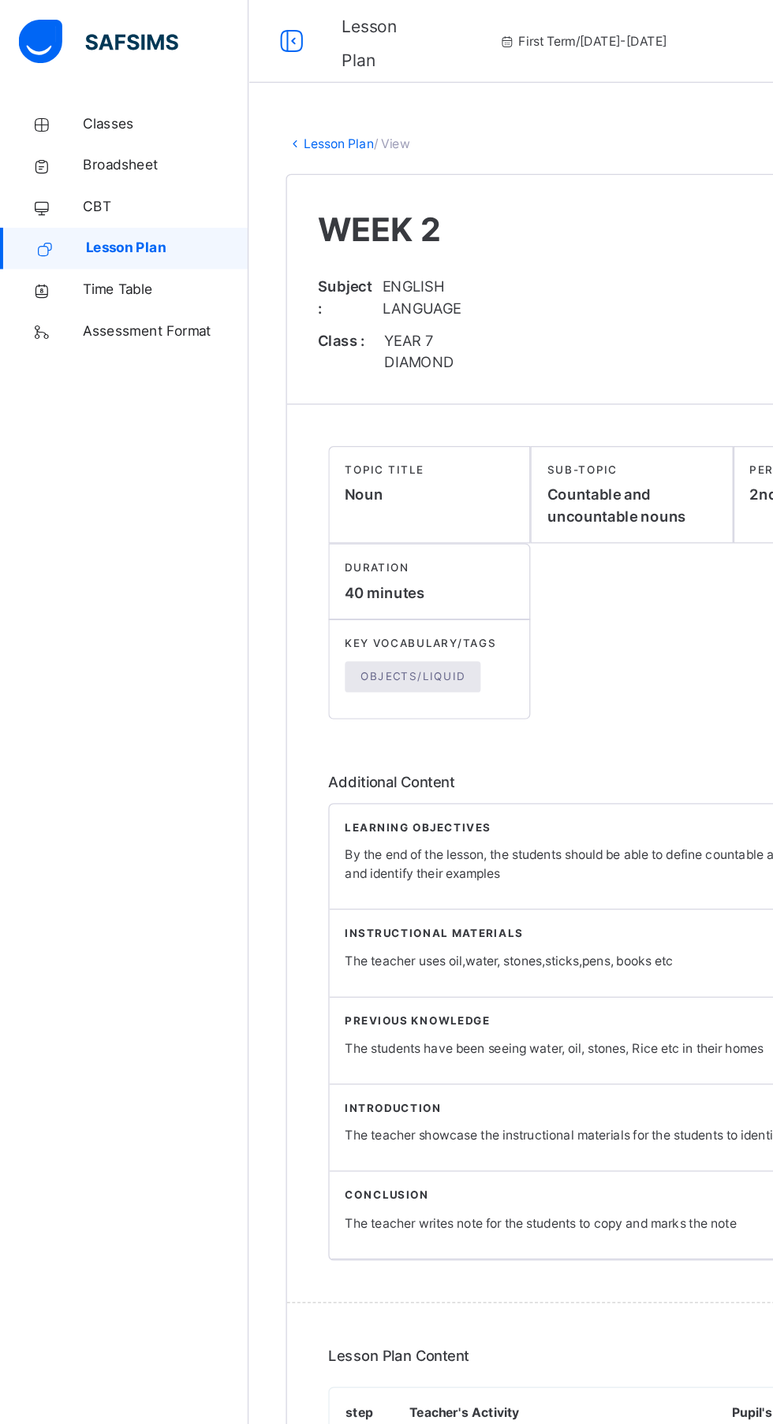
click at [152, 189] on span "Lesson Plan" at bounding box center [127, 189] width 124 height 16
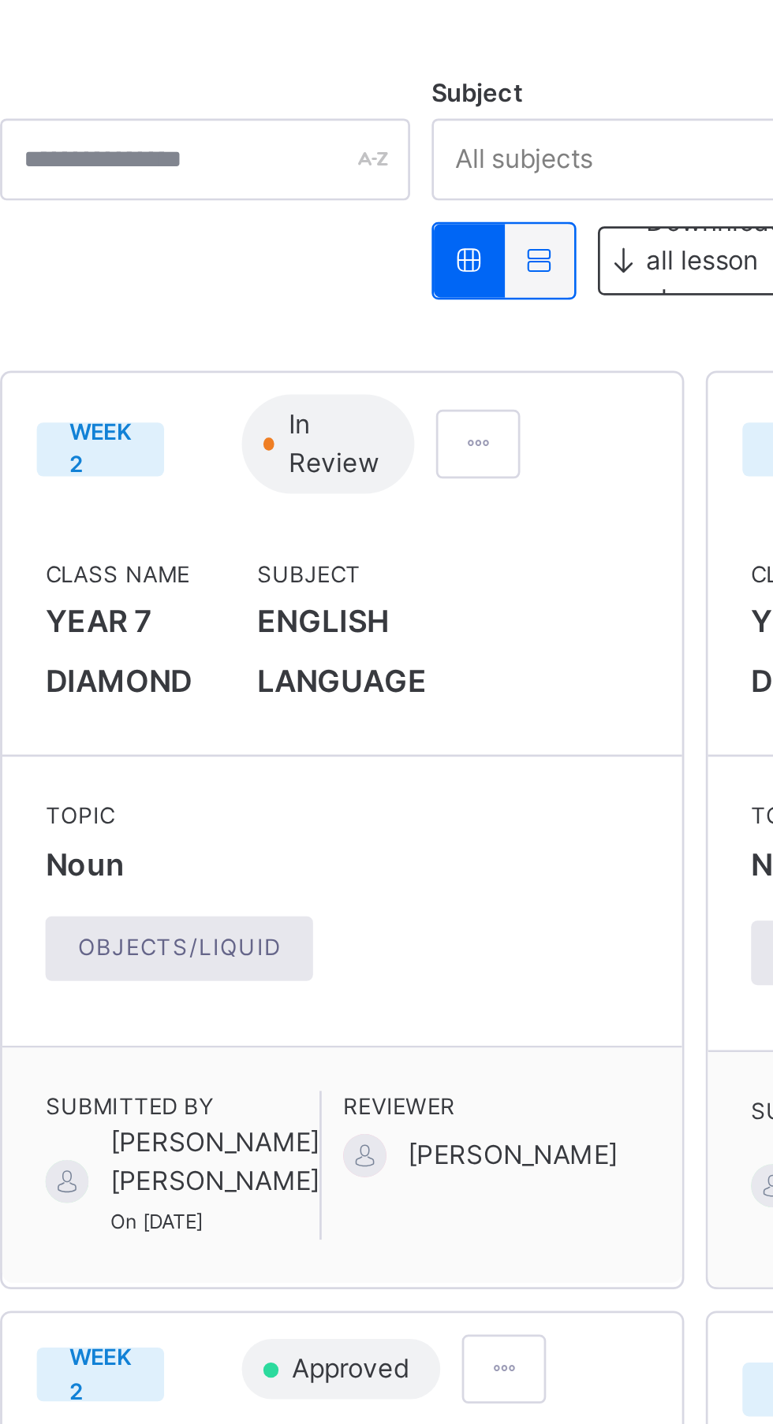
scroll to position [157, 0]
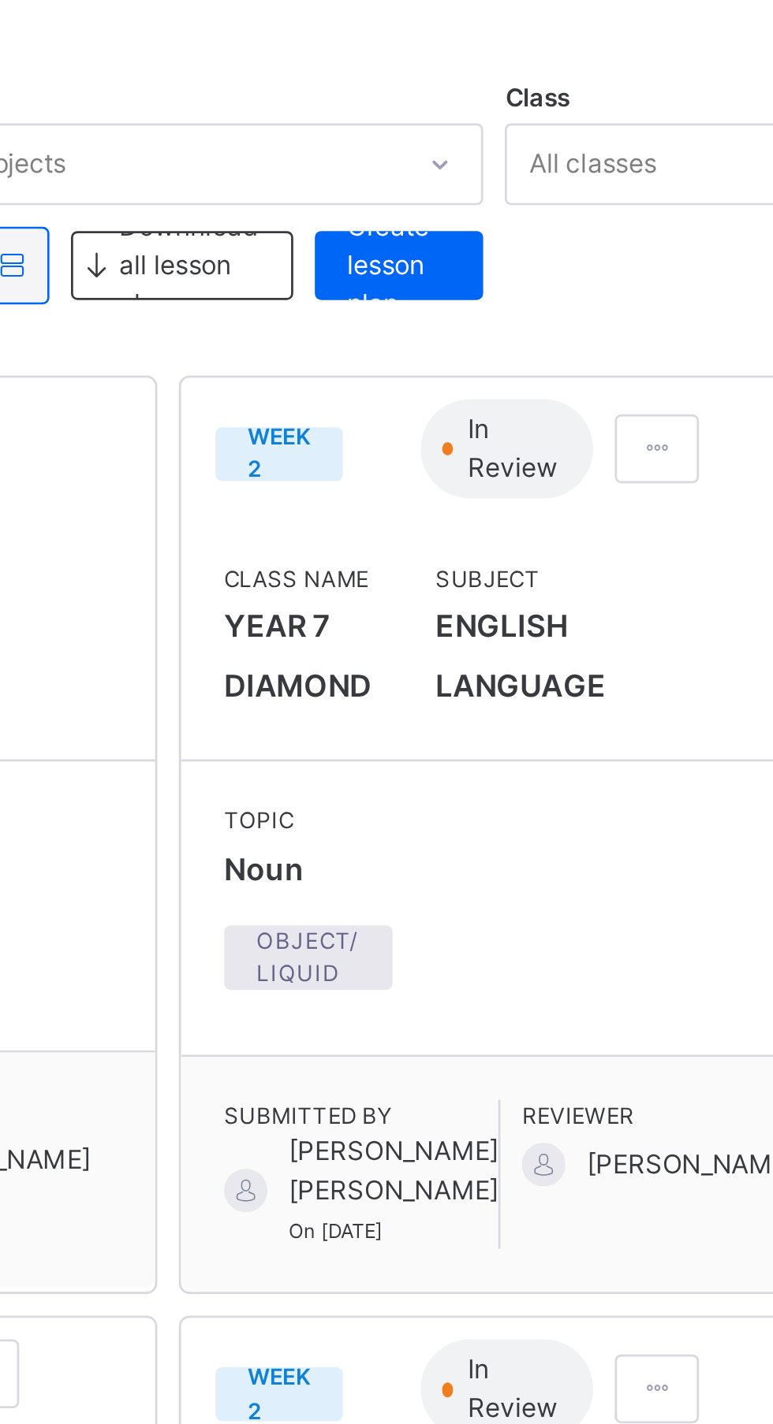
click at [643, 164] on span at bounding box center [649, 164] width 13 height 14
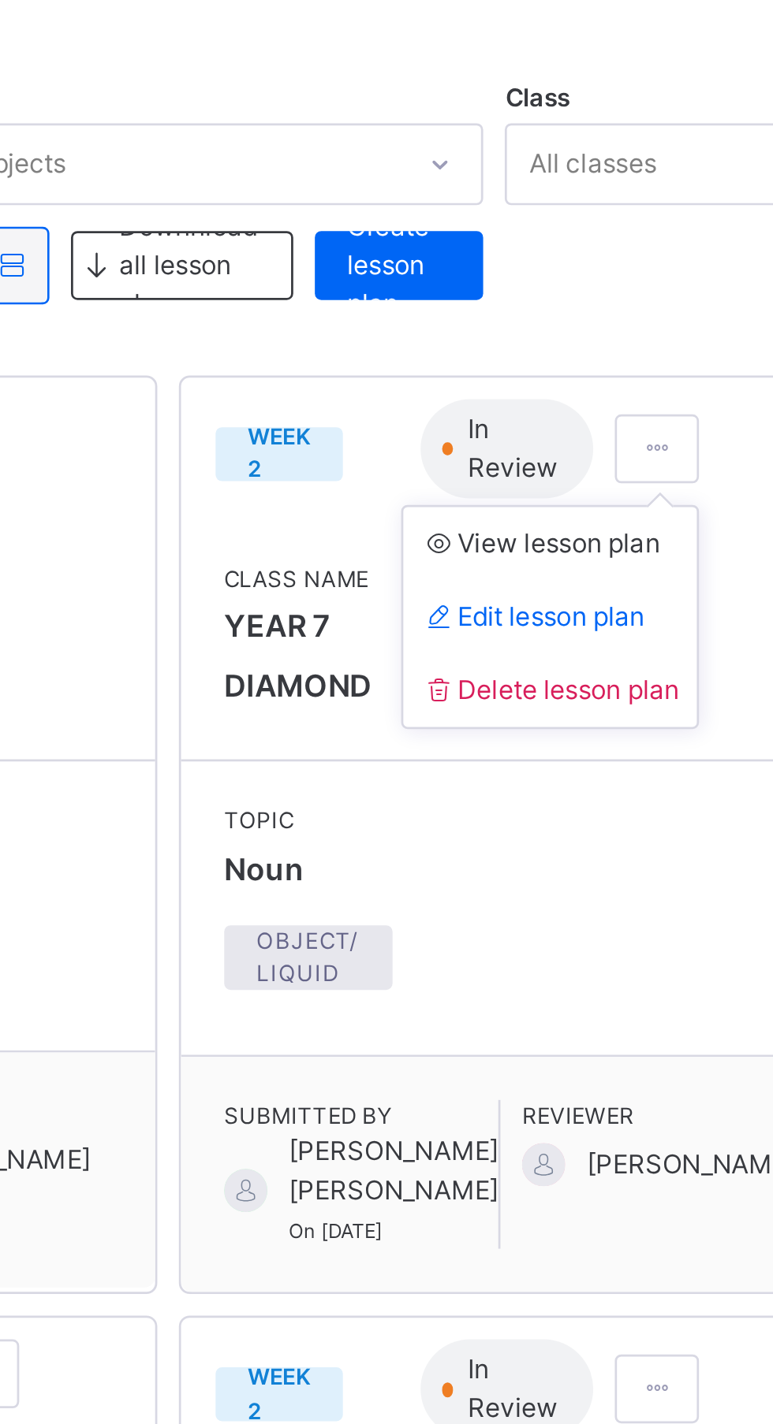
click at [572, 221] on span "Edit lesson plan" at bounding box center [605, 225] width 82 height 12
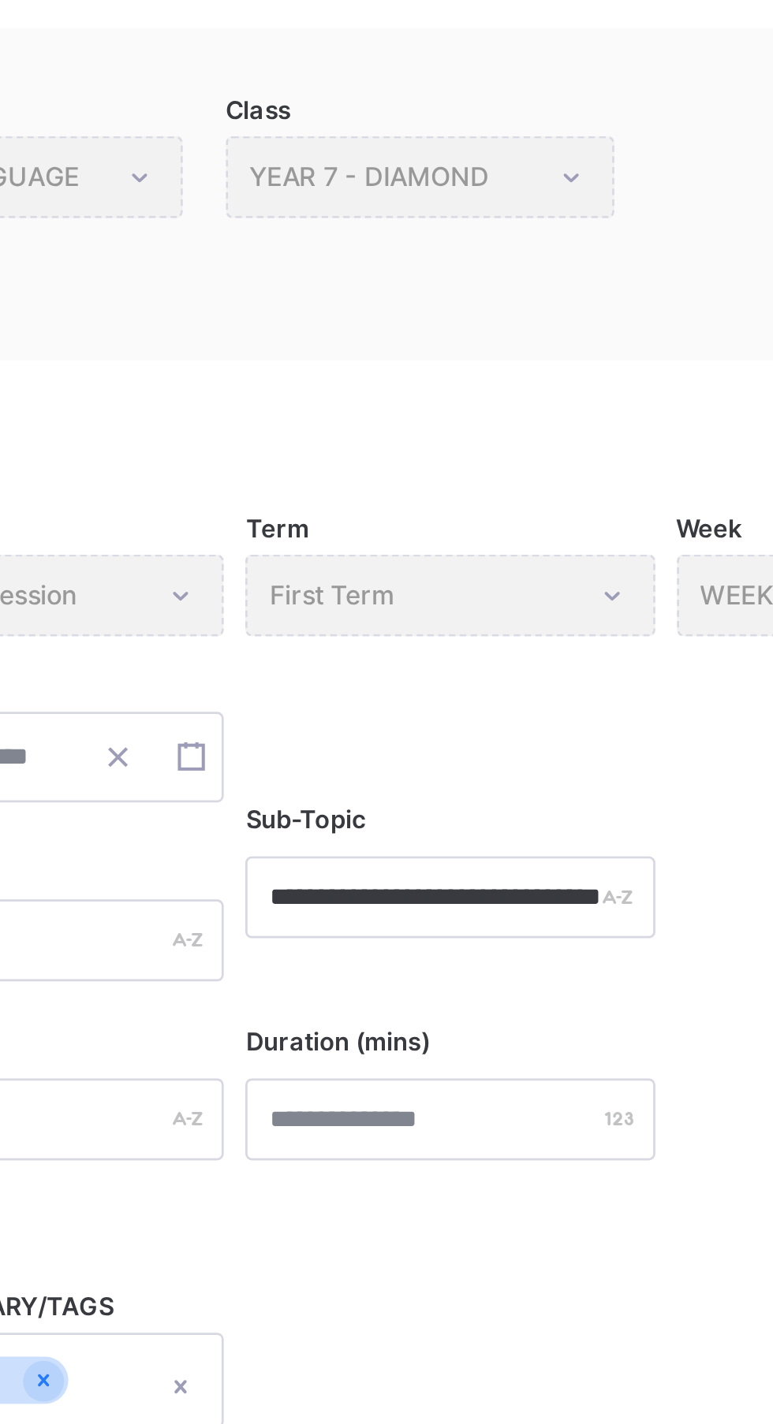
click at [531, 218] on div "Class YEAR 7 - DIAMOND" at bounding box center [470, 222] width 142 height 30
click at [521, 210] on div "Class YEAR 7 - DIAMOND" at bounding box center [470, 222] width 142 height 30
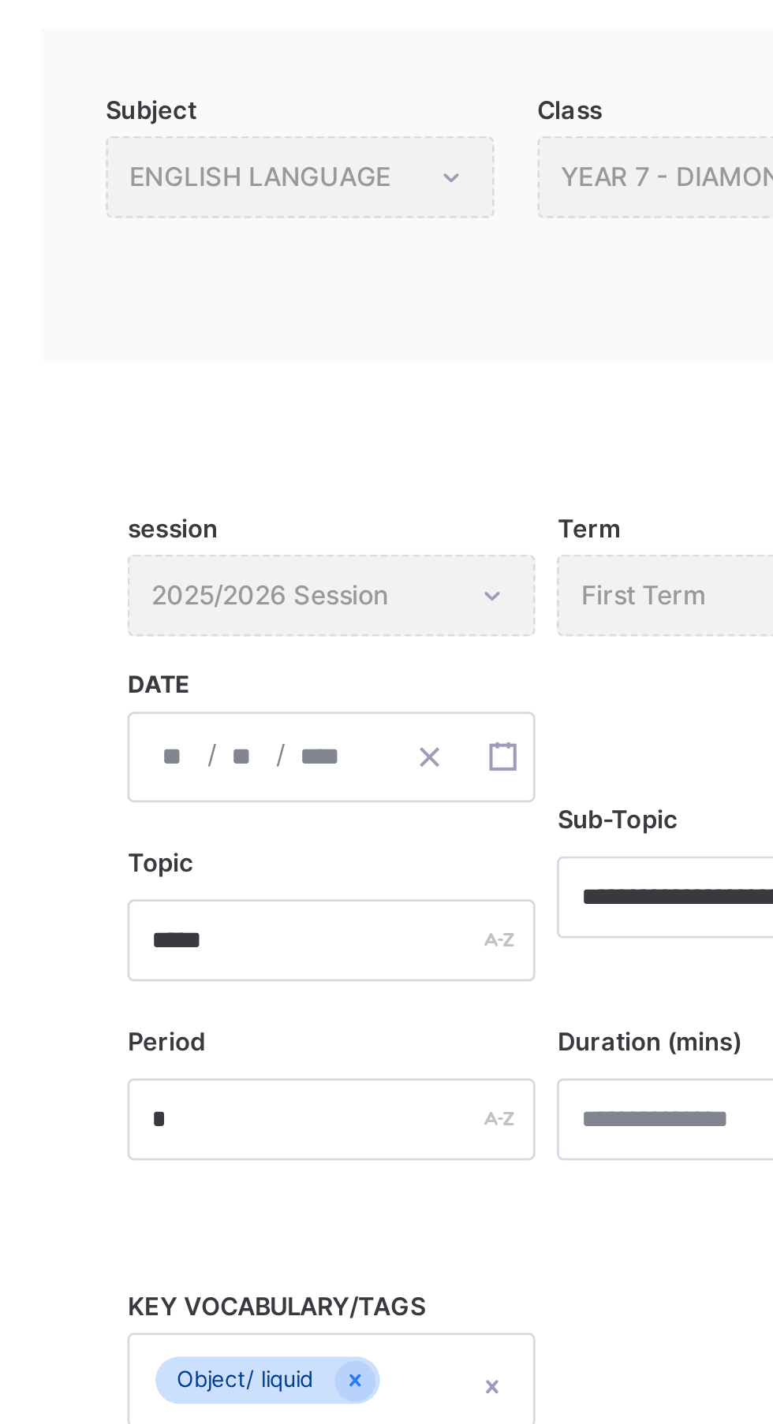
click at [365, 218] on div "Subject ENGLISH LANGUAGE" at bounding box center [312, 222] width 142 height 30
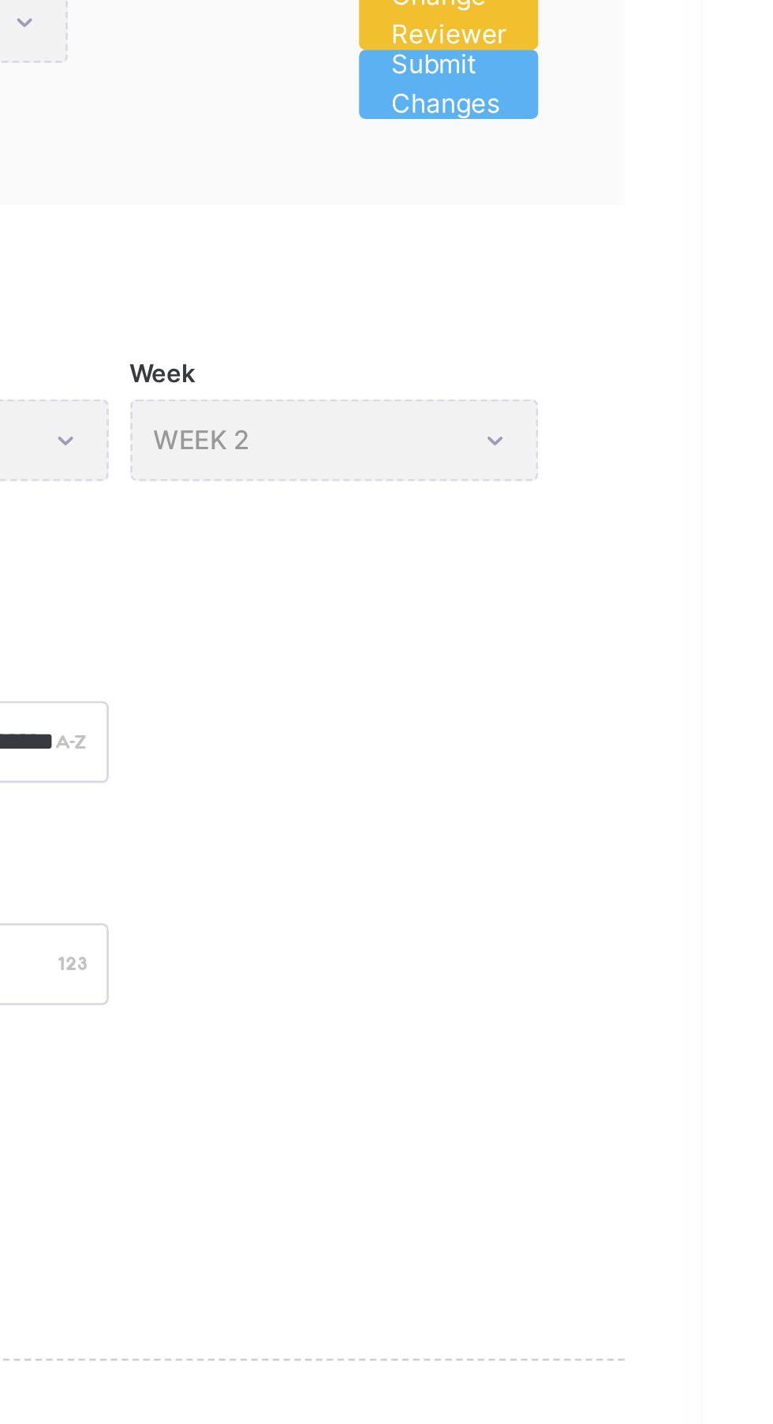
click at [689, 374] on div "Week WEEK 2" at bounding box center [638, 374] width 149 height 30
click at [694, 371] on div "Week WEEK 2" at bounding box center [638, 374] width 149 height 30
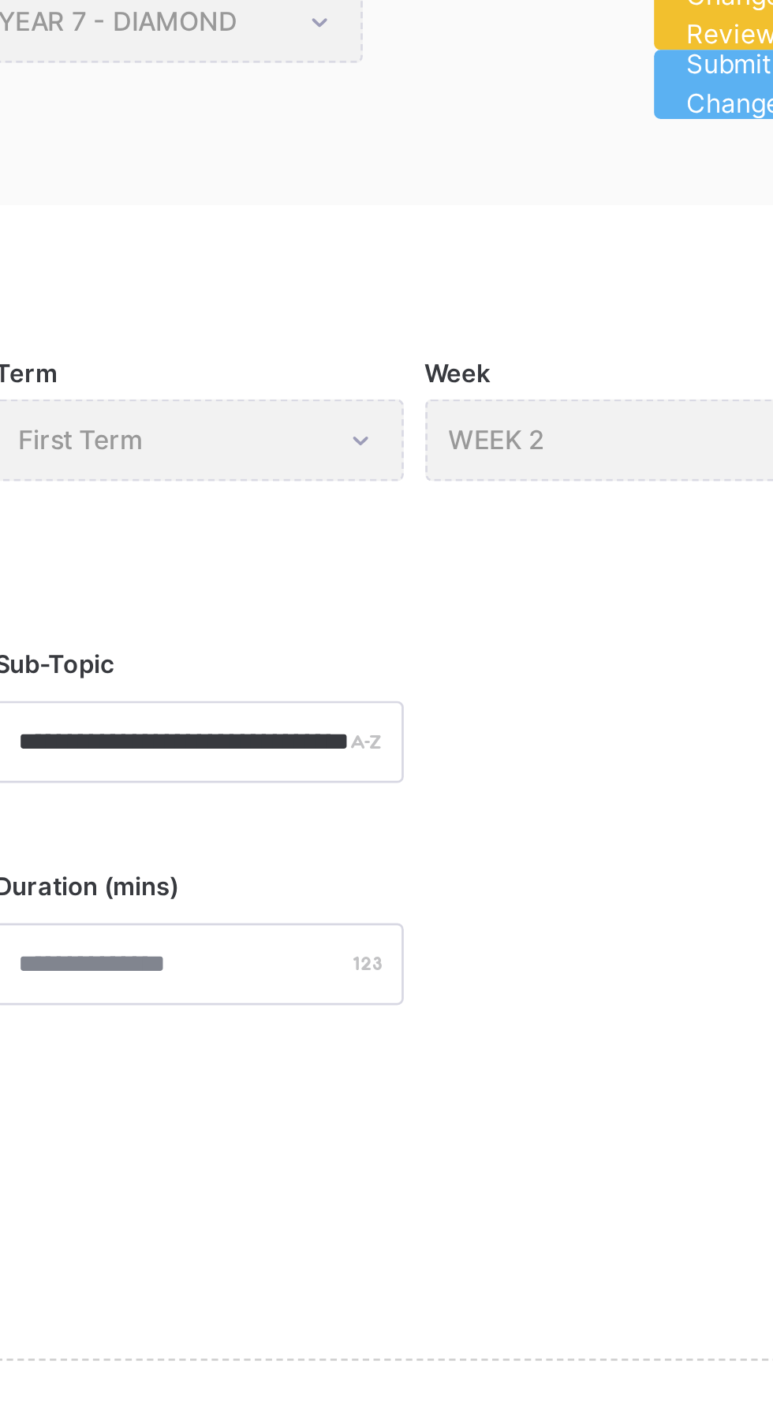
click at [619, 371] on div "Week WEEK 2" at bounding box center [638, 374] width 149 height 30
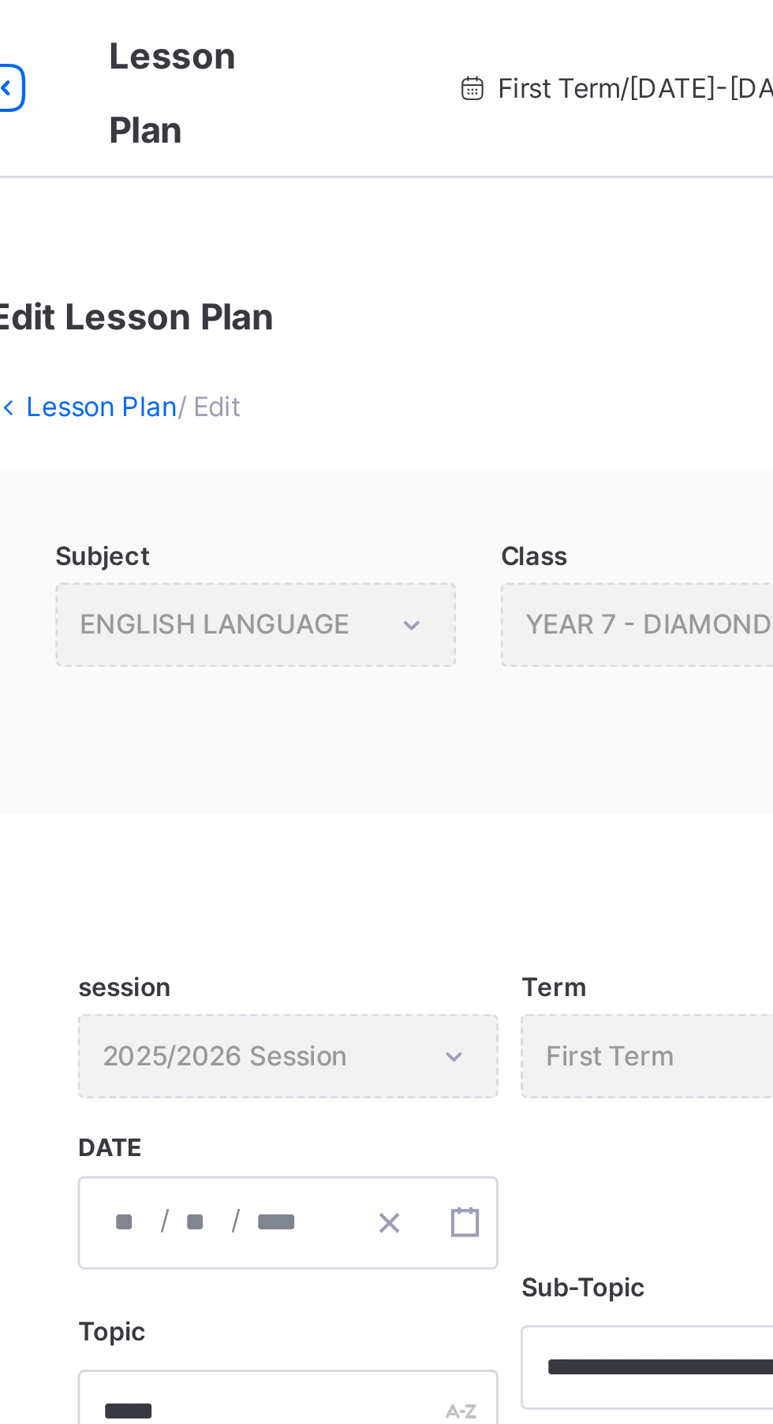
click at [310, 136] on div "**********" at bounding box center [480, 854] width 583 height 1550
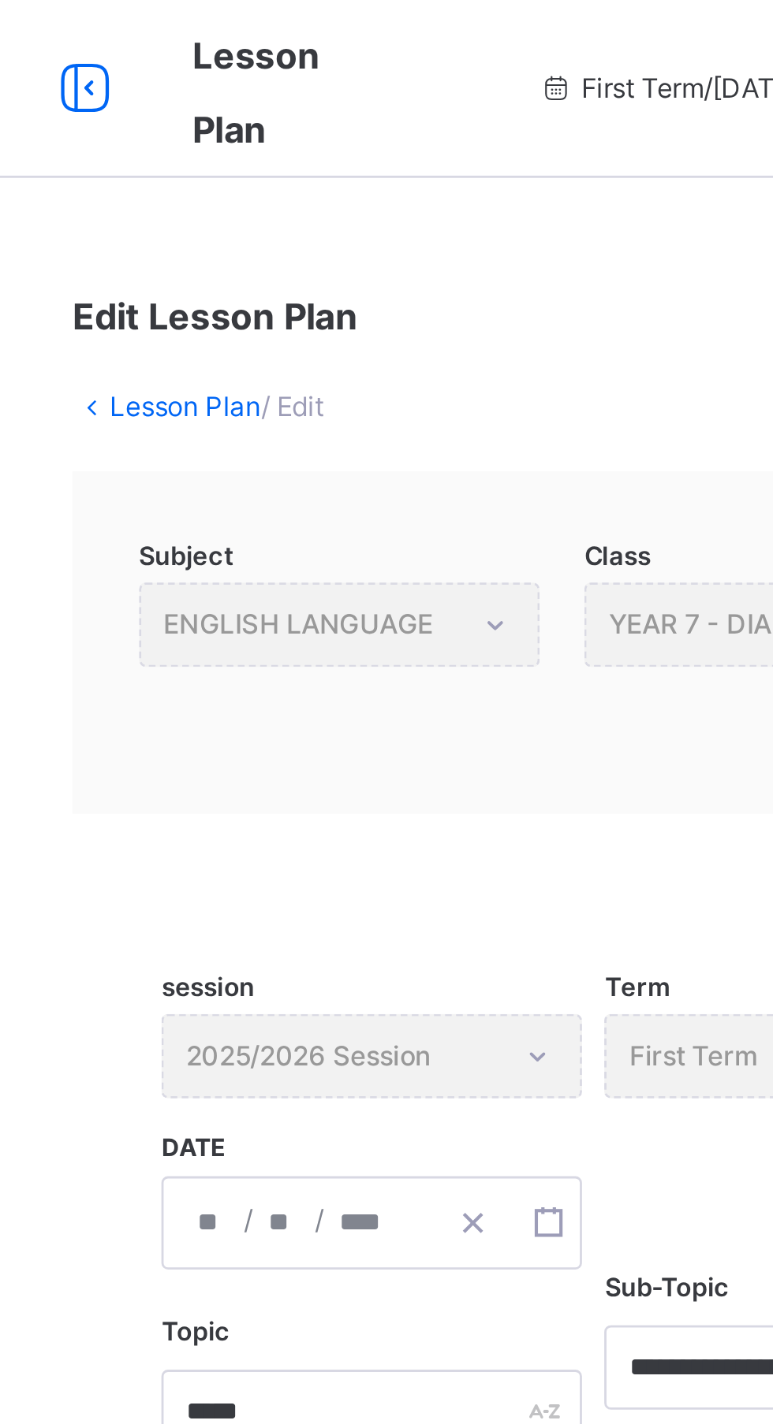
click at [356, 225] on div "Subject ENGLISH LANGUAGE" at bounding box center [312, 222] width 142 height 30
click at [359, 225] on div "Subject ENGLISH LANGUAGE" at bounding box center [312, 222] width 142 height 30
click at [438, 218] on div "Class YEAR 7 - DIAMOND" at bounding box center [470, 222] width 142 height 30
click at [437, 222] on div "Class YEAR 7 - DIAMOND" at bounding box center [470, 222] width 142 height 30
click at [432, 223] on div "Class YEAR 7 - DIAMOND" at bounding box center [470, 222] width 142 height 30
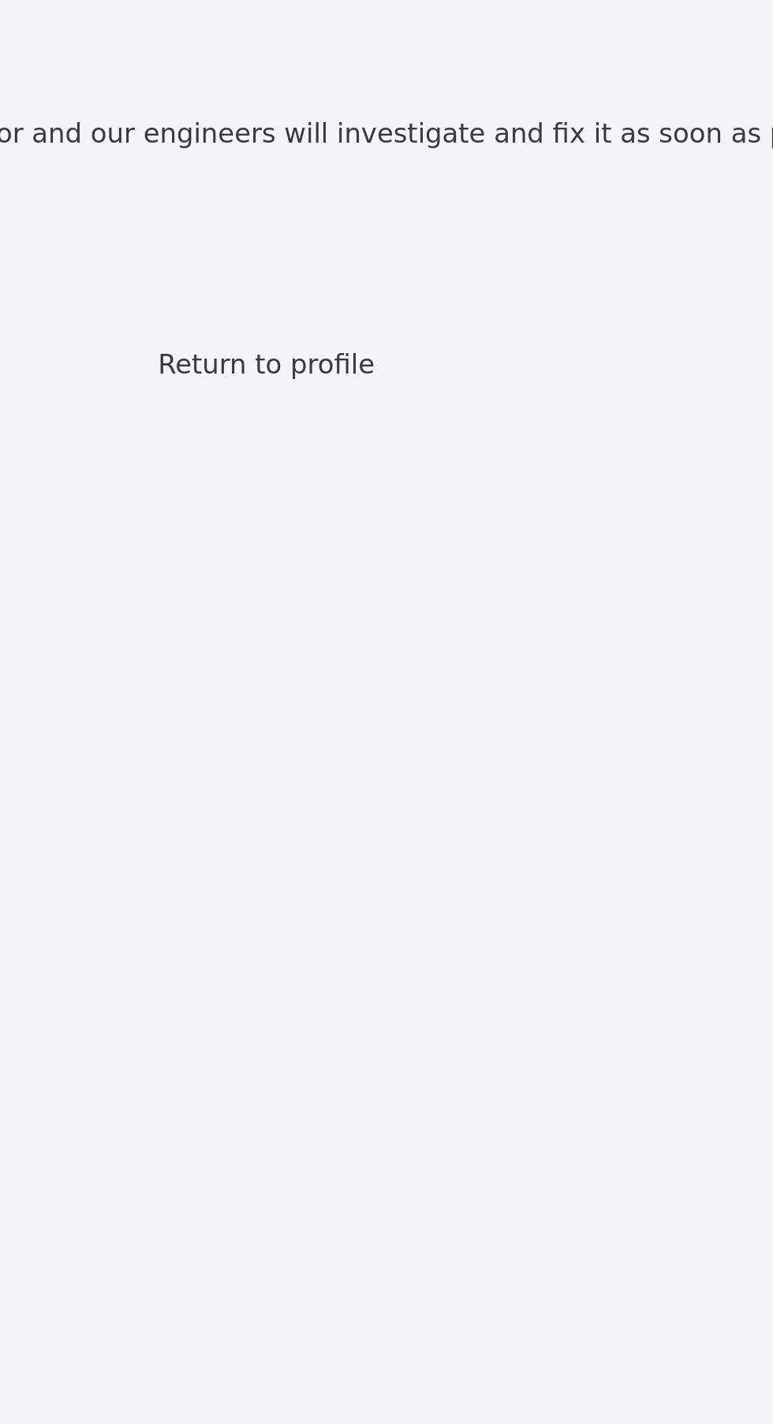
click at [410, 341] on span "Return to profile" at bounding box center [386, 335] width 76 height 11
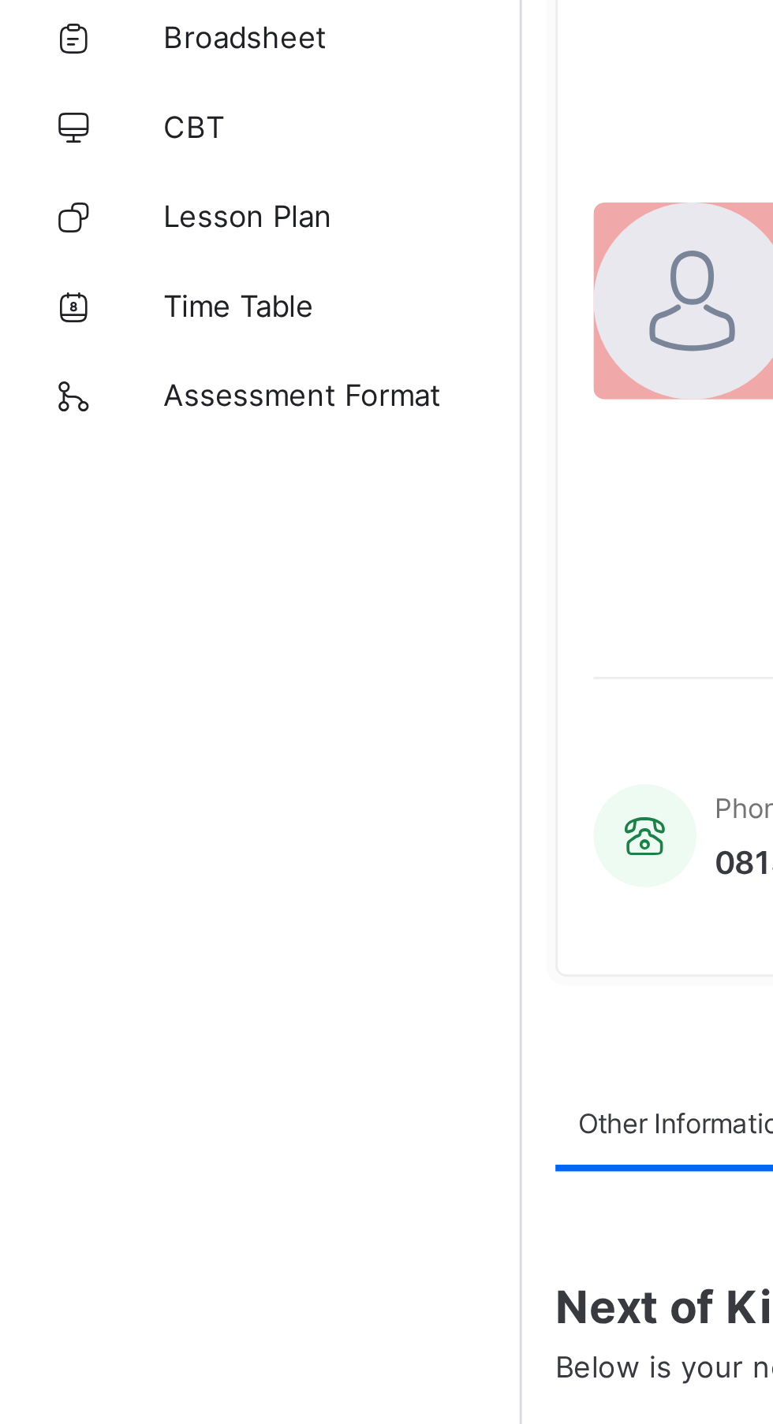
click at [93, 184] on span "Lesson Plan" at bounding box center [126, 189] width 126 height 13
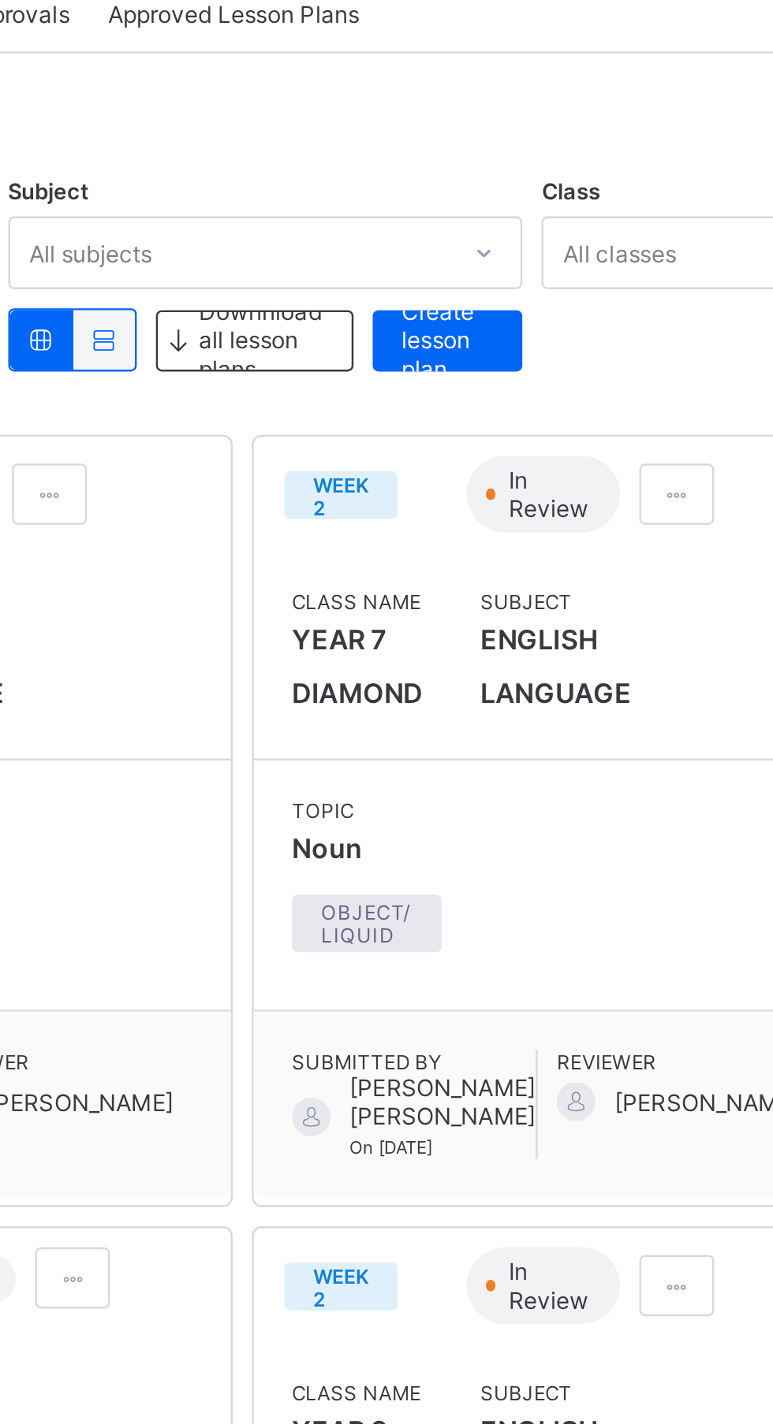
click at [643, 318] on span at bounding box center [649, 317] width 13 height 12
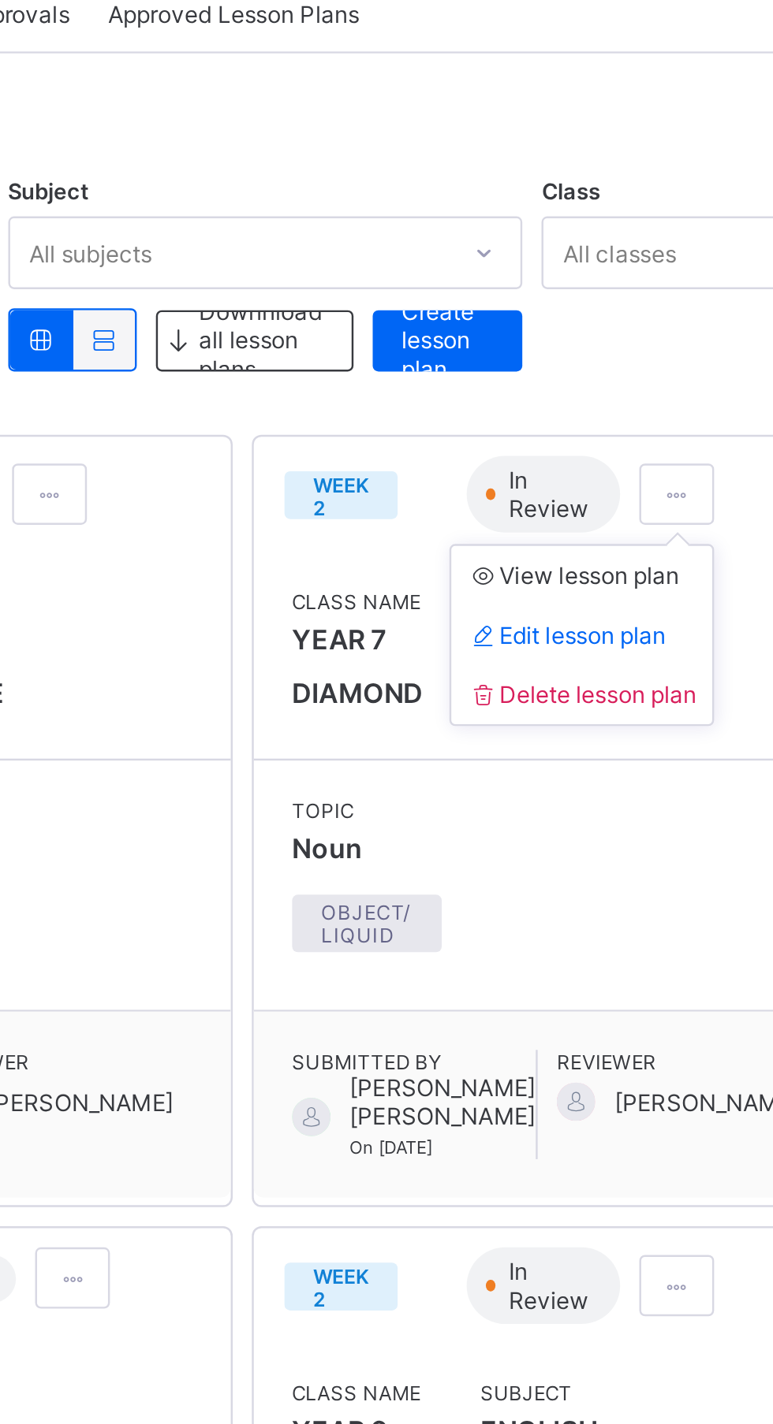
click at [646, 264] on div "Subject All subjects Class All classes Downnload all lesson plans Create lesson…" at bounding box center [481, 234] width 527 height 64
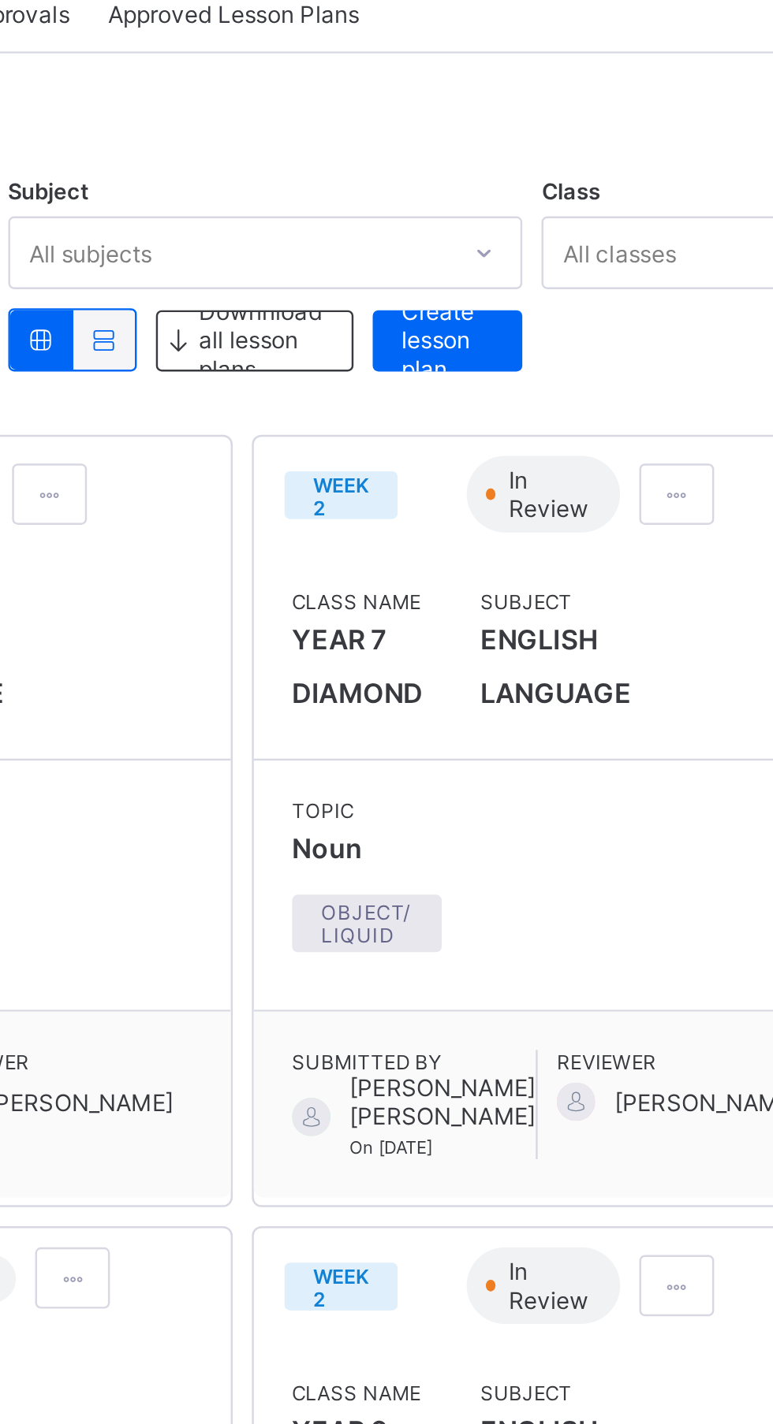
click at [643, 311] on span at bounding box center [649, 317] width 13 height 12
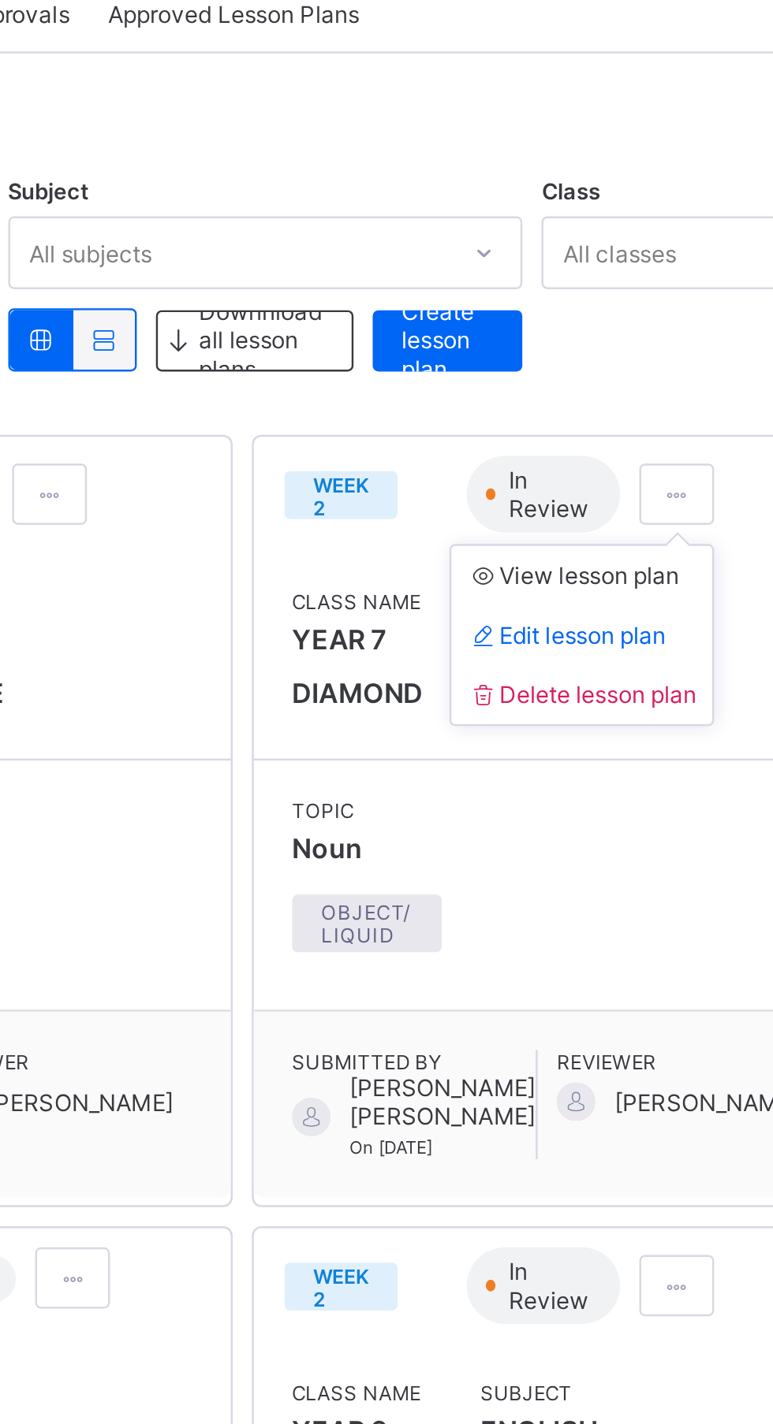
click at [615, 399] on span "Delete lesson plan" at bounding box center [611, 399] width 95 height 12
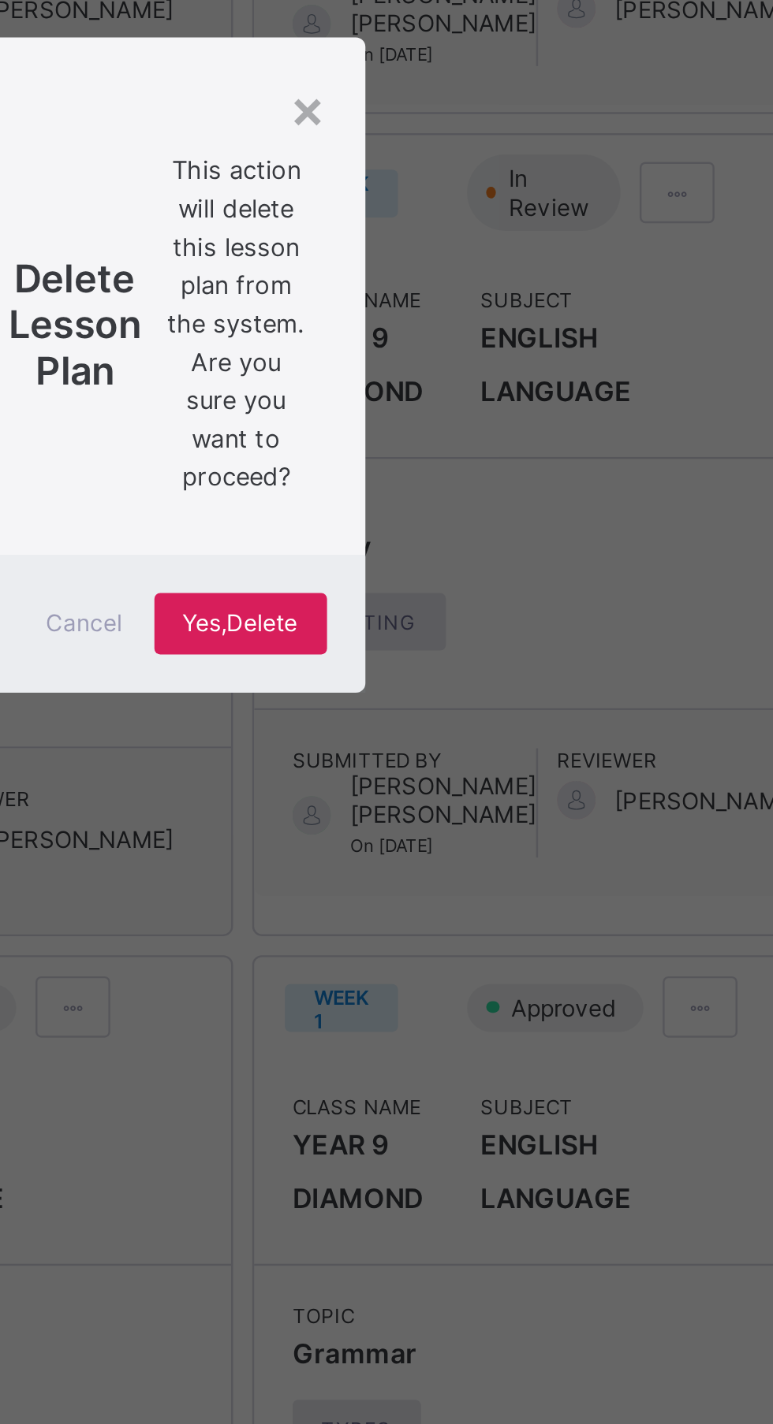
click at [498, 767] on span "This action will delete this lesson plan from the system. Are you sure you want…" at bounding box center [469, 696] width 58 height 142
click at [506, 832] on div "Yes, Delete" at bounding box center [470, 818] width 71 height 25
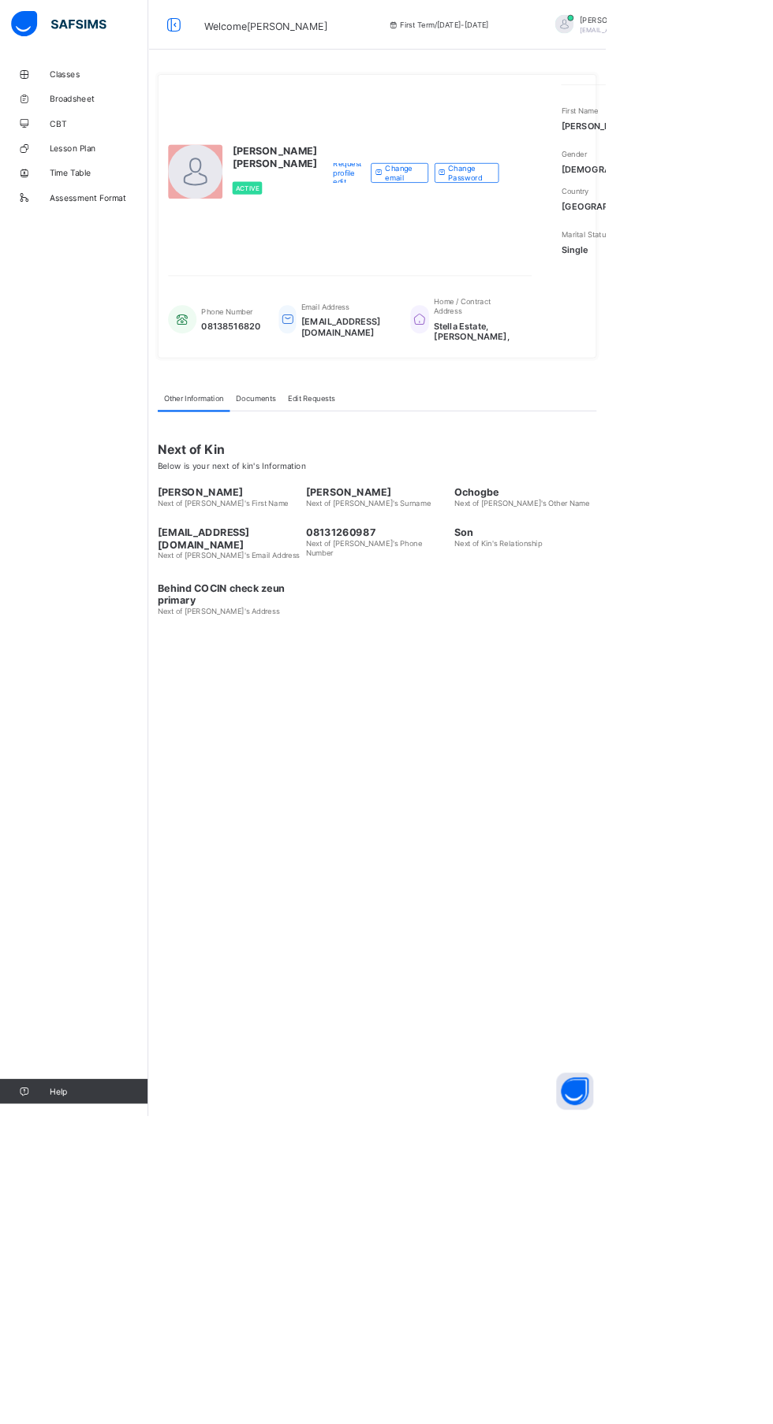
click at [136, 181] on link "Lesson Plan" at bounding box center [94, 189] width 189 height 32
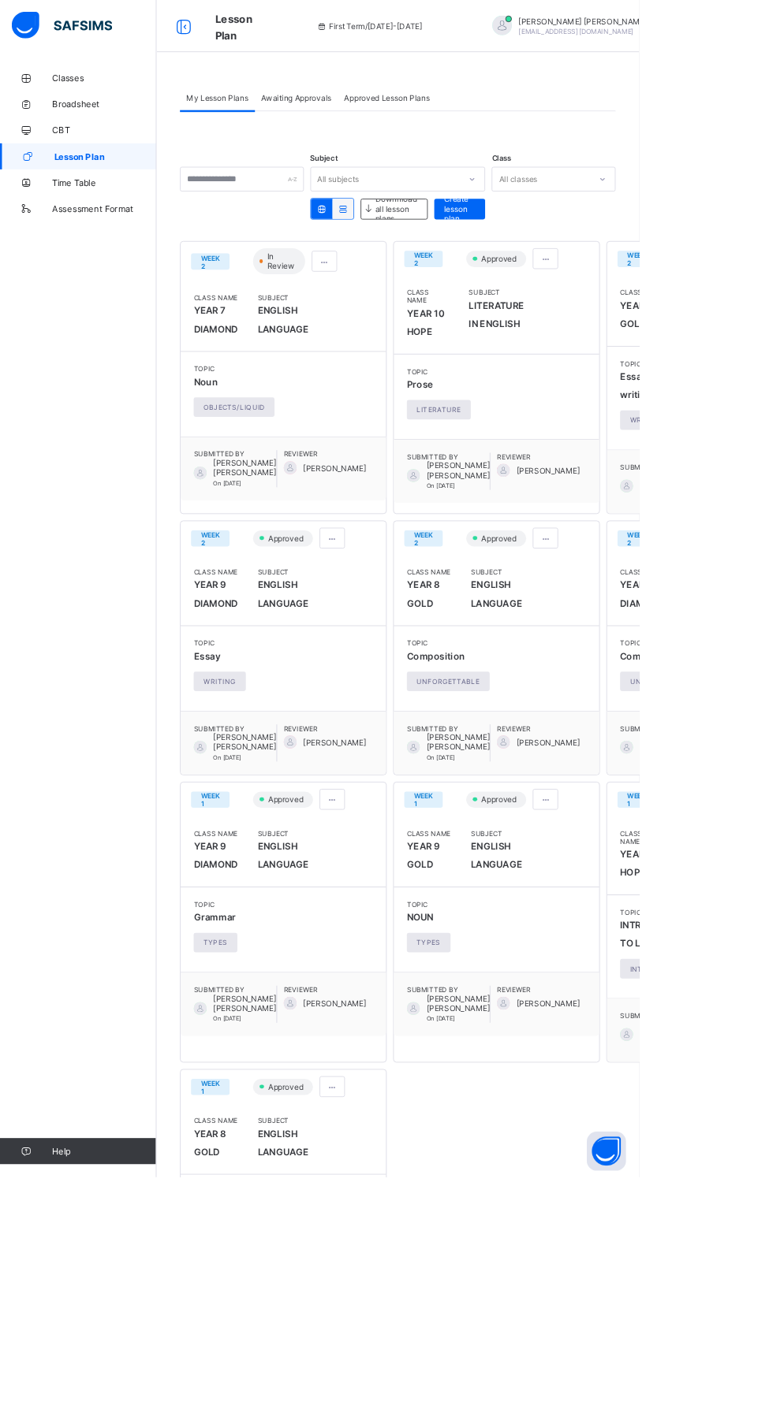
scroll to position [4, 0]
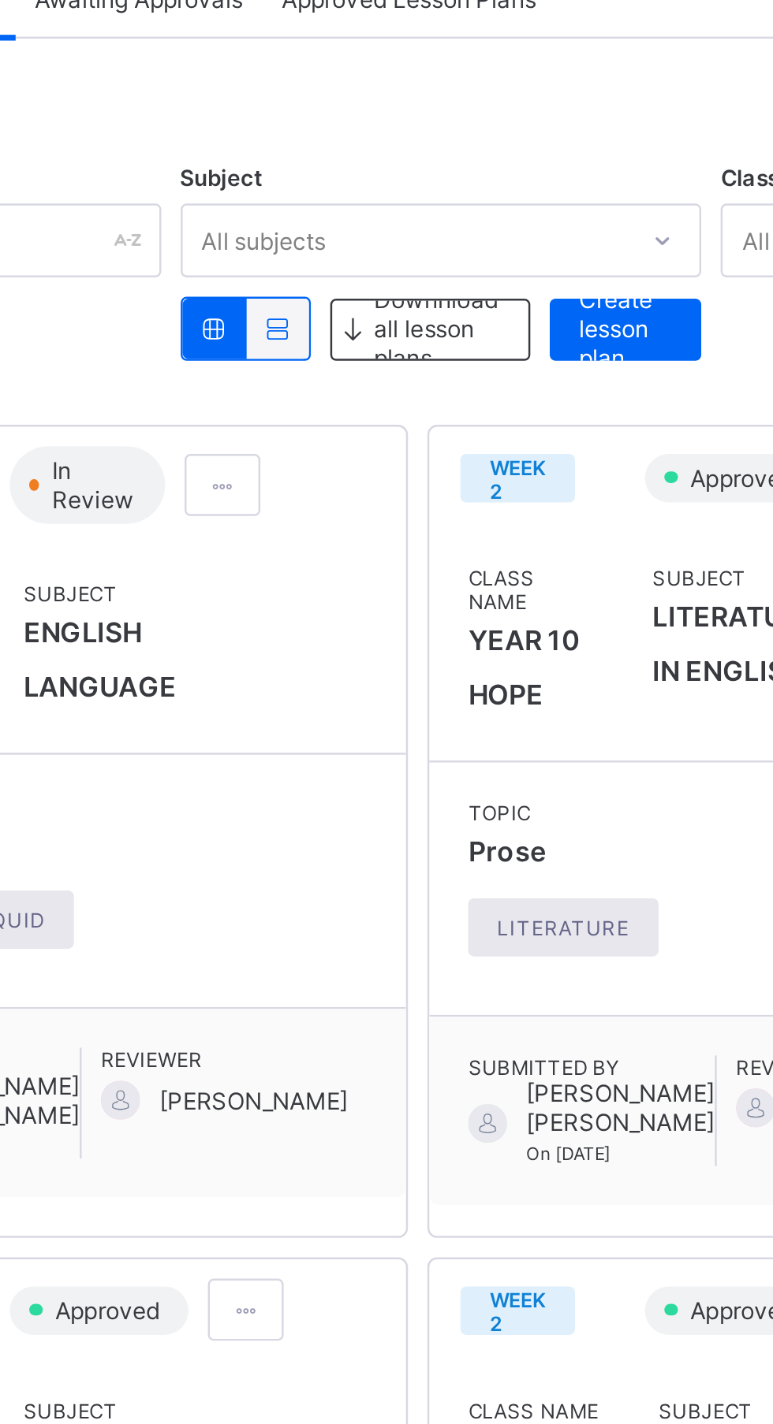
click at [558, 248] on span "Create lesson plan" at bounding box center [556, 248] width 38 height 35
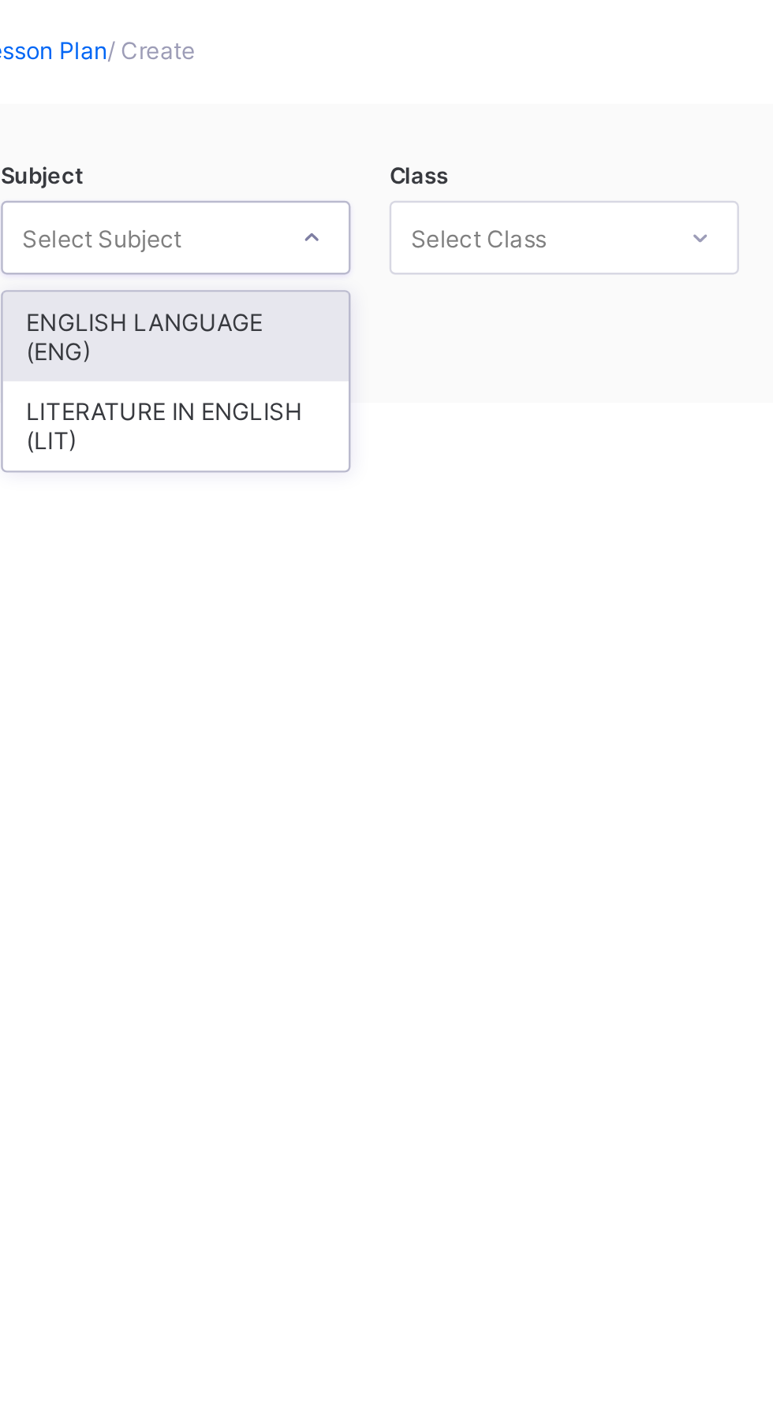
click at [351, 248] on div "ENGLISH LANGUAGE (ENG)" at bounding box center [312, 256] width 140 height 36
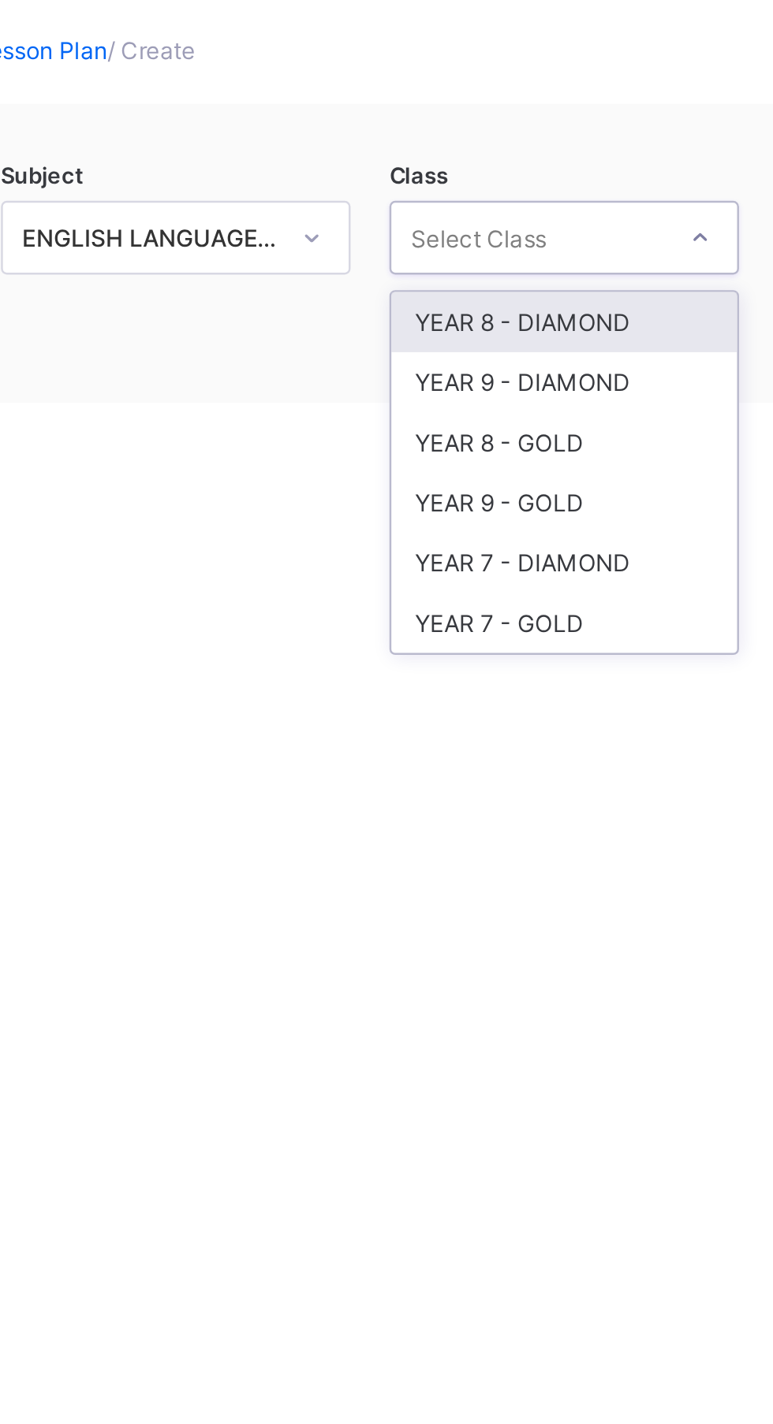
click at [470, 373] on div "YEAR 7 - GOLD" at bounding box center [470, 372] width 140 height 24
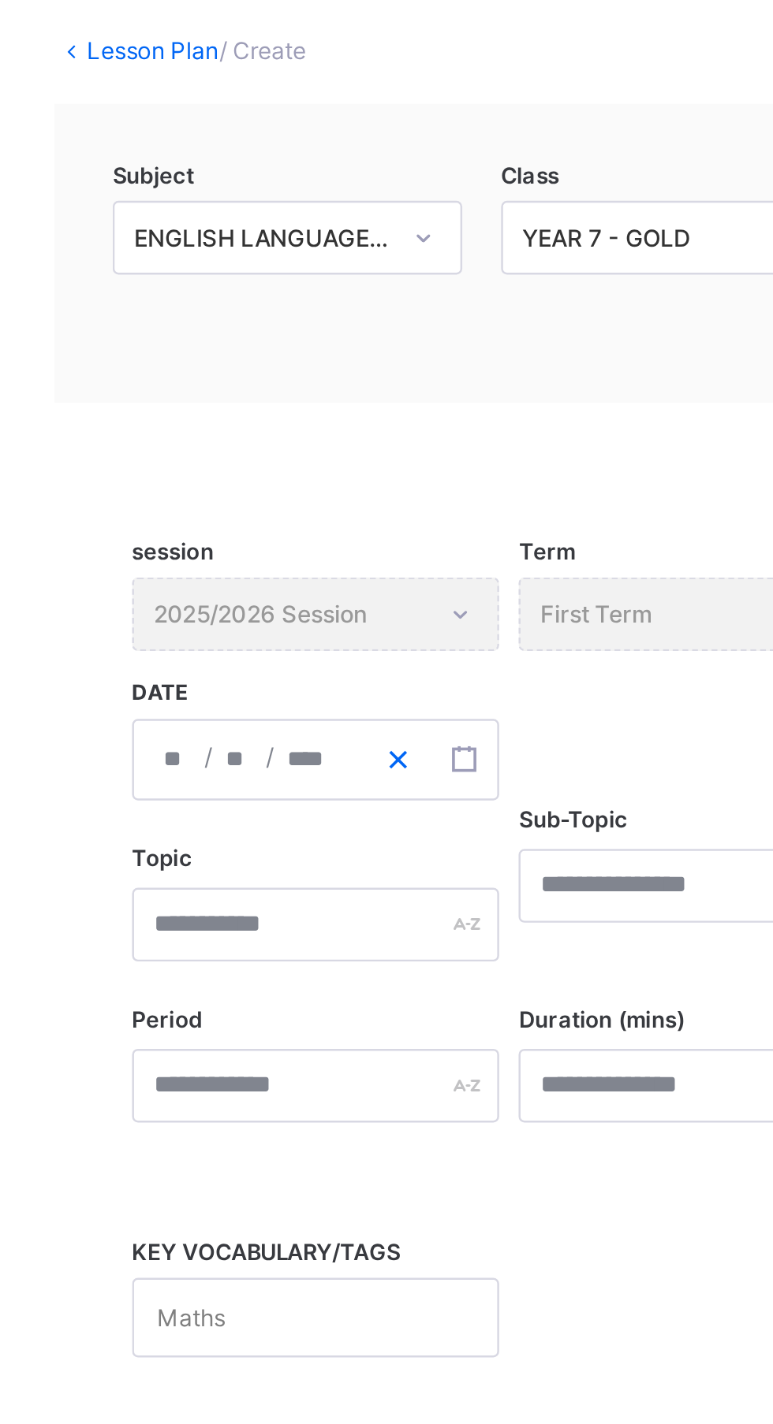
click at [363, 426] on button "button" at bounding box center [357, 428] width 27 height 32
click at [271, 430] on div "/ /" at bounding box center [323, 428] width 149 height 33
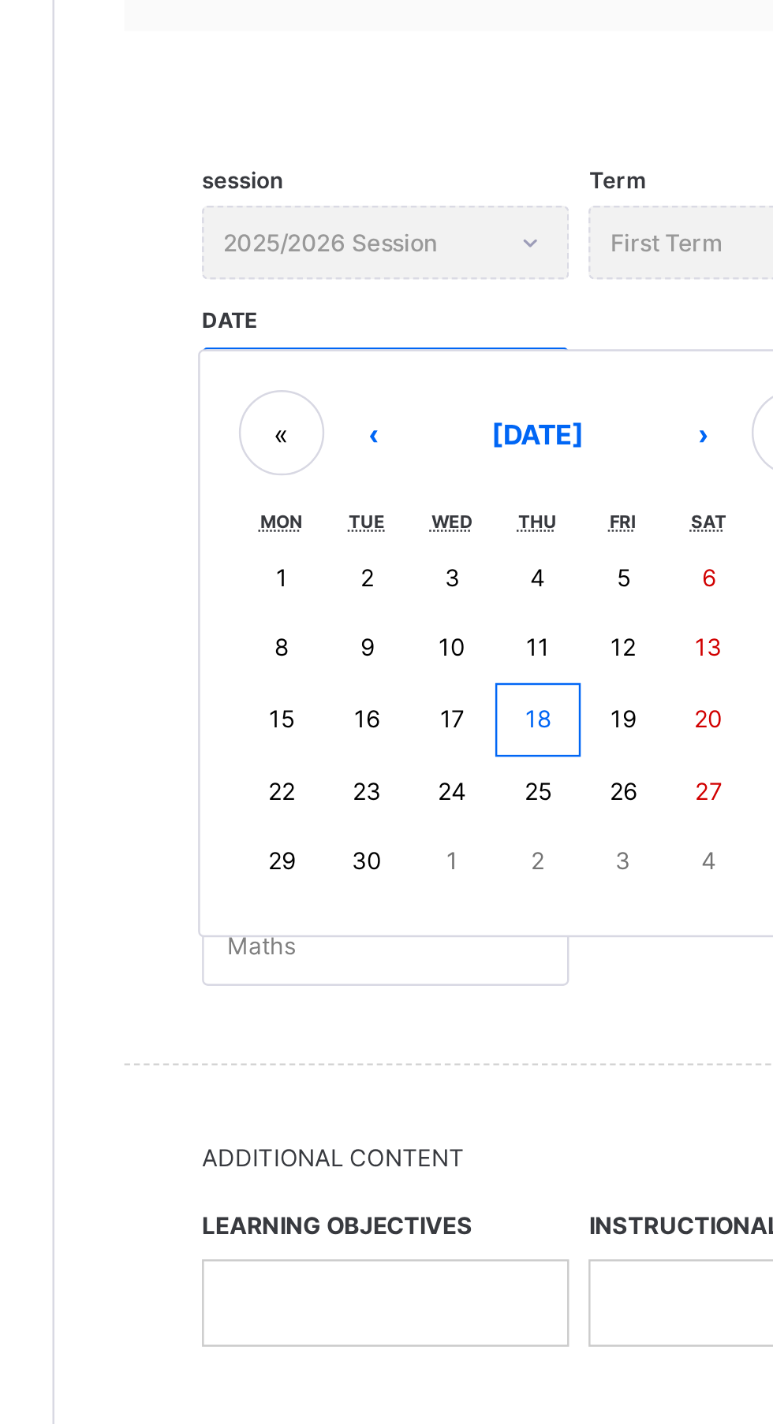
click at [293, 597] on button "22" at bounding box center [281, 592] width 35 height 28
type input "**********"
type input "*"
type input "**"
type input "****"
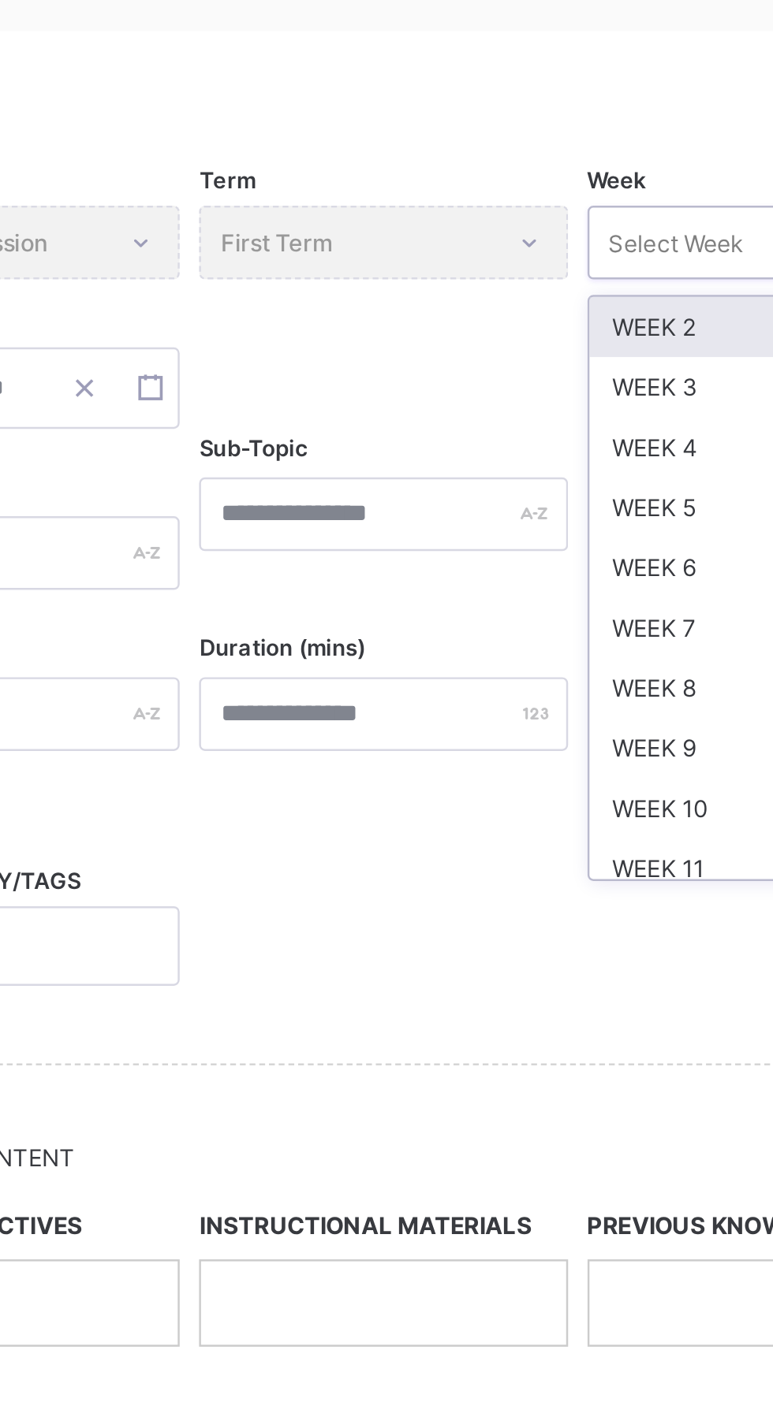
click at [616, 397] on div "WEEK 2" at bounding box center [637, 403] width 147 height 24
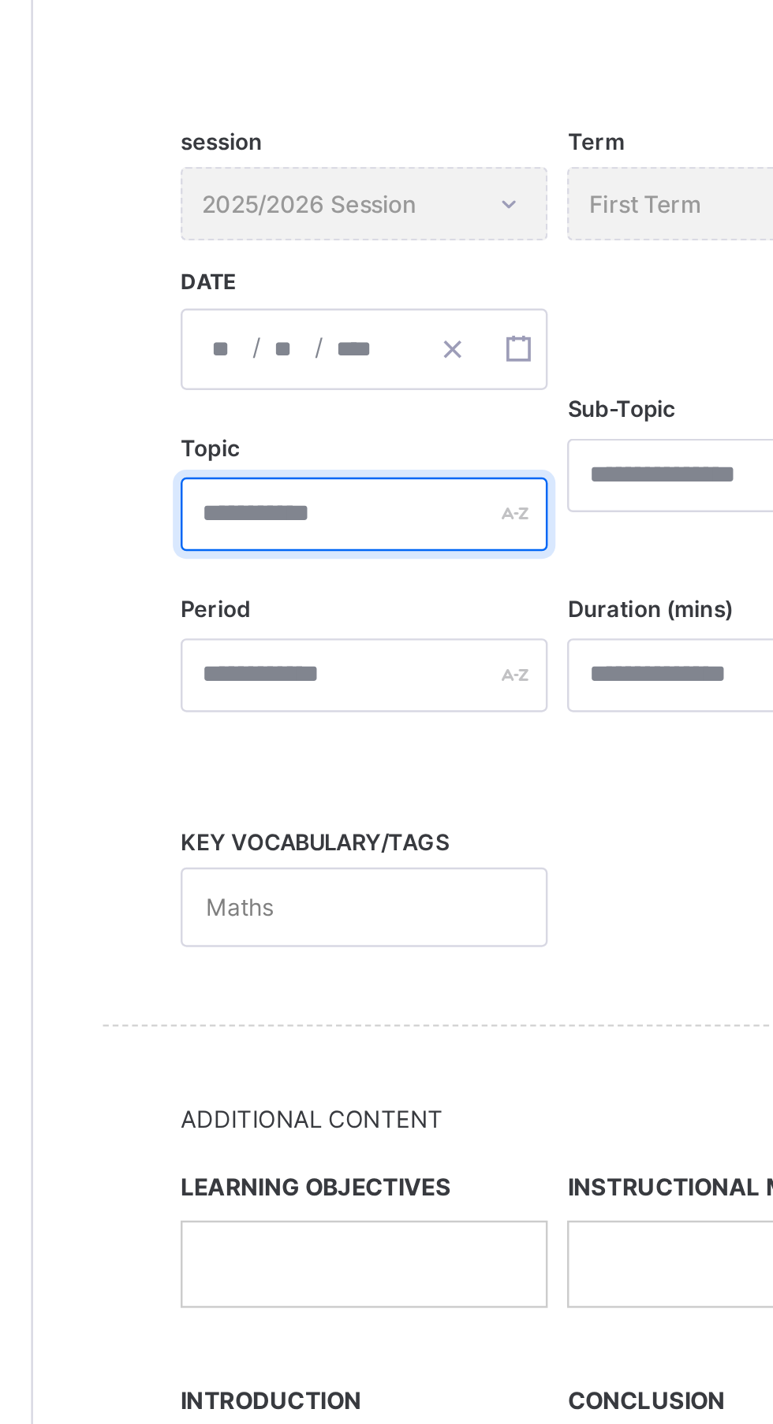
click at [273, 495] on input "text" at bounding box center [323, 495] width 149 height 30
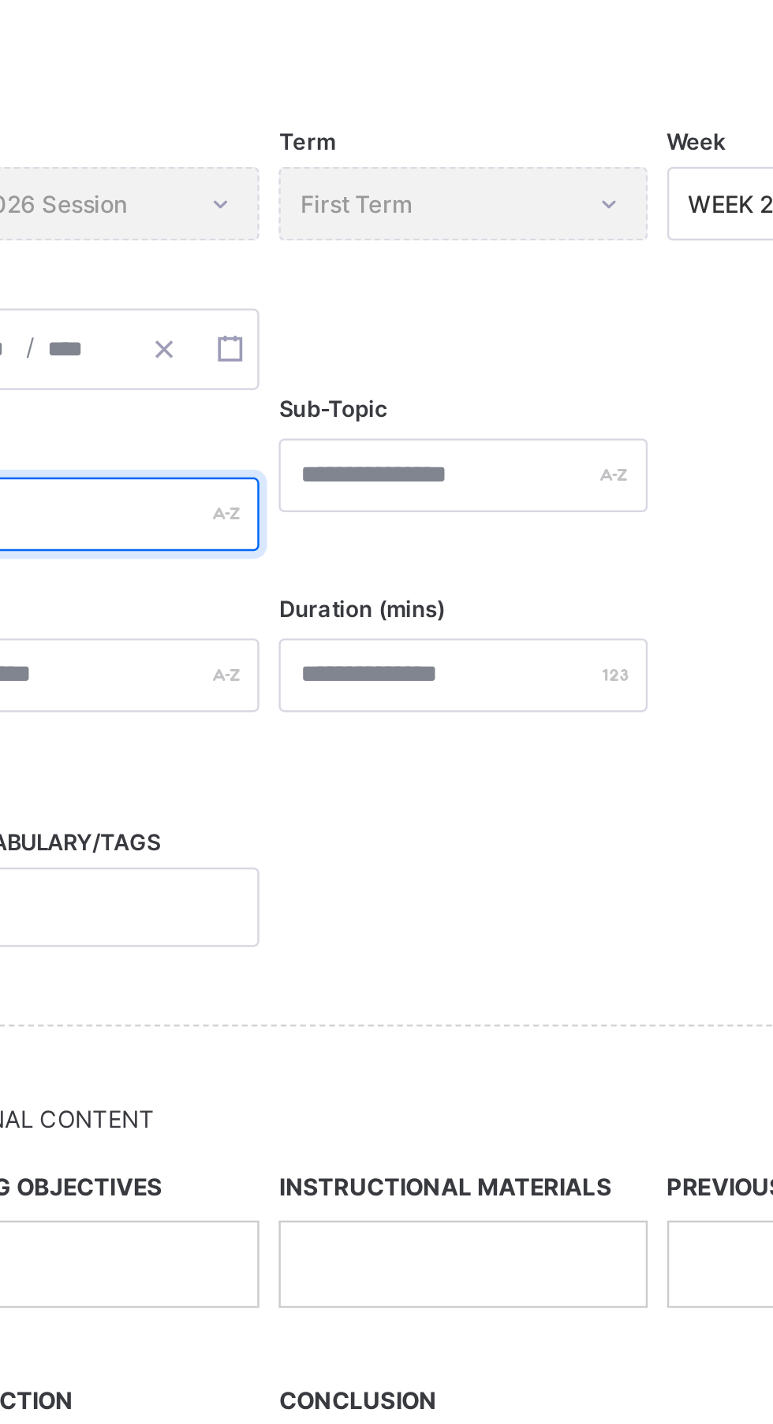
type input "****"
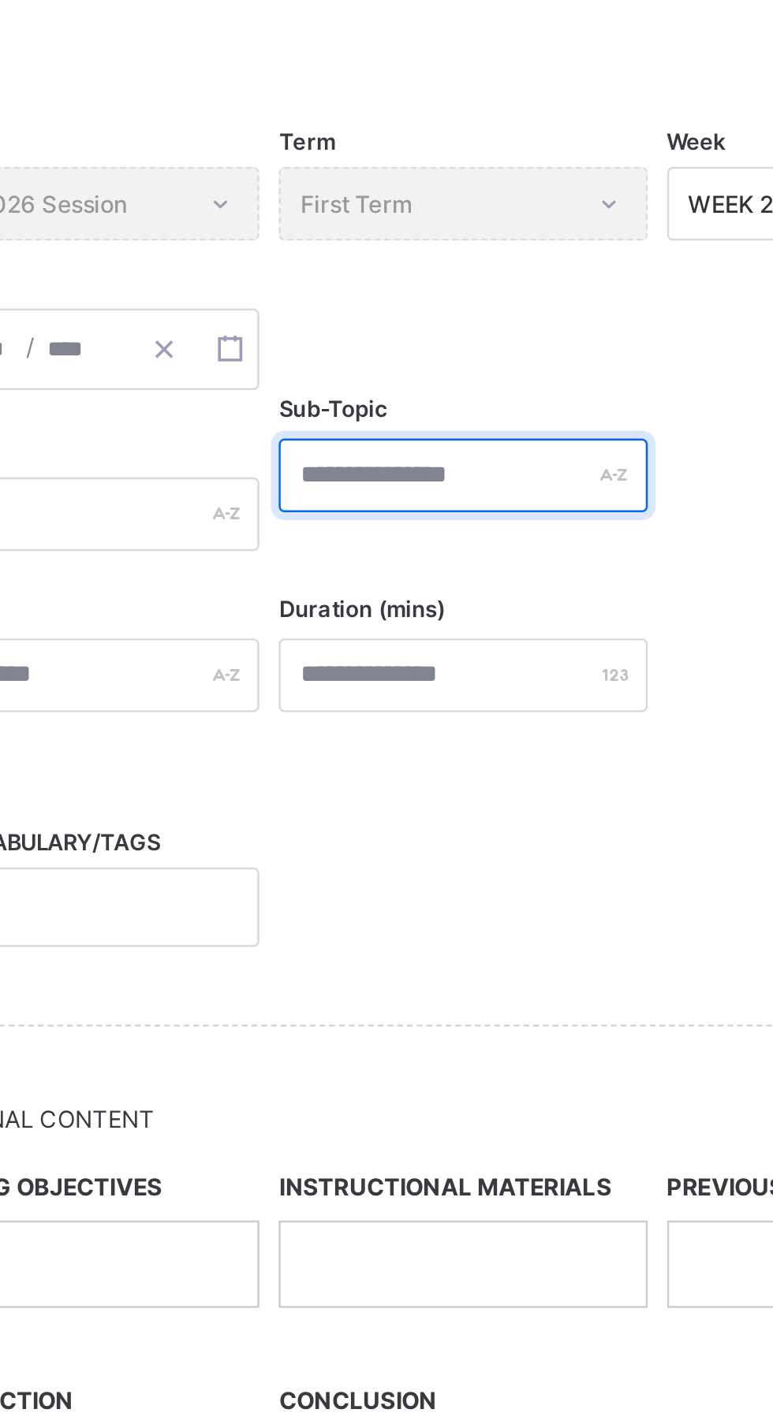
click at [508, 482] on input "text" at bounding box center [480, 479] width 149 height 30
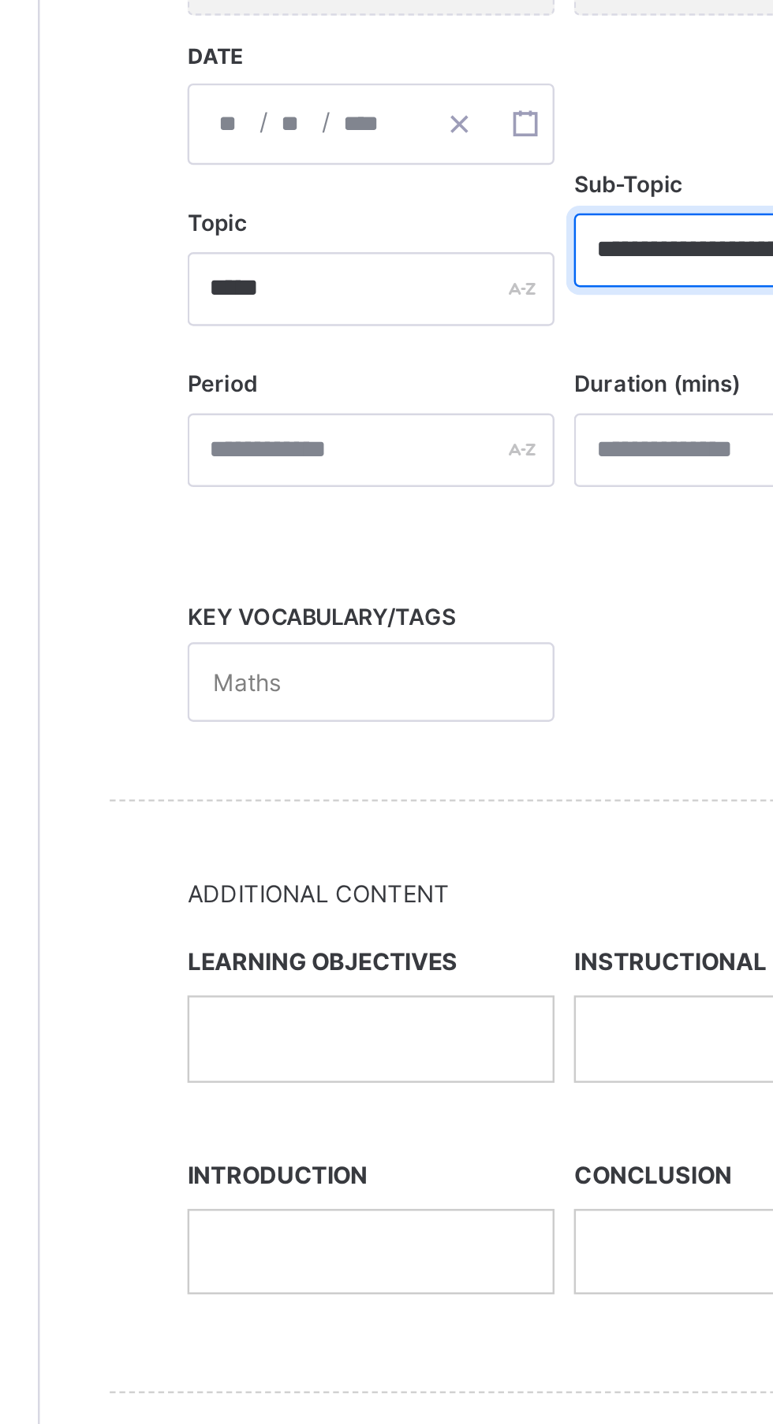
type input "**********"
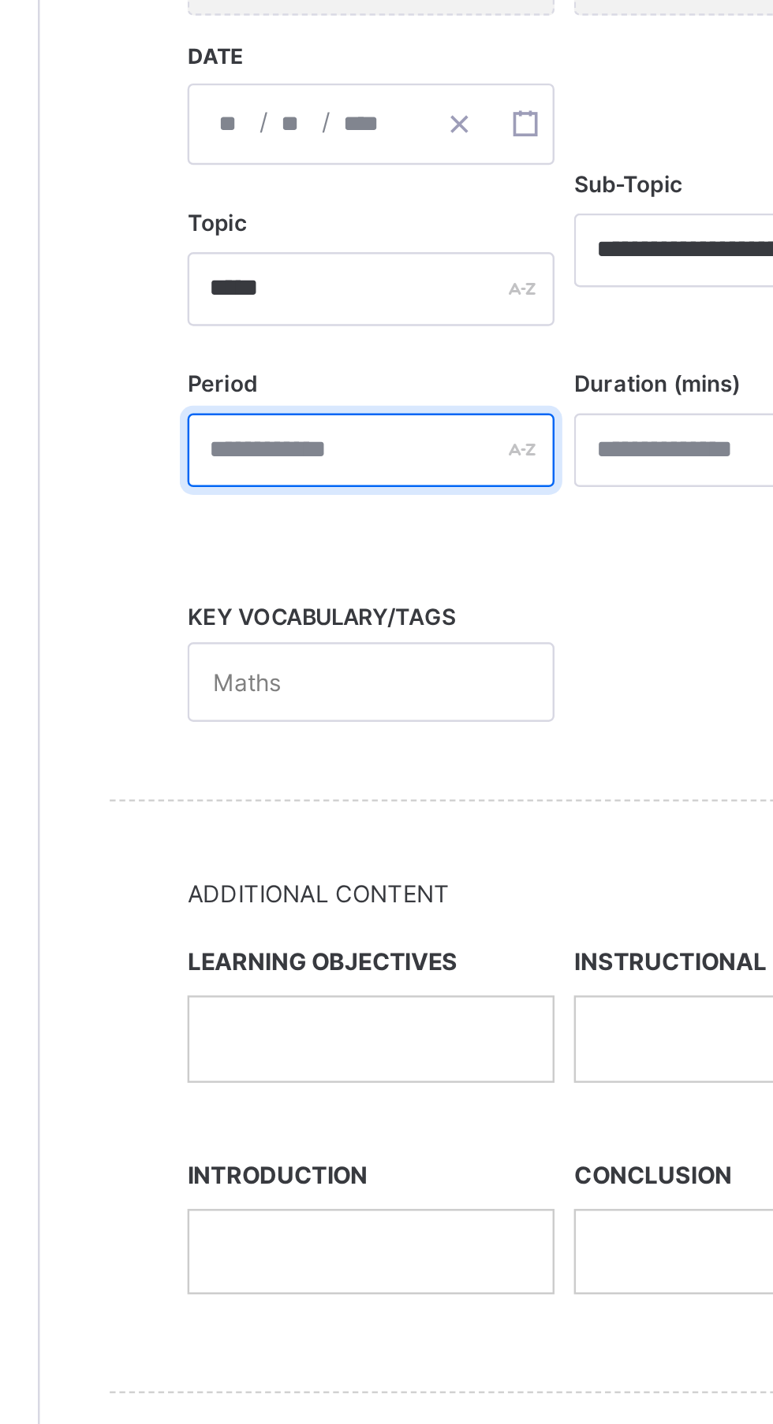
click at [389, 564] on div at bounding box center [323, 561] width 149 height 30
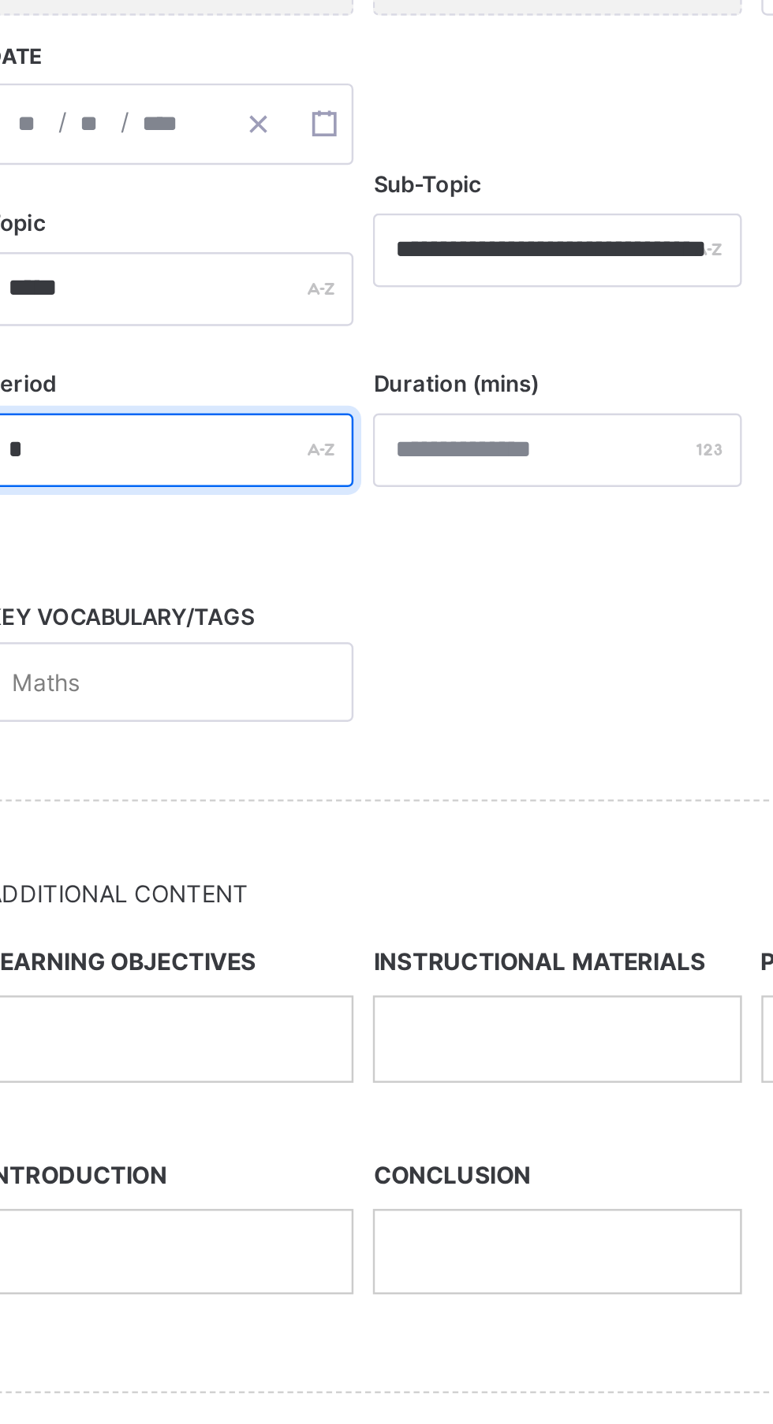
type input "*"
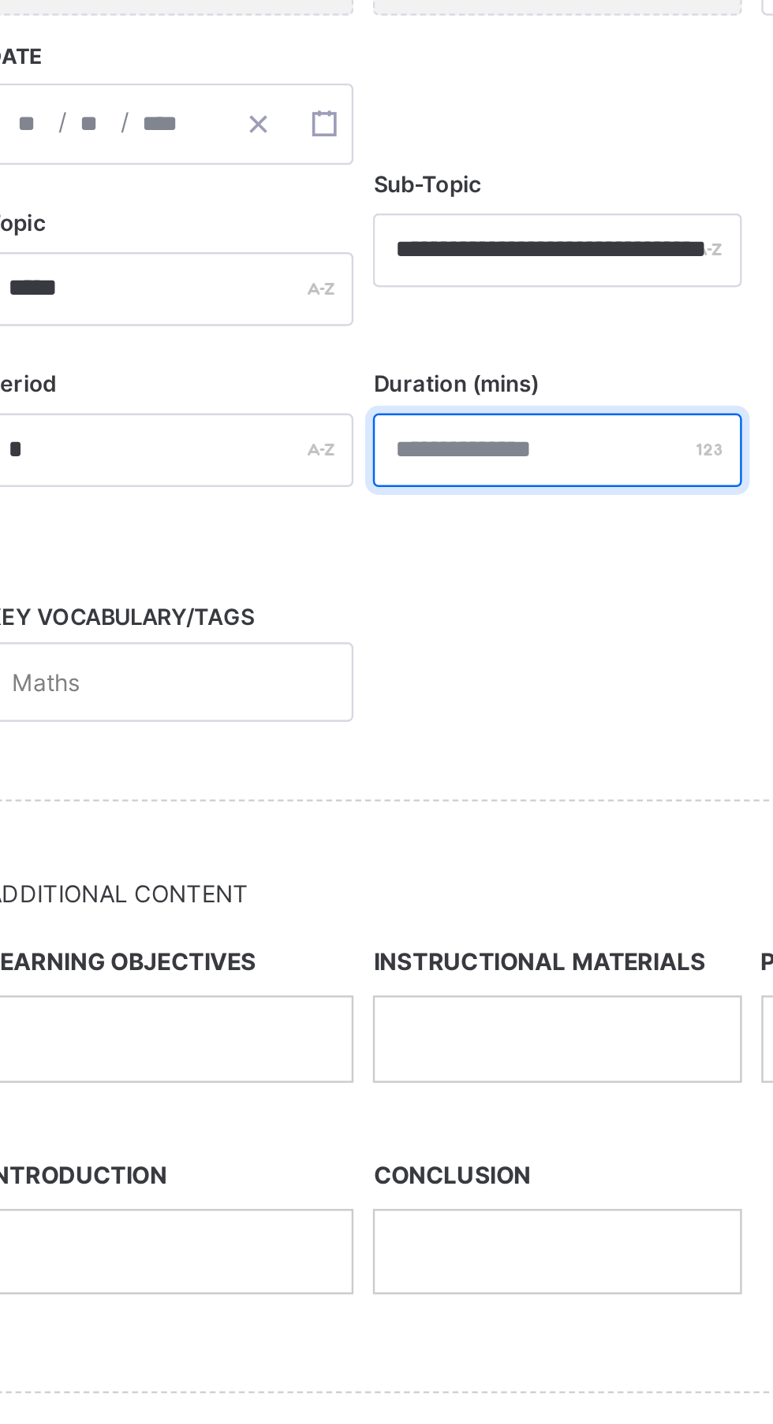
click at [436, 565] on input "number" at bounding box center [480, 561] width 149 height 30
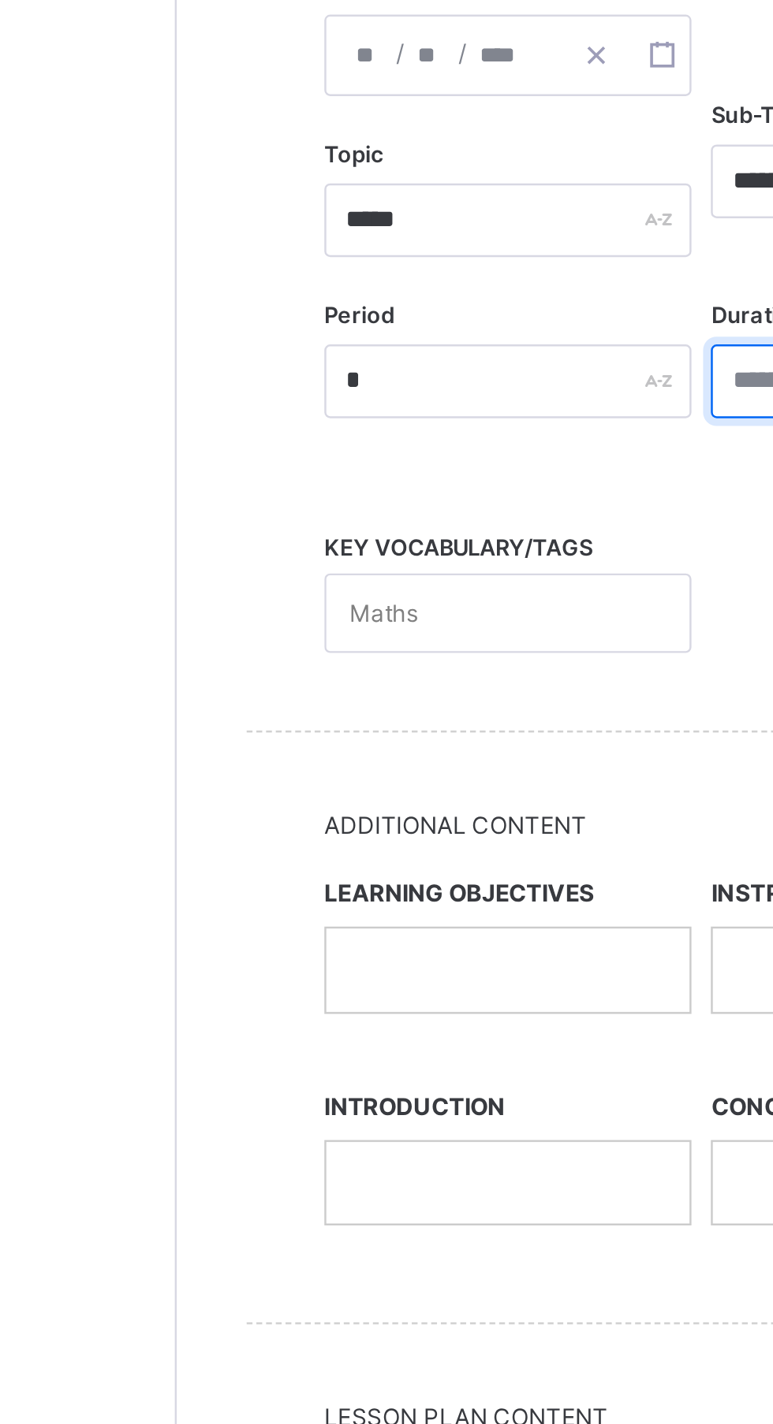
type input "**"
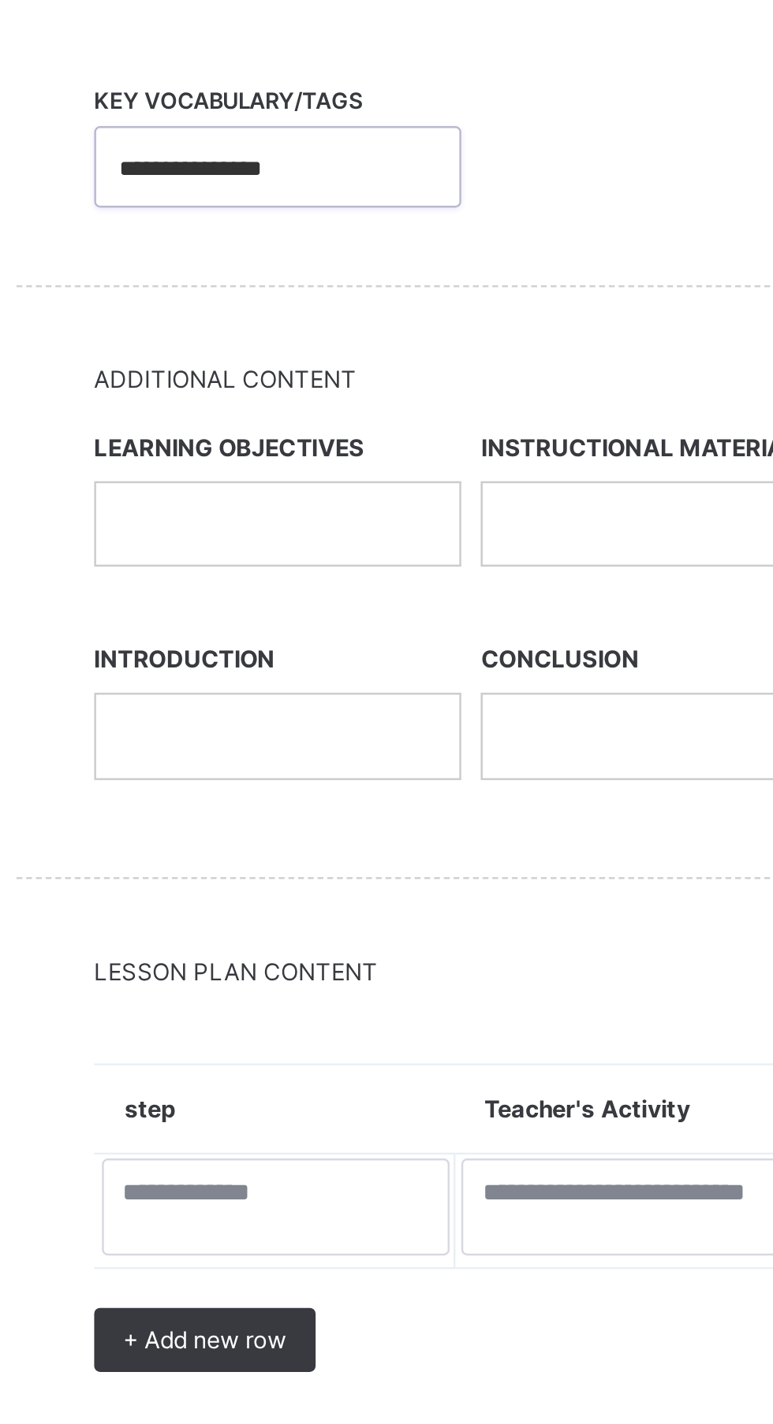
type input "**********"
click at [272, 803] on p at bounding box center [324, 800] width 124 height 14
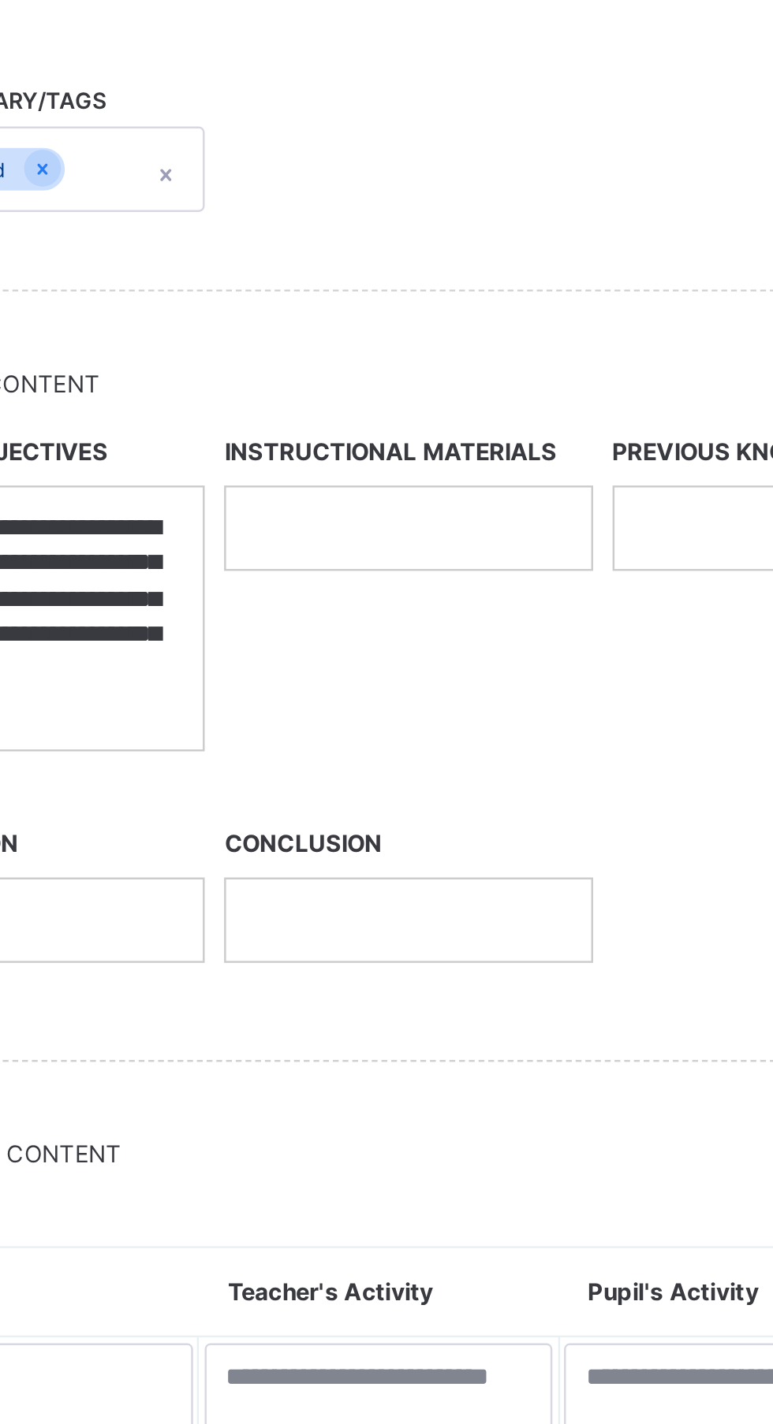
click at [430, 808] on div at bounding box center [480, 801] width 147 height 33
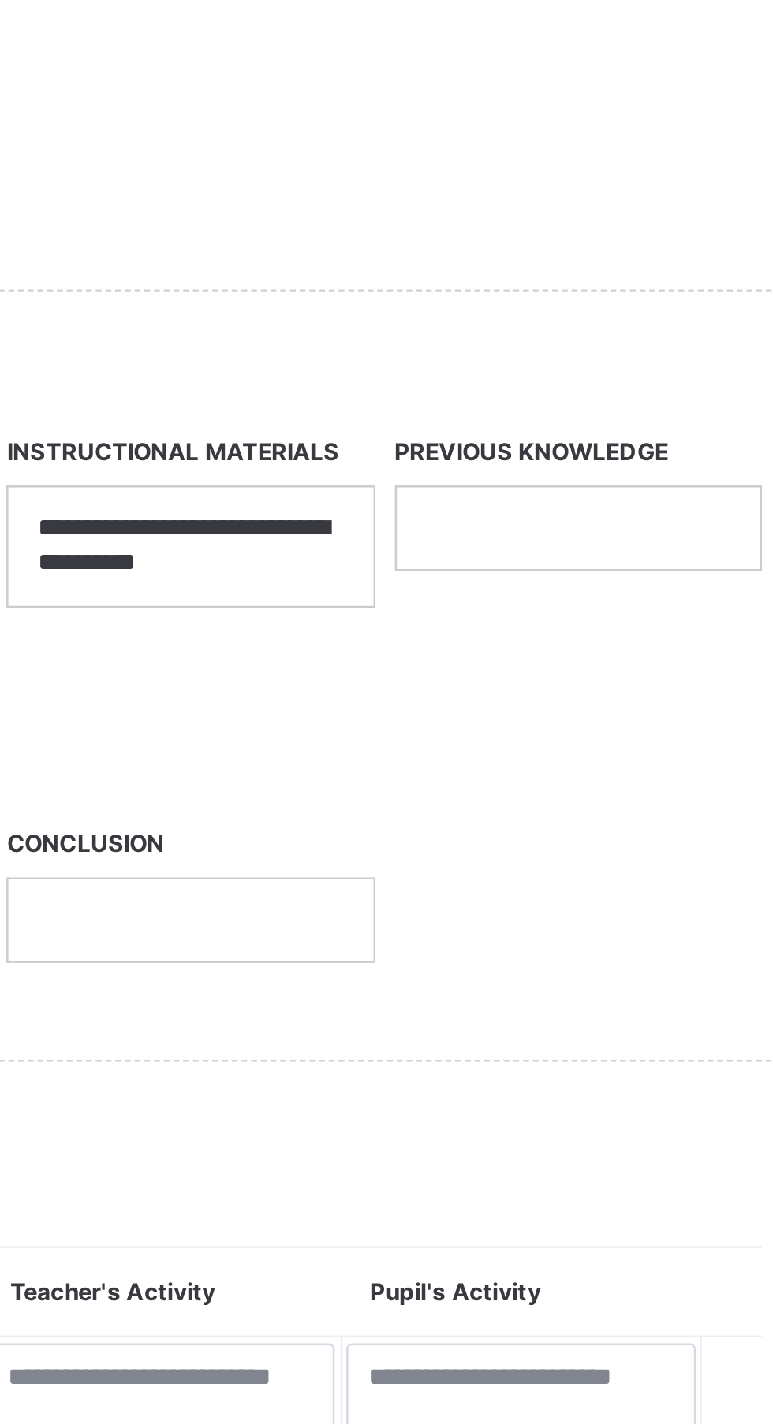
click at [586, 808] on div at bounding box center [637, 801] width 147 height 33
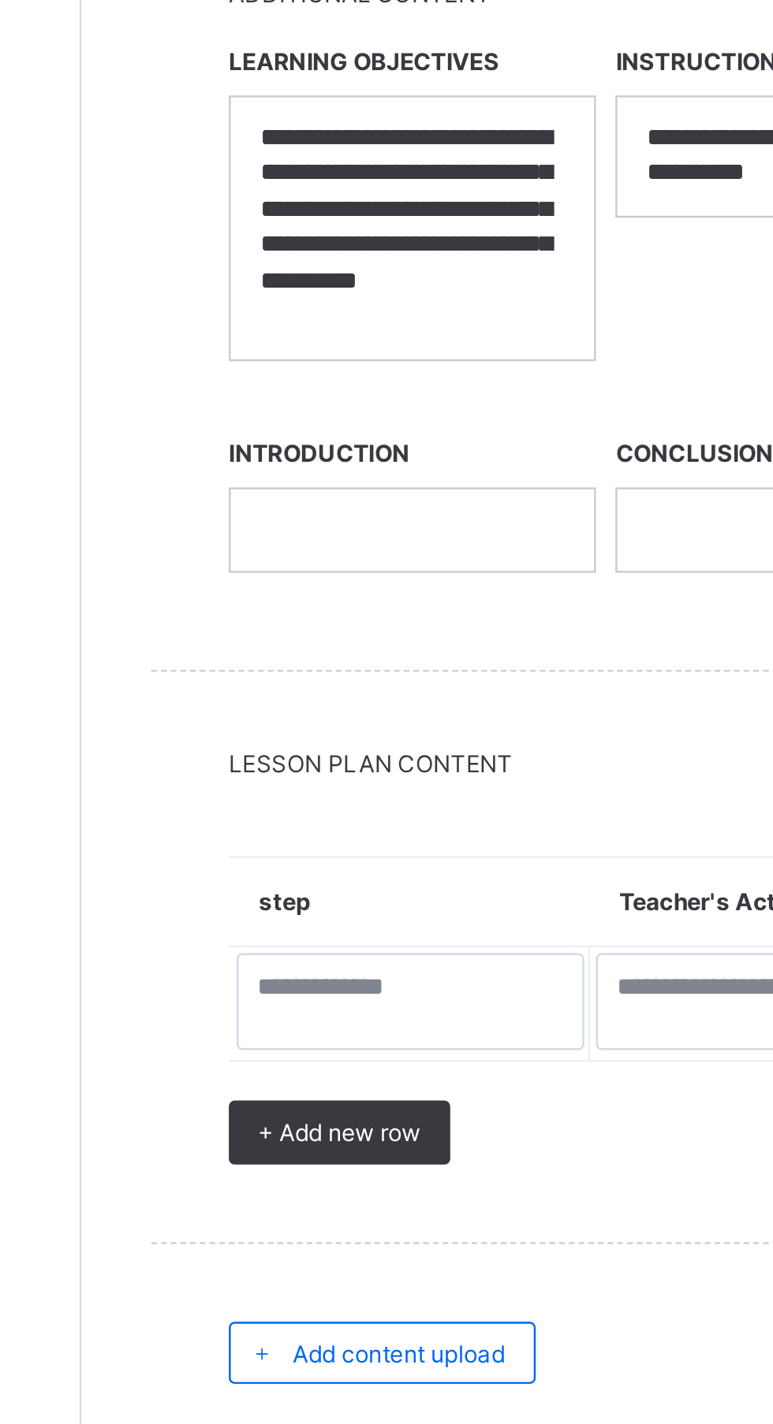
click at [270, 974] on div at bounding box center [323, 960] width 147 height 33
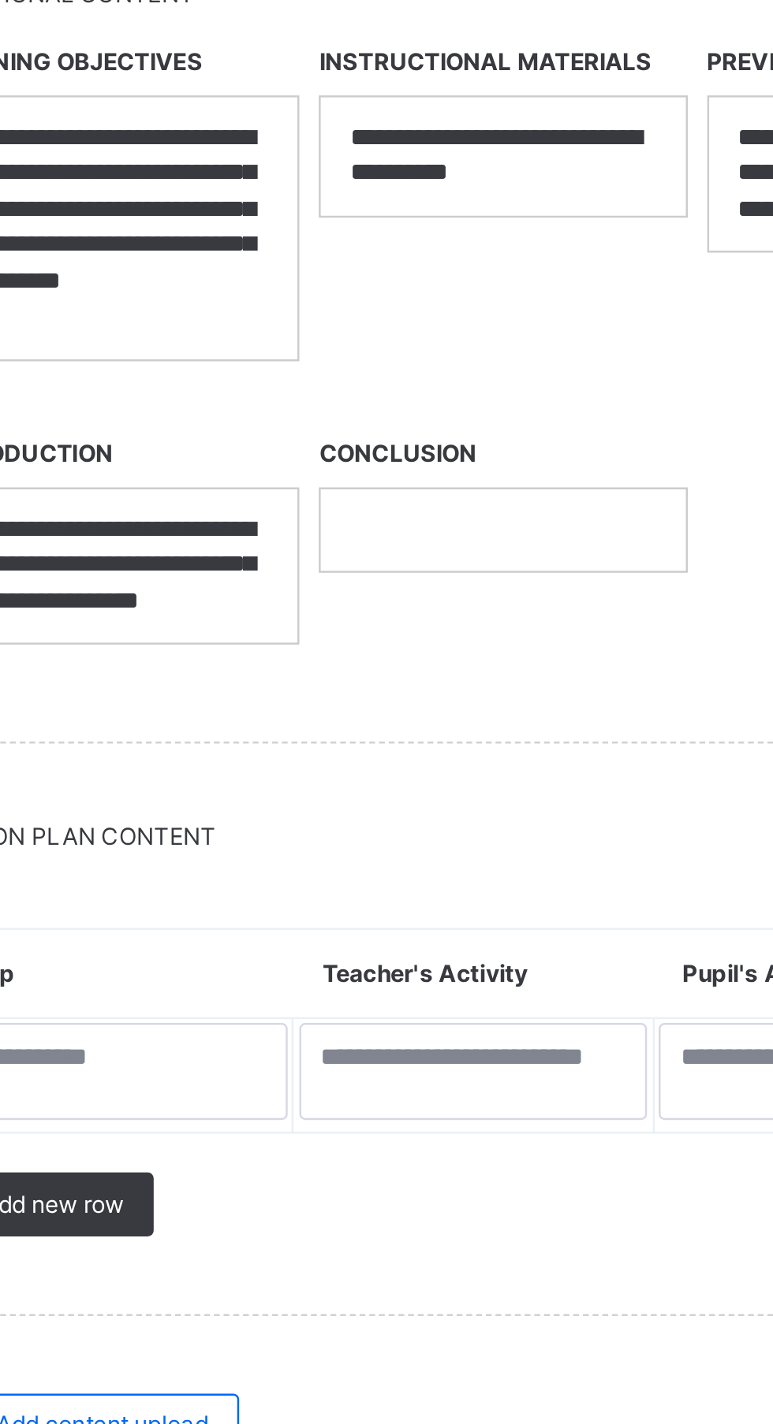
click at [427, 966] on div at bounding box center [480, 960] width 147 height 33
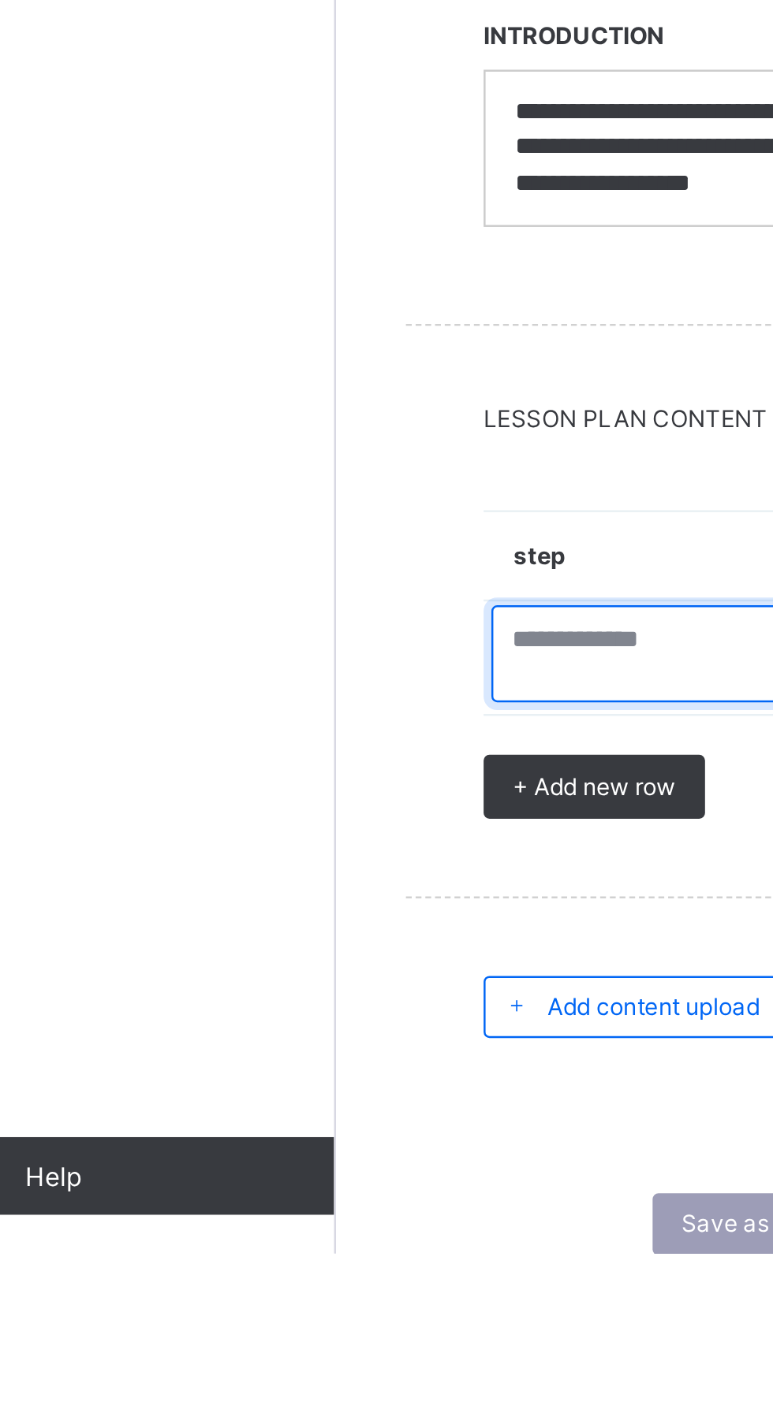
click at [275, 1176] on textarea at bounding box center [322, 1180] width 141 height 39
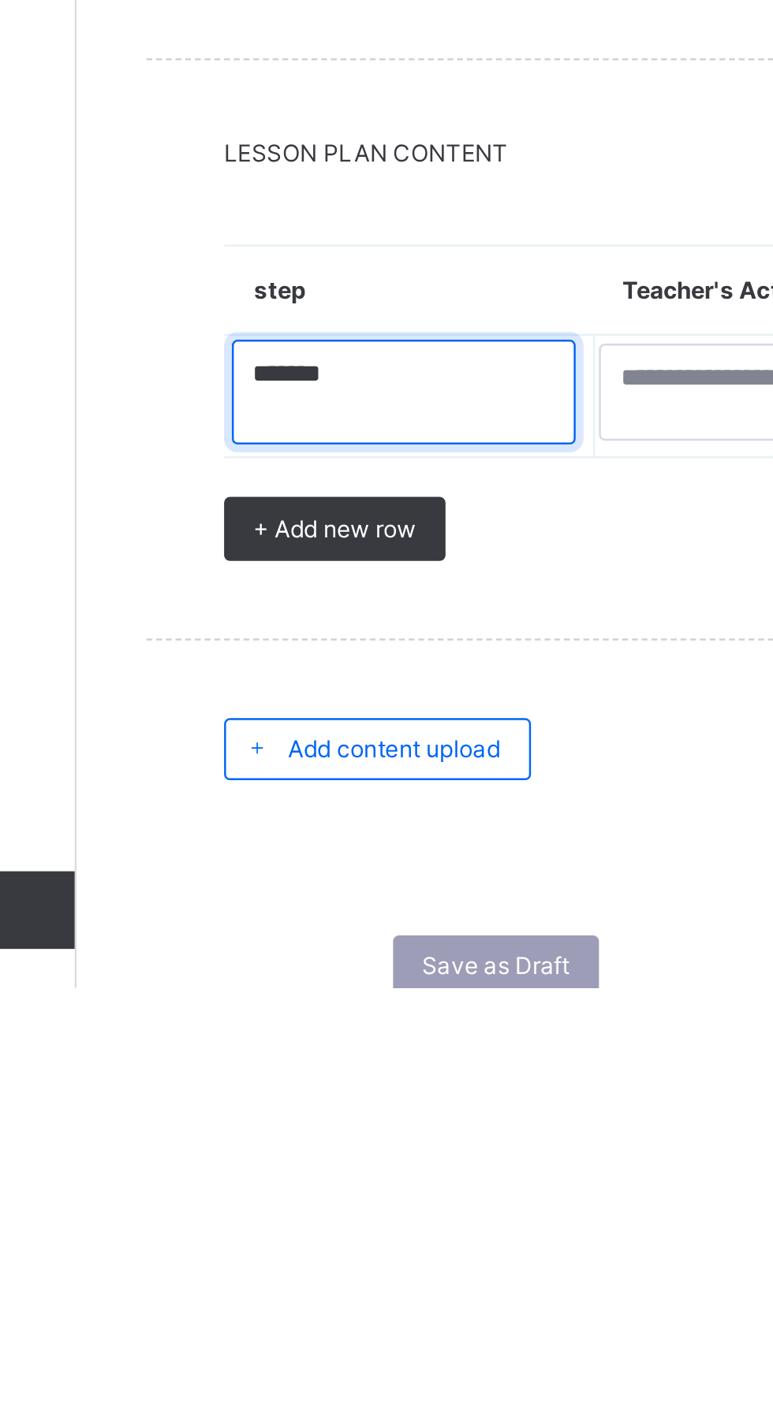
type textarea "******"
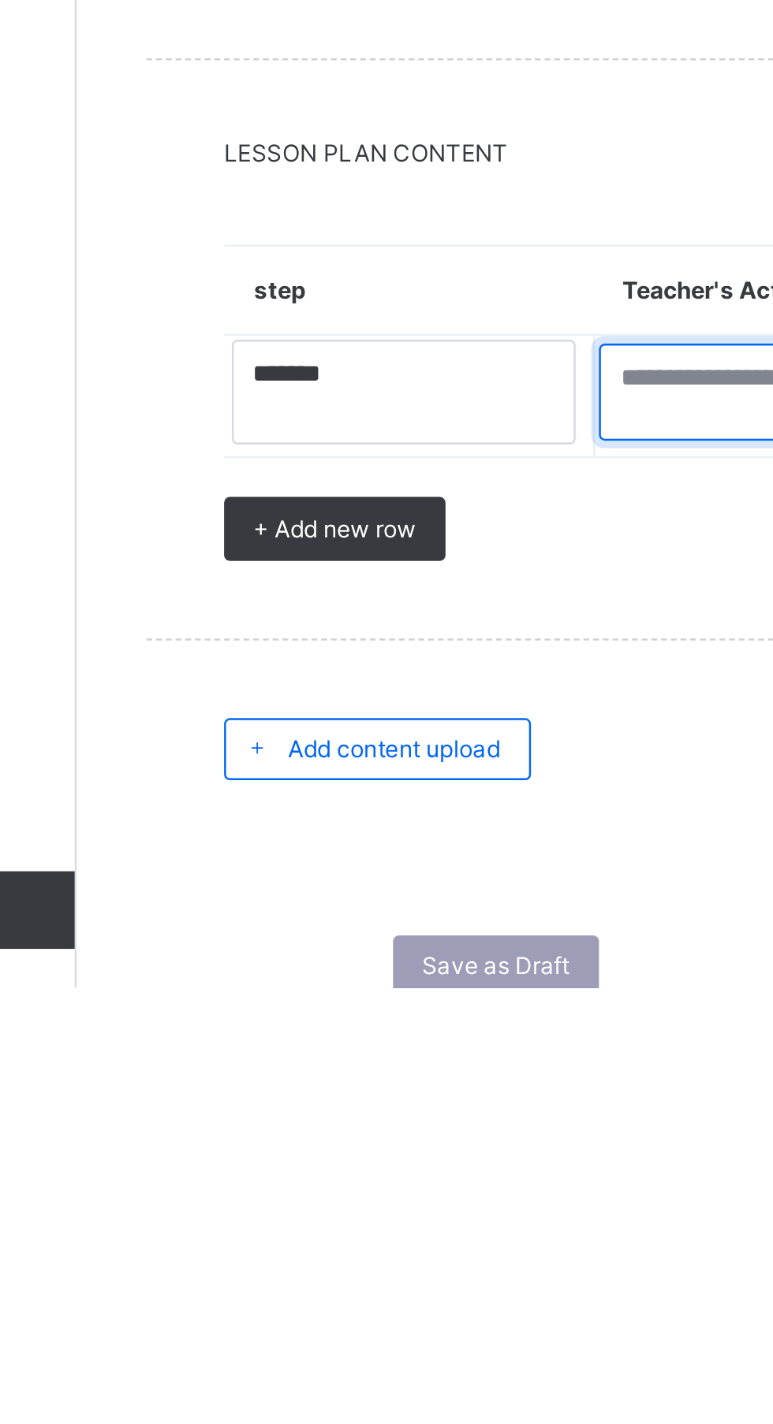
click at [428, 1180] on textarea at bounding box center [471, 1182] width 140 height 39
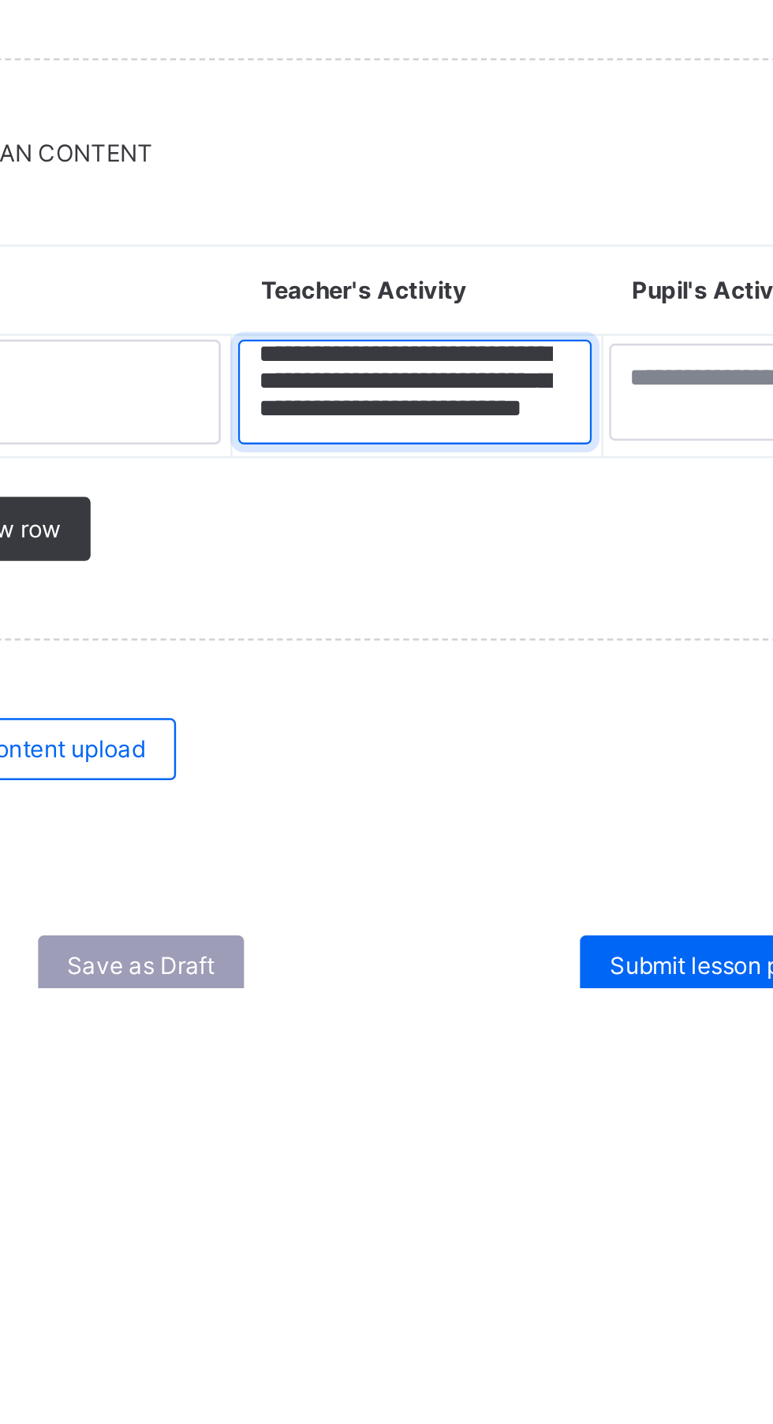
scroll to position [30, 0]
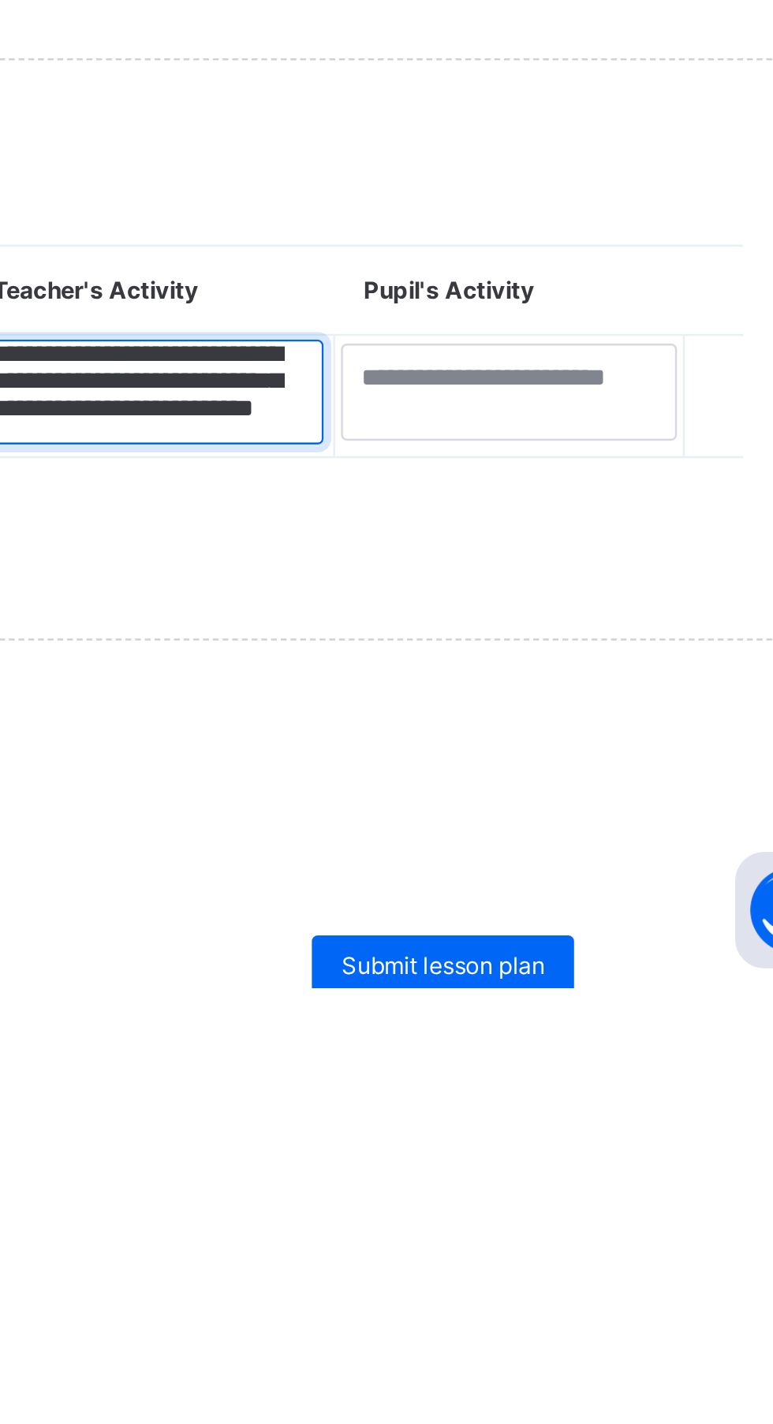
type textarea "**********"
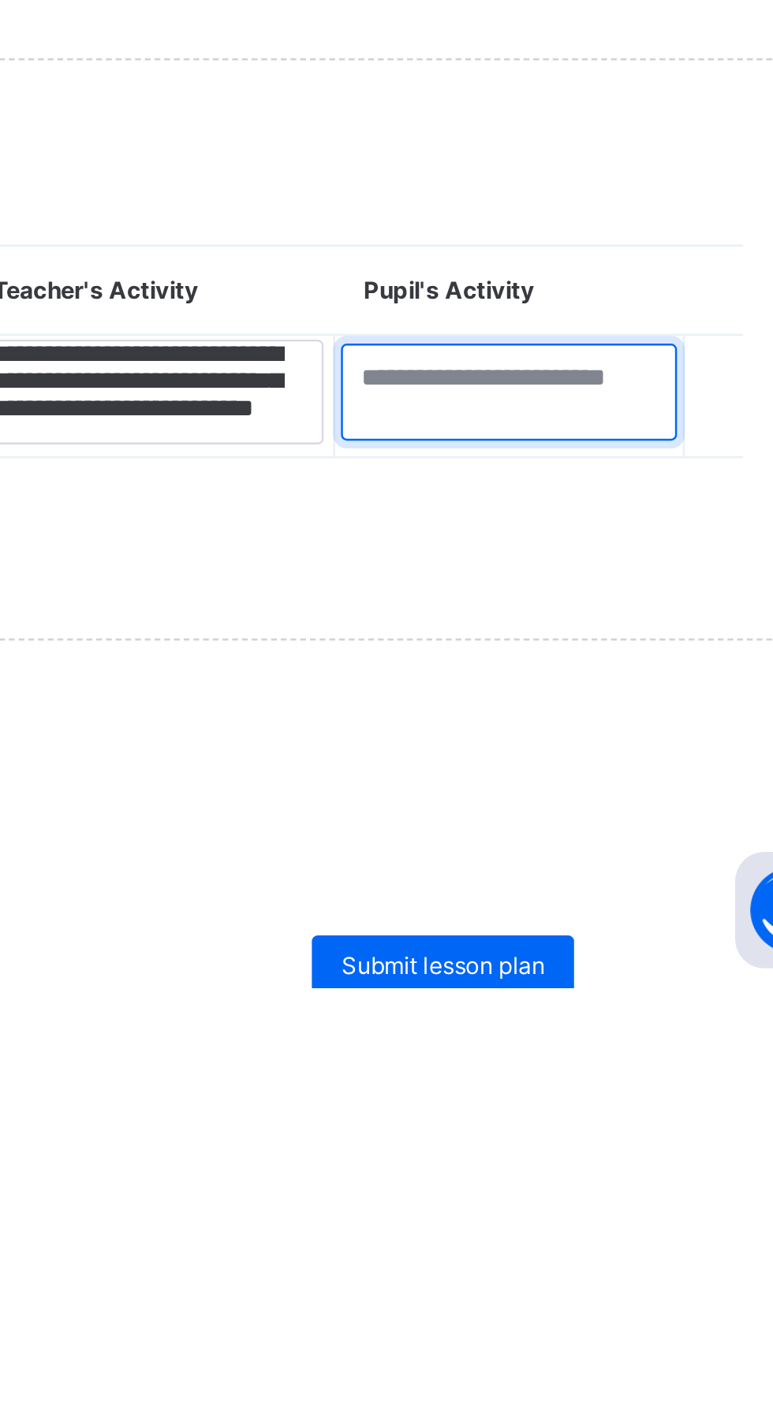
click at [585, 1177] on textarea at bounding box center [617, 1182] width 137 height 39
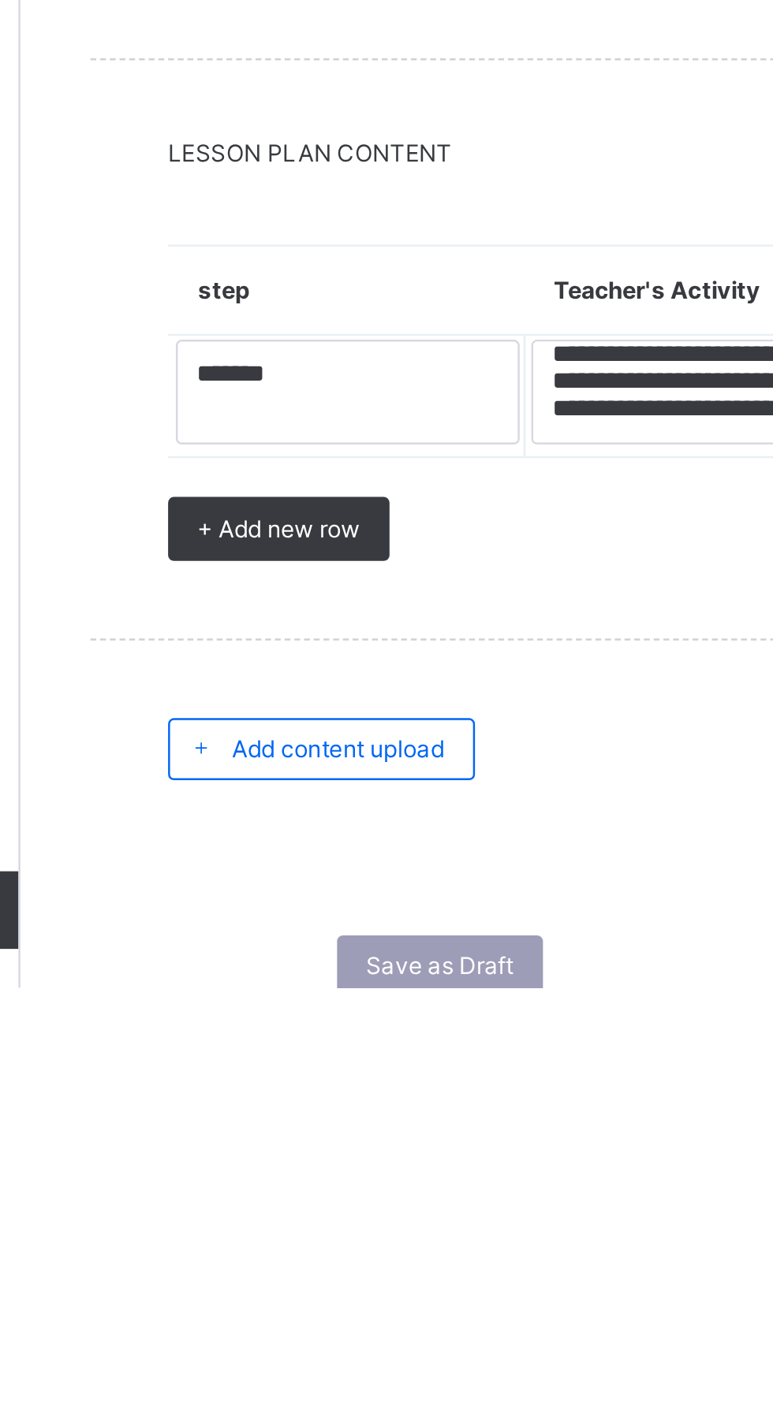
type textarea "**********"
click at [311, 1238] on span "+ Add new row" at bounding box center [294, 1238] width 66 height 12
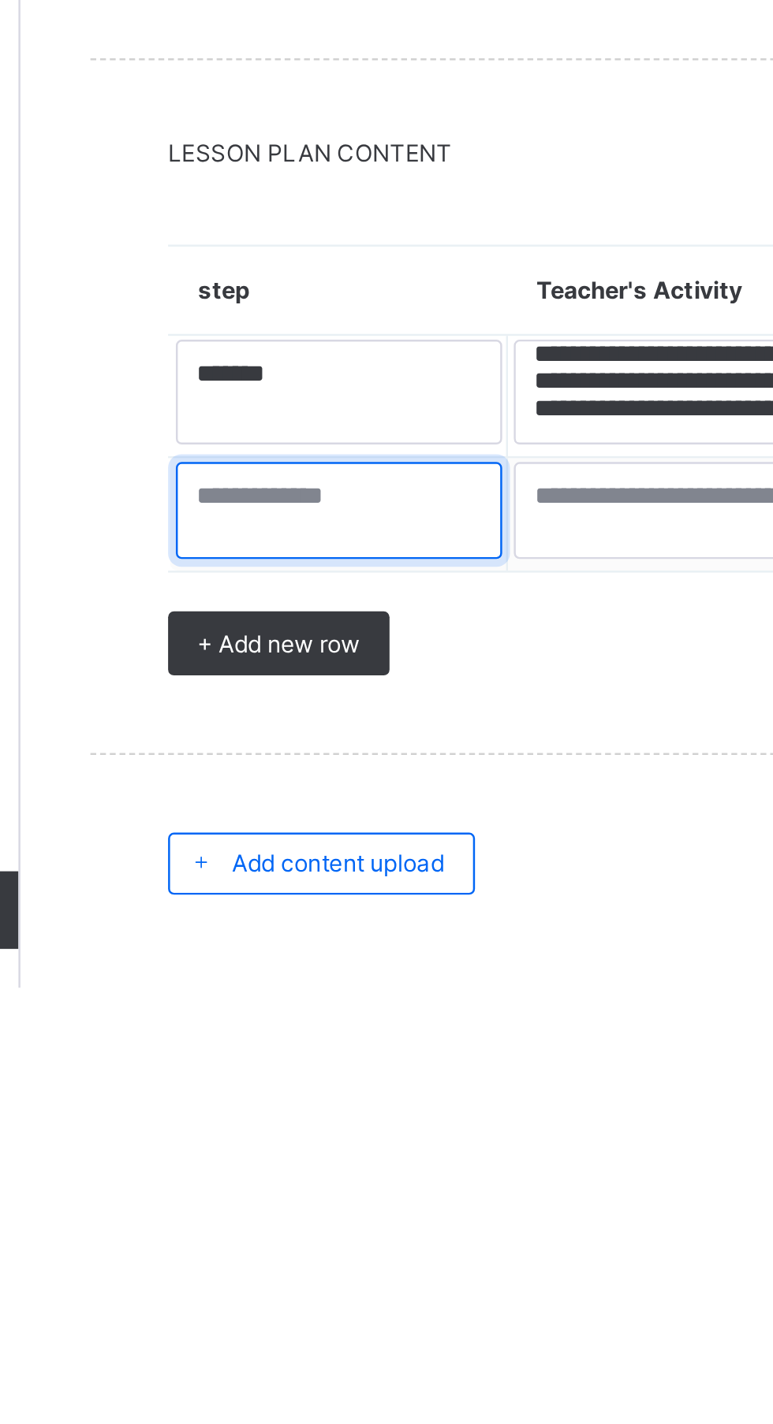
click at [282, 1230] on textarea at bounding box center [318, 1230] width 132 height 39
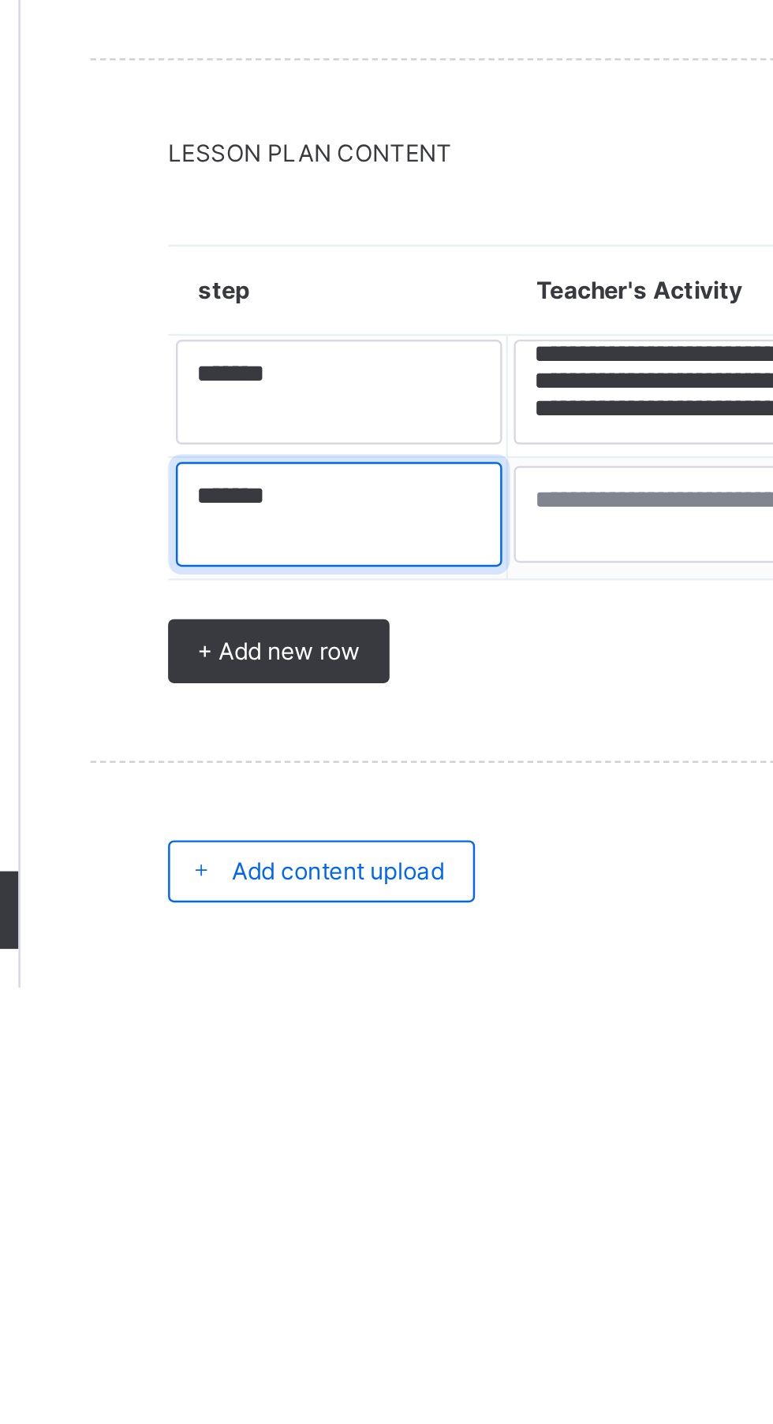
type textarea "******"
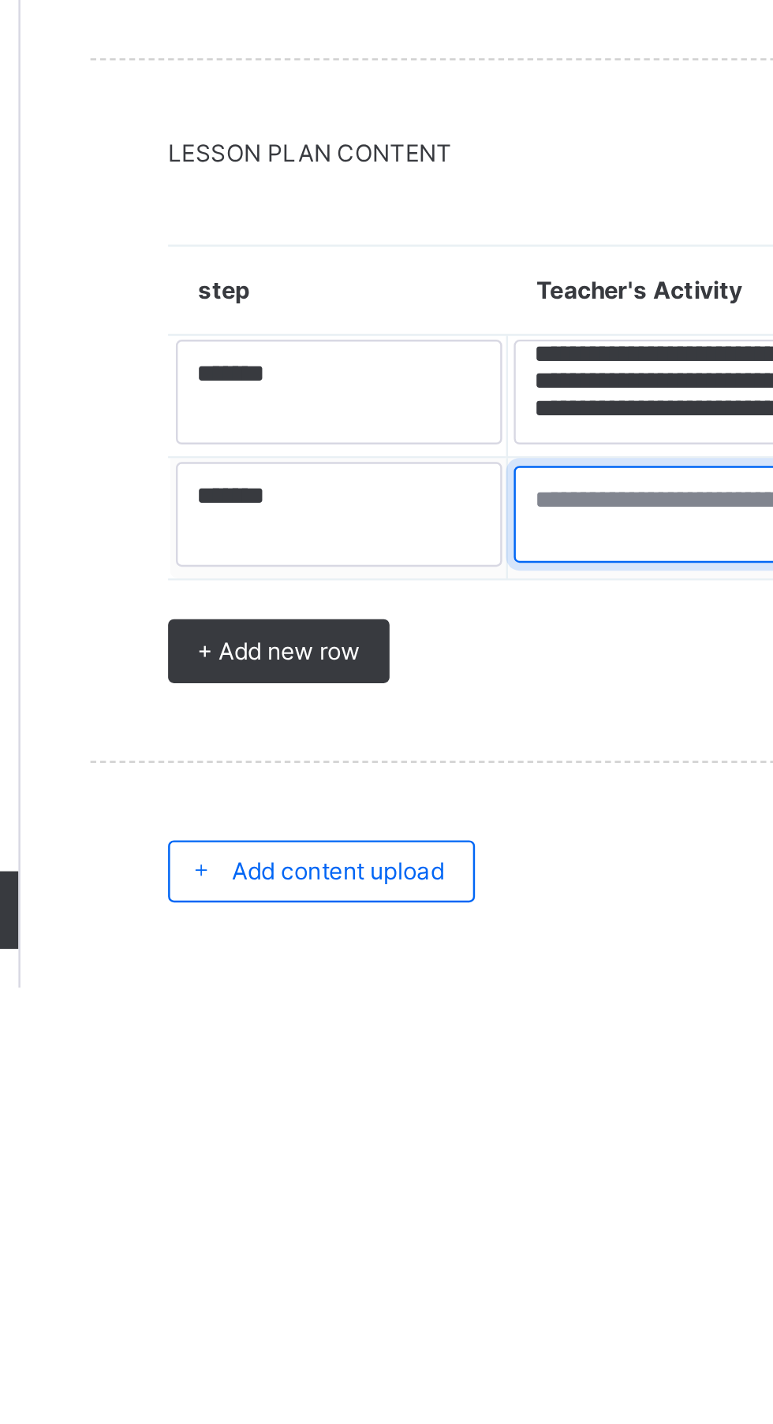
click at [419, 1230] on textarea at bounding box center [458, 1231] width 138 height 39
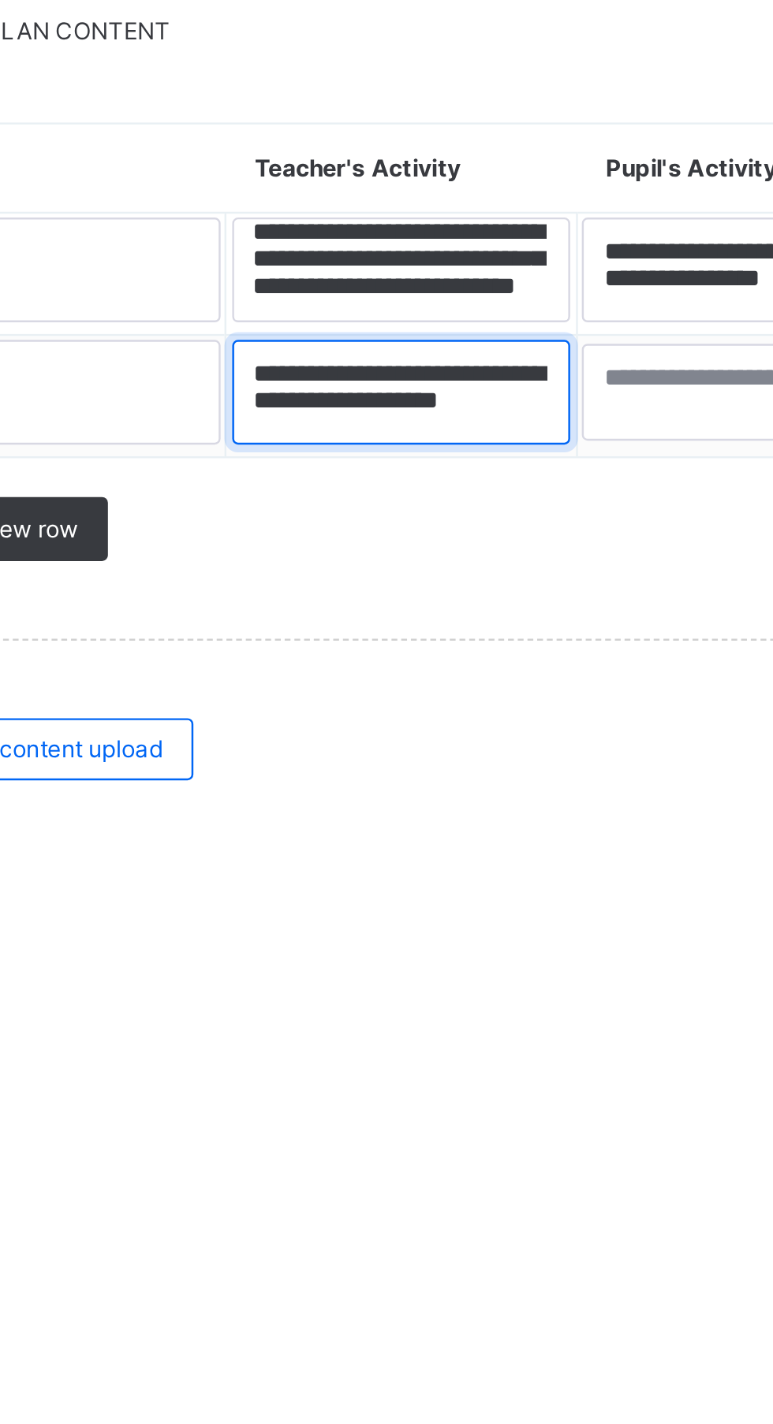
scroll to position [5, 0]
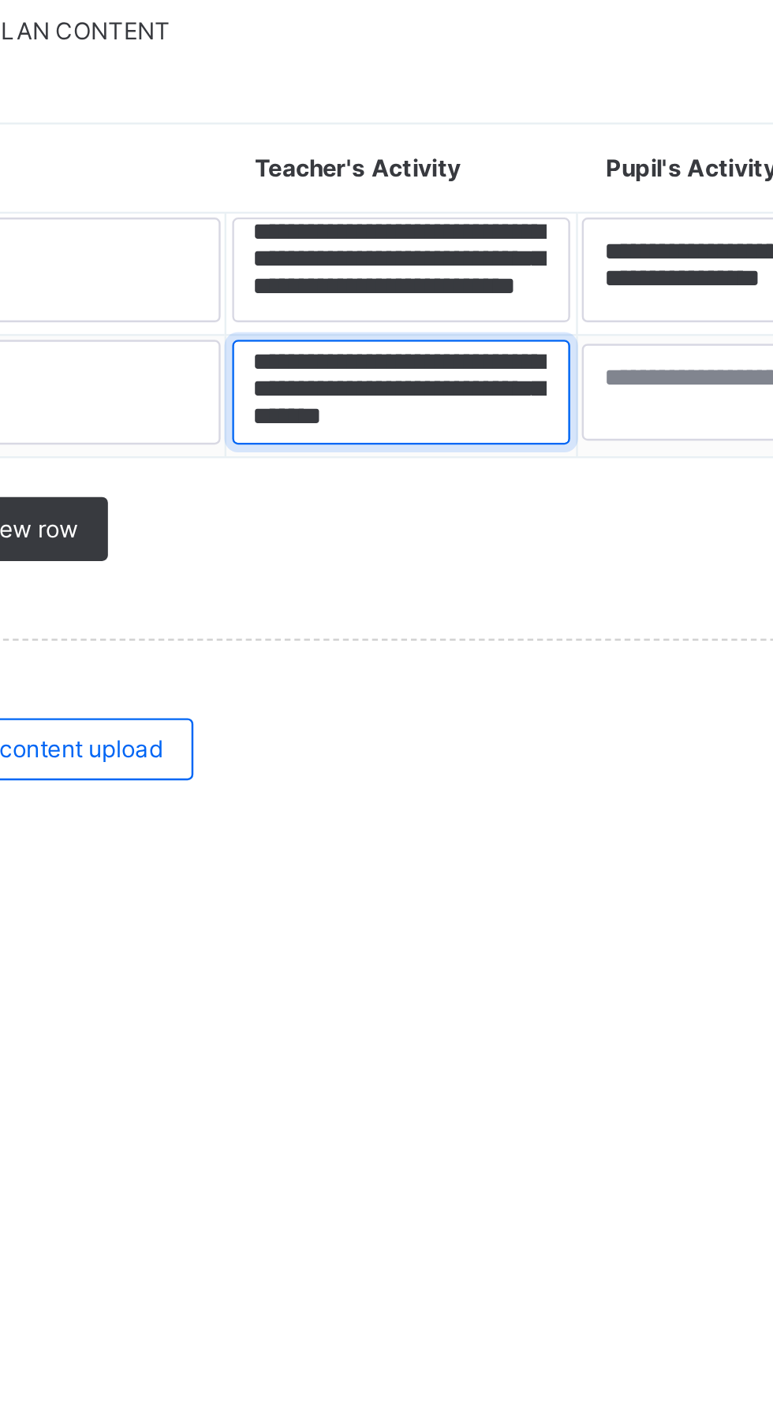
type textarea "**********"
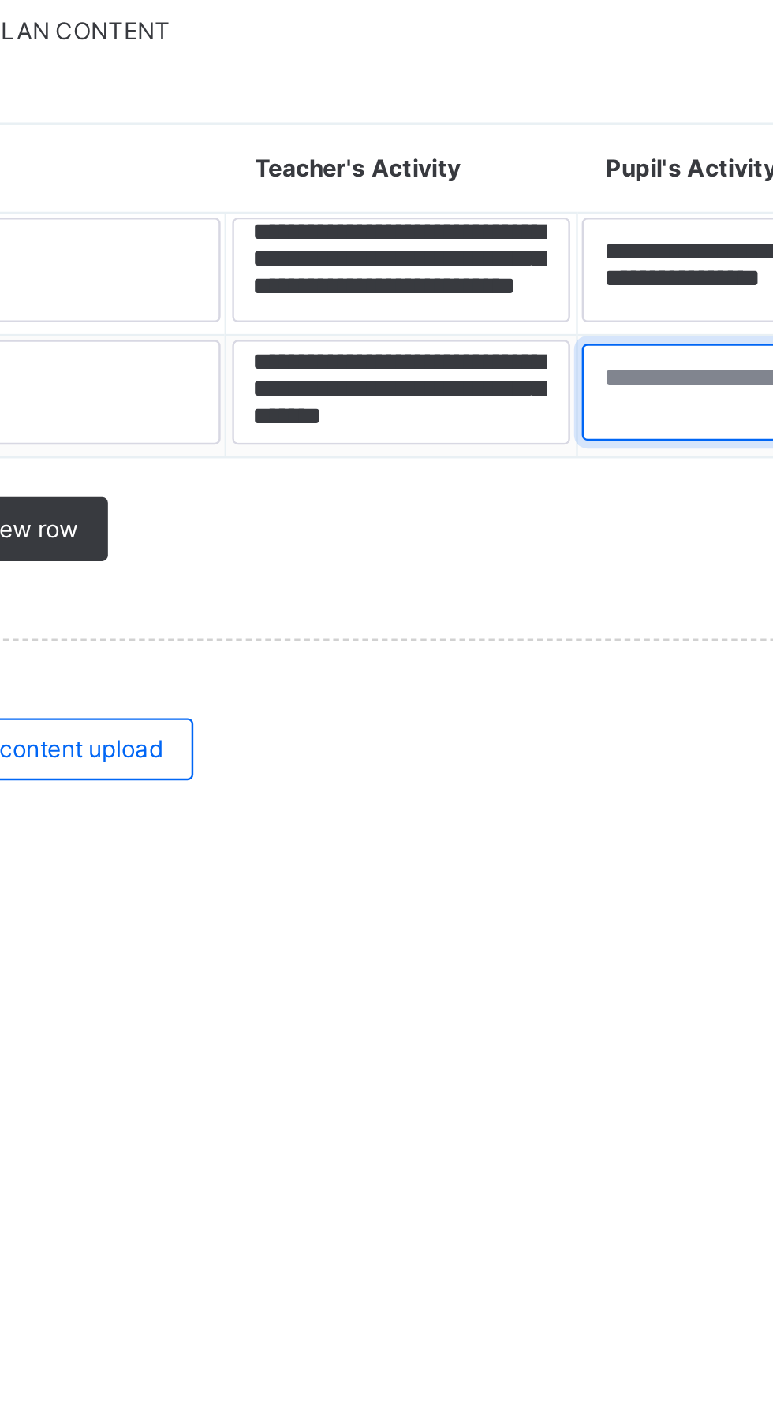
click at [566, 1227] on textarea at bounding box center [599, 1231] width 136 height 39
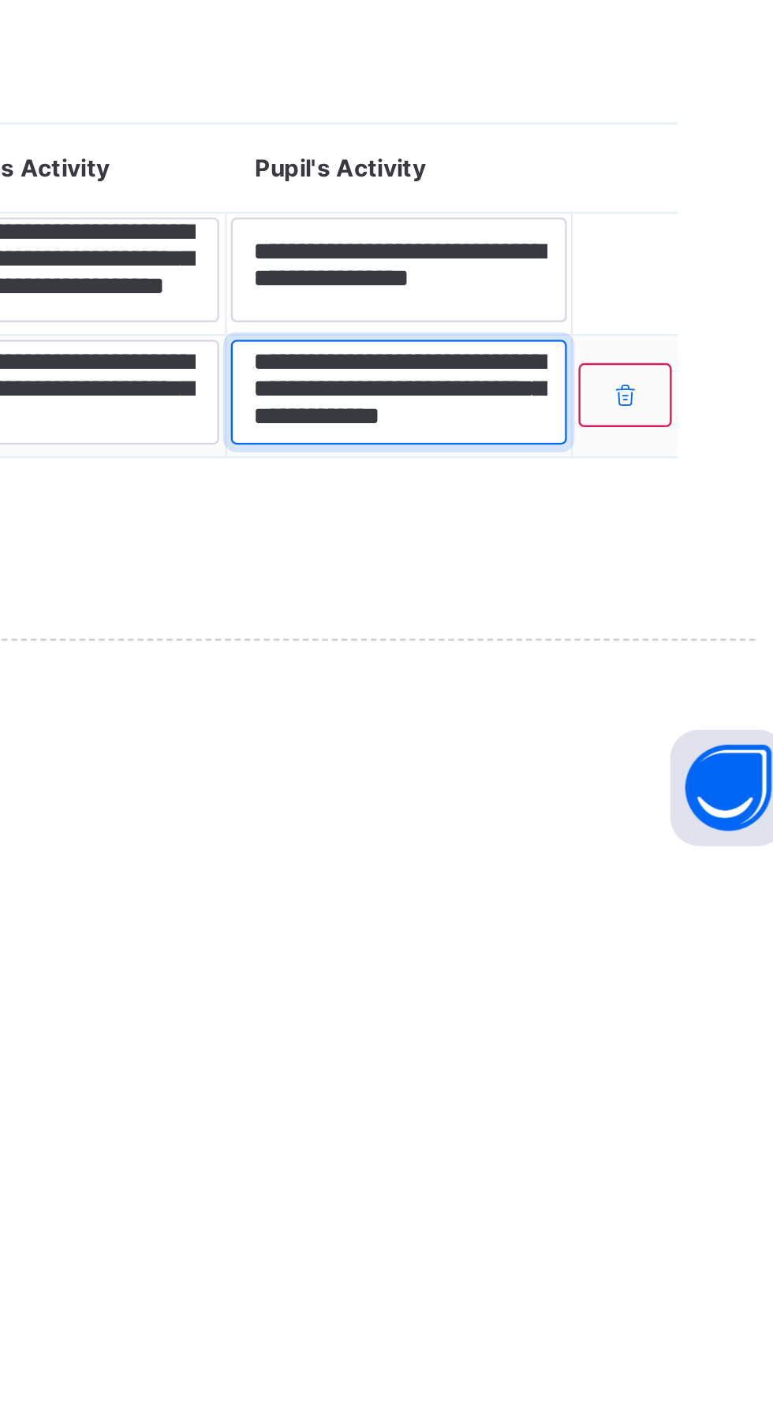
scroll to position [17, 0]
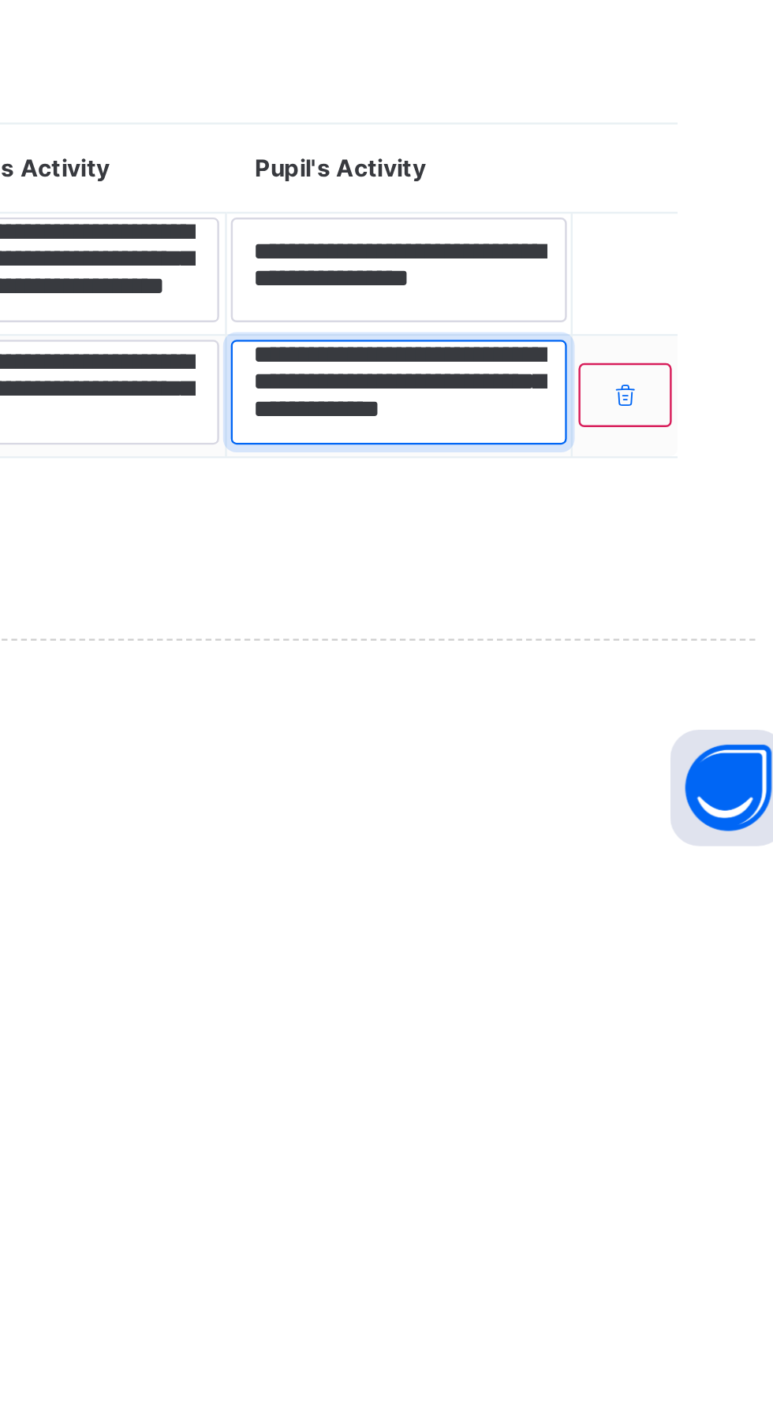
type textarea "**********"
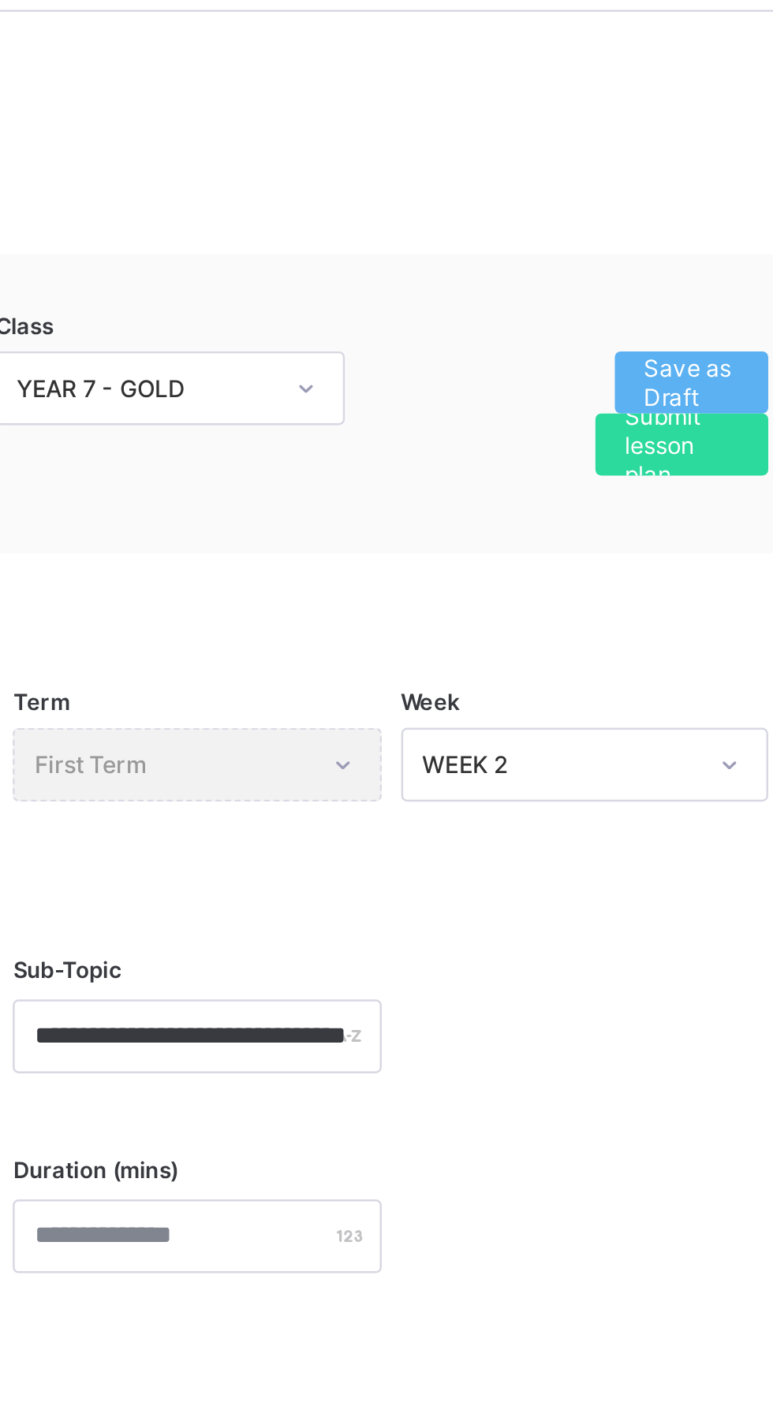
click at [694, 207] on span "Save as Draft" at bounding box center [681, 214] width 39 height 24
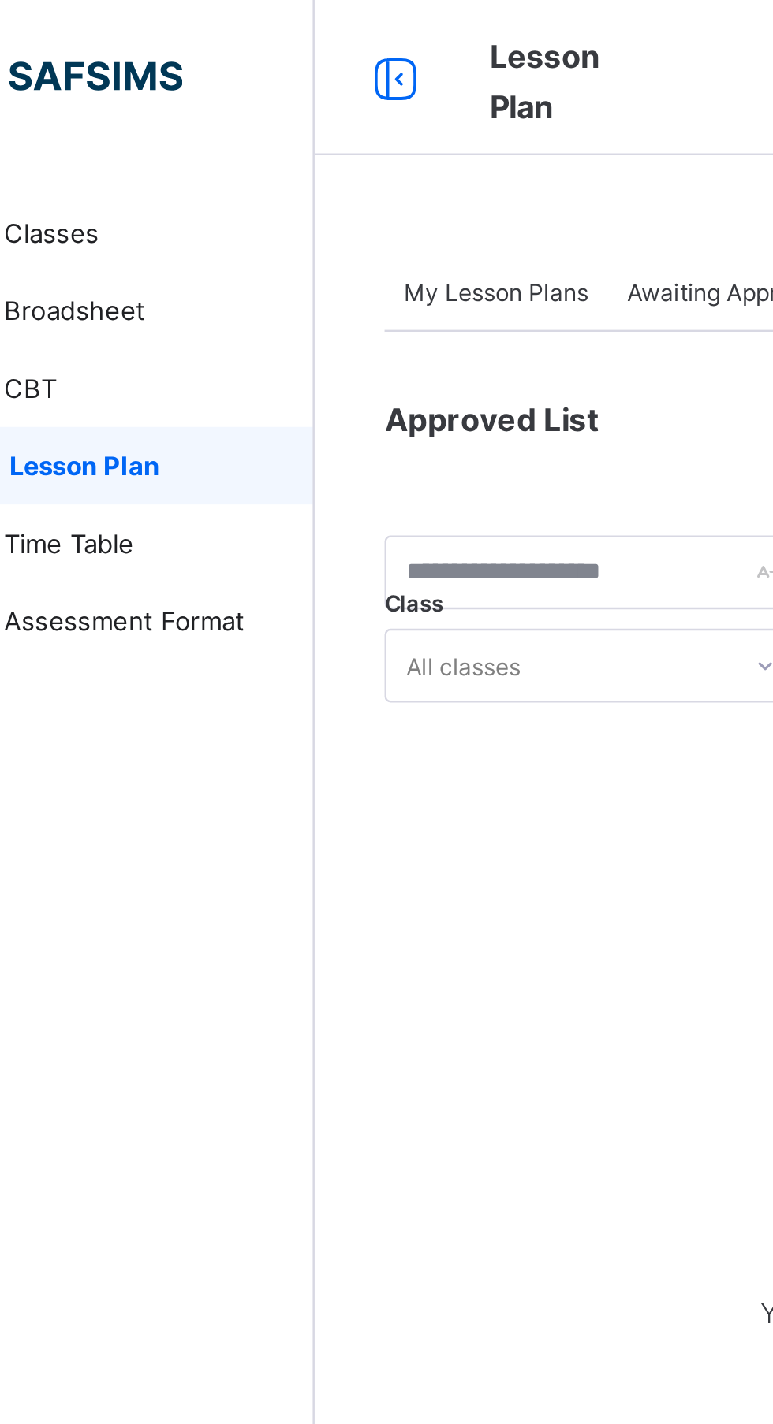
click at [274, 111] on div "My Lesson Plans" at bounding box center [263, 118] width 91 height 32
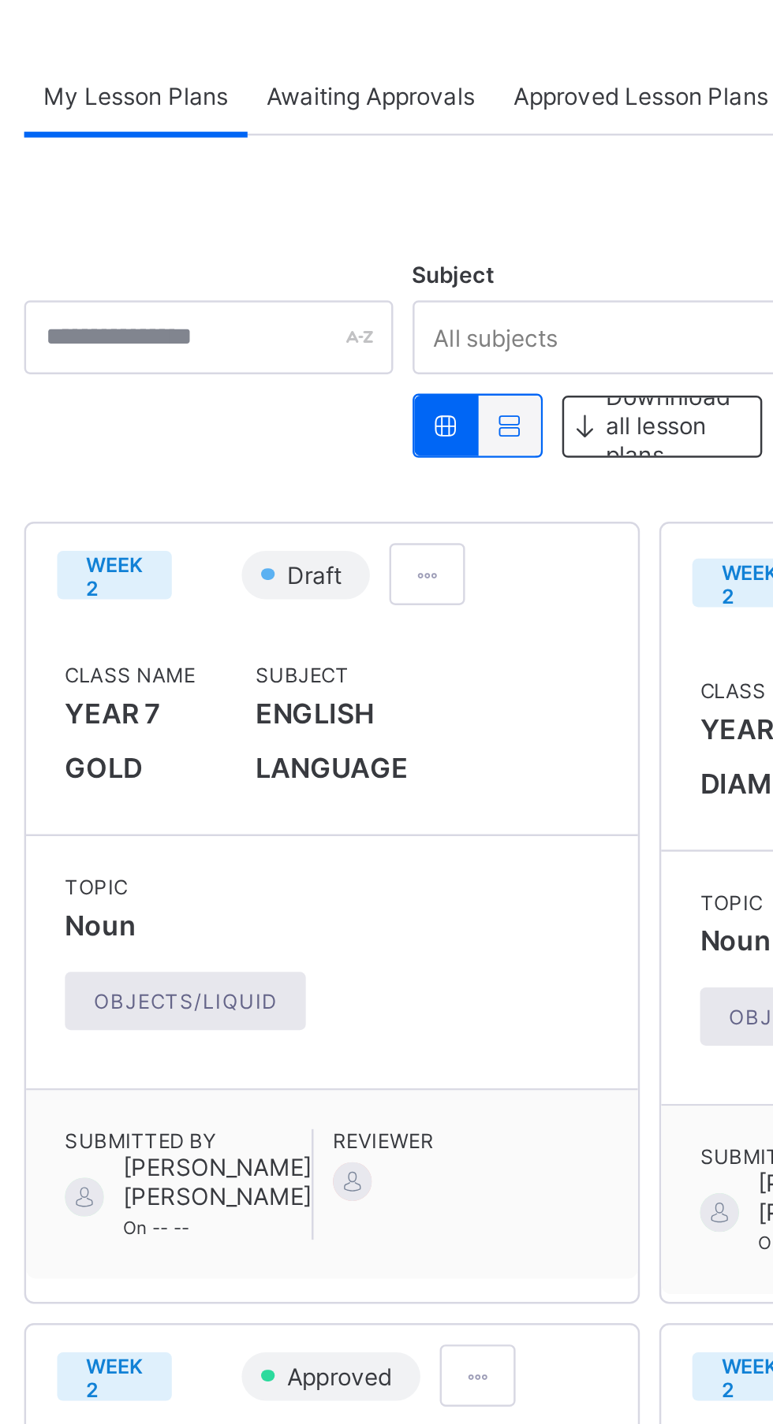
click at [390, 311] on div at bounding box center [381, 312] width 31 height 25
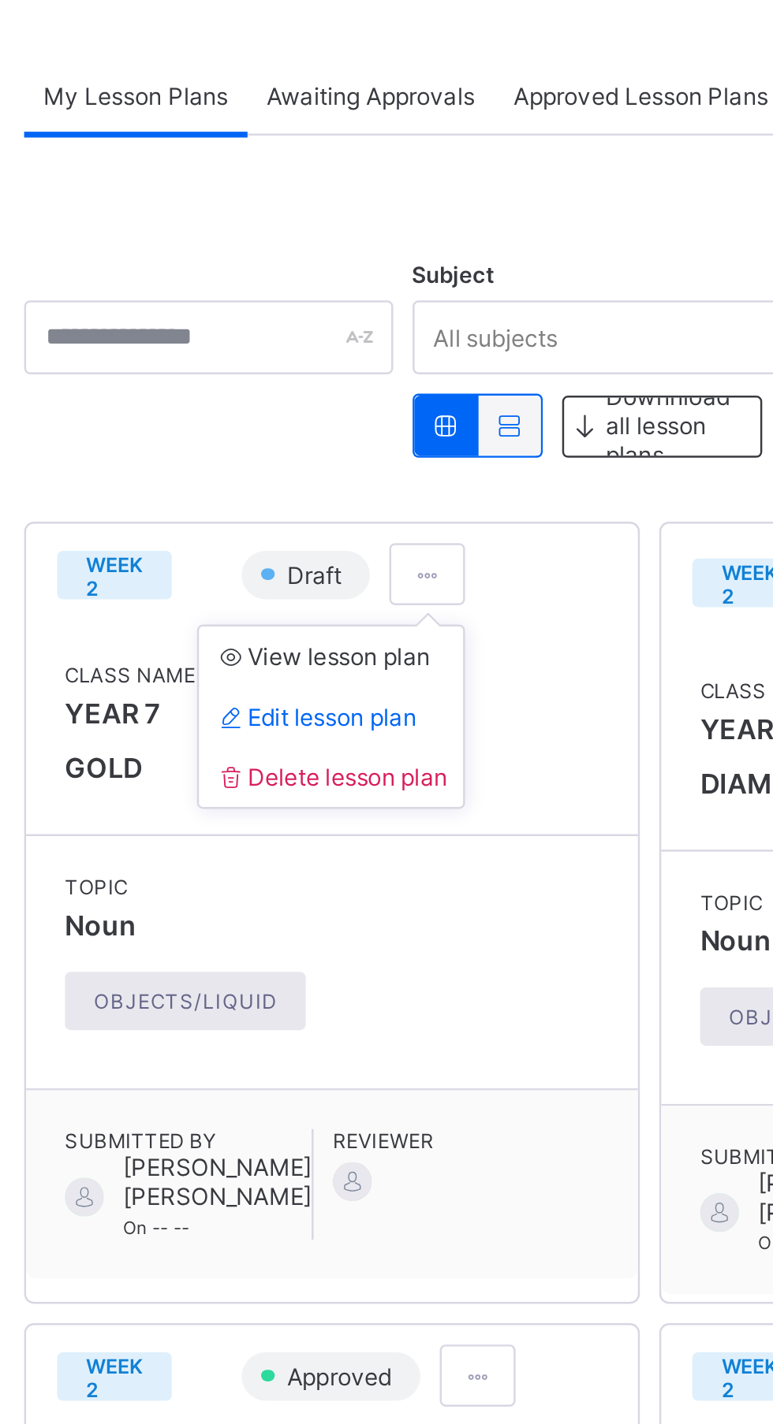
click at [391, 346] on li "View lesson plan" at bounding box center [342, 346] width 107 height 24
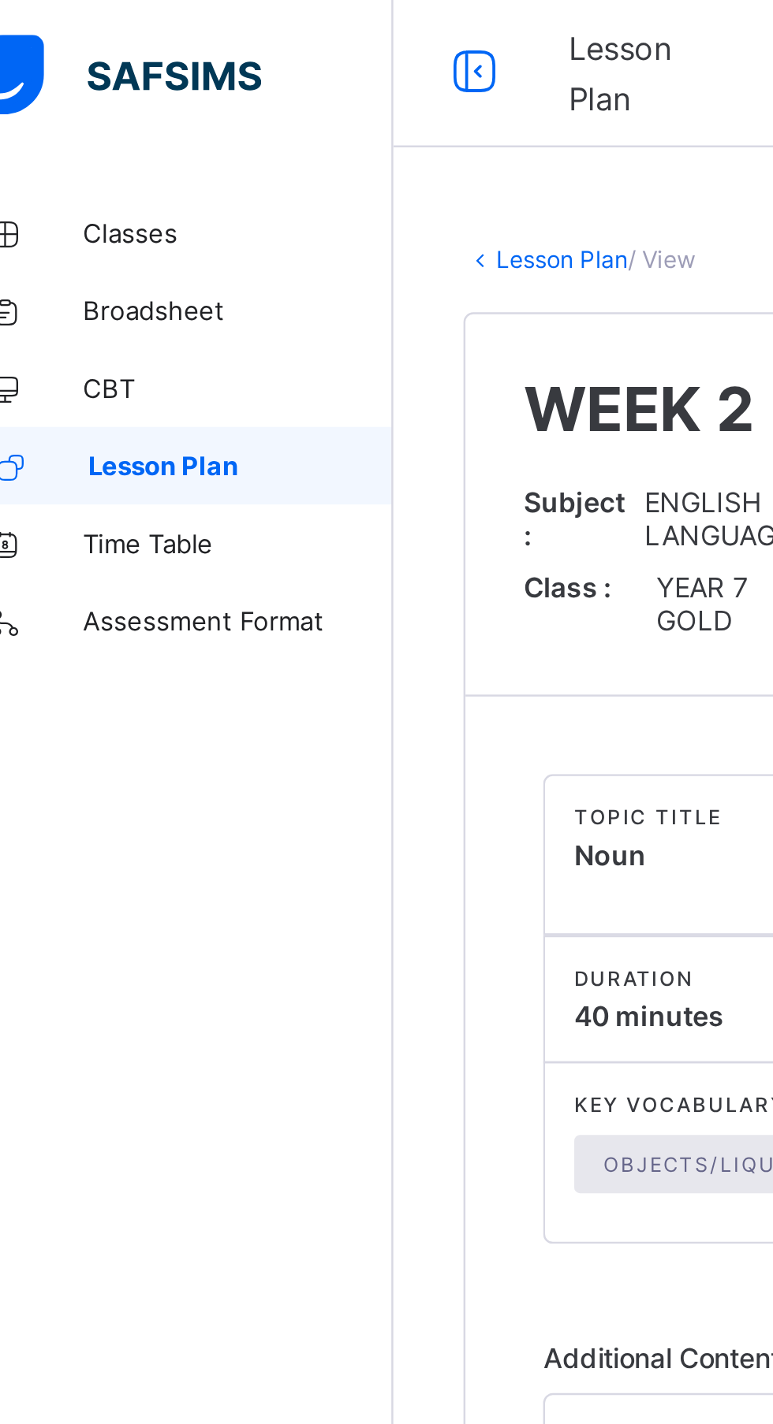
scroll to position [81, 0]
click at [169, 192] on span "Lesson Plan" at bounding box center [127, 189] width 124 height 13
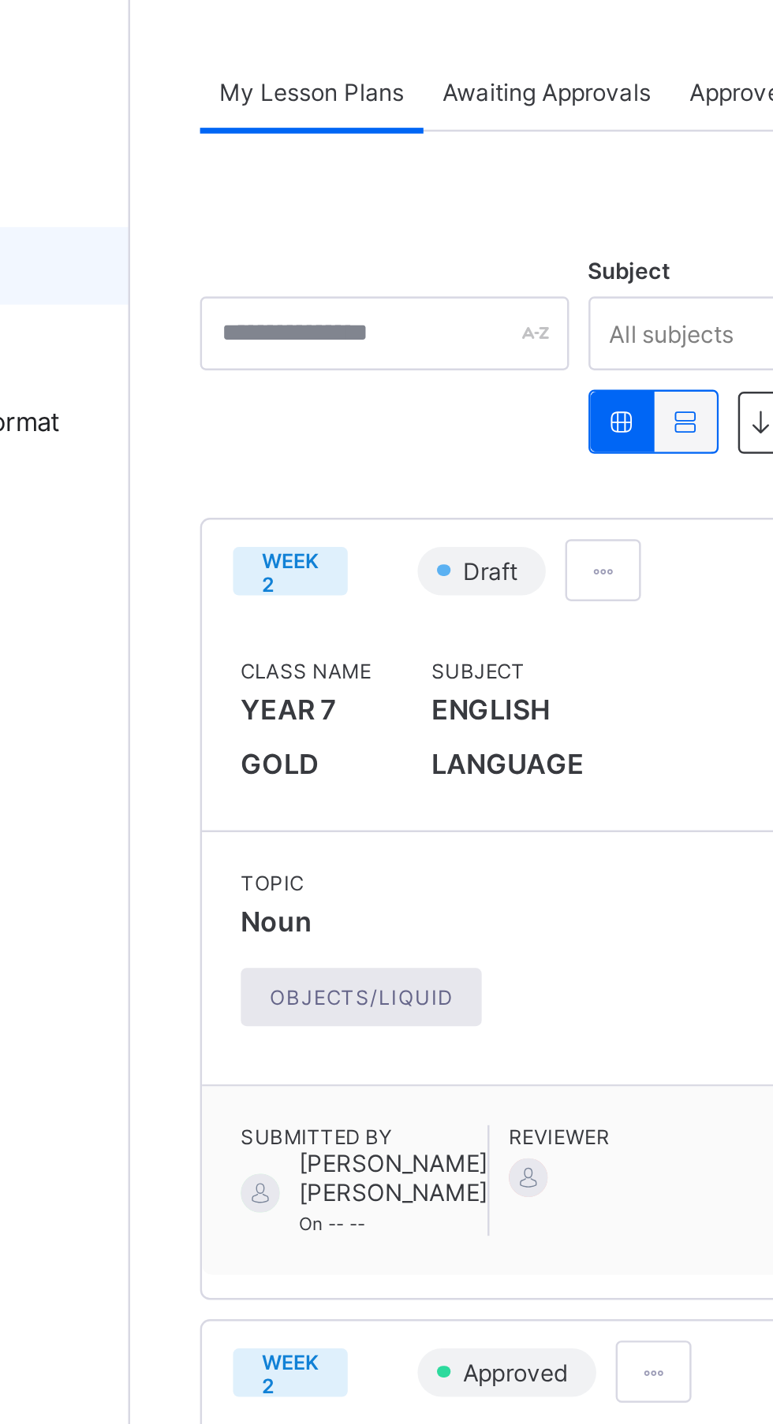
click at [392, 312] on div at bounding box center [381, 312] width 31 height 25
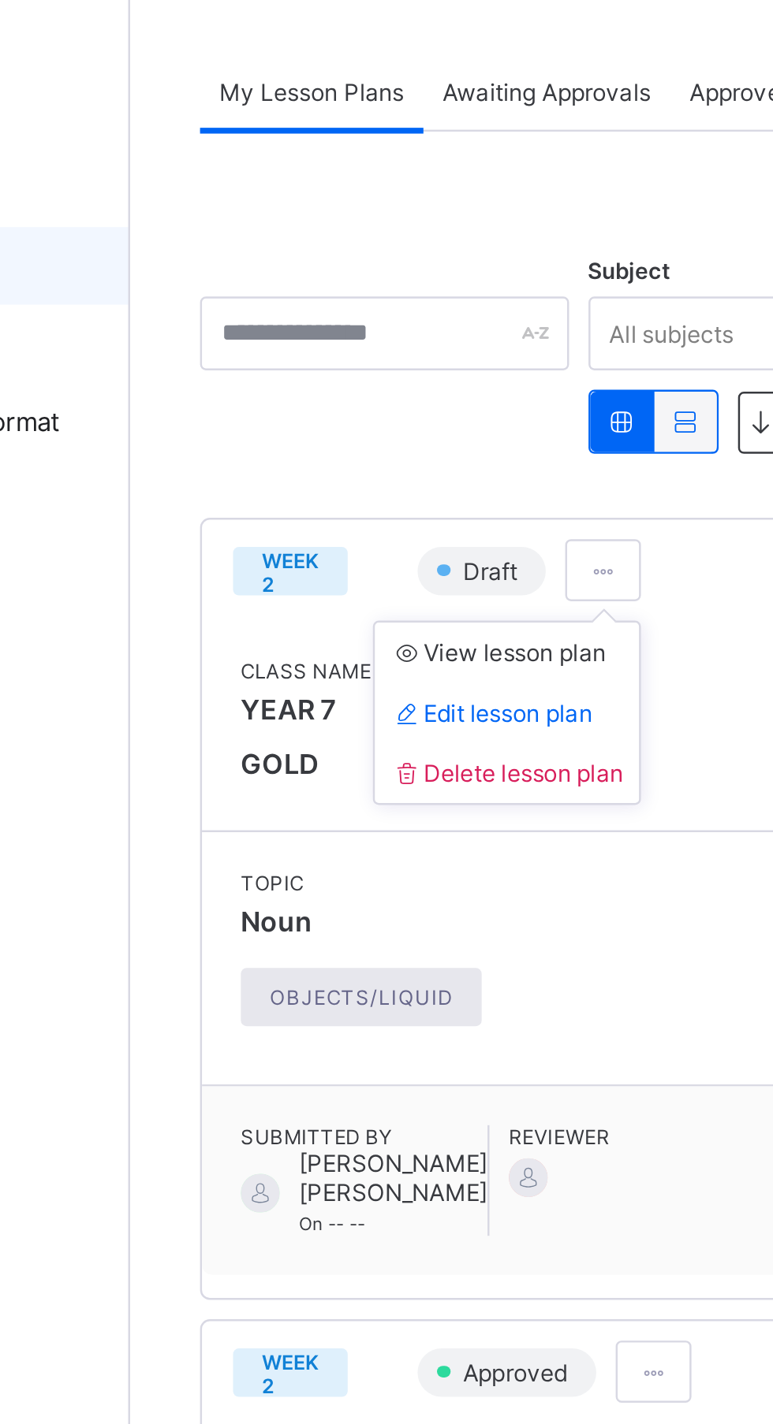
click at [359, 370] on span "Edit lesson plan" at bounding box center [336, 371] width 82 height 12
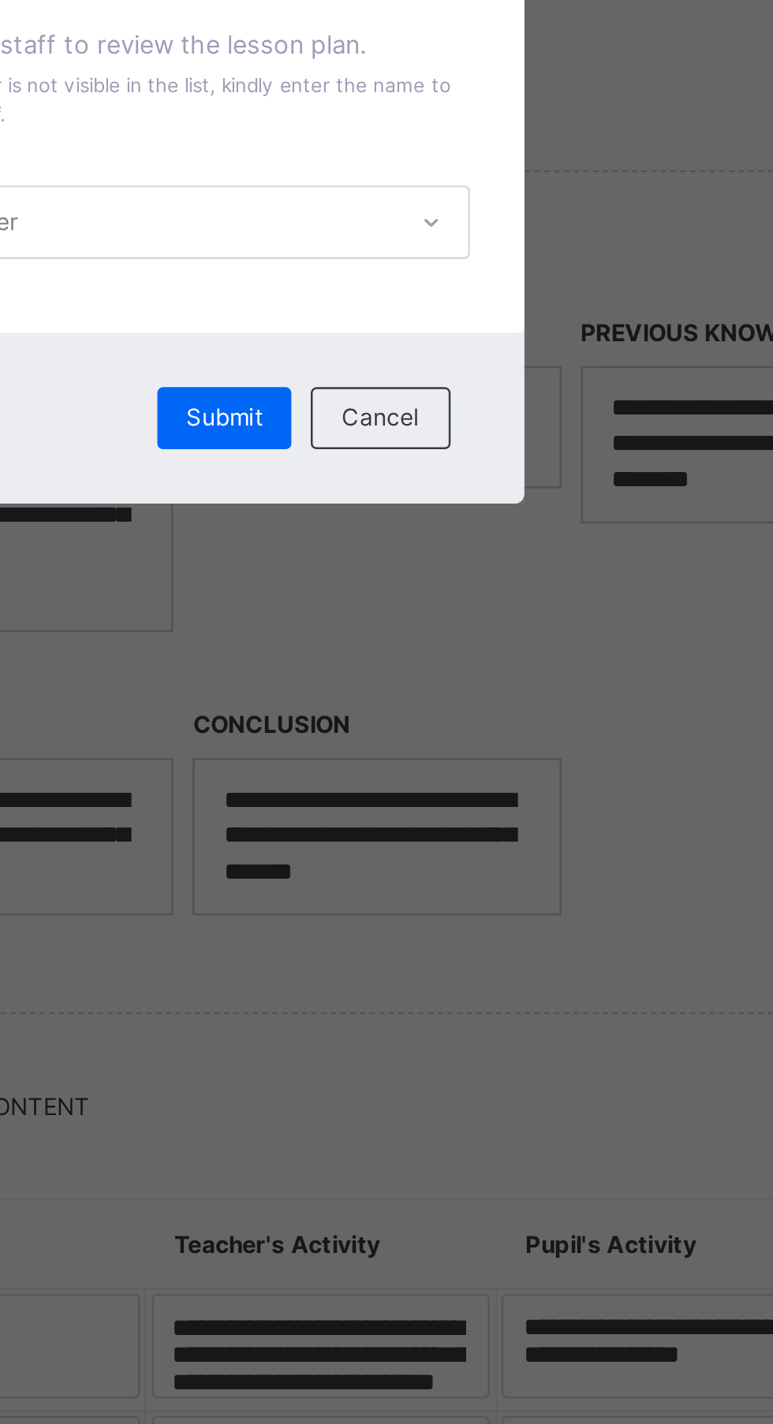
click at [511, 817] on div "Cancel" at bounding box center [482, 804] width 57 height 25
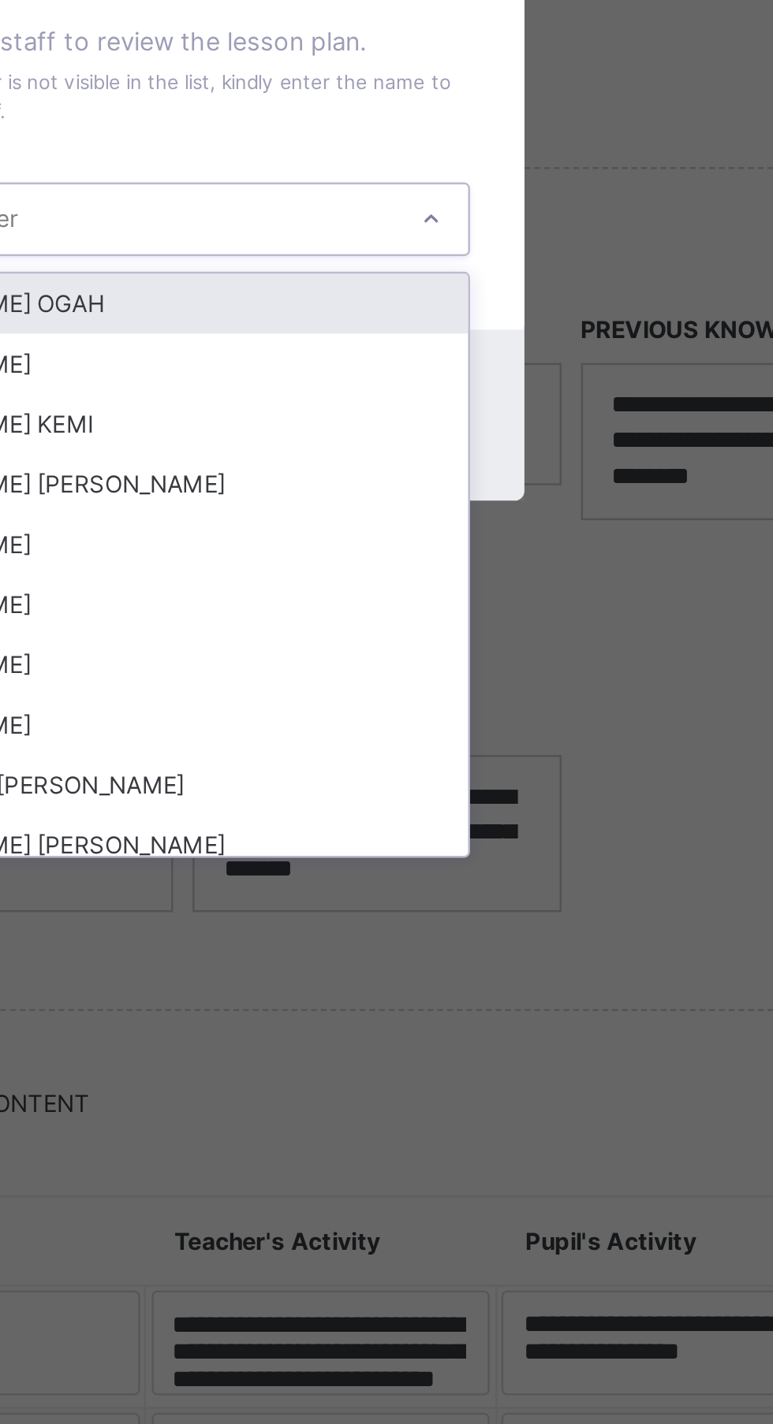
scroll to position [52, 0]
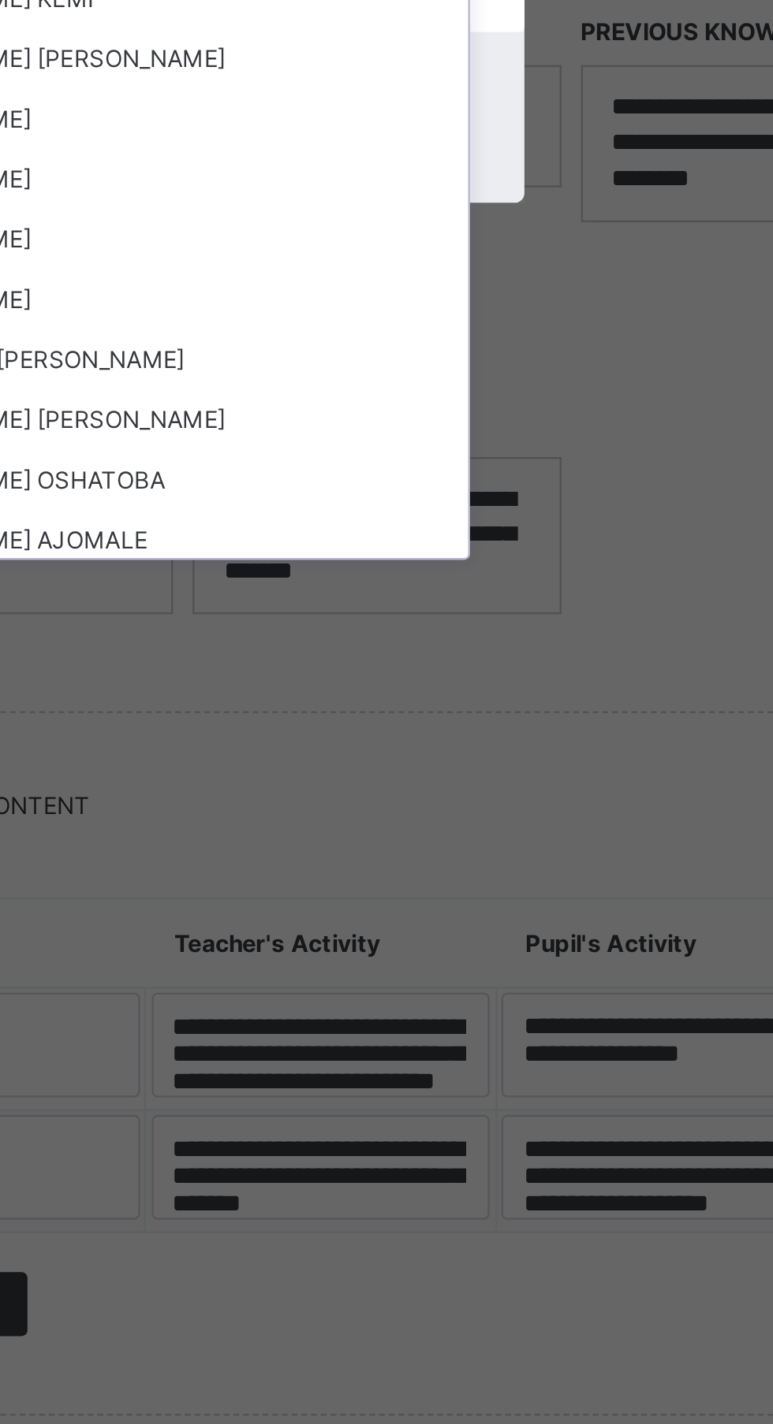
click at [441, 866] on div "[PERSON_NAME]" at bounding box center [386, 854] width 263 height 24
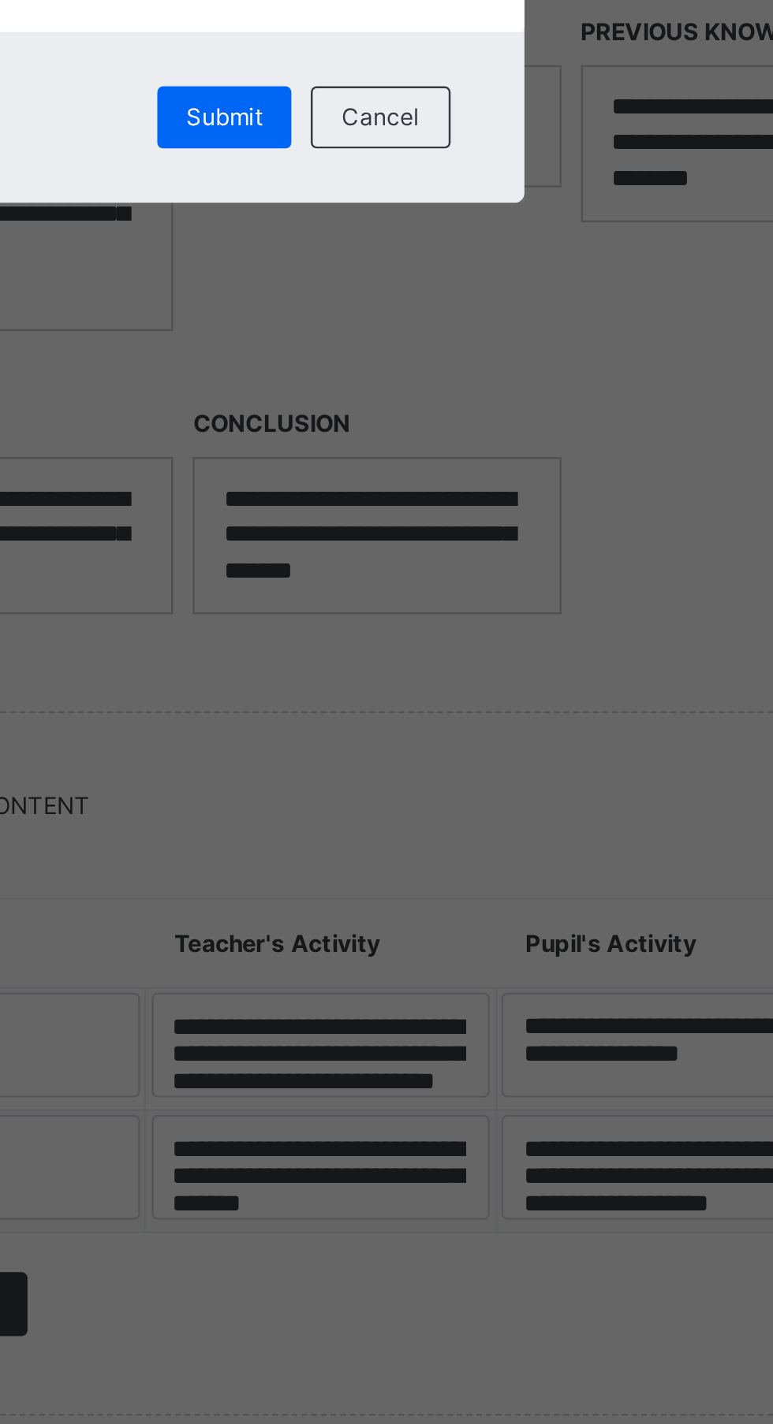
click at [434, 810] on span "Submit" at bounding box center [419, 805] width 31 height 12
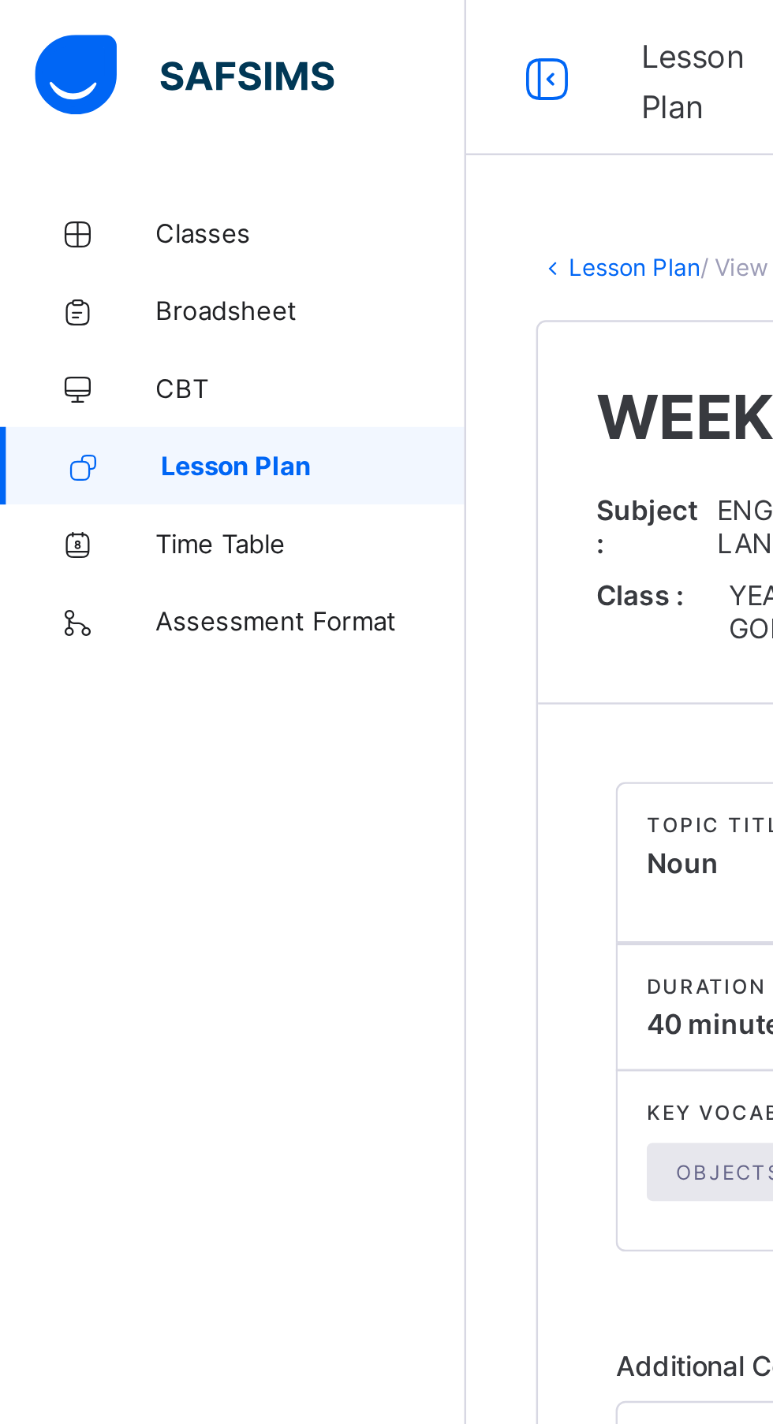
click at [166, 199] on link "Lesson Plan" at bounding box center [94, 189] width 189 height 32
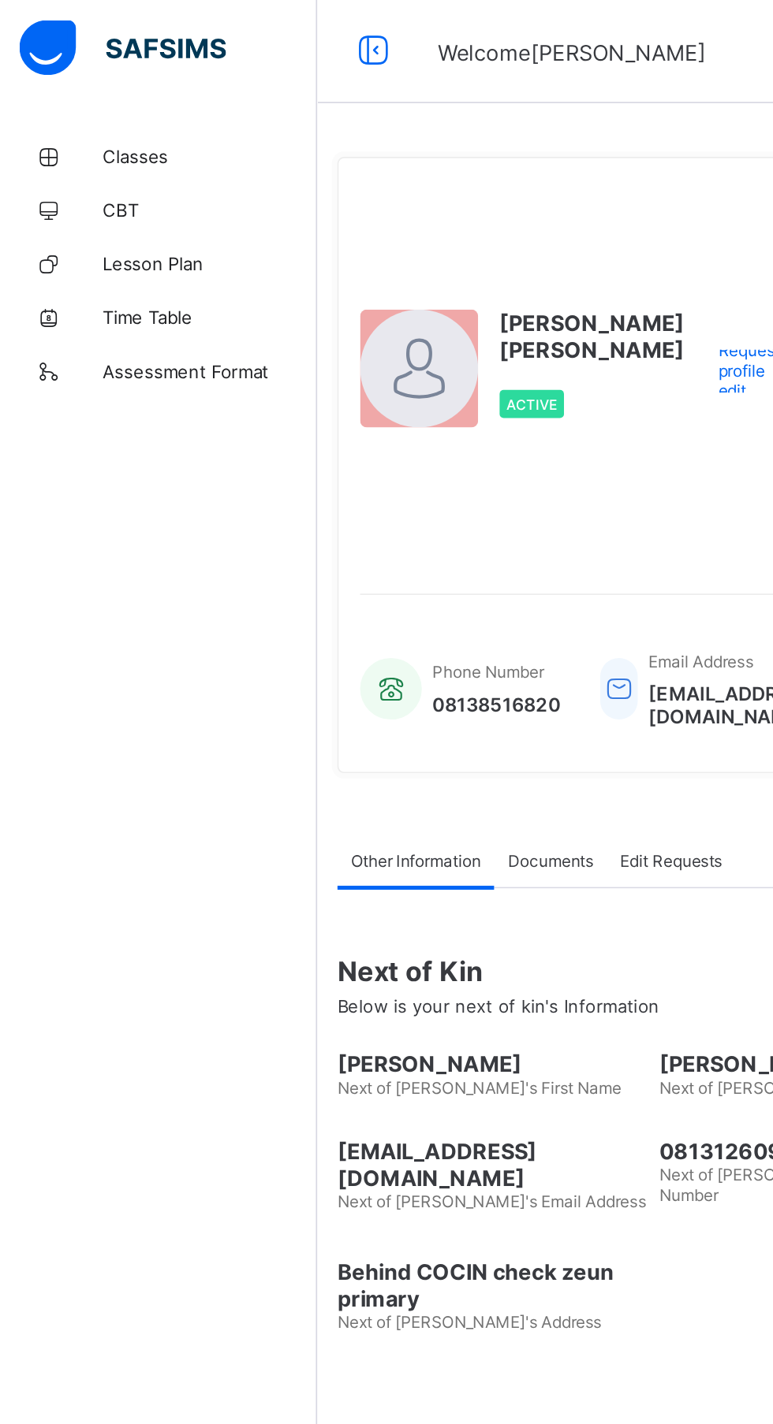
click at [104, 185] on span "Time Table" at bounding box center [126, 189] width 126 height 13
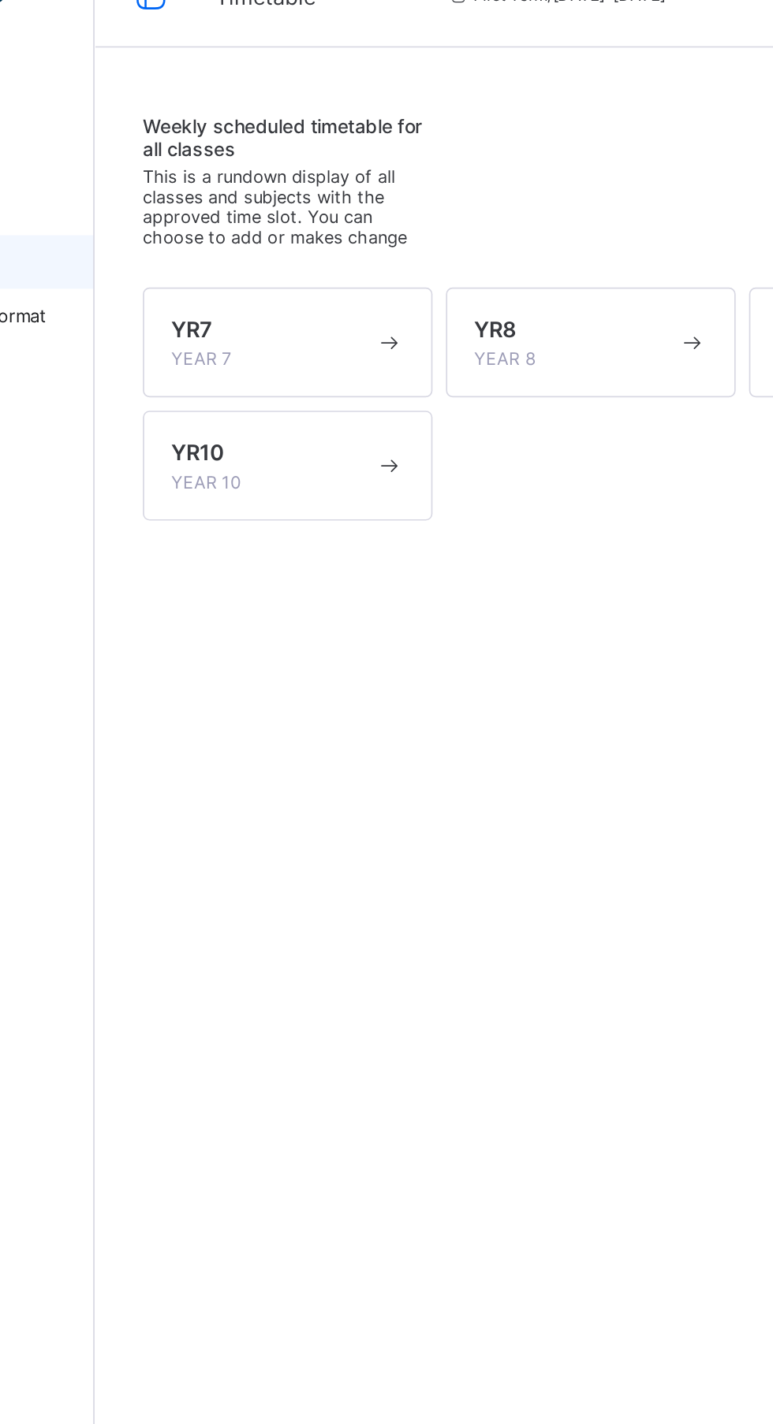
click at [437, 236] on span "YR8" at bounding box center [424, 229] width 24 height 16
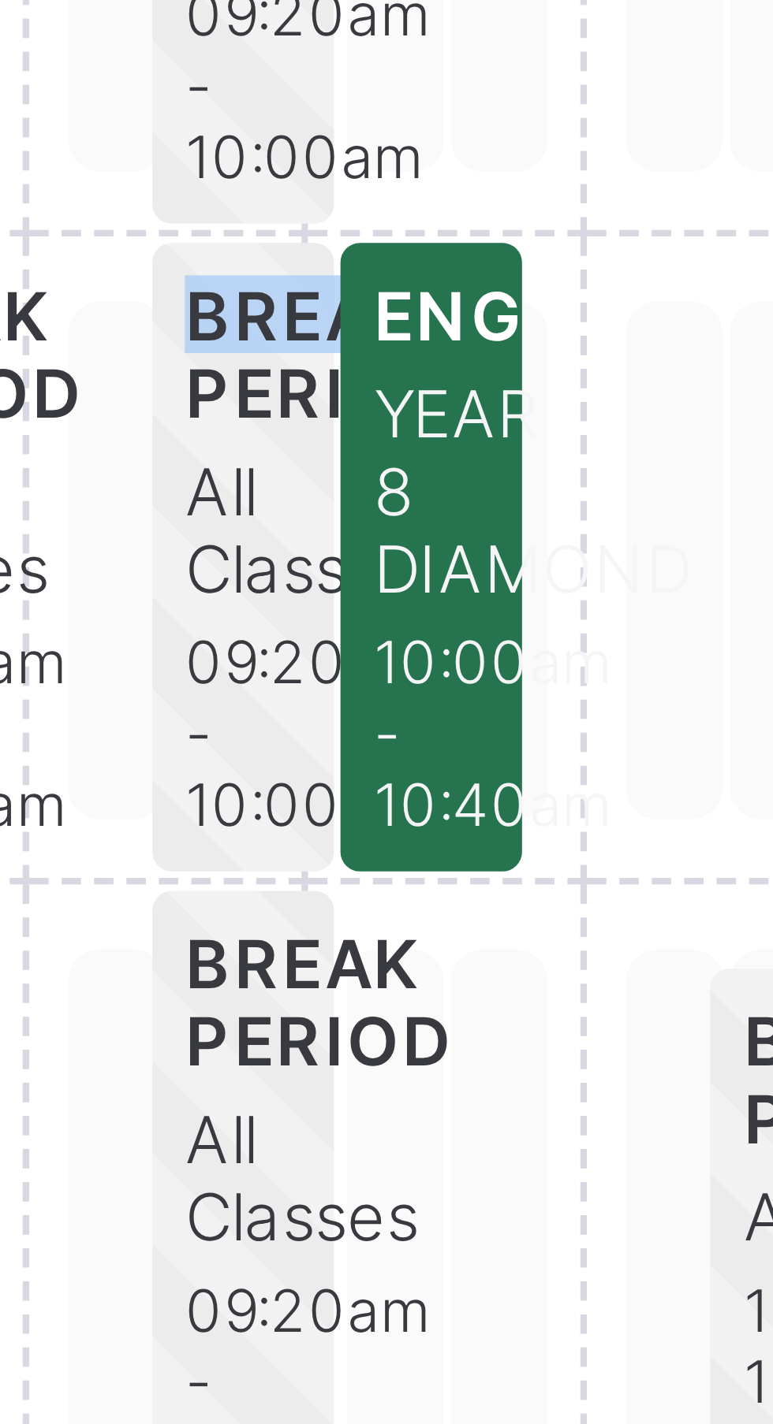
click at [336, 764] on div at bounding box center [319, 803] width 34 height 79
